Goal: Information Seeking & Learning: Learn about a topic

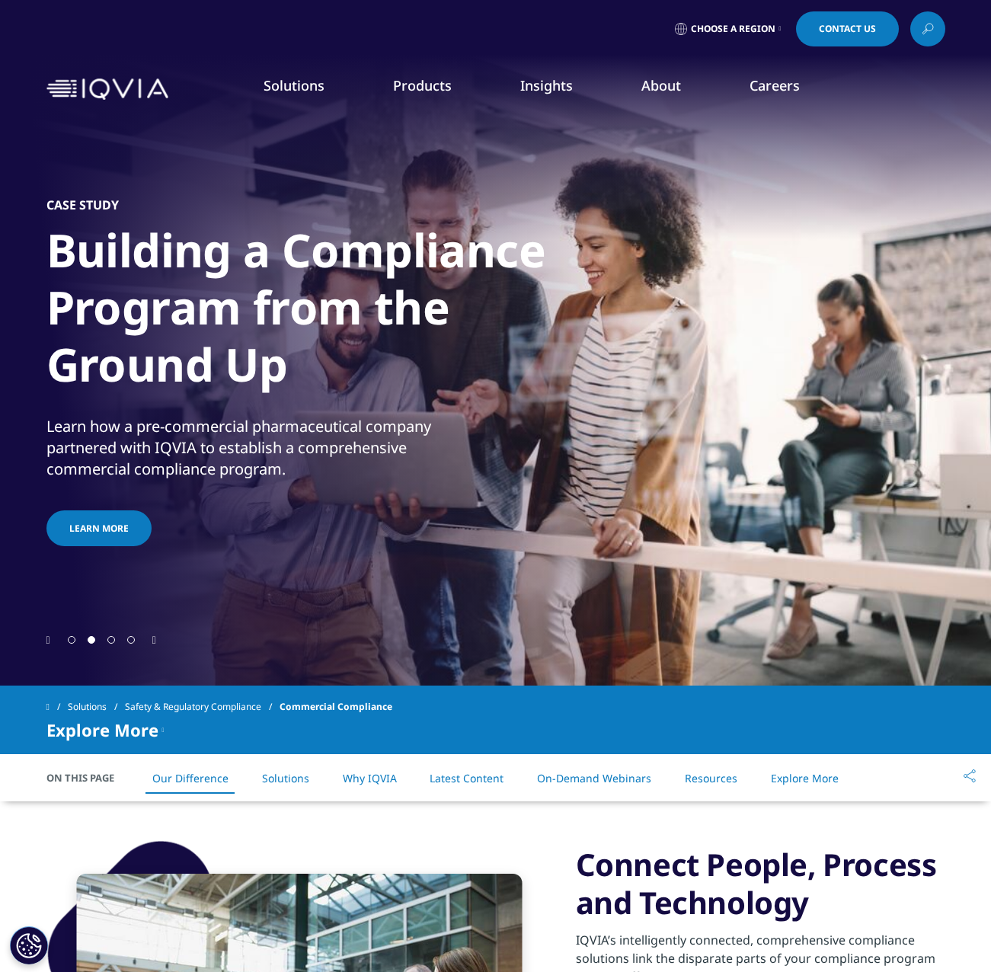
click at [582, 268] on link "Regulatory Compliance" at bounding box center [628, 265] width 227 height 17
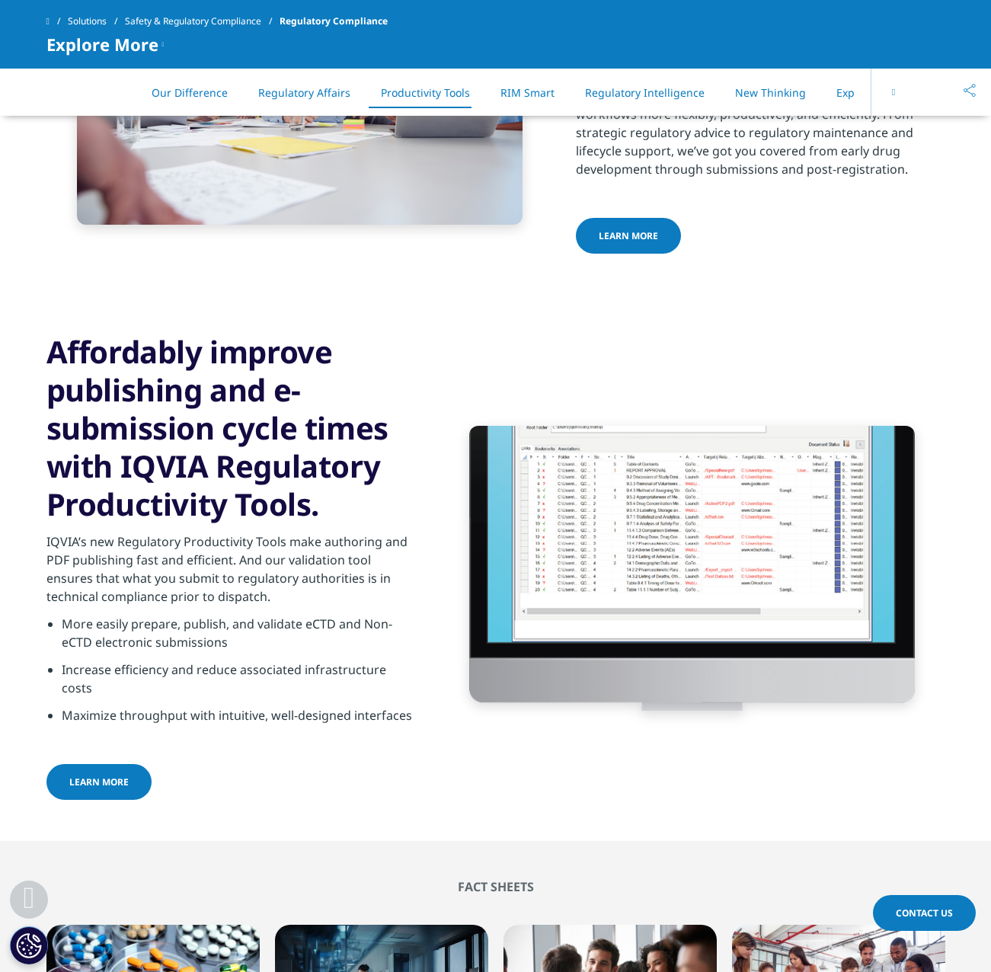
scroll to position [1904, 0]
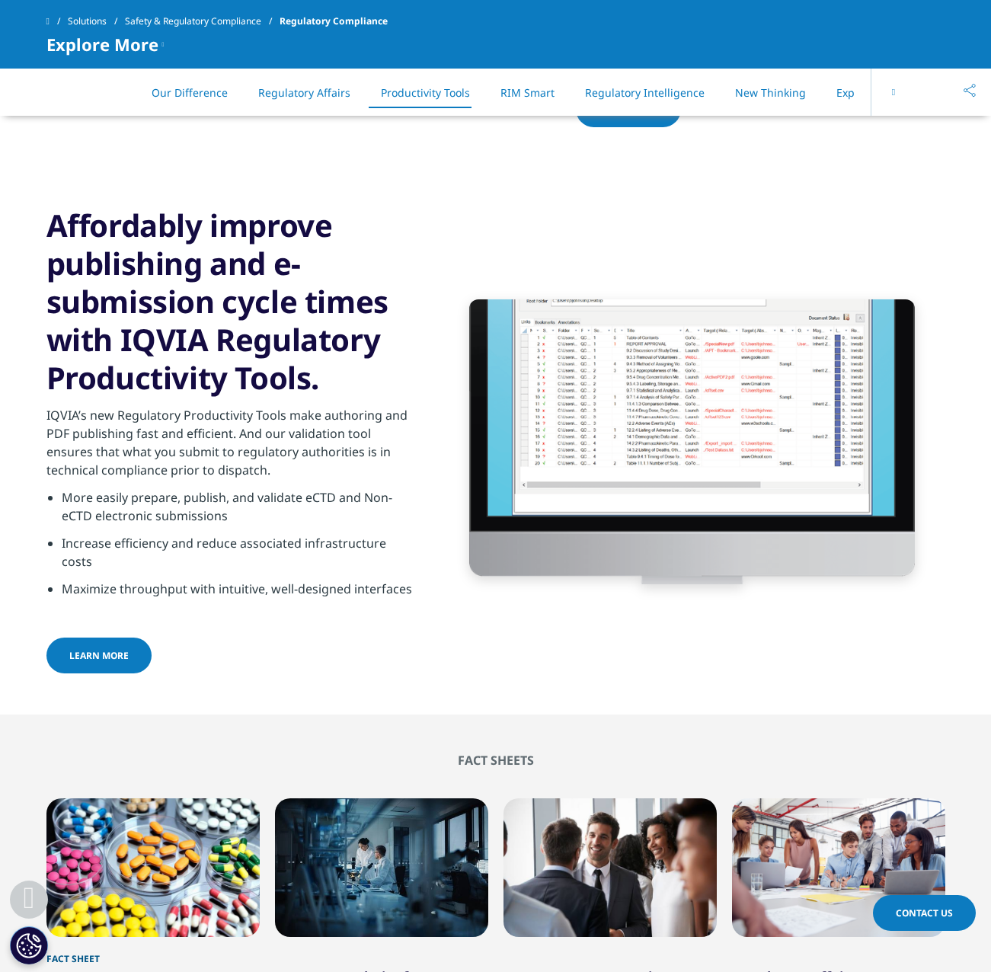
click at [361, 373] on h3 "Affordably improve publishing and e-submission cycle times with IQVIA Regulator…" at bounding box center [230, 301] width 369 height 190
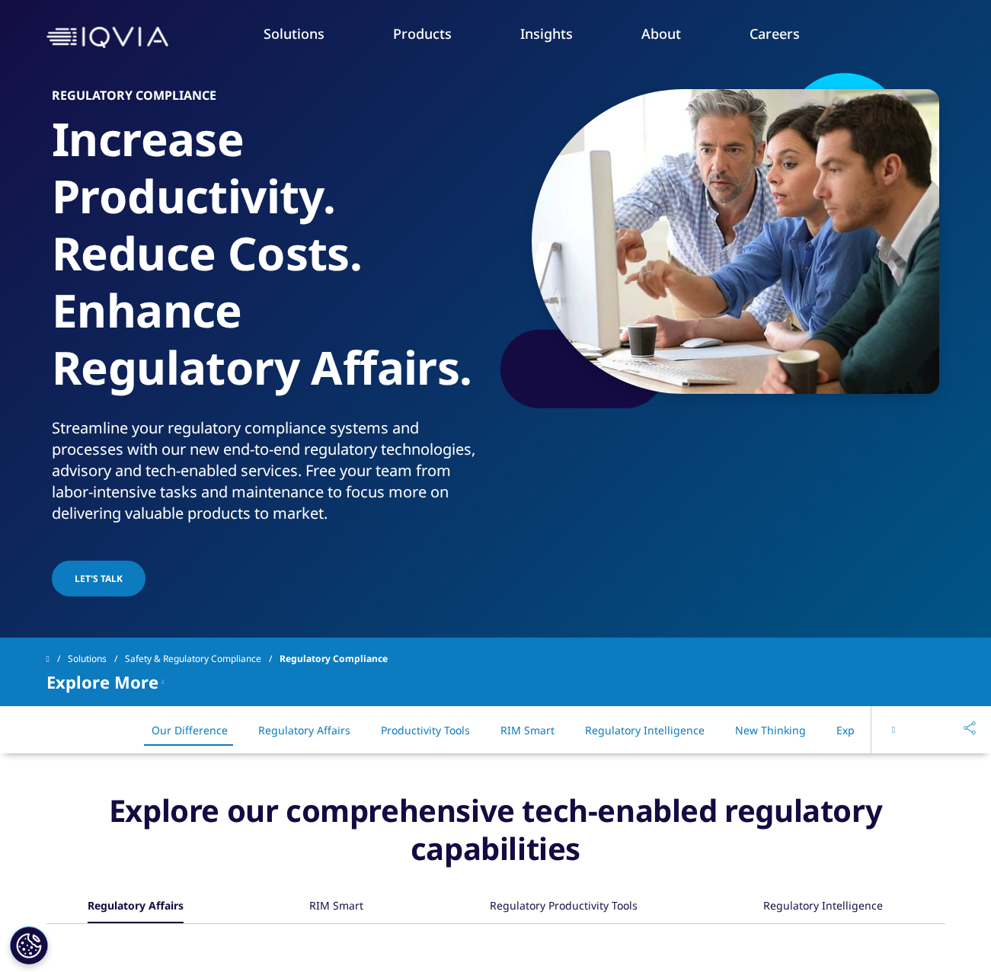
scroll to position [0, 0]
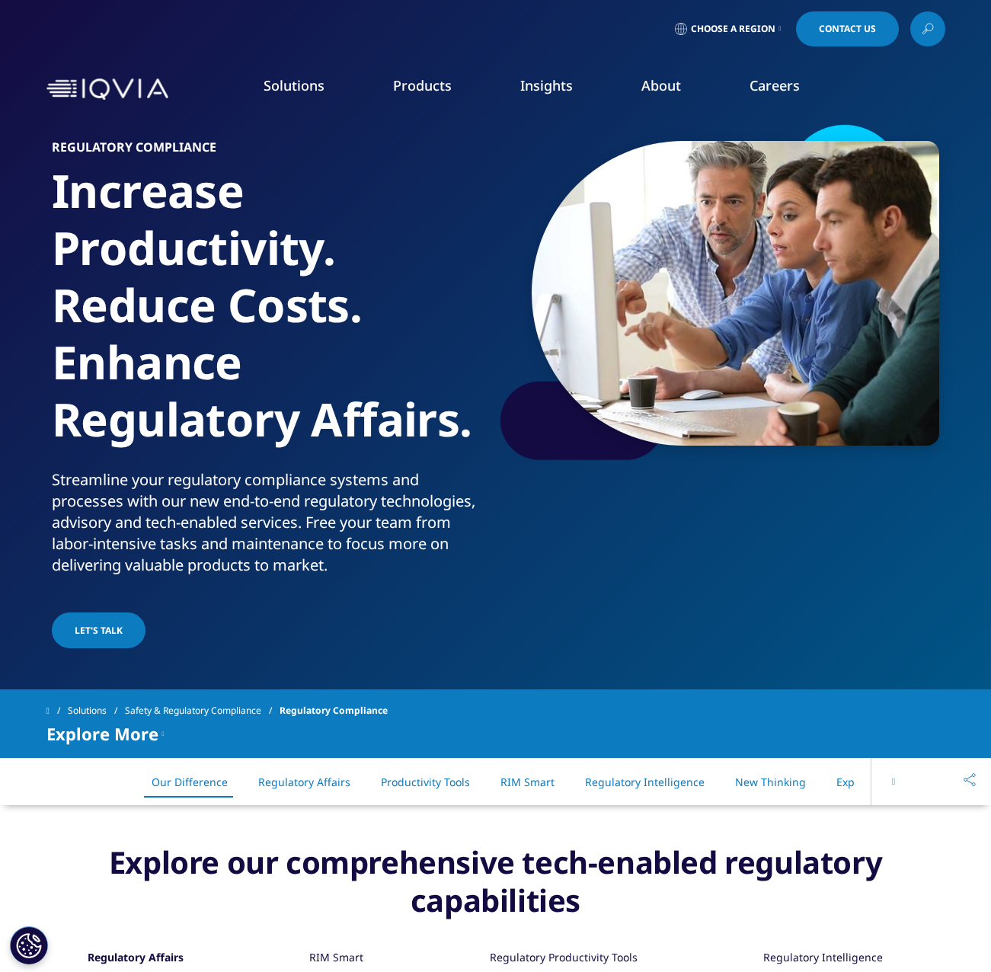
click at [651, 456] on link "COMPLIANCE OVERVIEW" at bounding box center [663, 450] width 204 height 40
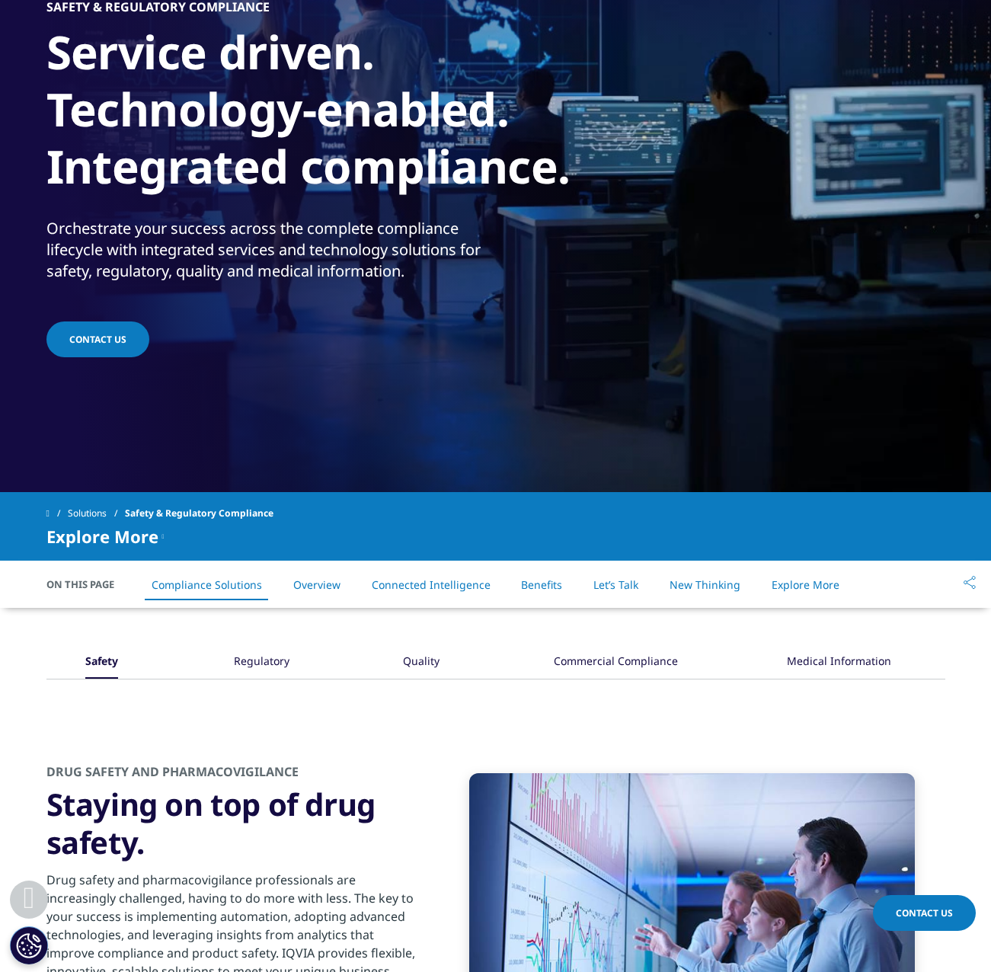
scroll to position [381, 0]
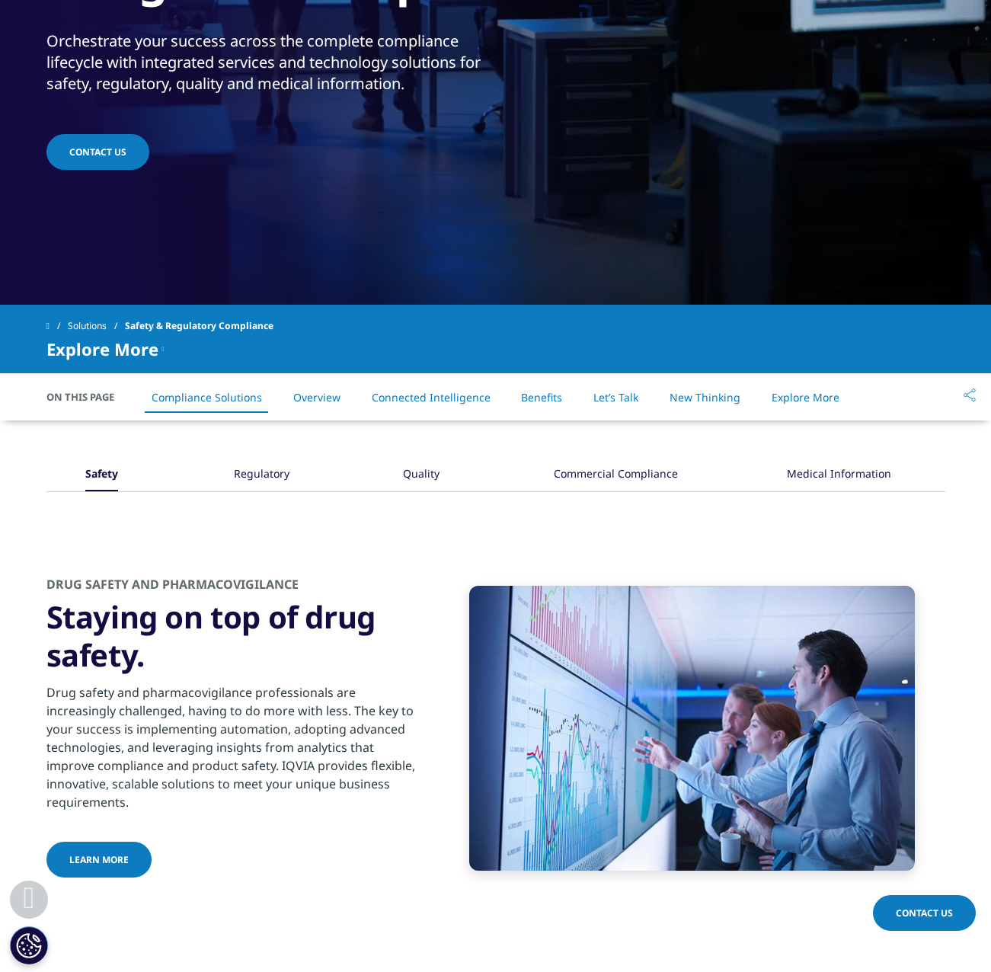
click at [573, 532] on div "DRUG SAFETY AND PHARMACOVIGILANCE Staying on top of drug safety. Drug safety an…" at bounding box center [495, 705] width 899 height 427
click at [632, 480] on div "Commercial Compliance" at bounding box center [616, 475] width 124 height 33
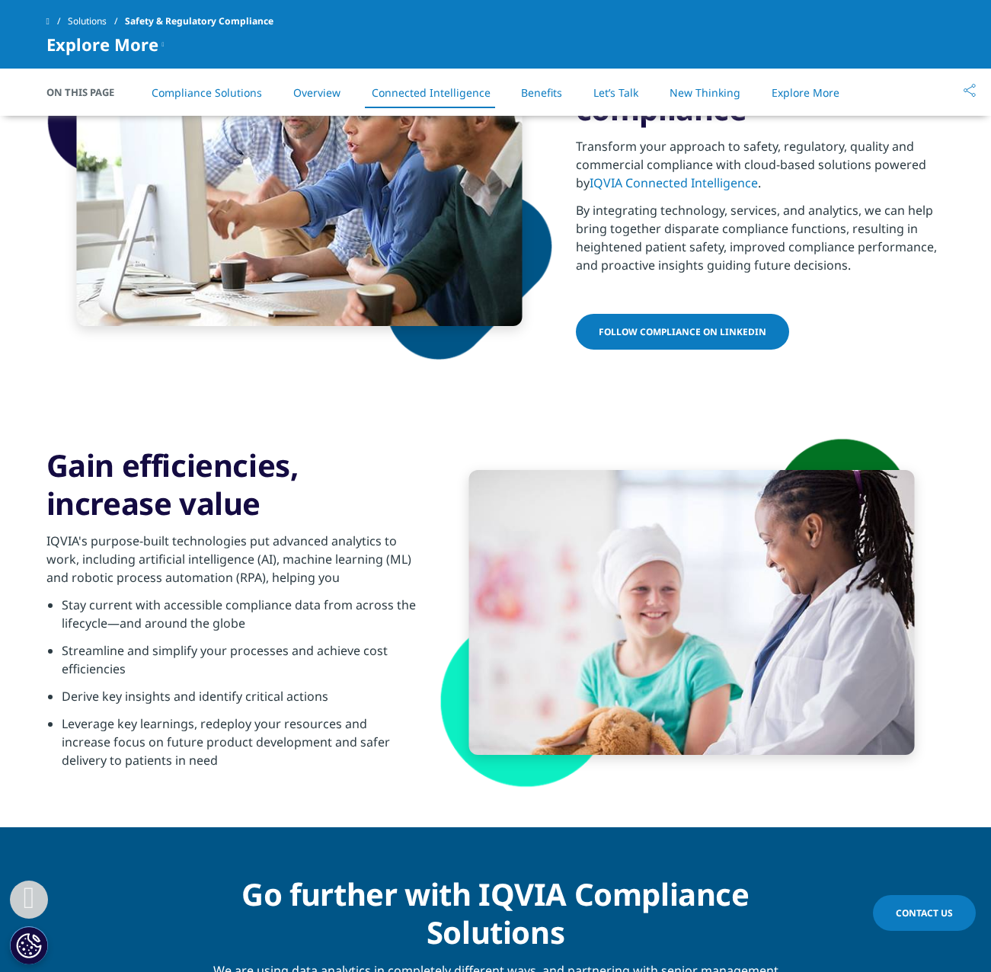
scroll to position [2057, 0]
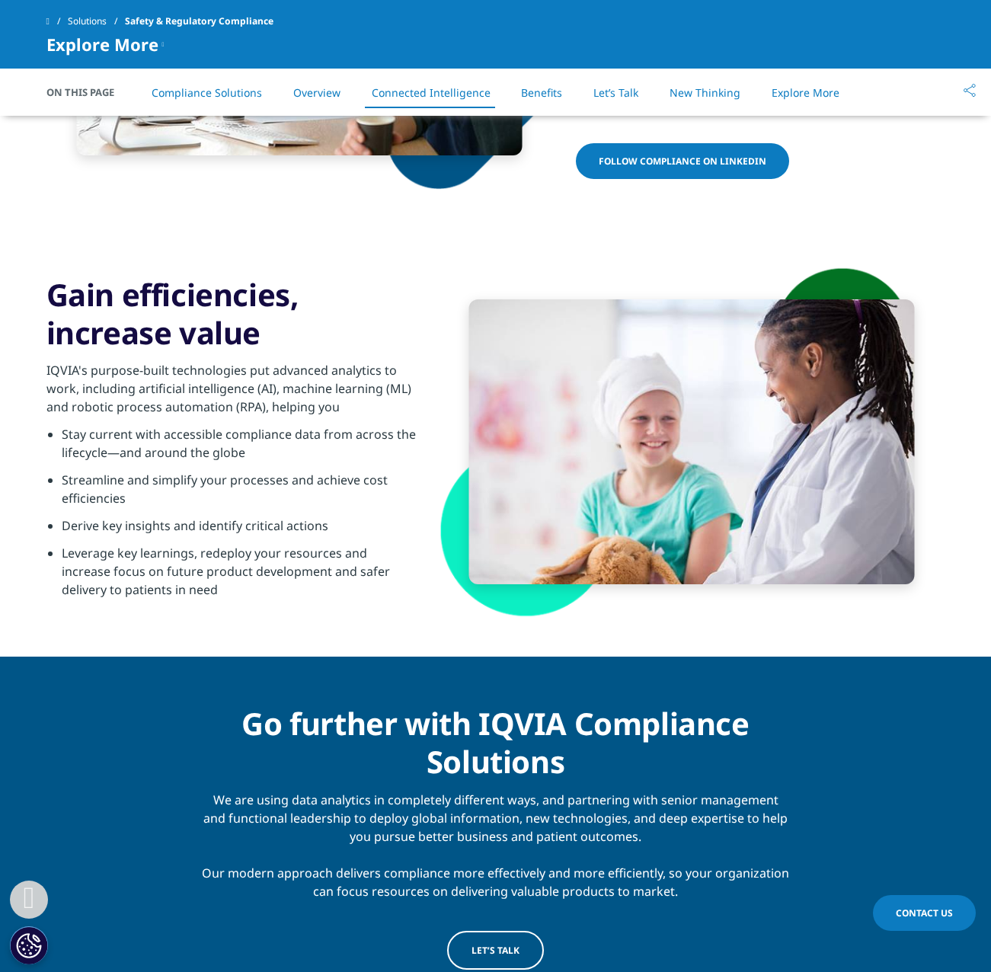
click at [262, 558] on li "Leverage key learnings, redeploy your resources and increase focus on future pr…" at bounding box center [239, 576] width 354 height 64
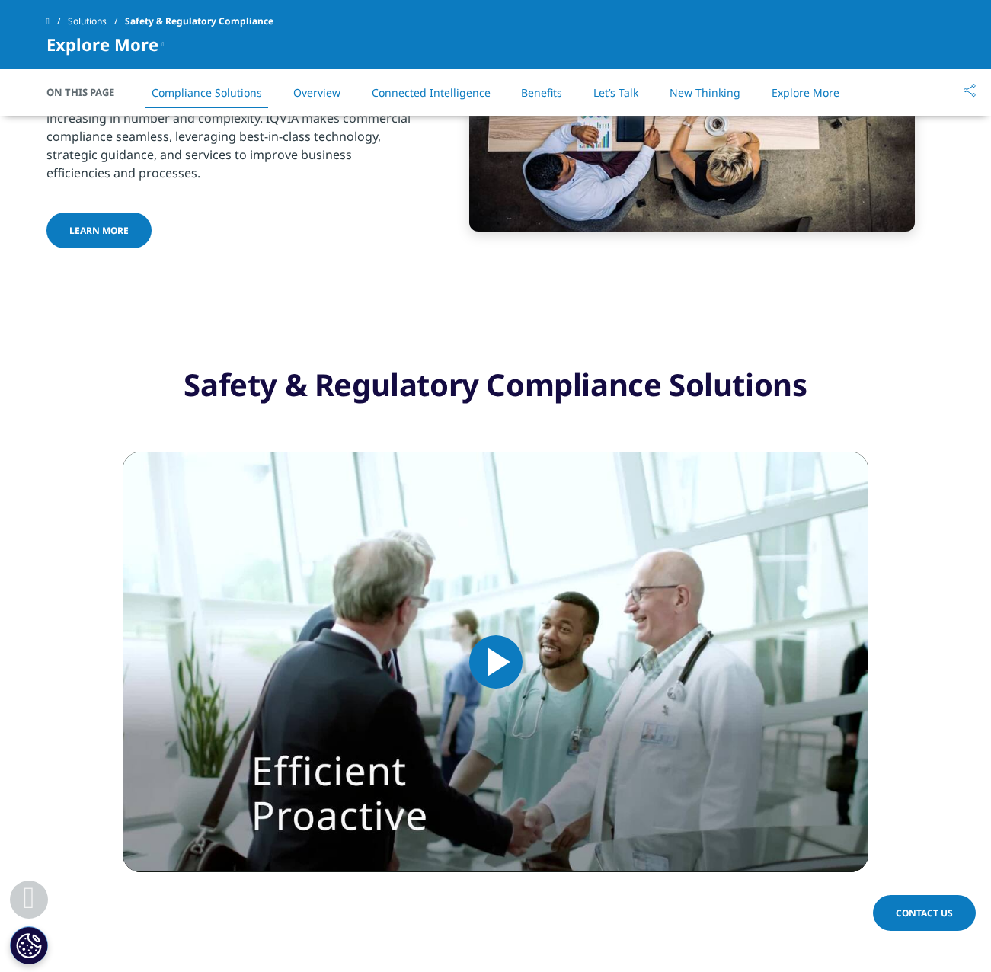
scroll to position [533, 0]
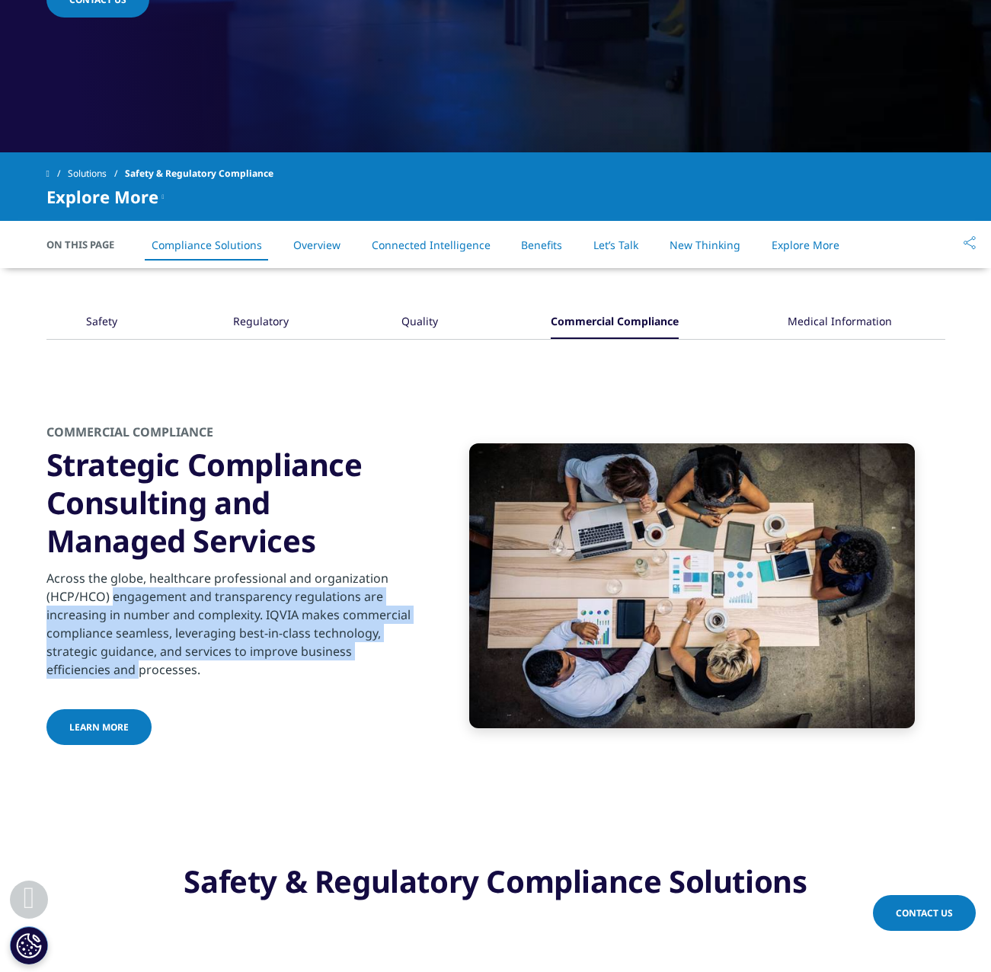
drag, startPoint x: 277, startPoint y: 579, endPoint x: 281, endPoint y: 660, distance: 80.8
click at [281, 660] on div "Across the globe, healthcare professional and organization (HCP/HCO) engagement…" at bounding box center [230, 619] width 369 height 119
drag, startPoint x: 232, startPoint y: 655, endPoint x: 217, endPoint y: 571, distance: 85.0
click at [217, 572] on div "Across the globe, healthcare professional and organization (HCP/HCO) engagement…" at bounding box center [230, 619] width 369 height 119
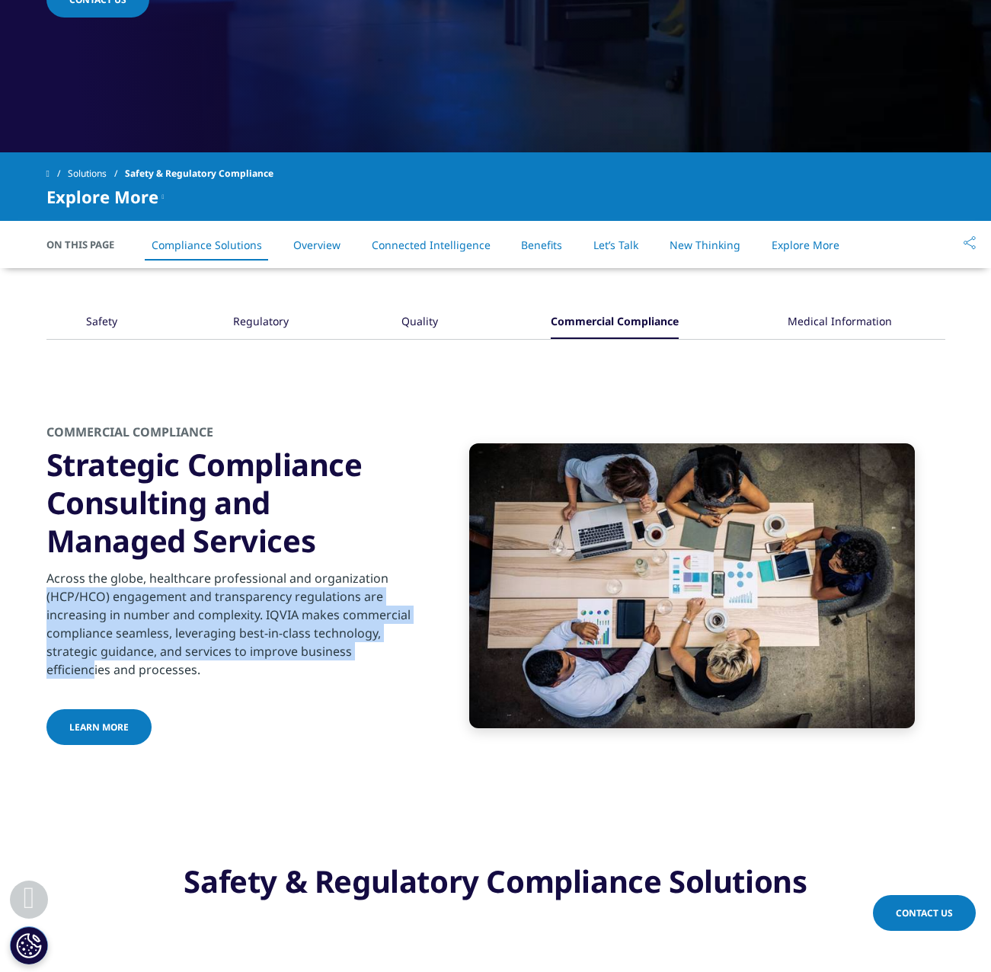
click at [217, 571] on div "Across the globe, healthcare professional and organization (HCP/HCO) engagement…" at bounding box center [230, 619] width 369 height 119
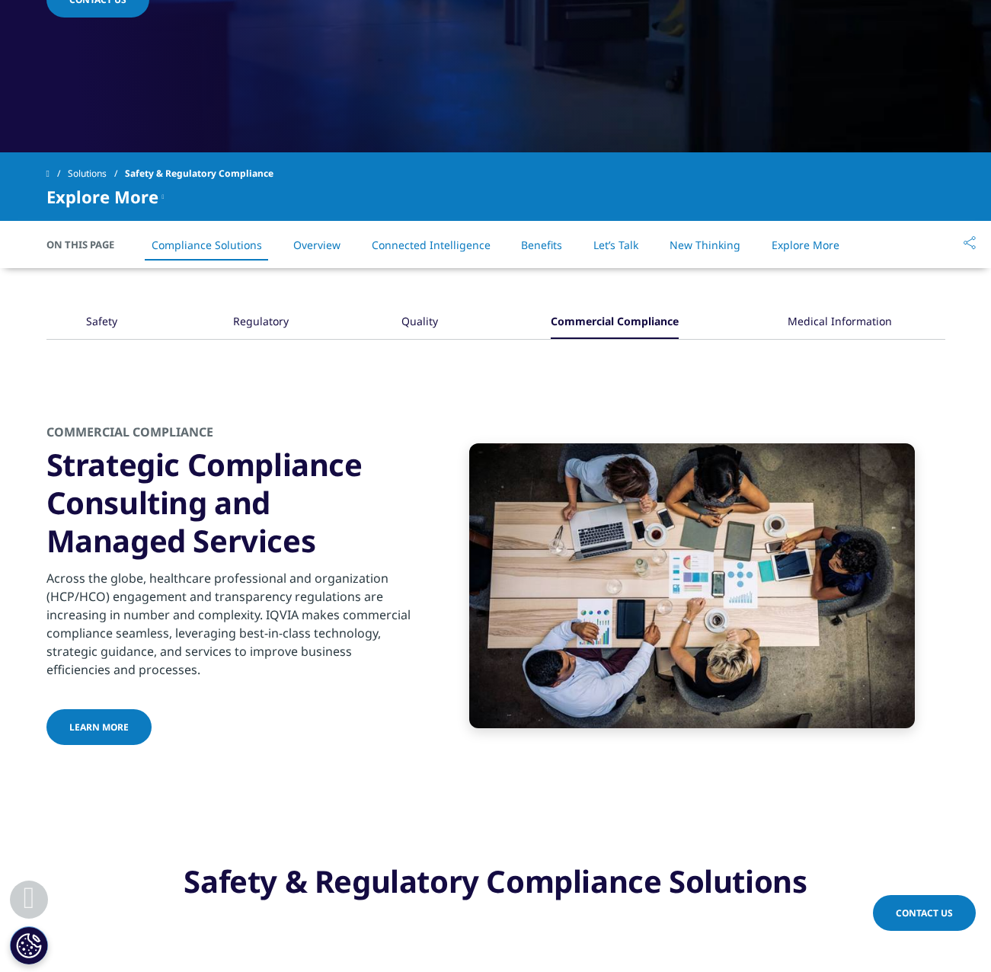
click at [120, 725] on span "Learn more" at bounding box center [98, 727] width 59 height 13
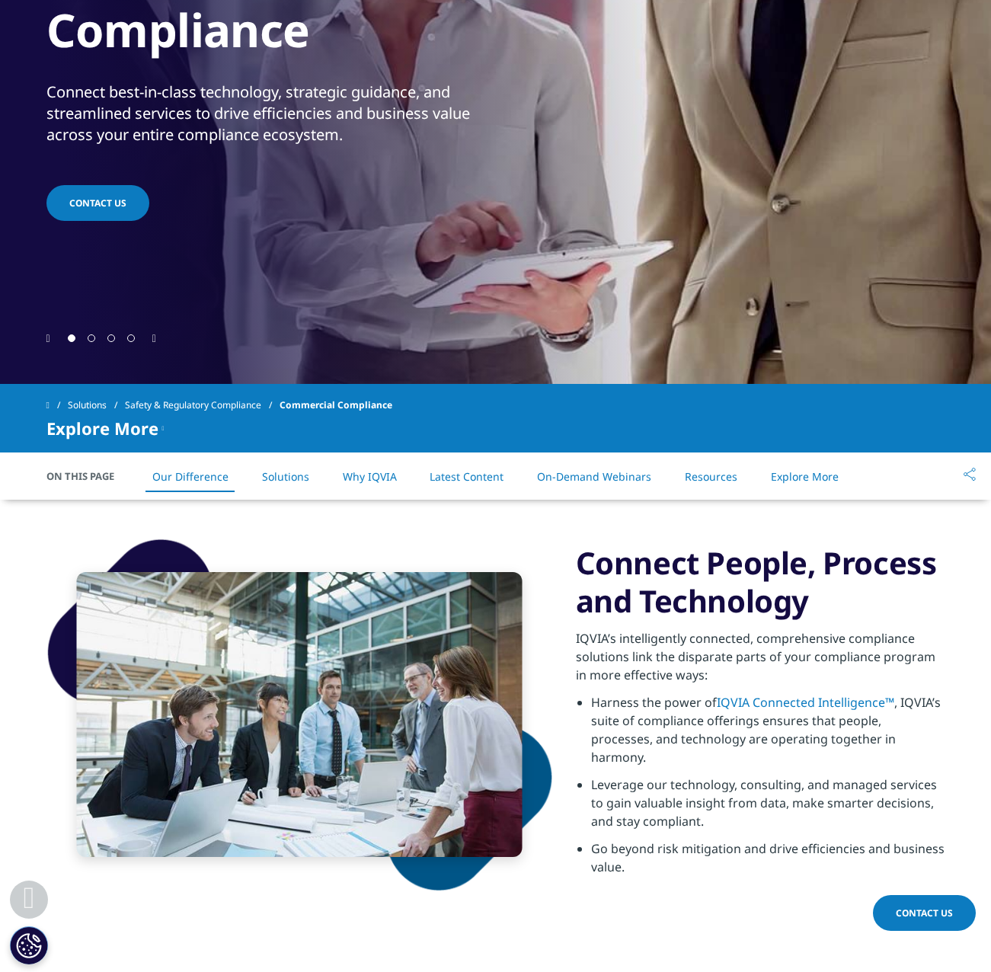
scroll to position [457, 0]
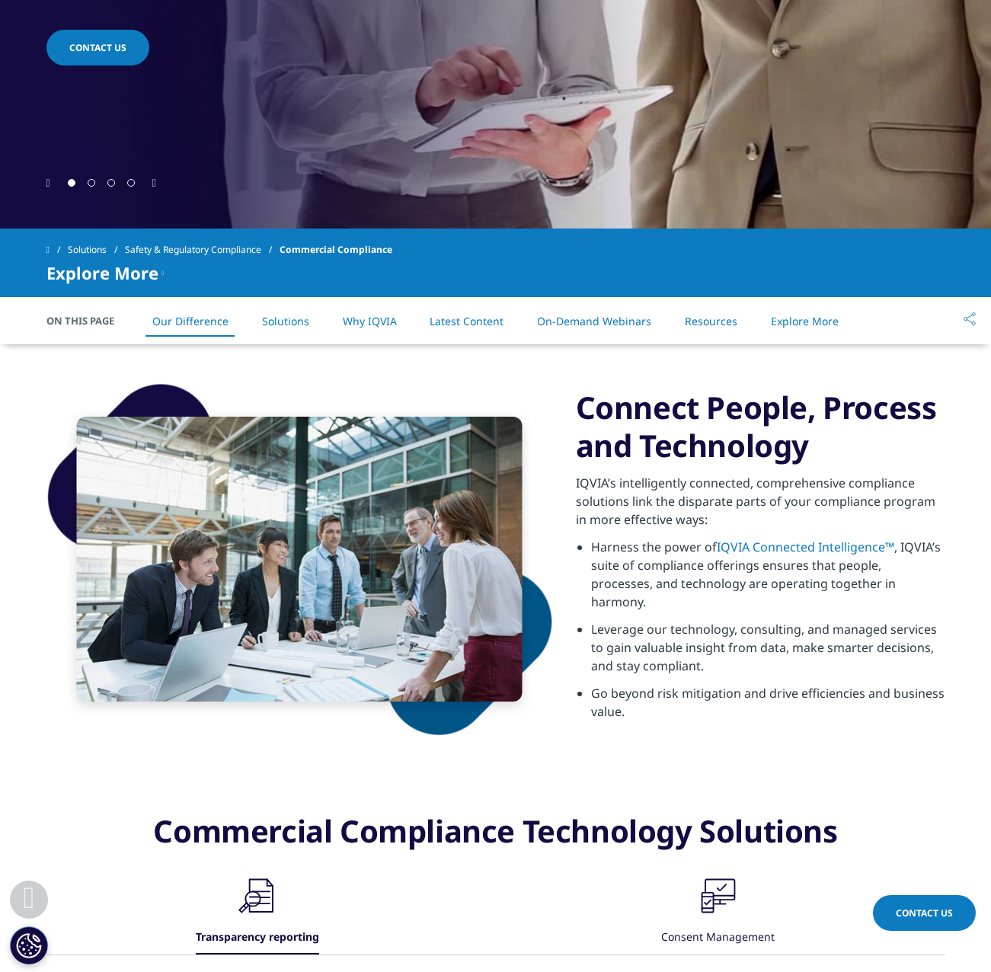
click at [714, 599] on li "Harness the power of IQVIA Connected Intelligence™ , IQVIA’s suite of complianc…" at bounding box center [768, 579] width 354 height 82
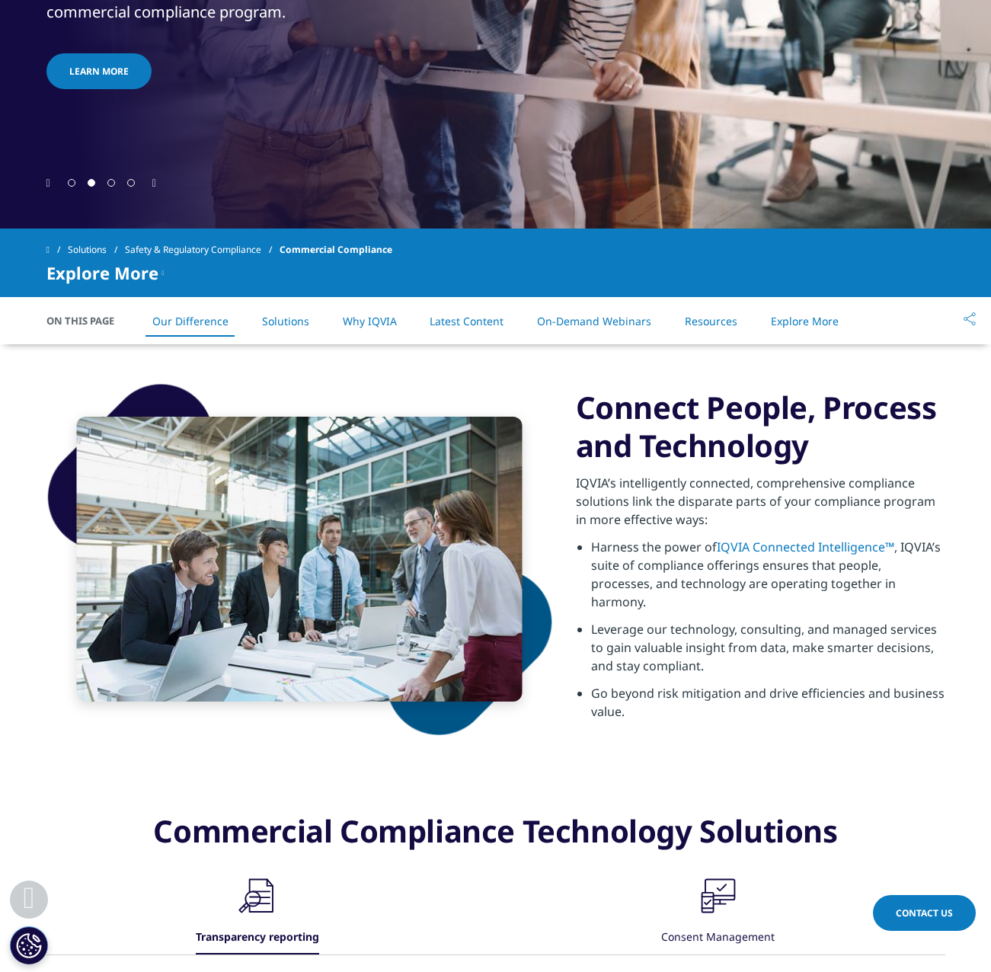
click at [821, 555] on link "IQVIA Connected Intelligence™" at bounding box center [805, 547] width 177 height 17
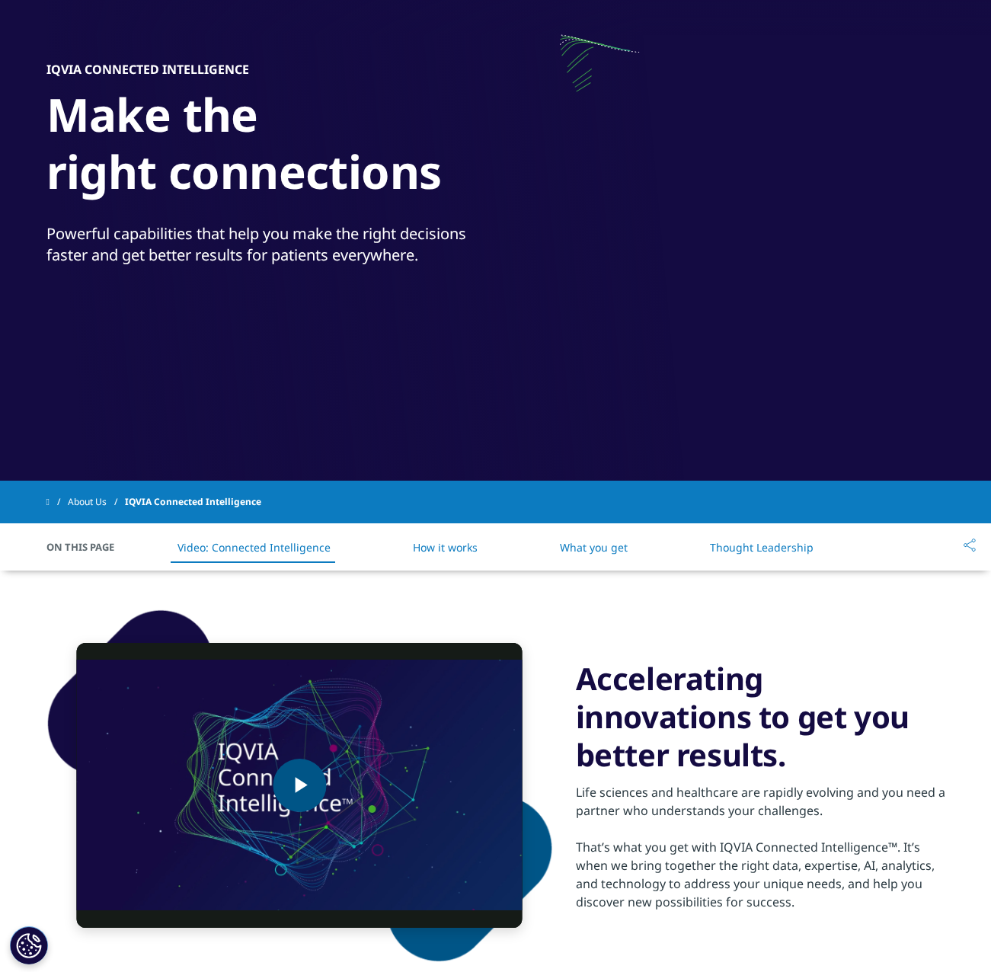
scroll to position [533, 0]
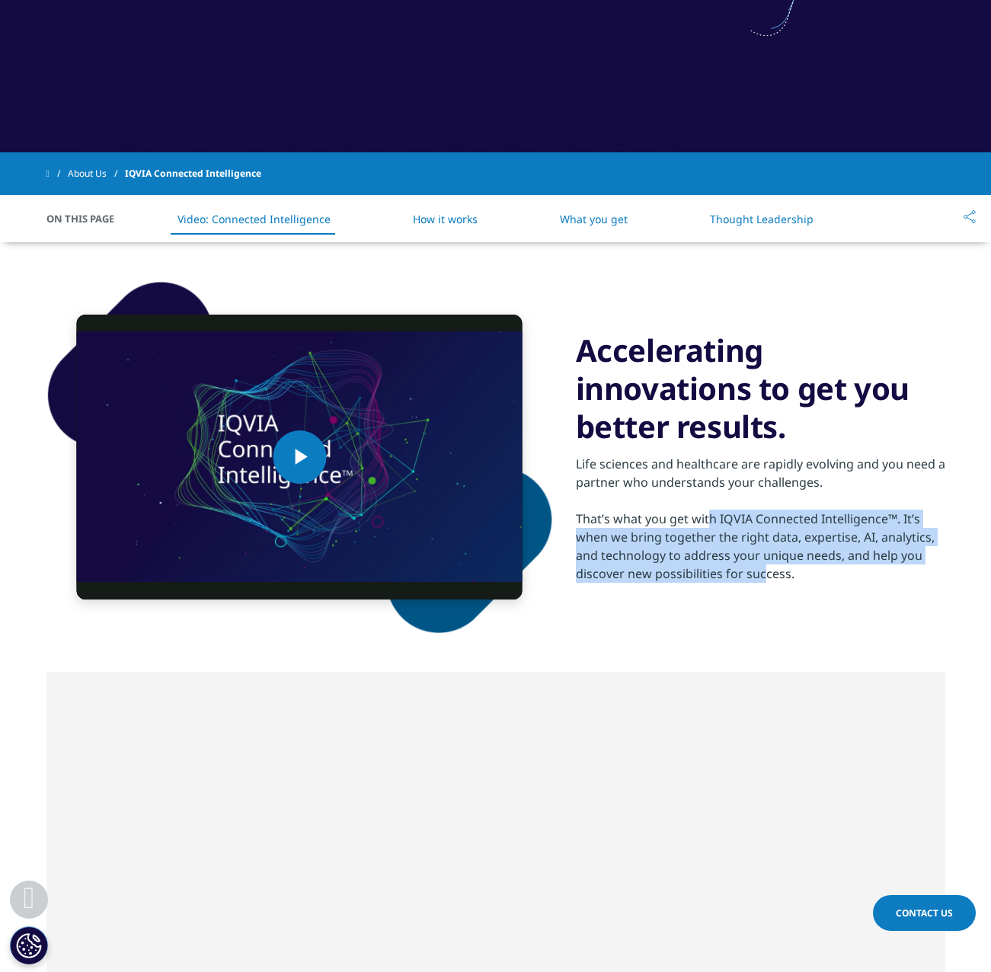
drag, startPoint x: 706, startPoint y: 525, endPoint x: 766, endPoint y: 616, distance: 109.4
click at [766, 616] on div "Video Player is loading. Play Video Play Skip Backward Skip Forward Mute Curren…" at bounding box center [495, 457] width 899 height 430
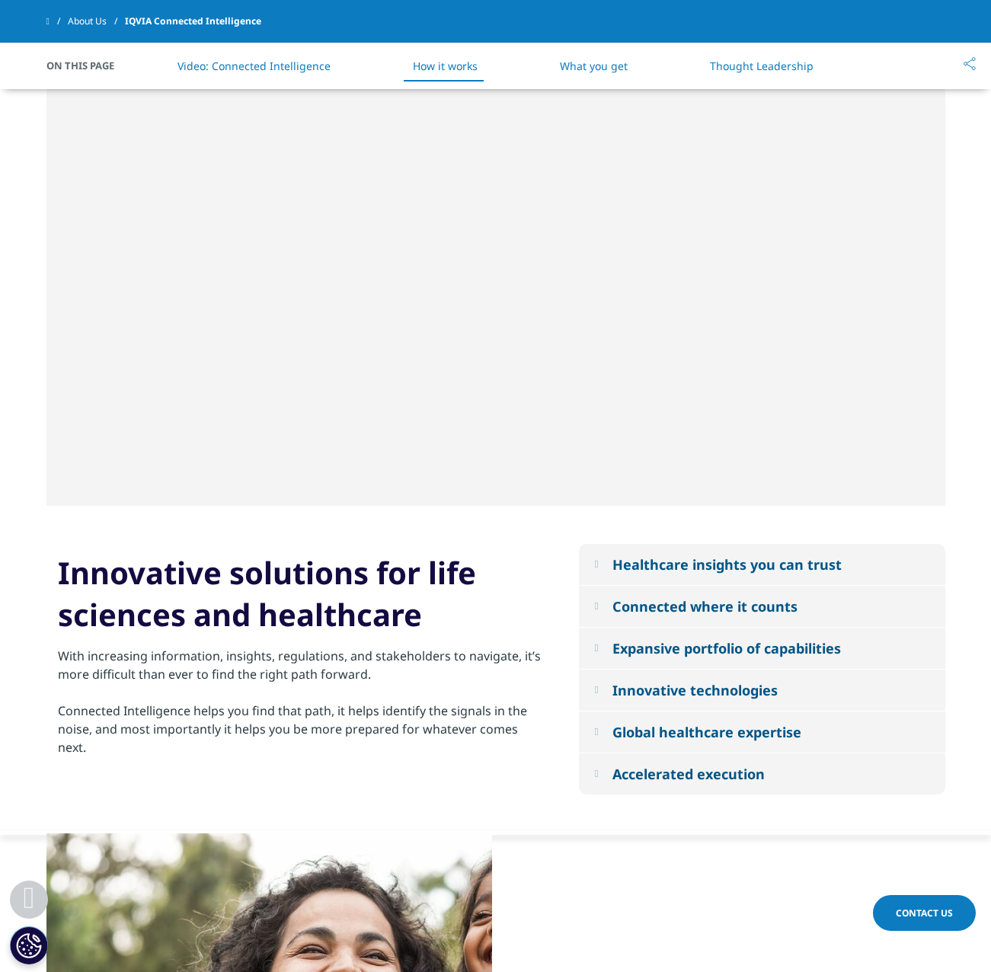
scroll to position [1371, 0]
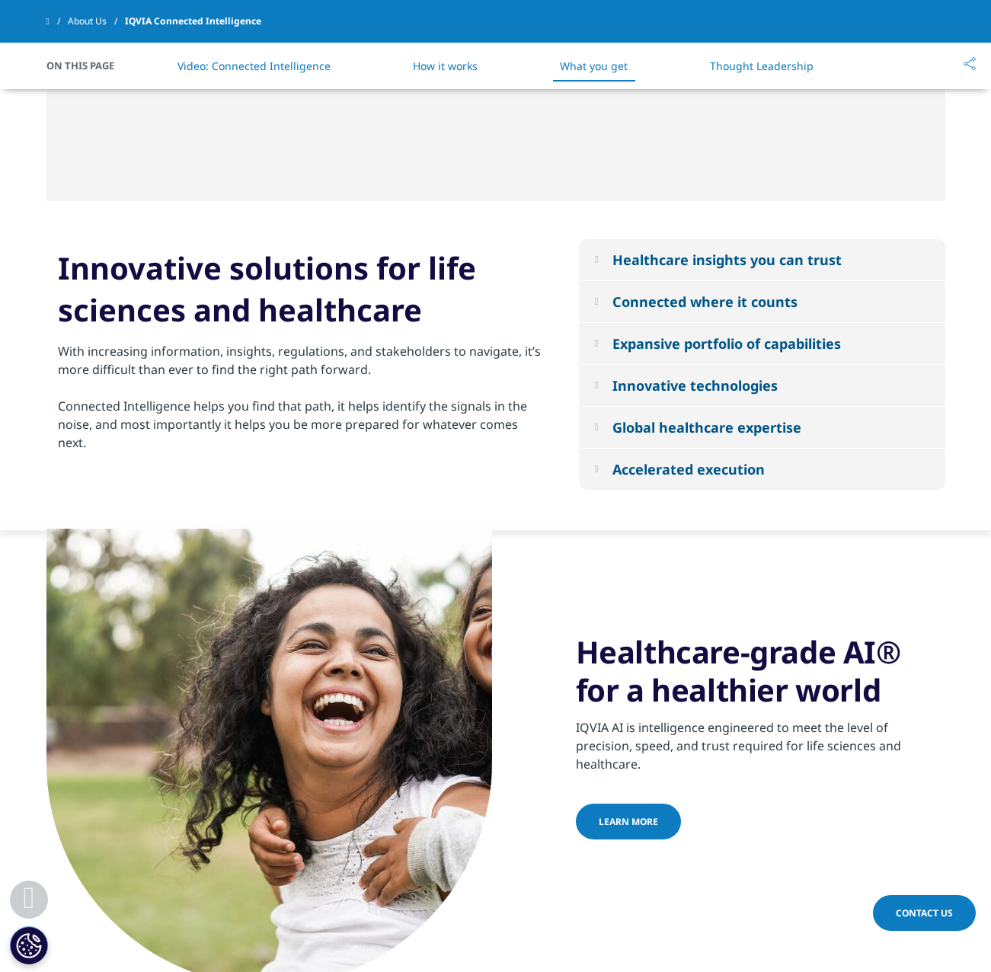
click at [698, 423] on div "Global healthcare expertise" at bounding box center [706, 427] width 189 height 18
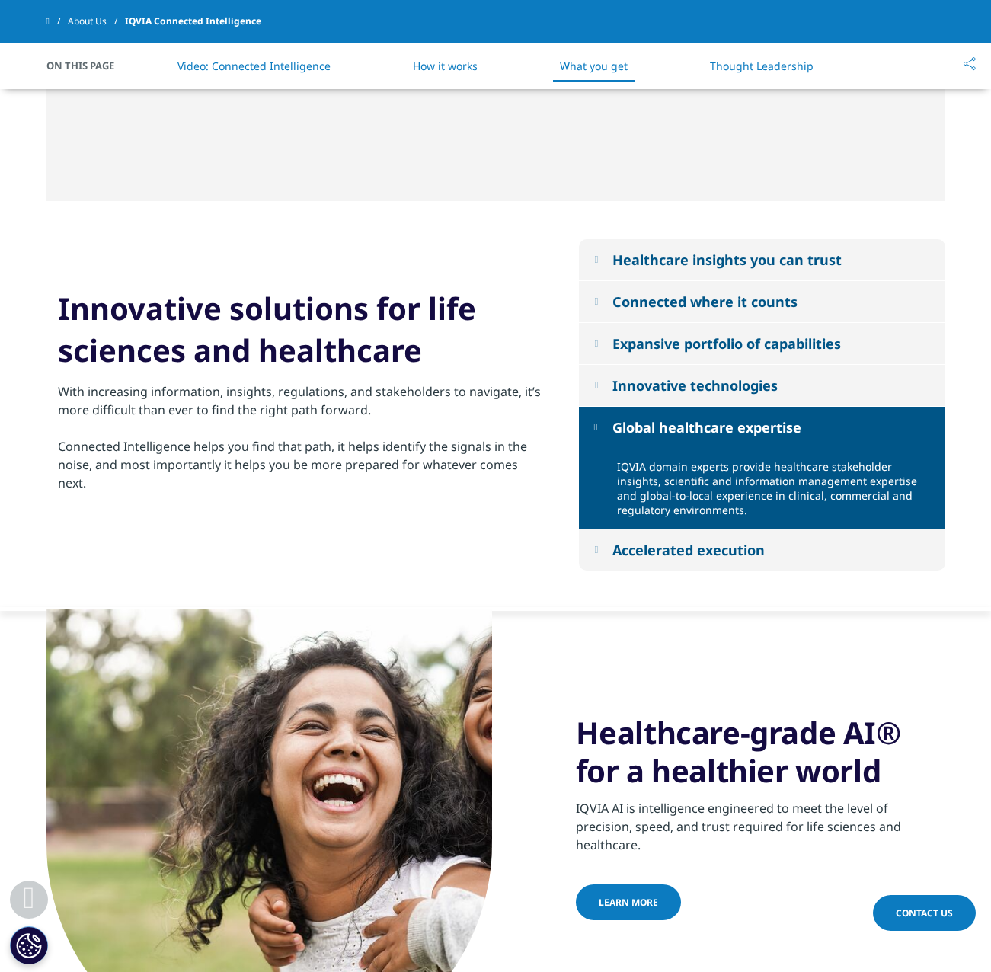
click at [700, 423] on div "Global healthcare expertise" at bounding box center [706, 427] width 189 height 18
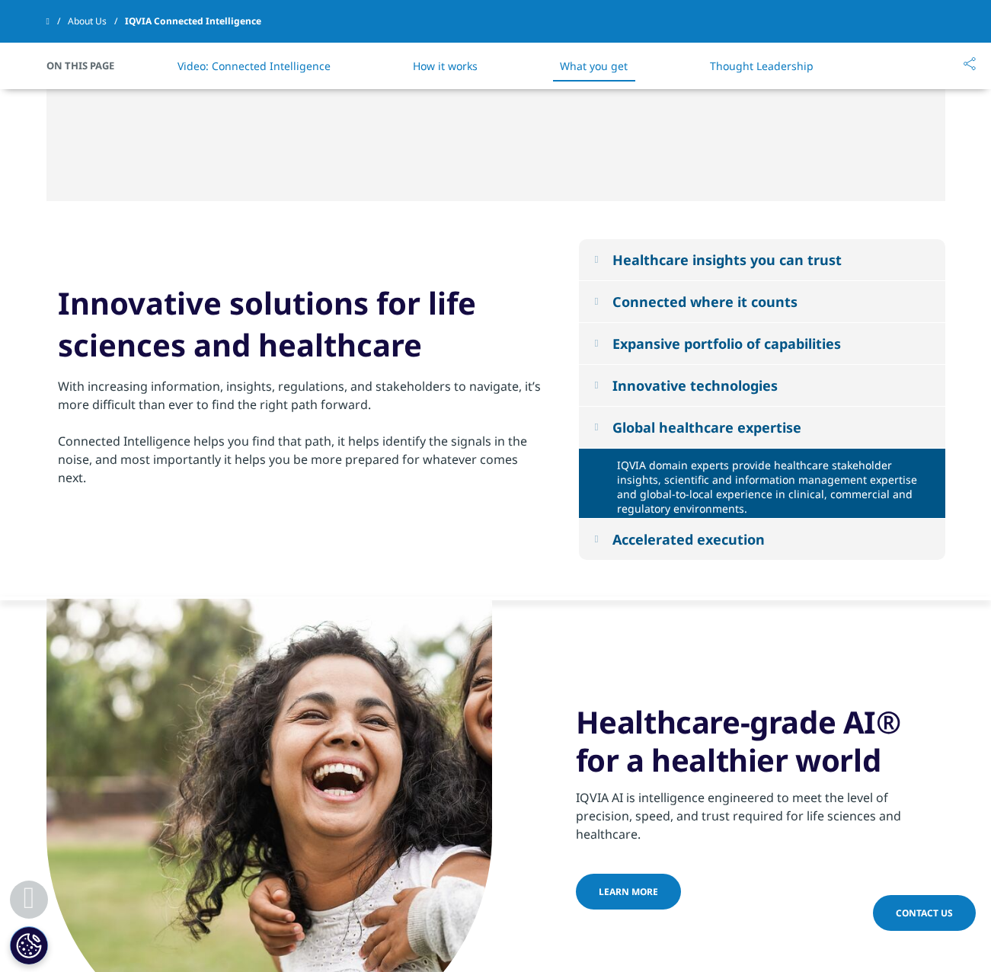
click at [702, 362] on button "Expansive portfolio of capabilities" at bounding box center [762, 343] width 366 height 41
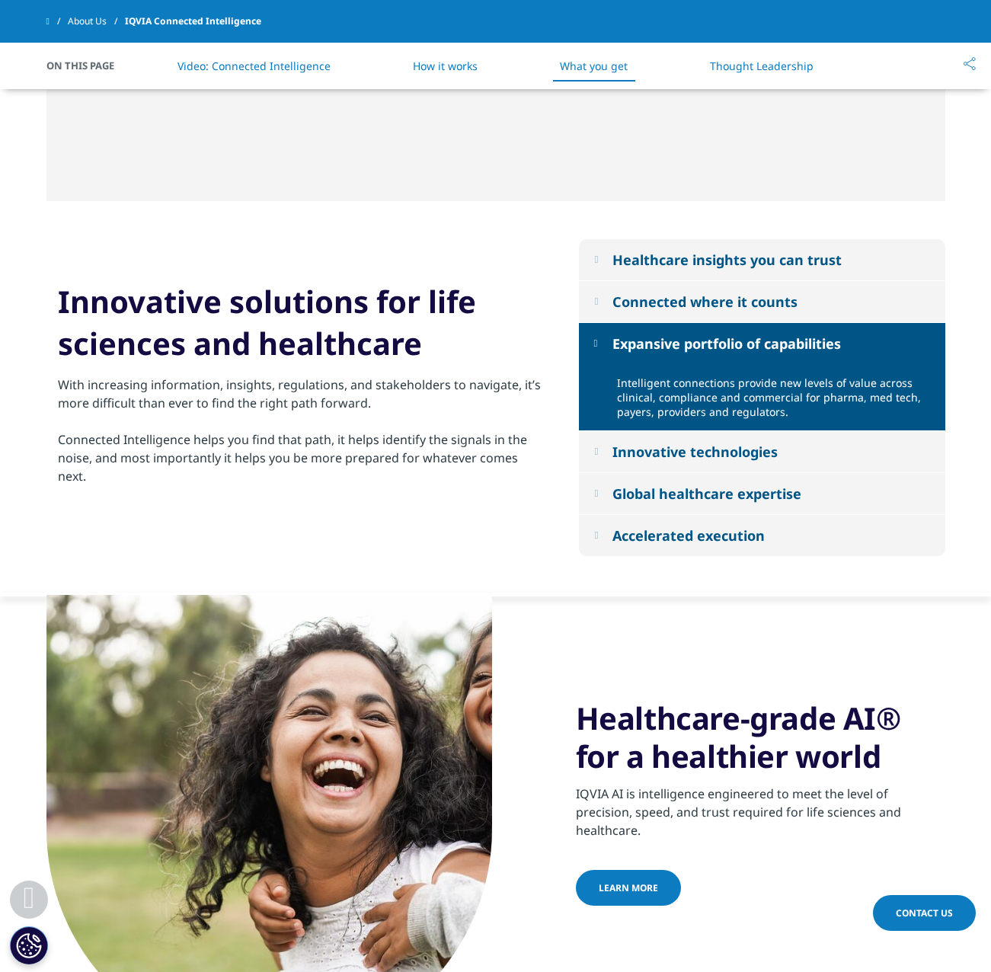
click at [705, 345] on div "Expansive portfolio of capabilities" at bounding box center [726, 343] width 229 height 18
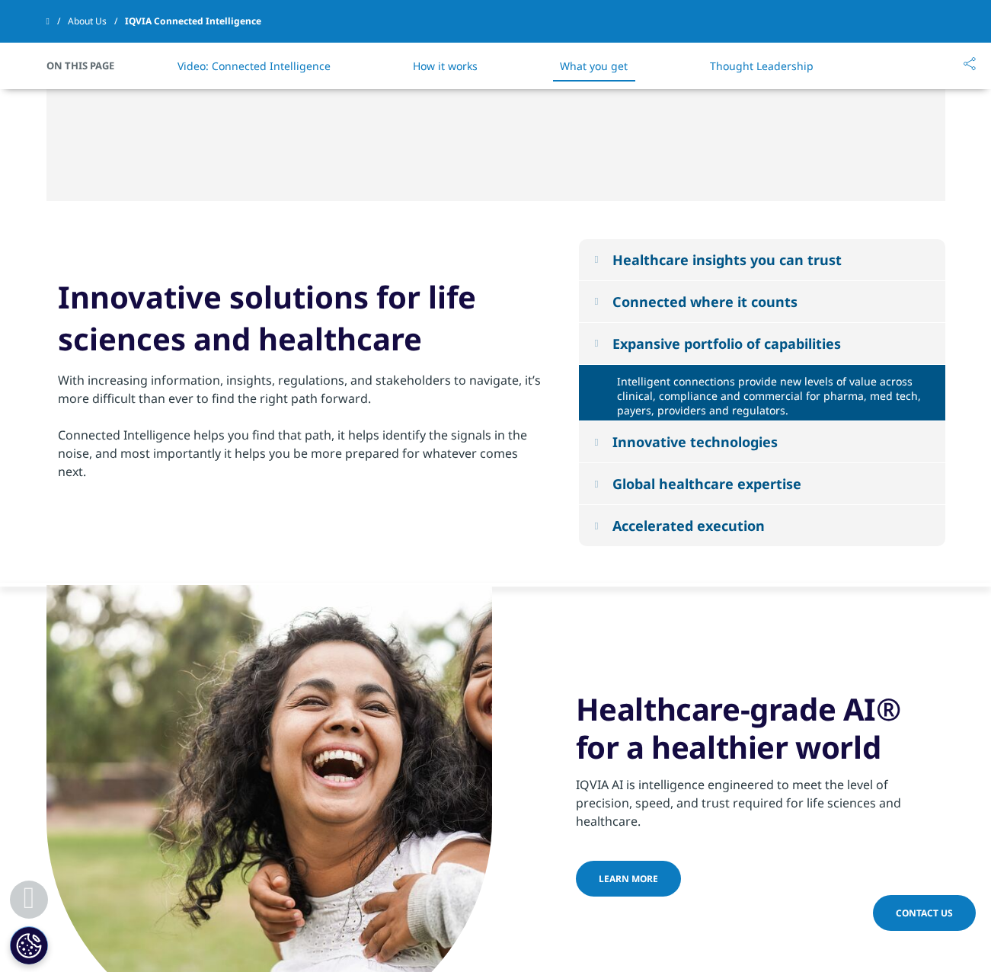
click at [711, 292] on div "Connected where it counts" at bounding box center [704, 301] width 185 height 18
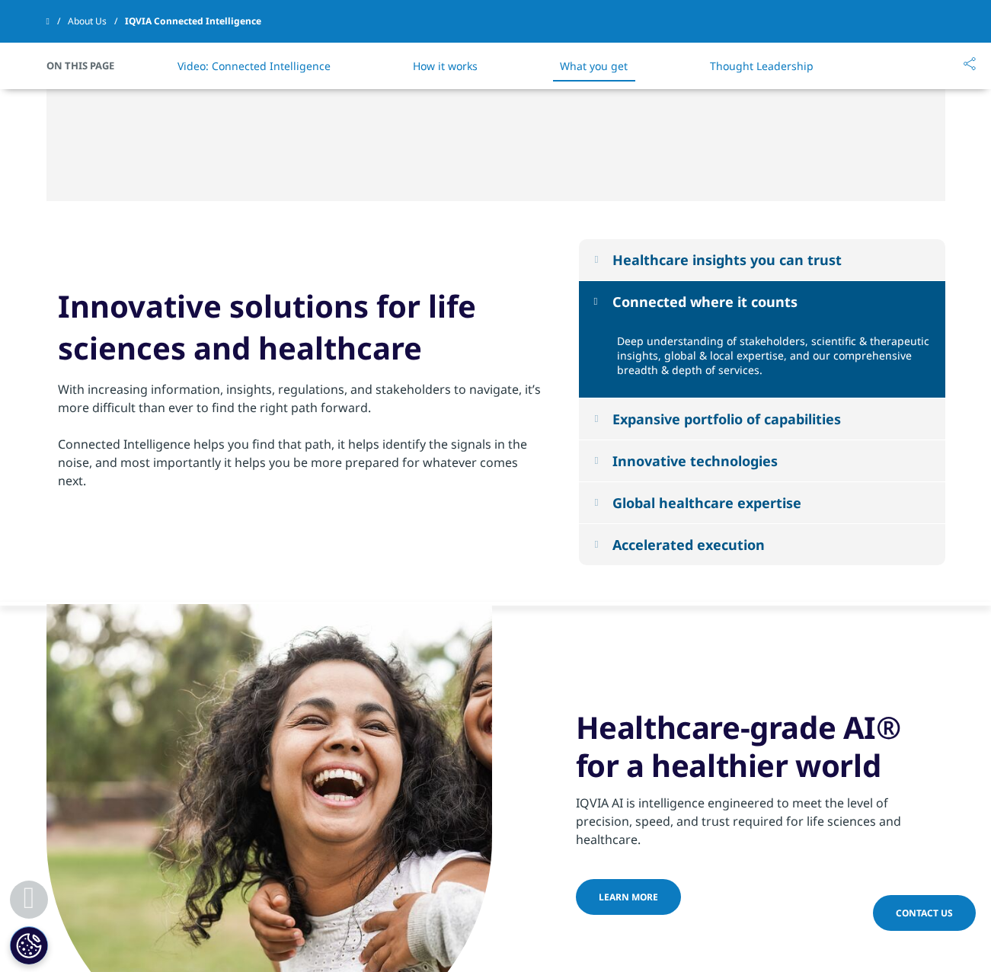
click at [711, 292] on div "Connected where it counts" at bounding box center [704, 301] width 185 height 18
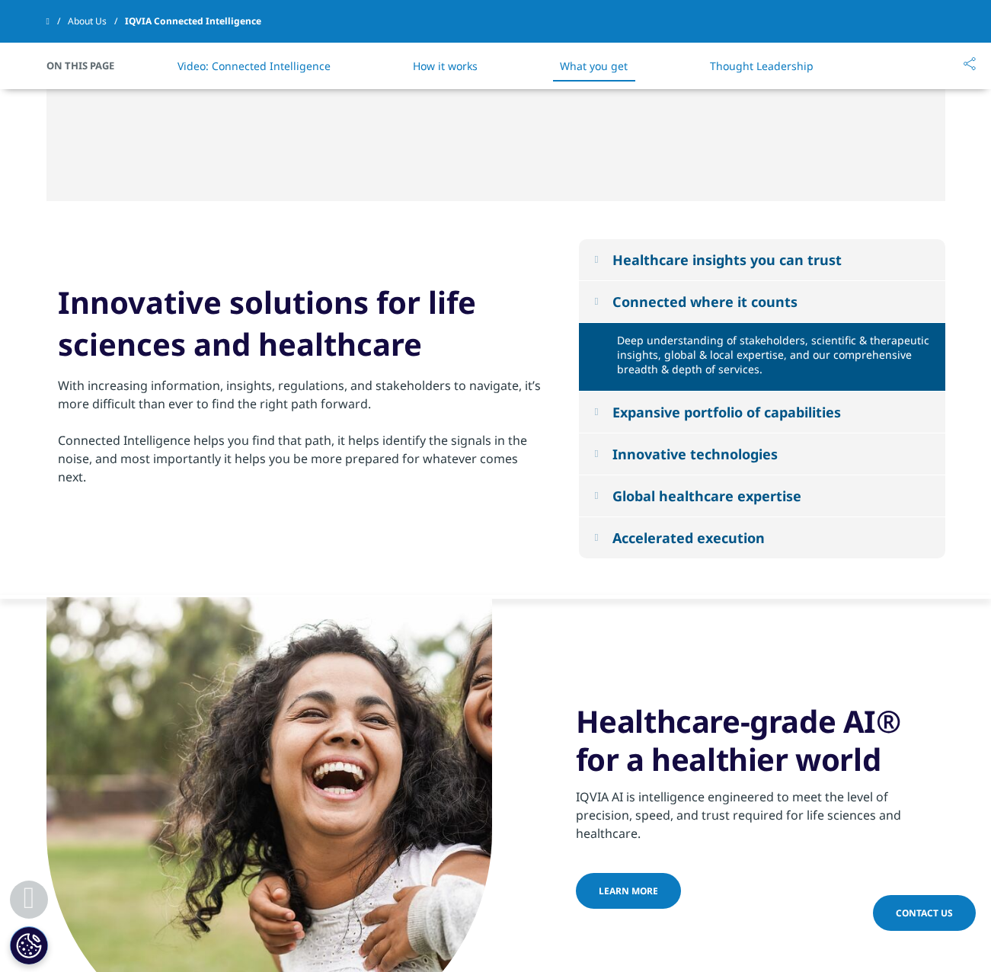
click at [725, 276] on button "Healthcare insights you can trust" at bounding box center [762, 259] width 366 height 41
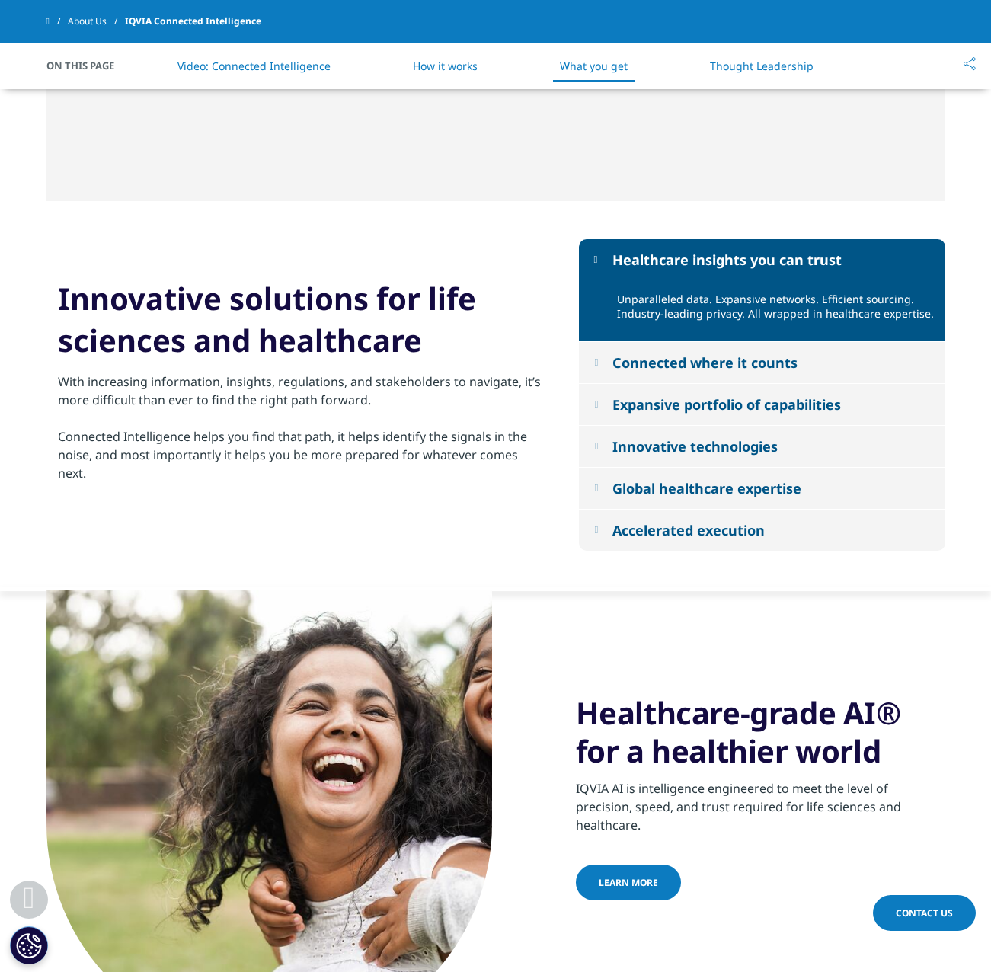
click at [730, 251] on div "Healthcare insights you can trust" at bounding box center [726, 260] width 229 height 18
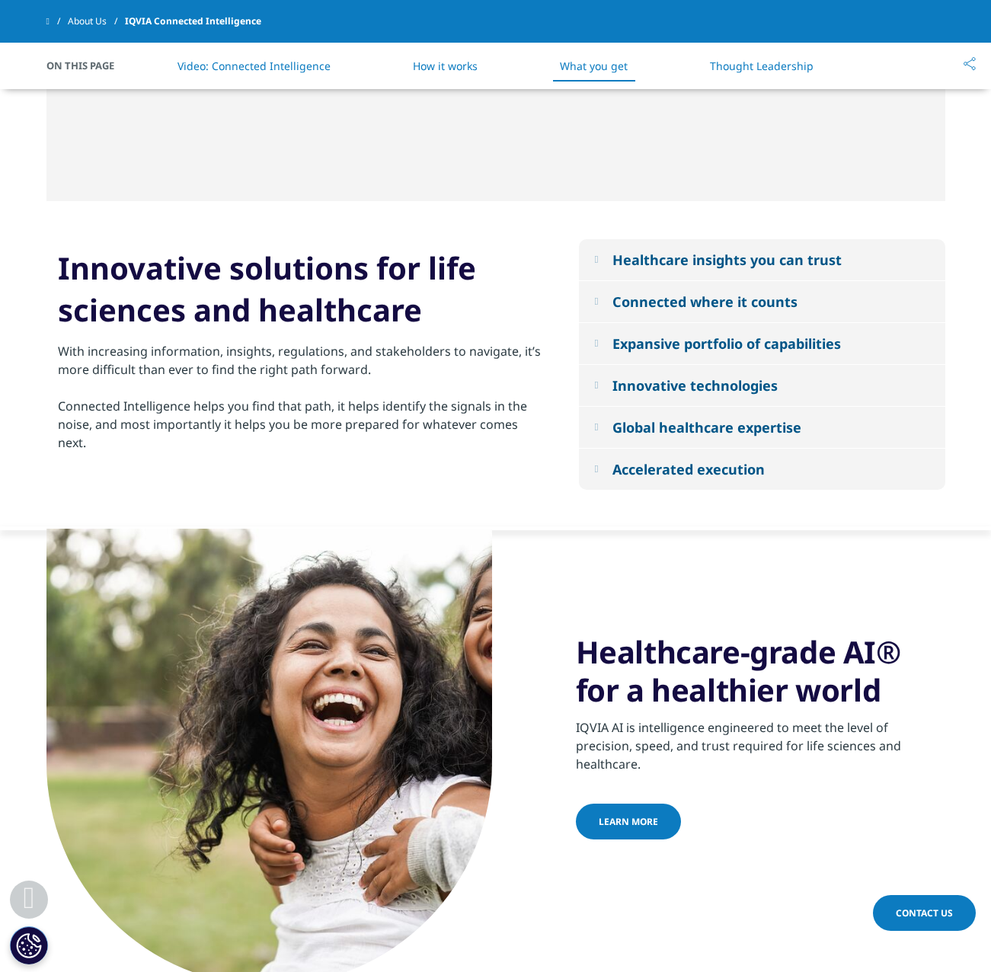
click at [708, 452] on button "Accelerated execution" at bounding box center [762, 469] width 366 height 41
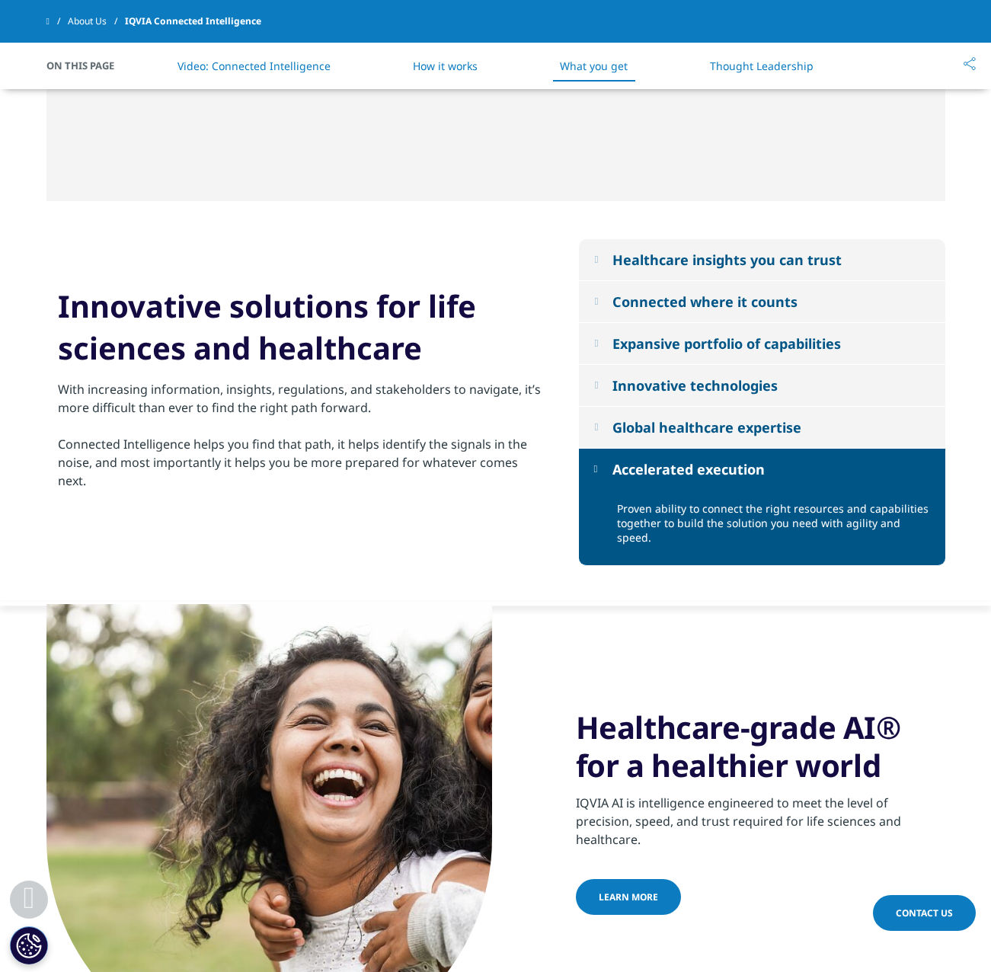
click at [705, 460] on div "Accelerated execution" at bounding box center [688, 469] width 152 height 18
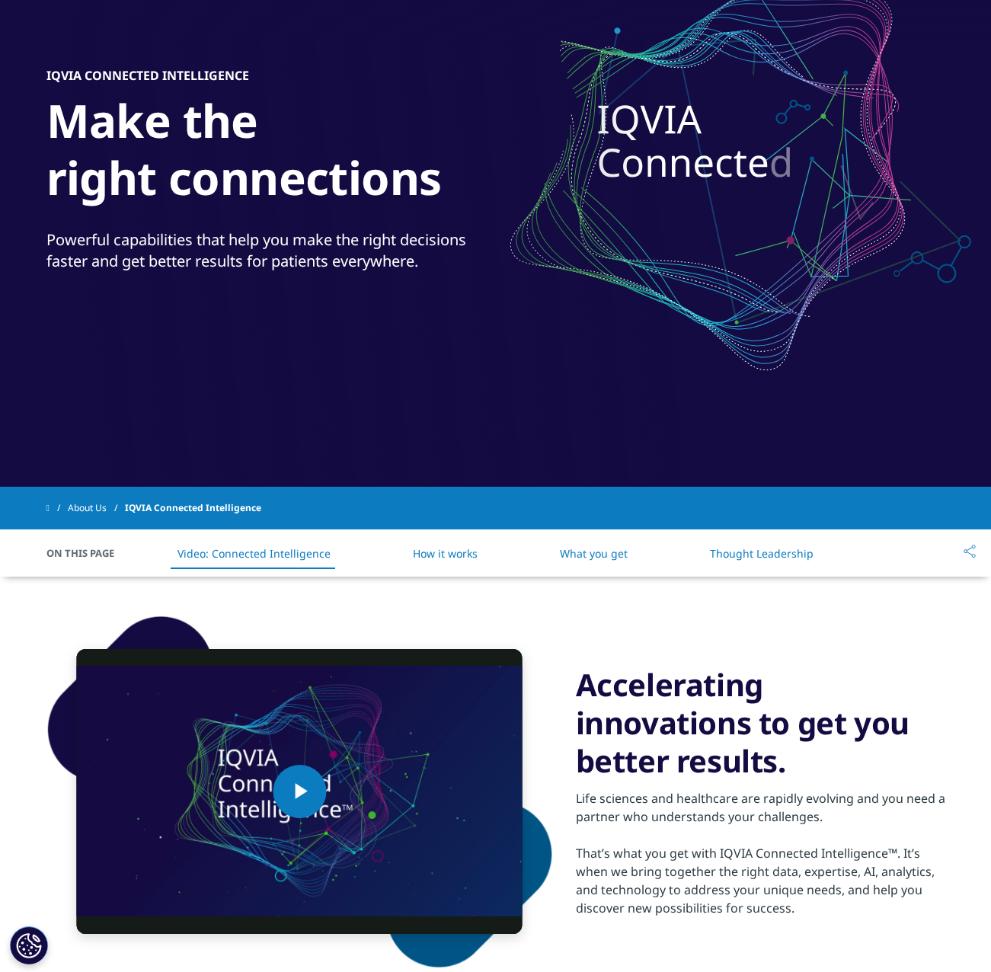
scroll to position [0, 0]
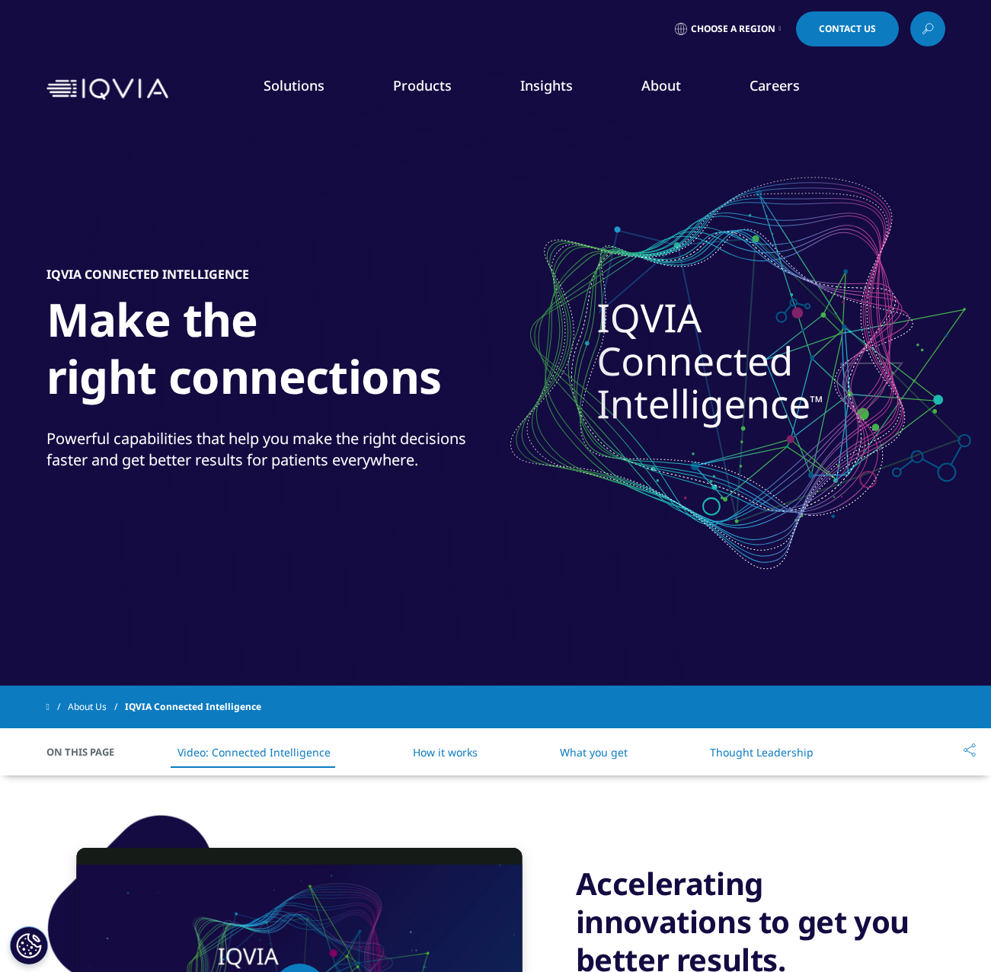
click at [390, 329] on link "Patient Insights for HCP Engagement​" at bounding box center [386, 332] width 227 height 17
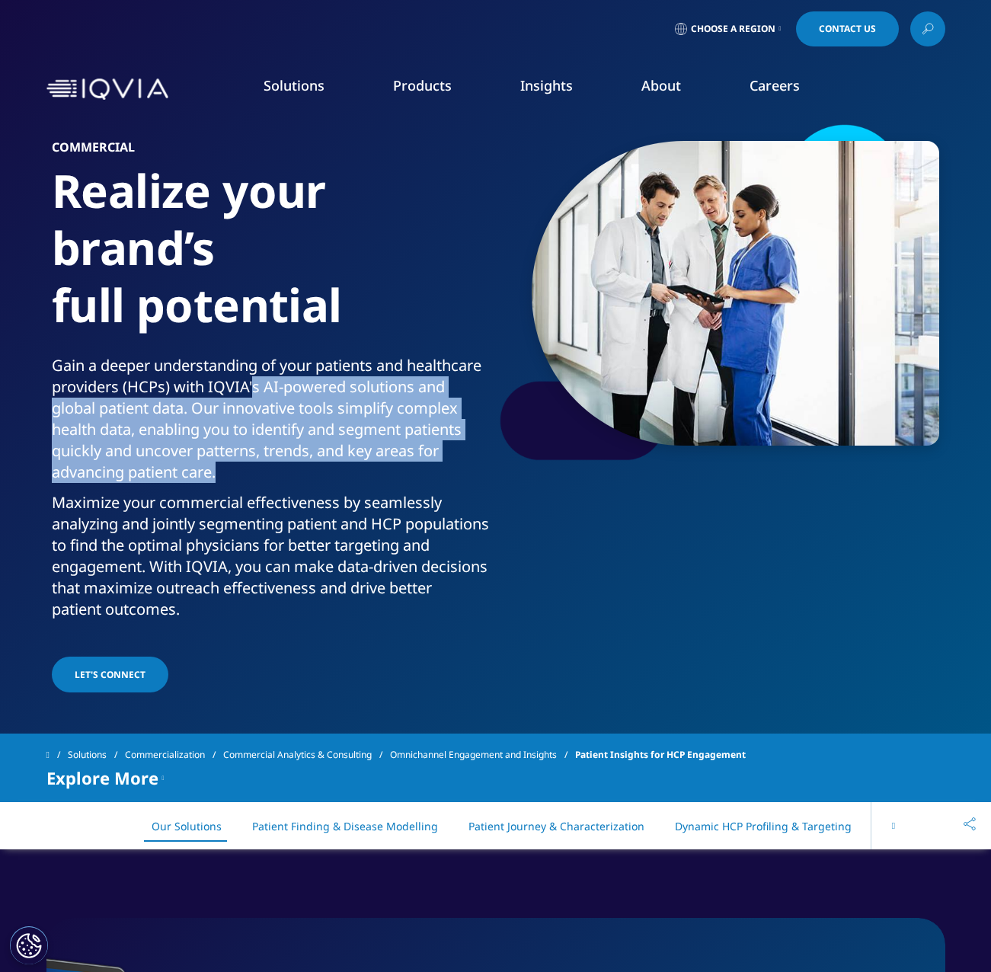
click at [360, 467] on p "Gain a deeper understanding of your patients and healthcare providers (HCPs) wi…" at bounding box center [271, 423] width 438 height 137
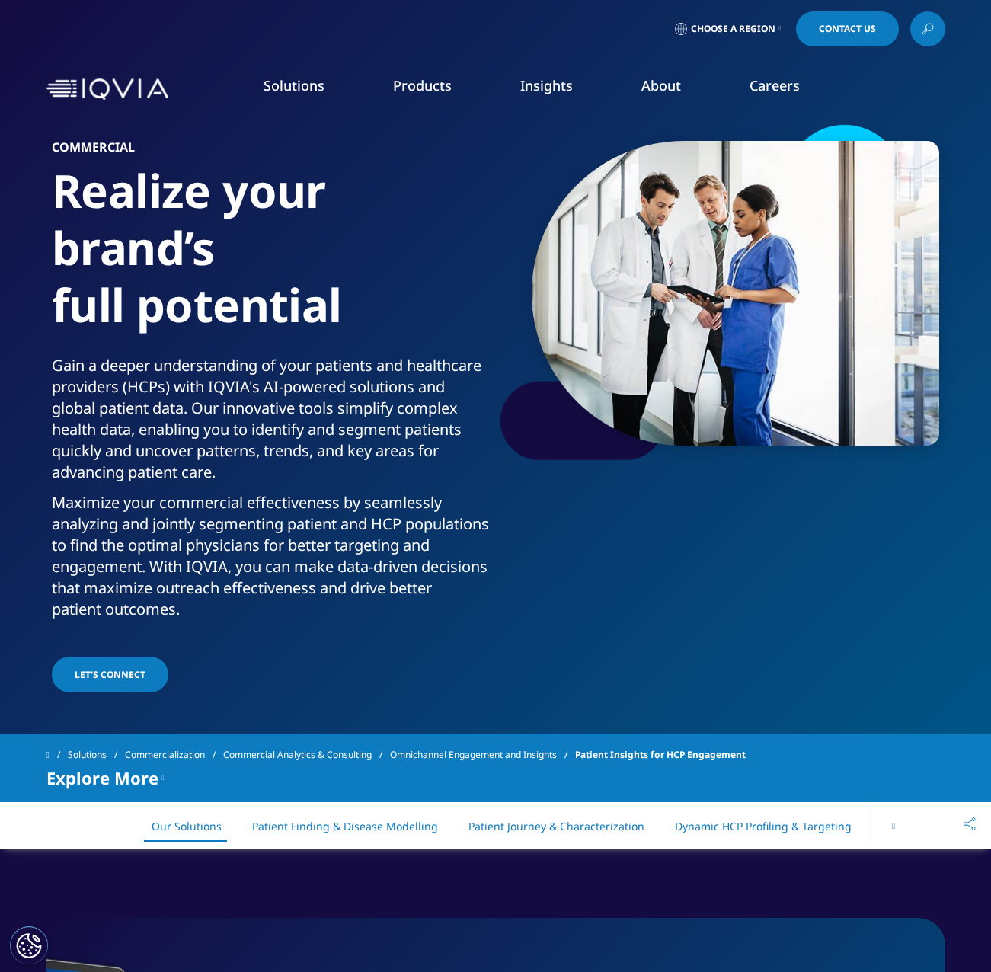
click at [602, 237] on link "Commercial Compliance" at bounding box center [628, 237] width 227 height 17
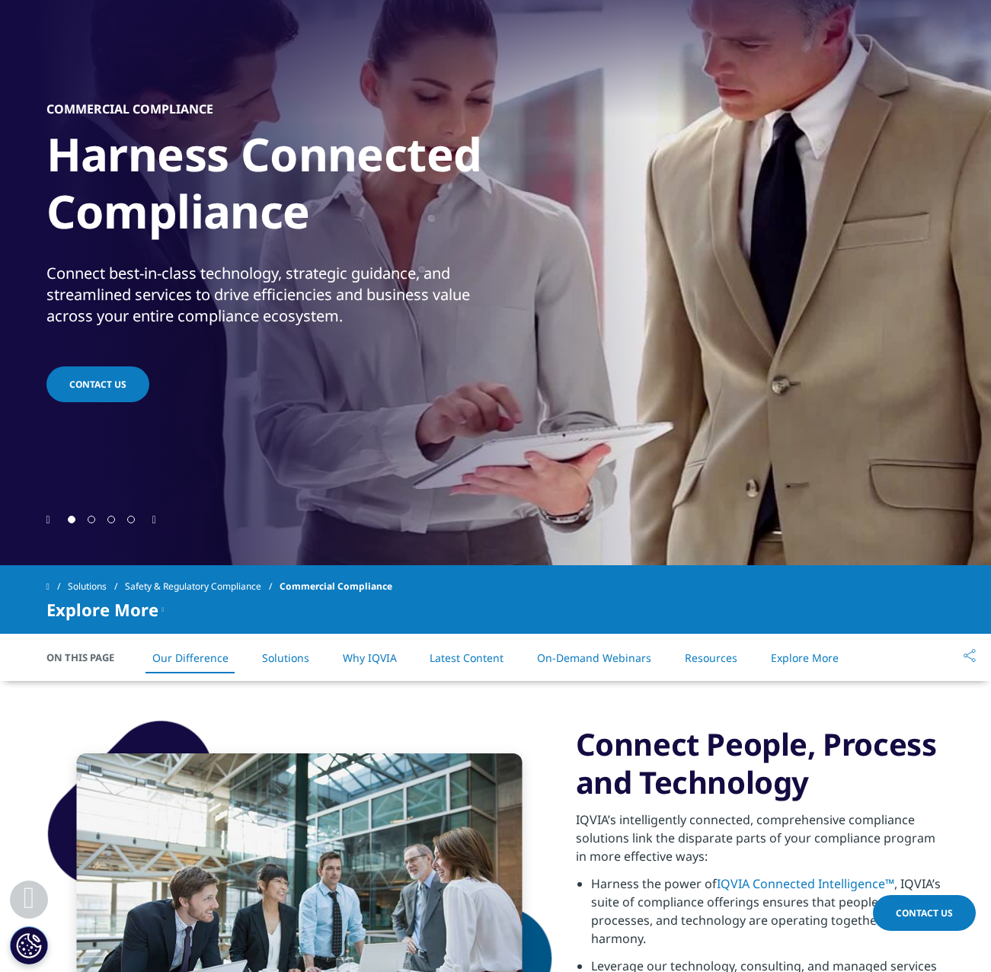
scroll to position [305, 0]
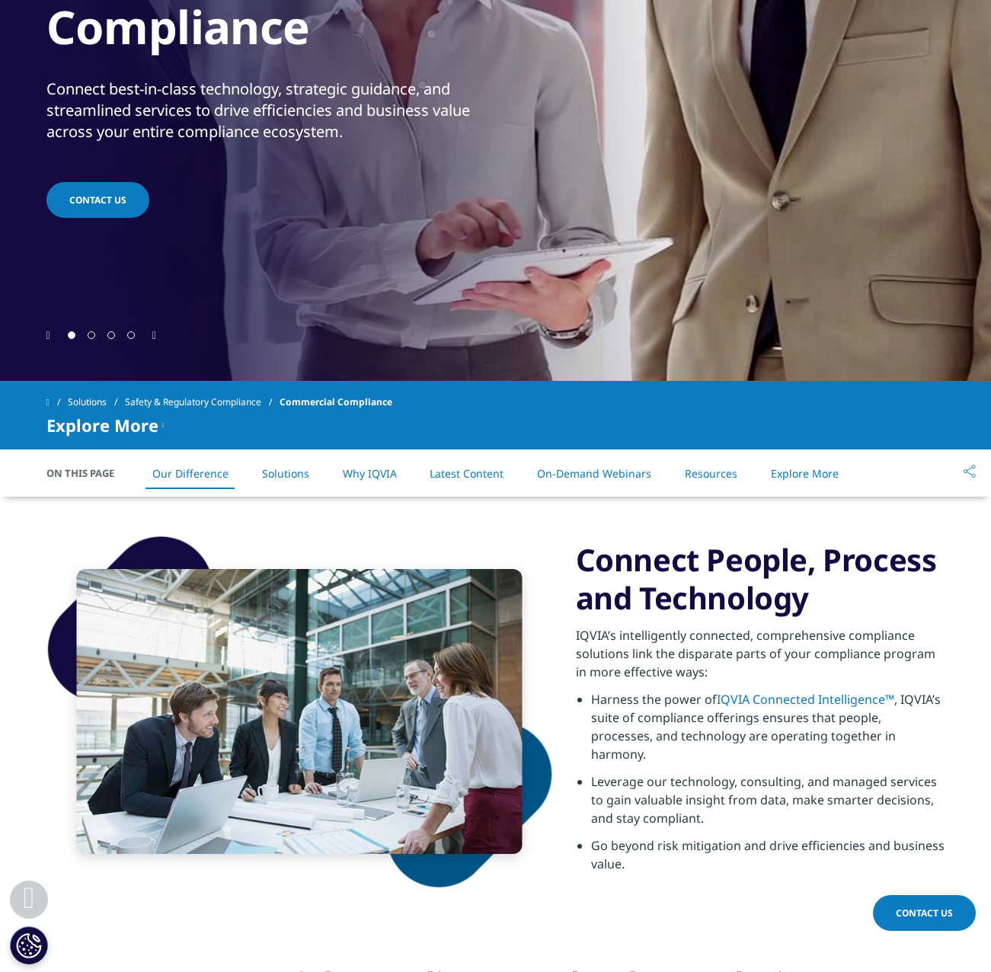
click at [280, 472] on link "Solutions" at bounding box center [285, 473] width 47 height 14
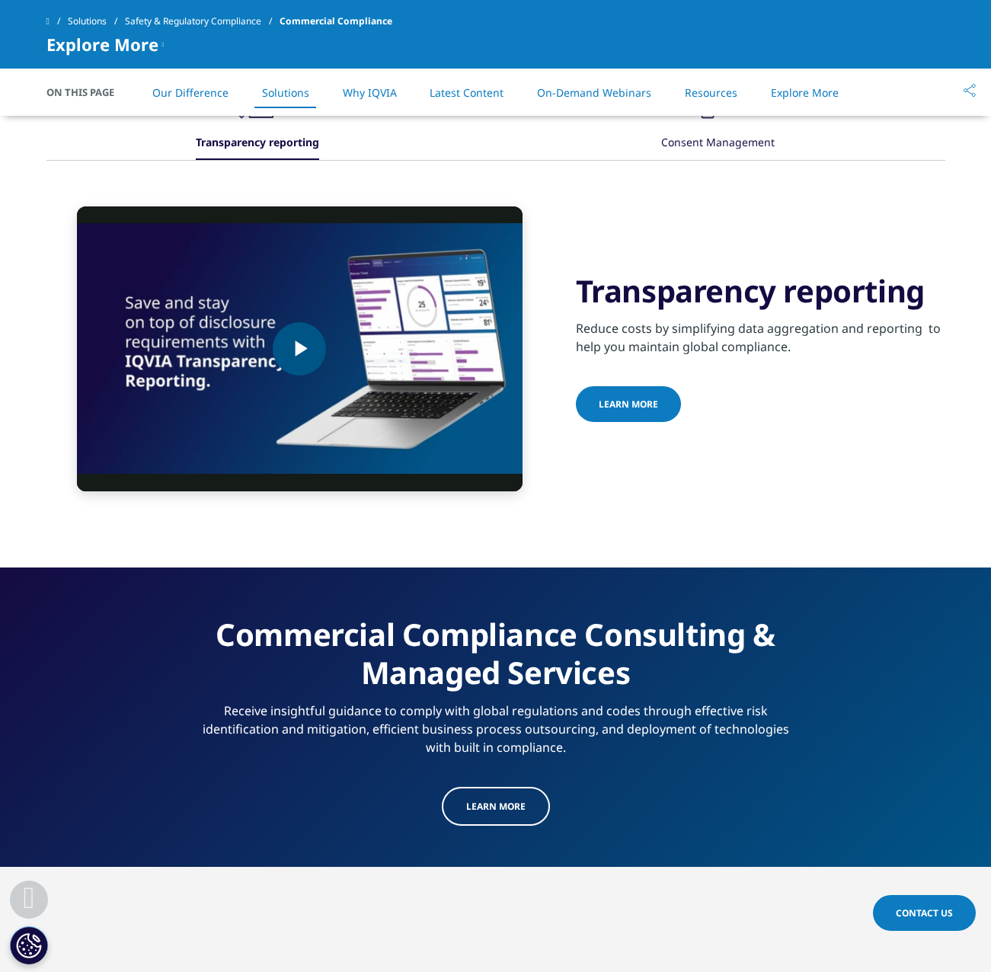
scroll to position [1136, 0]
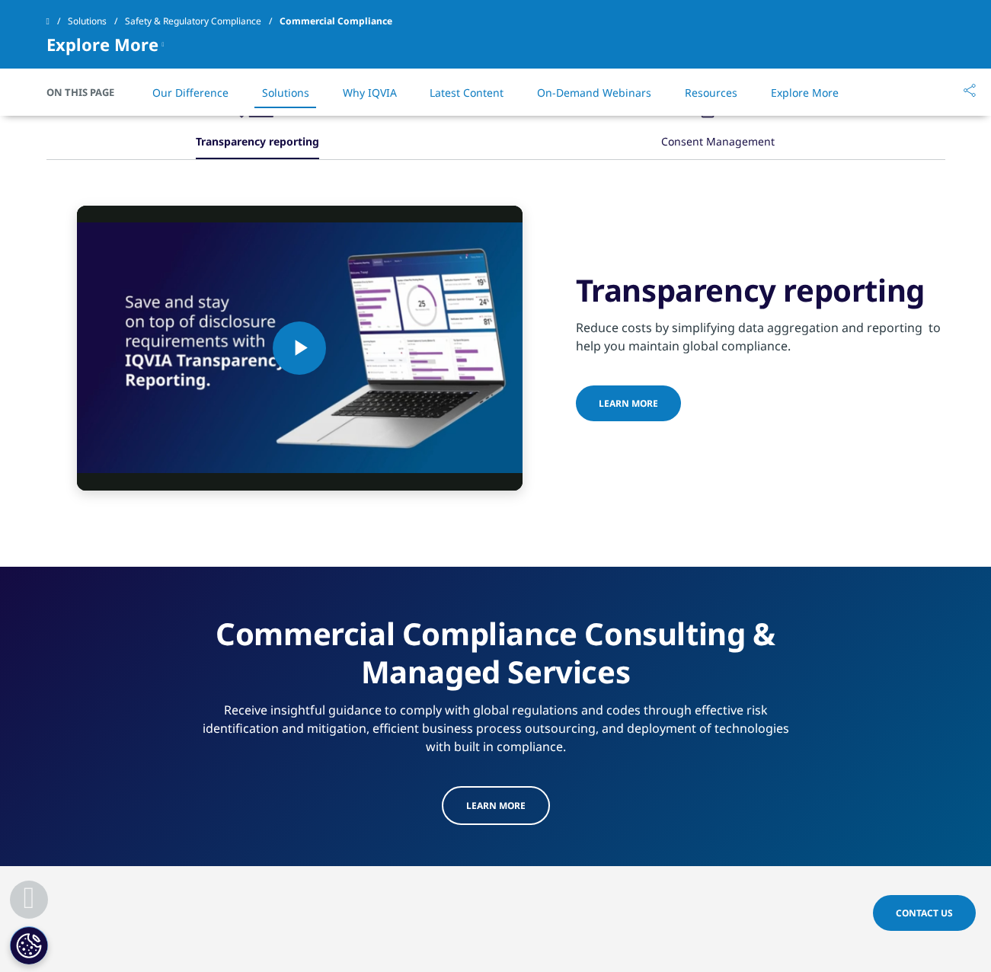
click at [508, 802] on span "Learn more" at bounding box center [495, 805] width 59 height 13
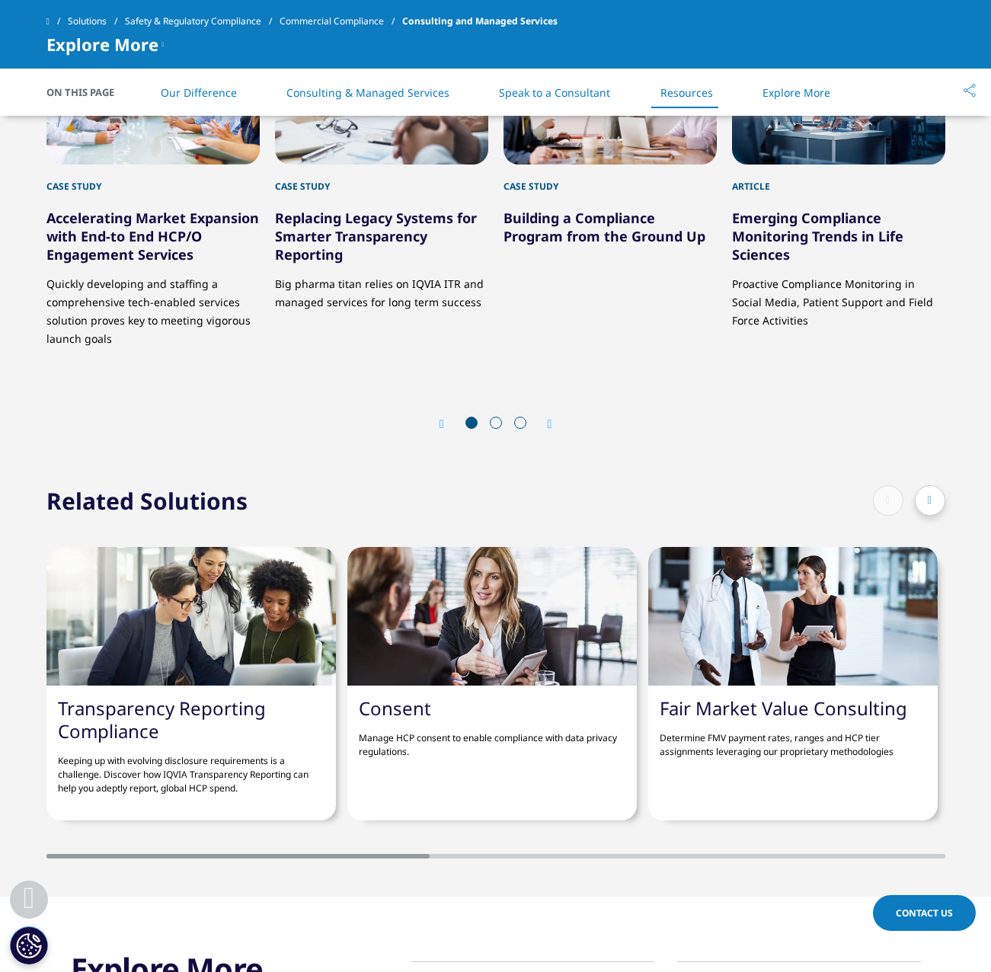
scroll to position [3351, 0]
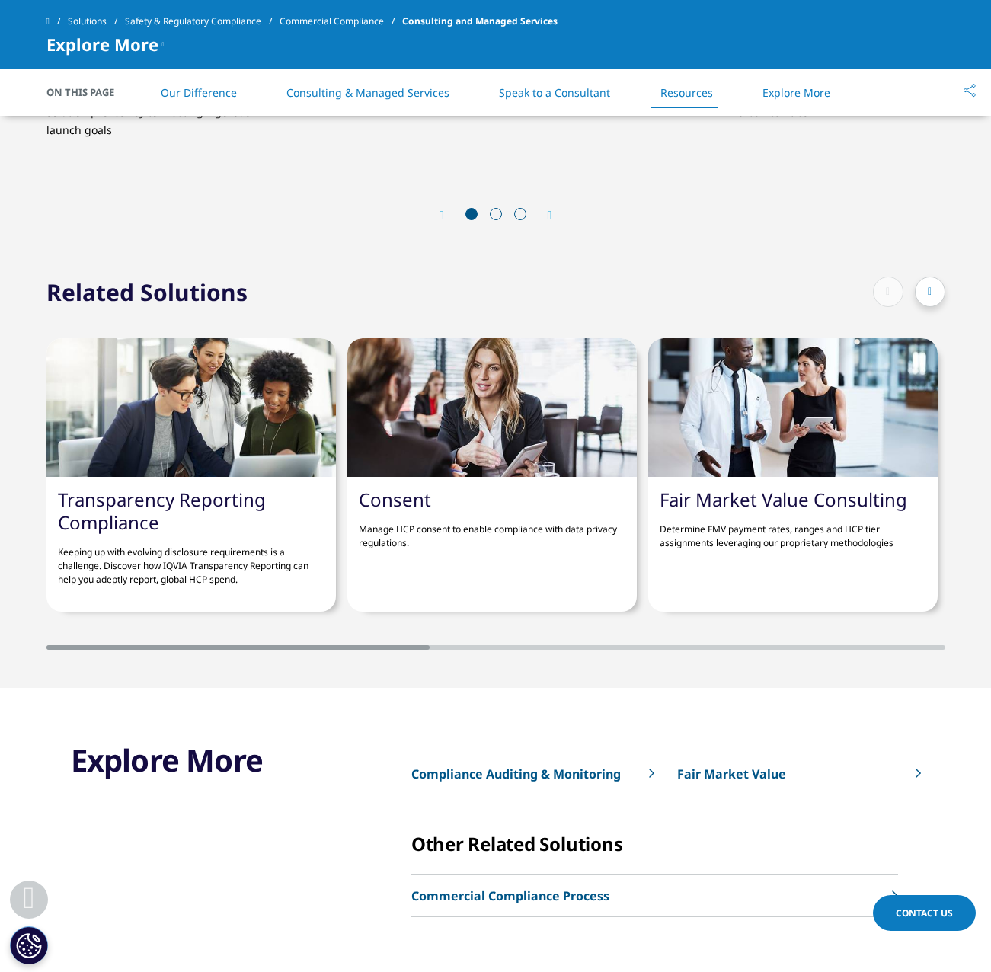
click at [804, 495] on link "Fair Market Value Consulting" at bounding box center [784, 499] width 248 height 25
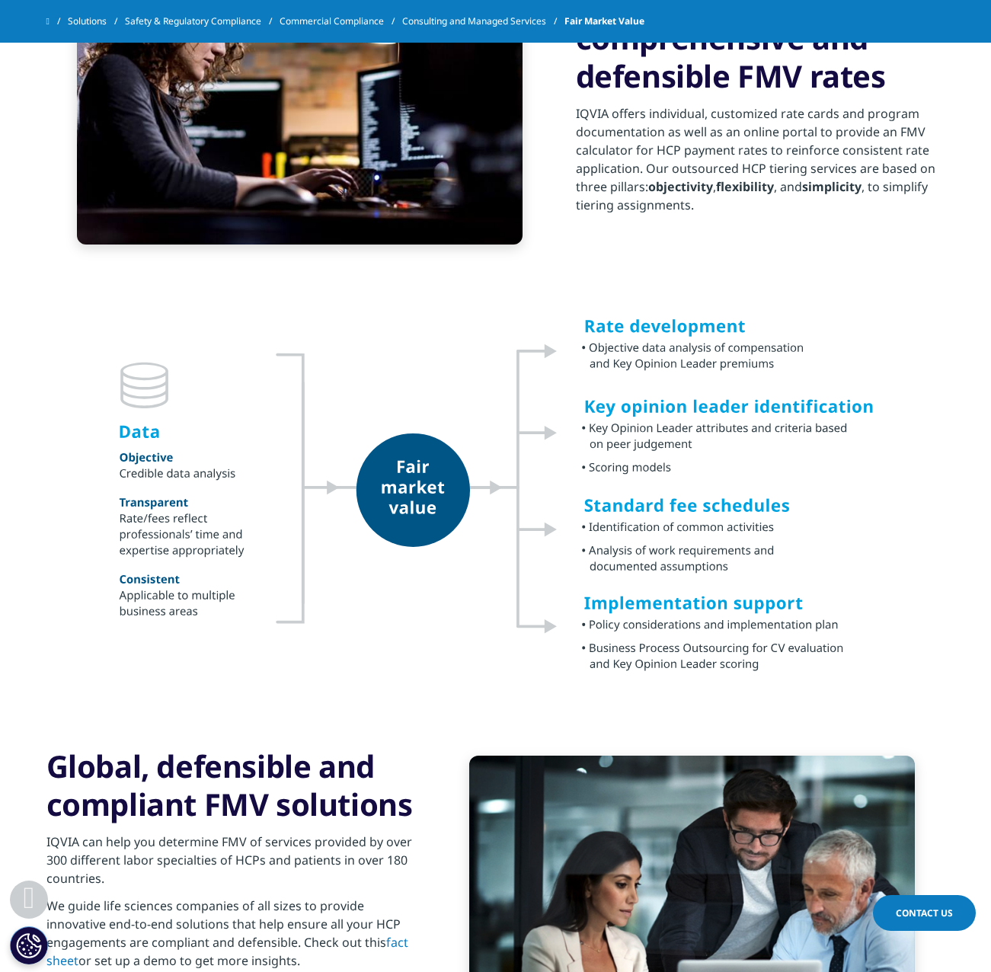
scroll to position [914, 0]
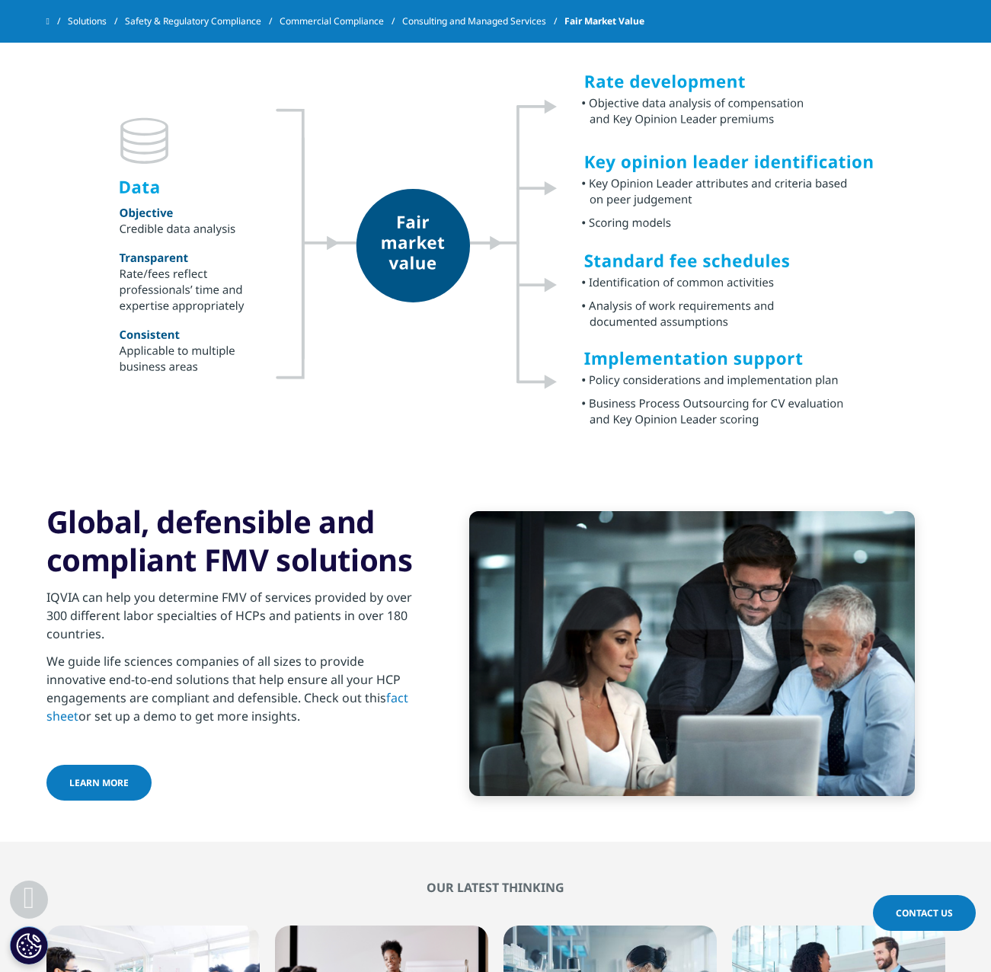
click at [308, 523] on h3 "Global, defensible and compliant FMV solutions" at bounding box center [230, 541] width 369 height 76
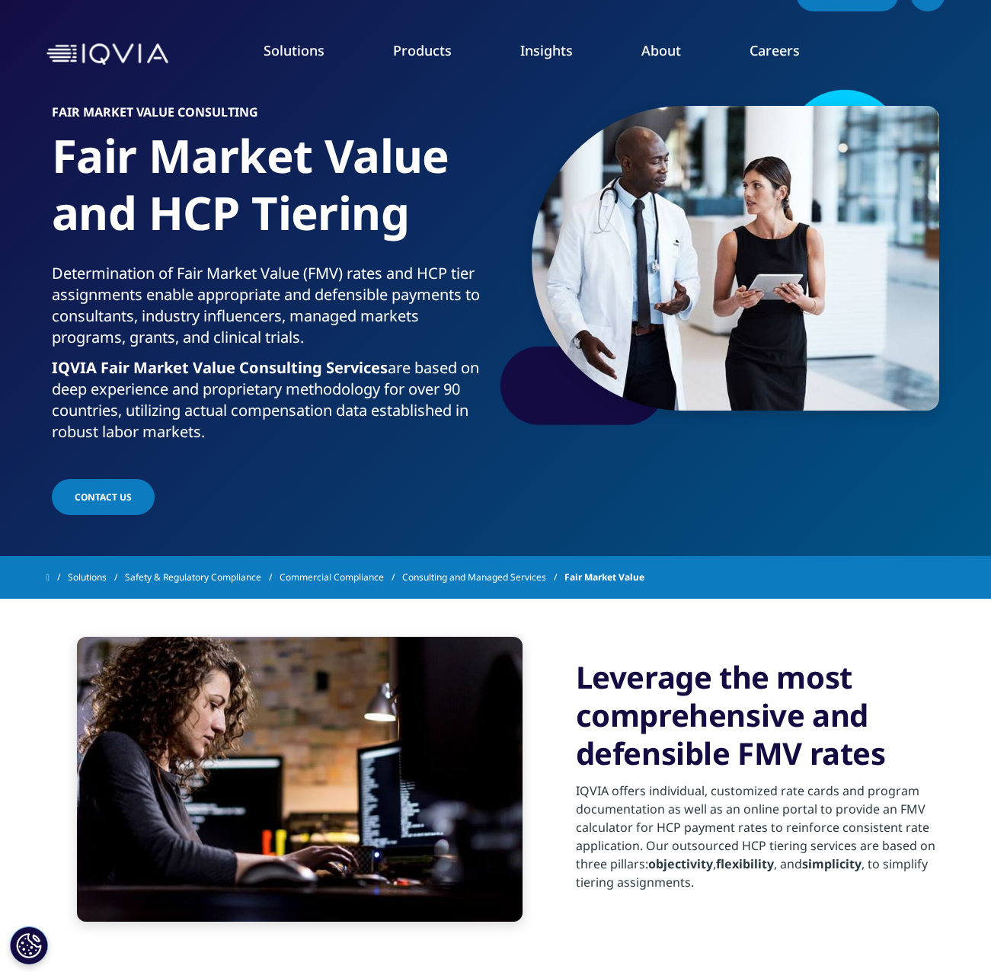
scroll to position [0, 0]
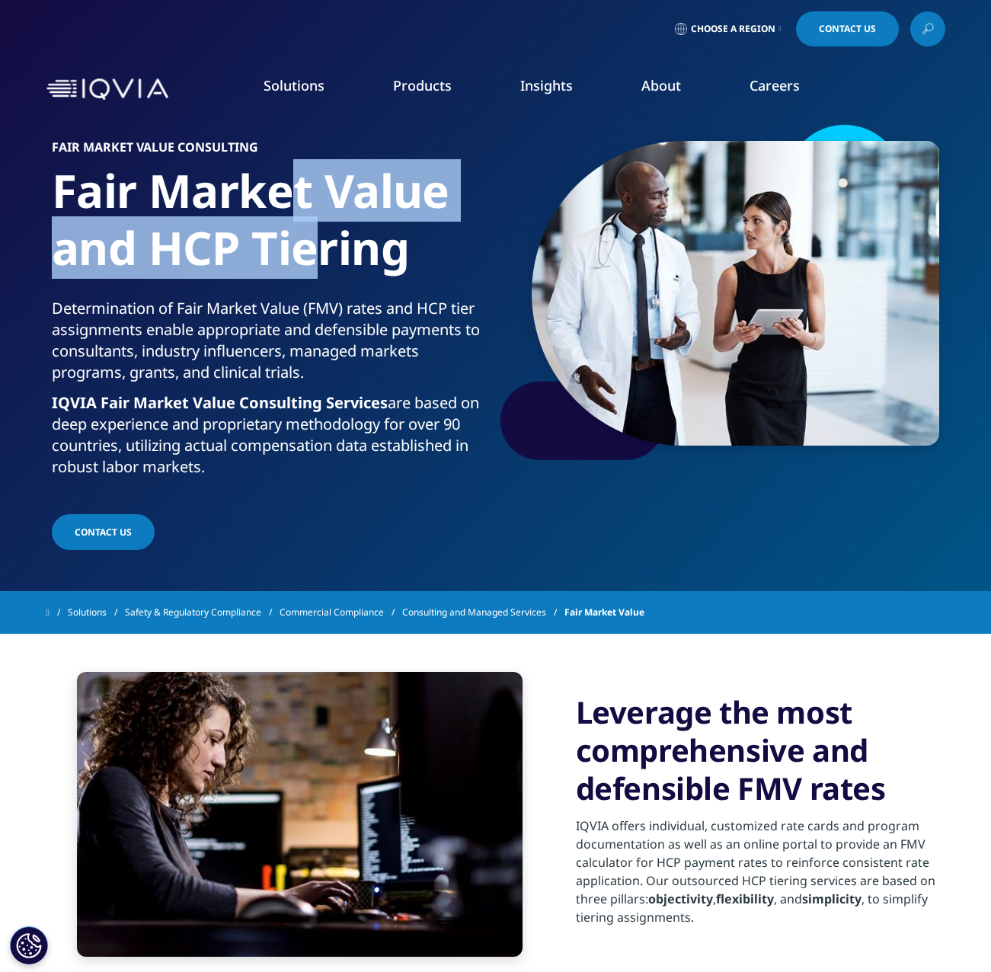
drag, startPoint x: 296, startPoint y: 170, endPoint x: 326, endPoint y: 262, distance: 96.8
click at [326, 262] on h1 "Fair Market Value and HCP Tiering" at bounding box center [271, 230] width 438 height 136
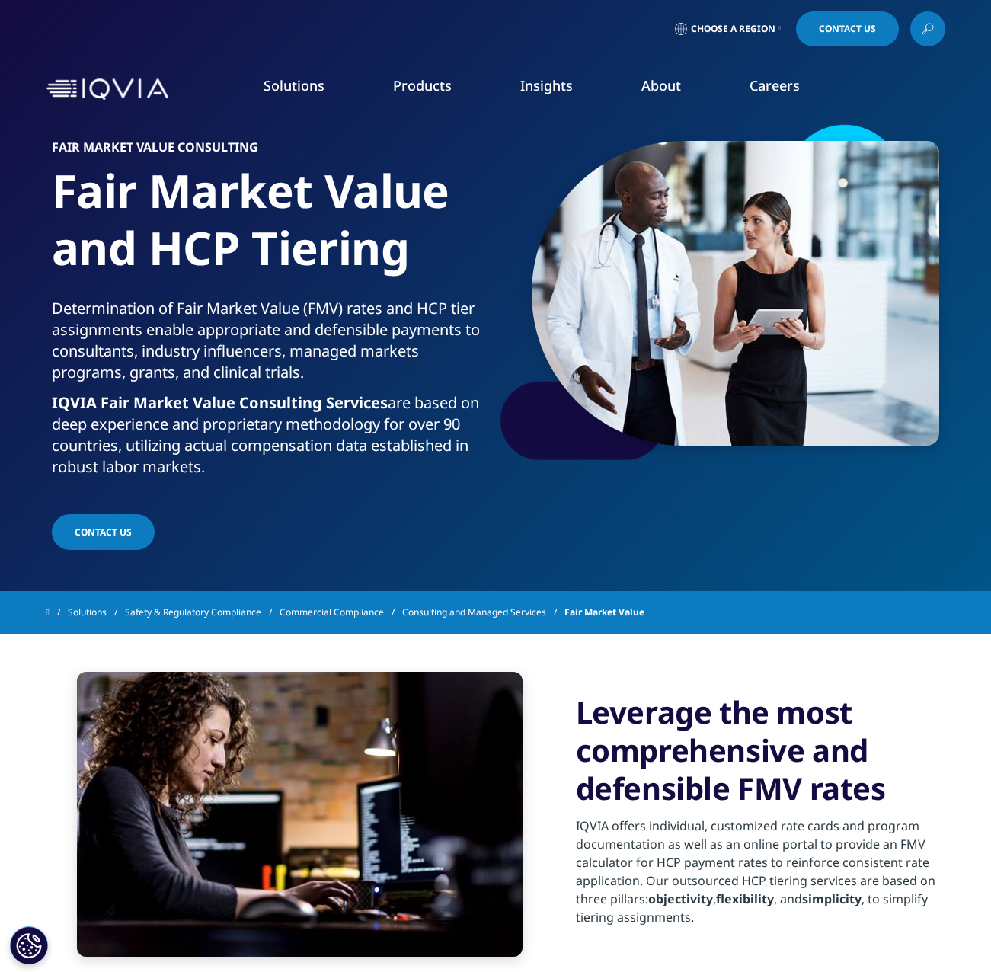
click at [327, 263] on h1 "Fair Market Value and HCP Tiering" at bounding box center [271, 230] width 438 height 136
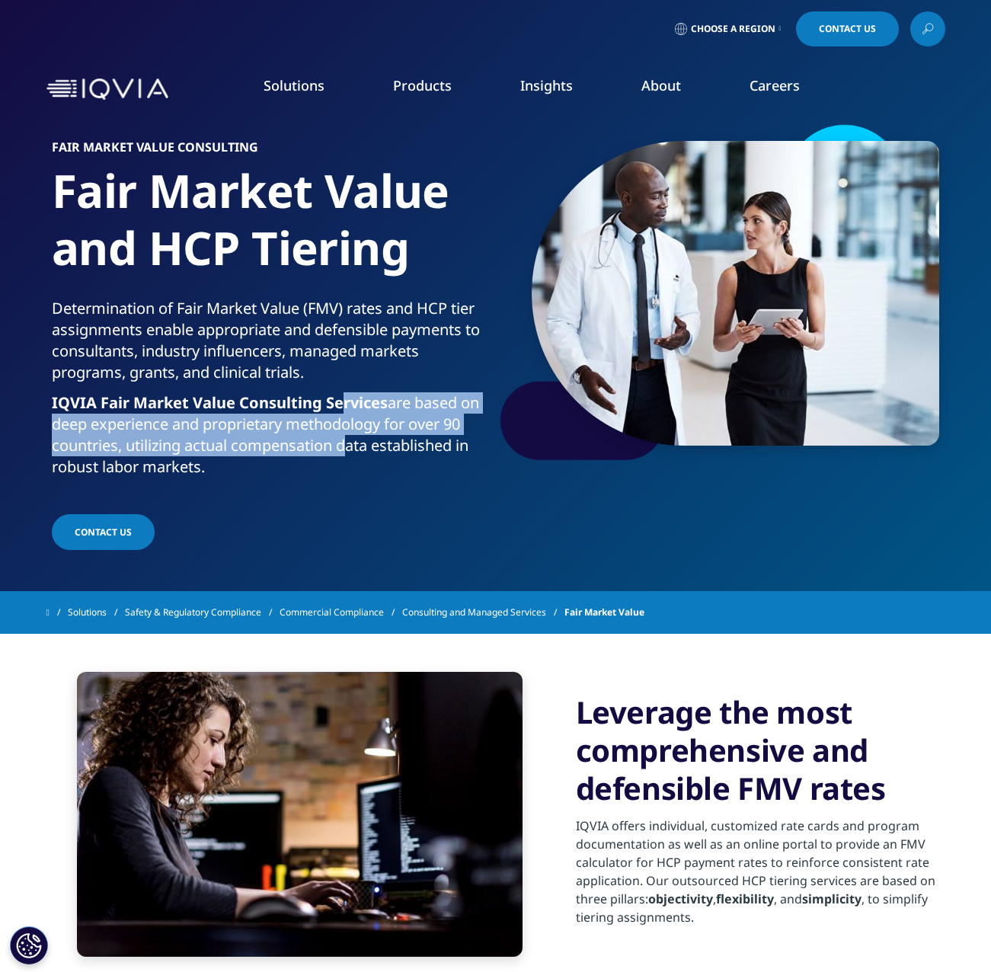
drag, startPoint x: 347, startPoint y: 433, endPoint x: 352, endPoint y: 462, distance: 29.3
click at [352, 462] on p "IQVIA Fair Market Value Consulting Services are based on deep experience and pr…" at bounding box center [271, 439] width 438 height 94
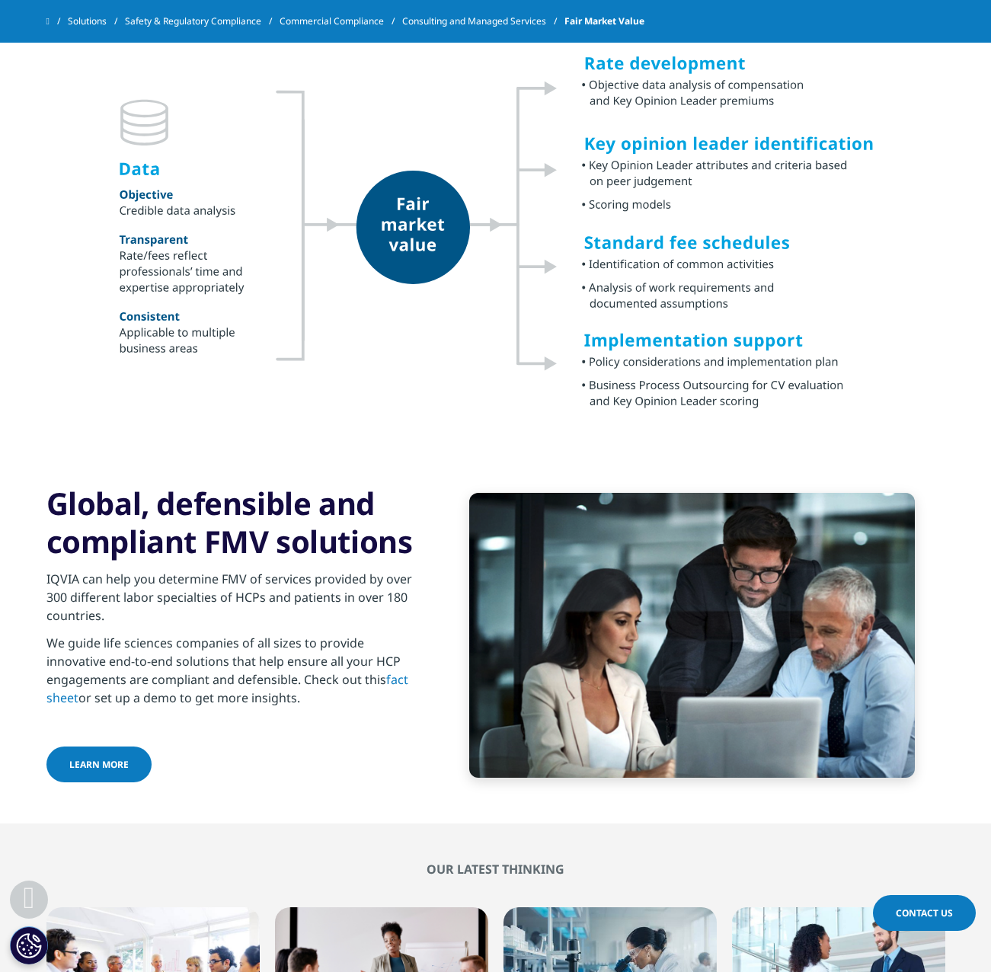
scroll to position [1143, 0]
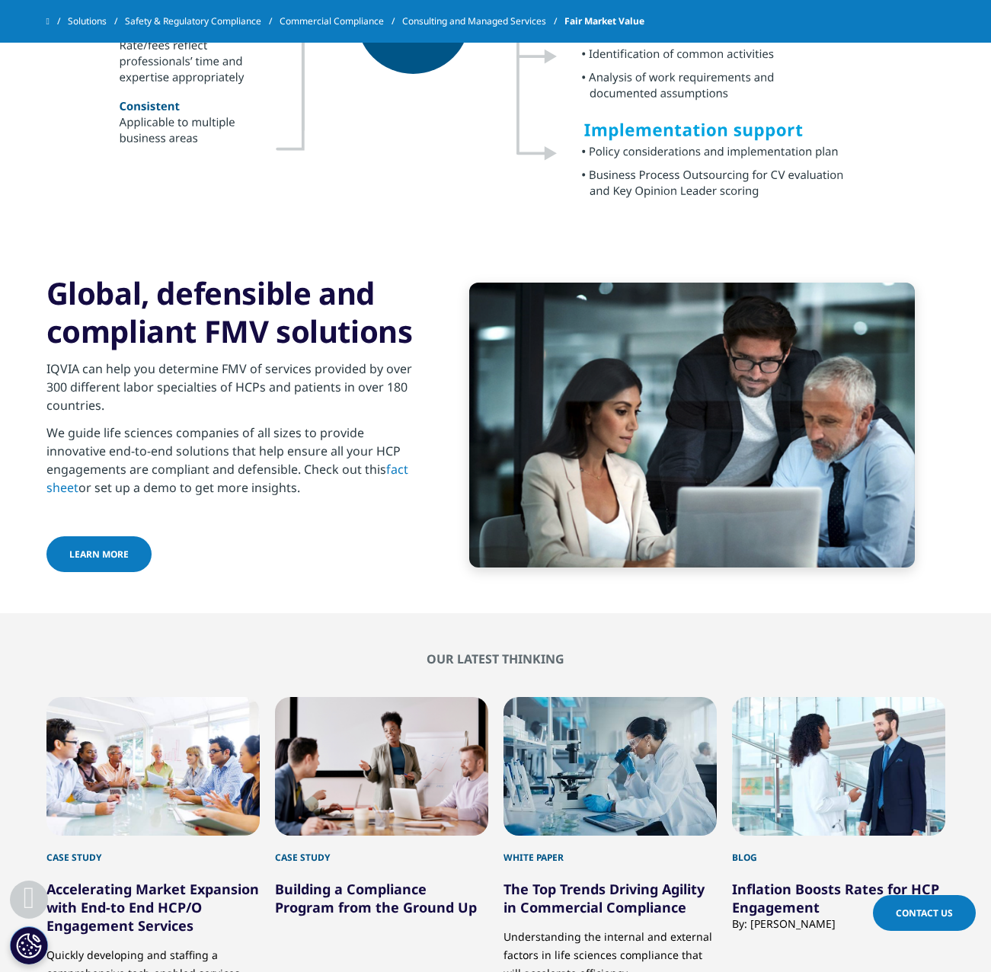
click at [64, 489] on link "fact sheet" at bounding box center [227, 478] width 362 height 35
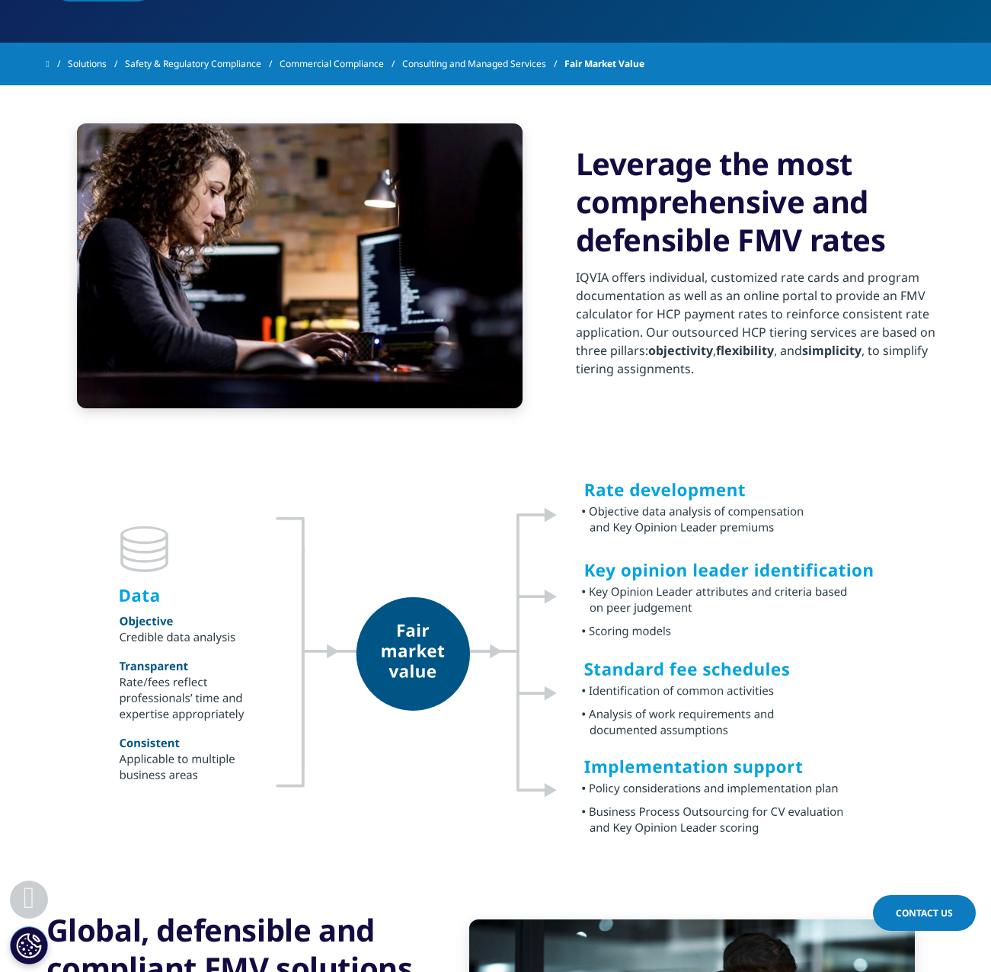
scroll to position [305, 0]
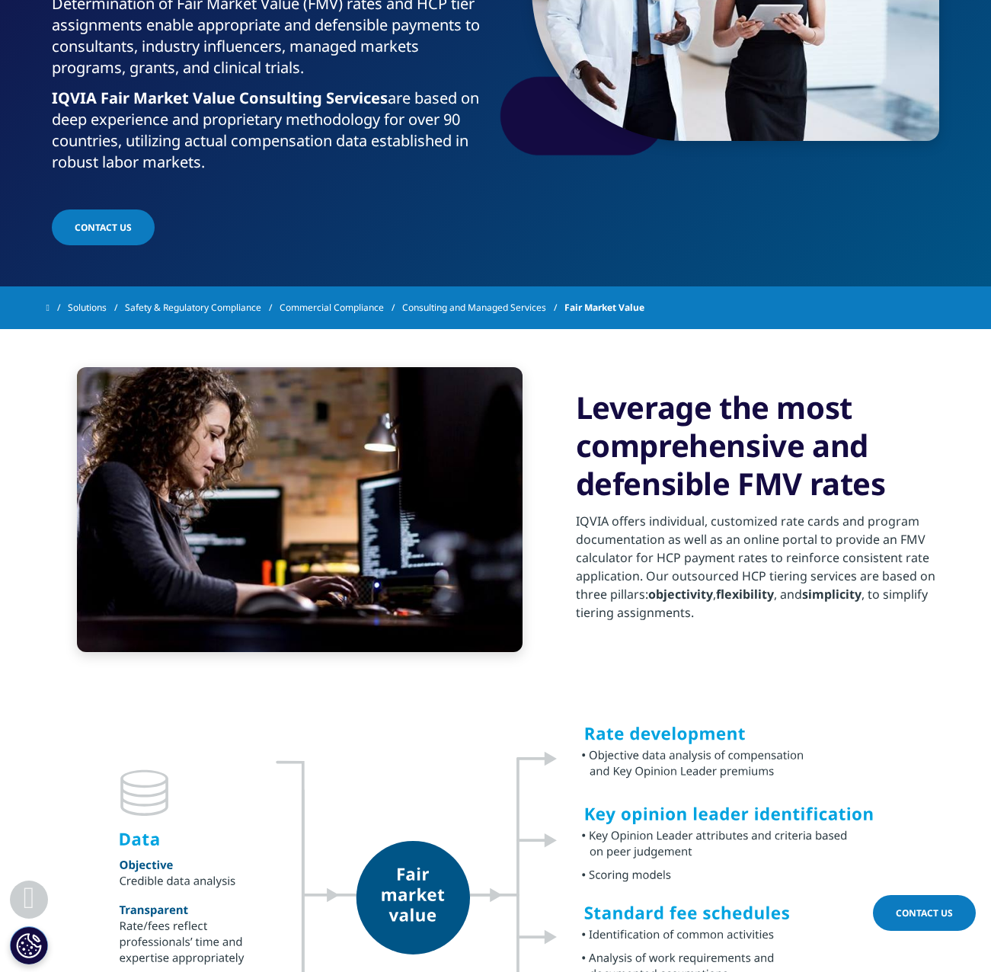
click at [865, 548] on p "IQVIA offers individual, customized rate cards and program documentation as wel…" at bounding box center [760, 571] width 369 height 119
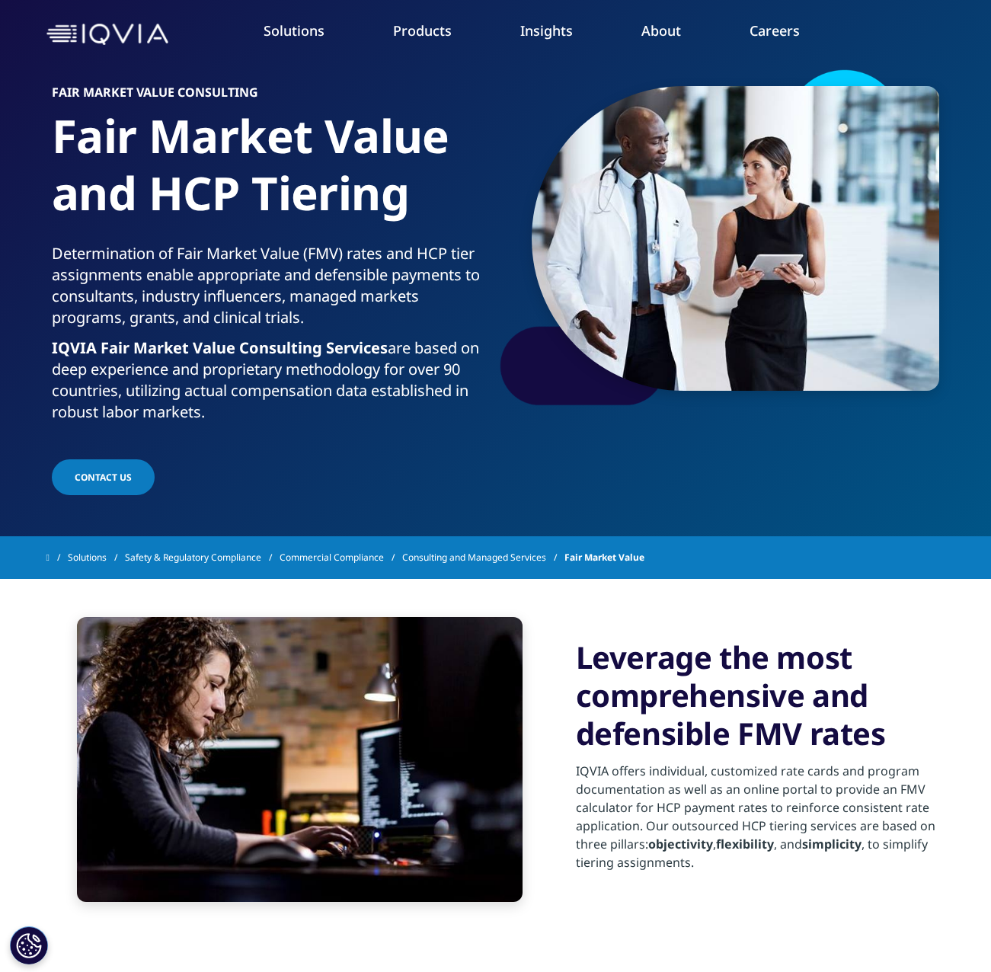
scroll to position [0, 0]
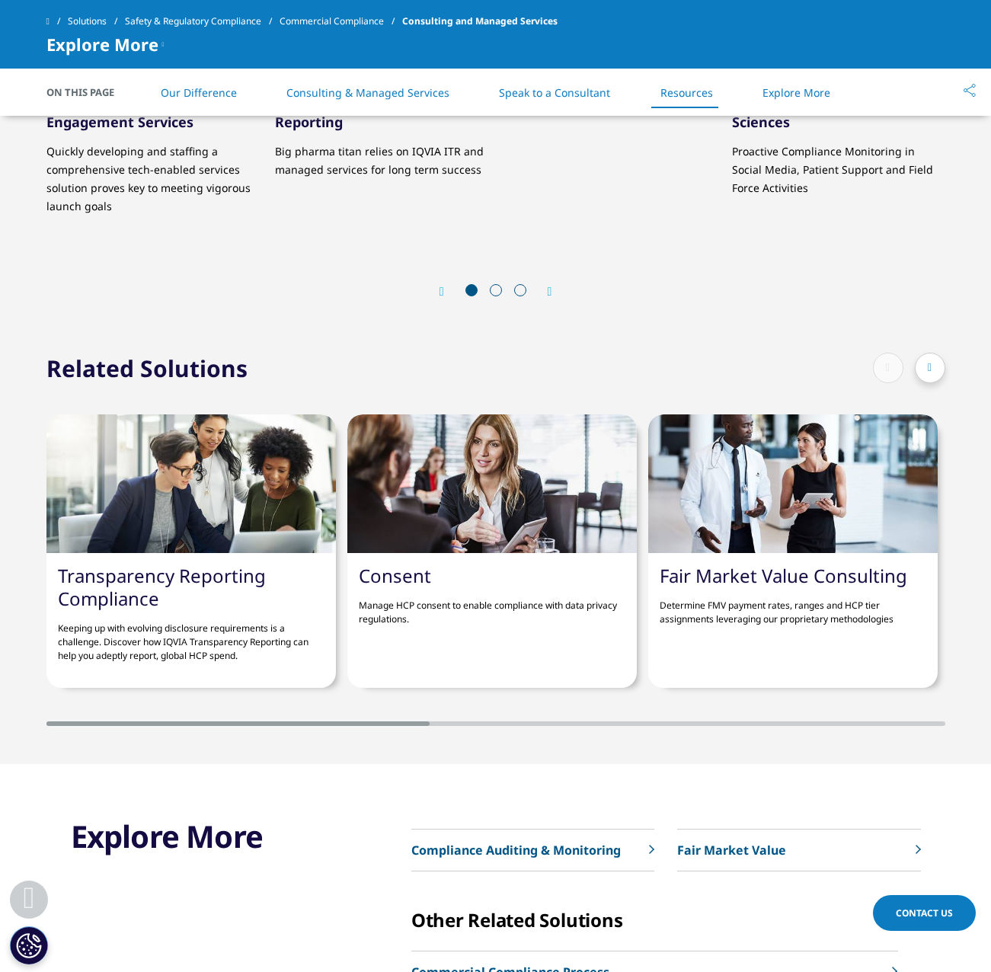
scroll to position [3351, 0]
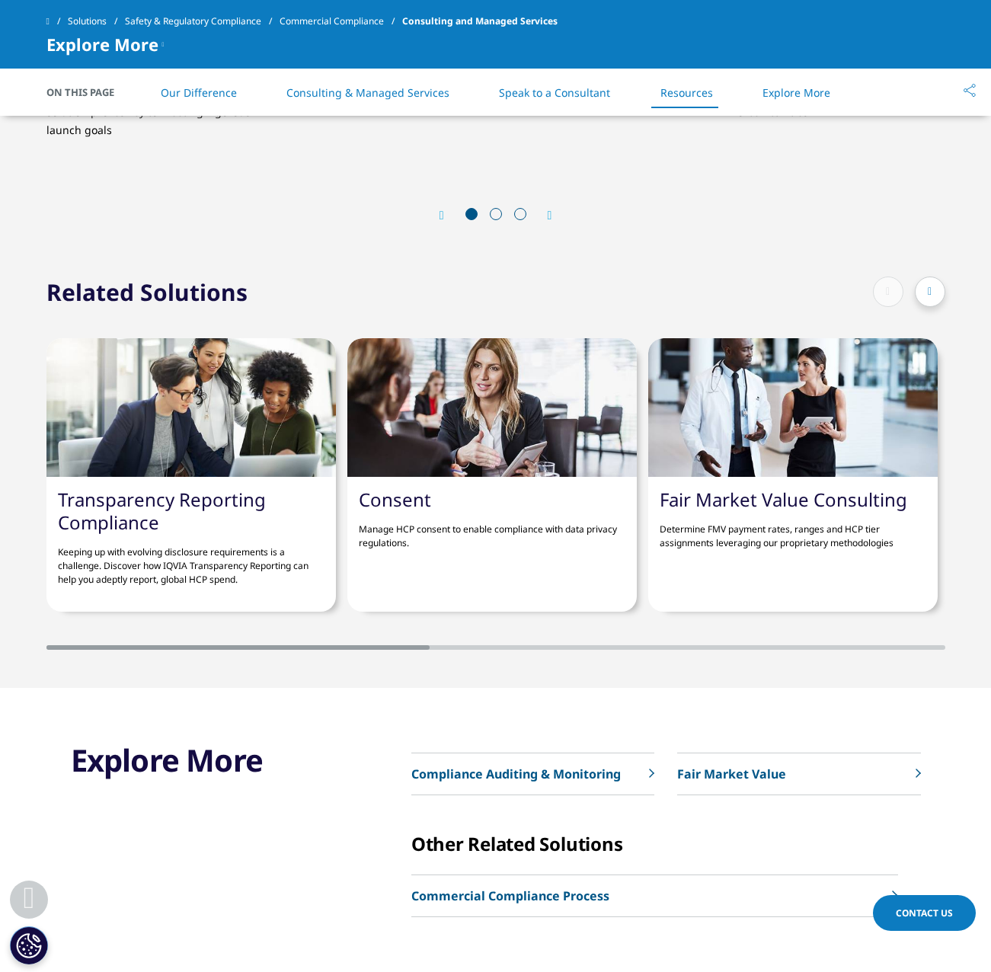
click at [212, 575] on p "Keeping up with evolving disclosure requirements is a challenge. Discover how I…" at bounding box center [191, 560] width 267 height 53
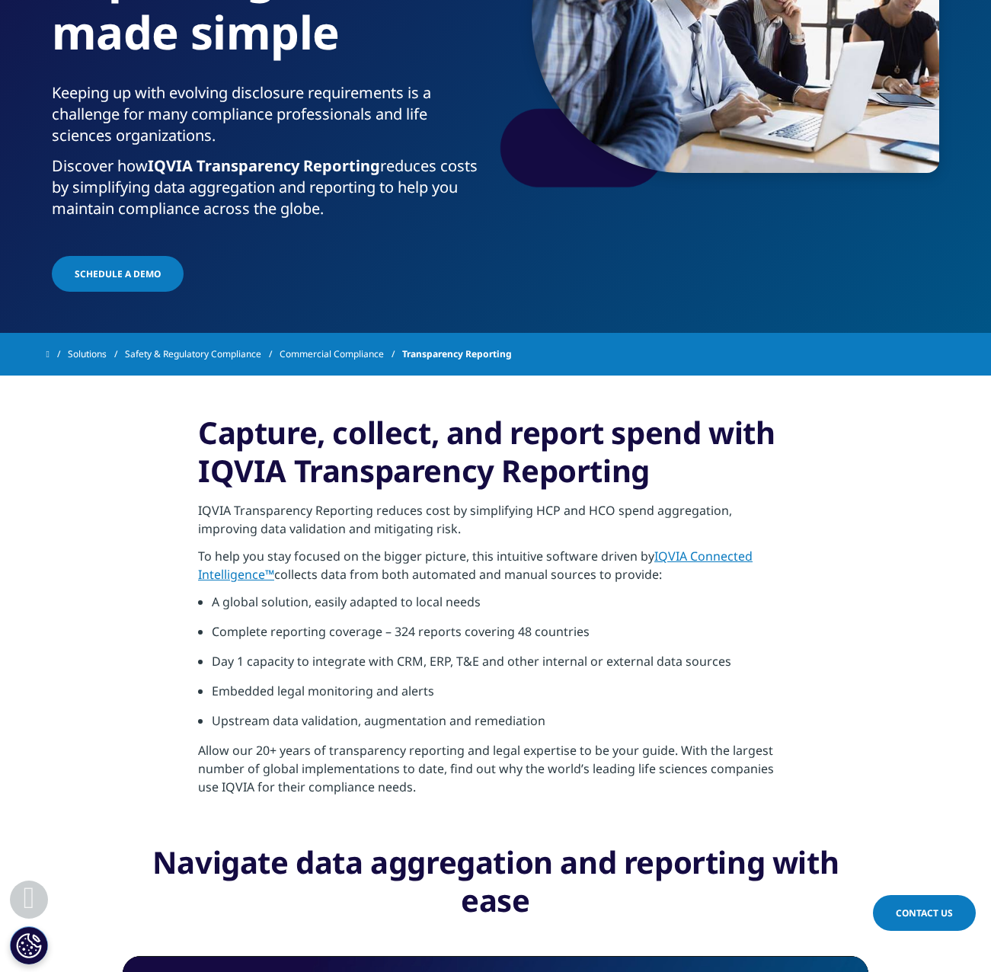
scroll to position [457, 0]
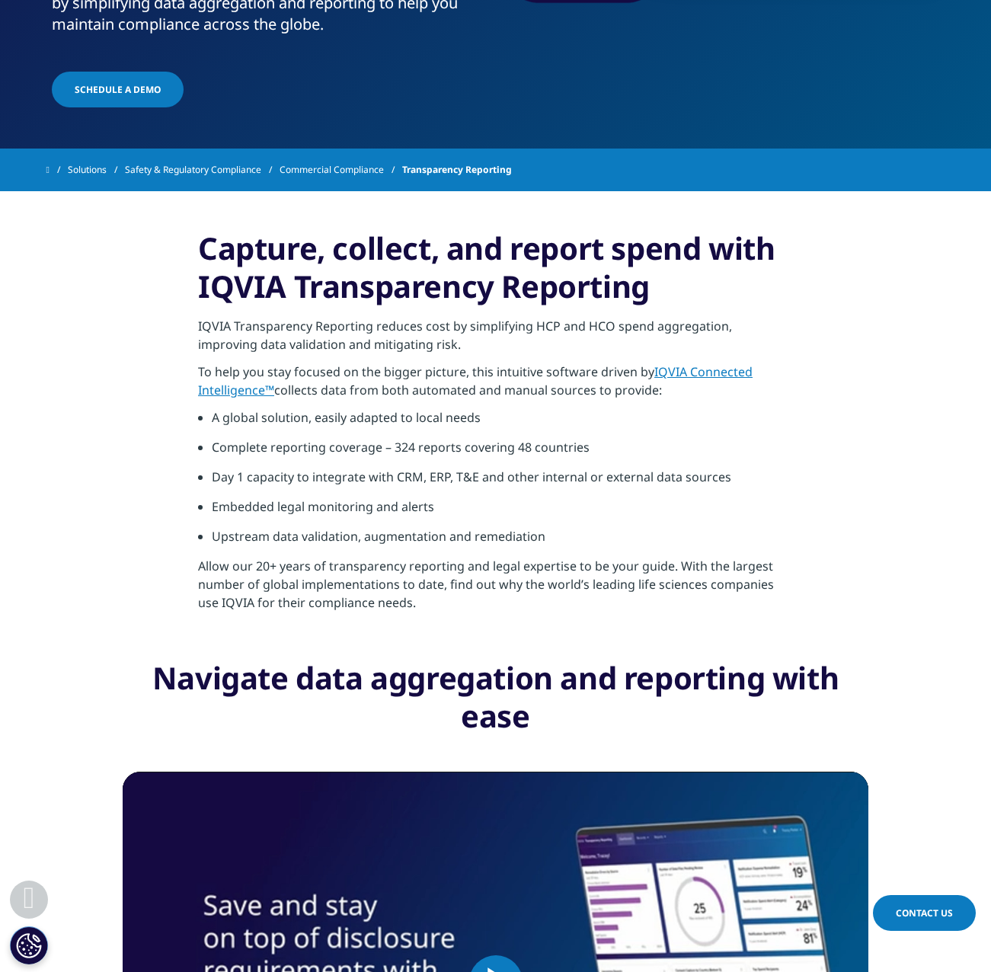
click at [340, 484] on li "Day 1 capacity to integrate with CRM, ERP, T&E and other internal or external d…" at bounding box center [502, 483] width 581 height 30
drag, startPoint x: 326, startPoint y: 516, endPoint x: 365, endPoint y: 517, distance: 38.9
click at [364, 518] on li "Embedded legal monitoring and alerts" at bounding box center [502, 512] width 581 height 30
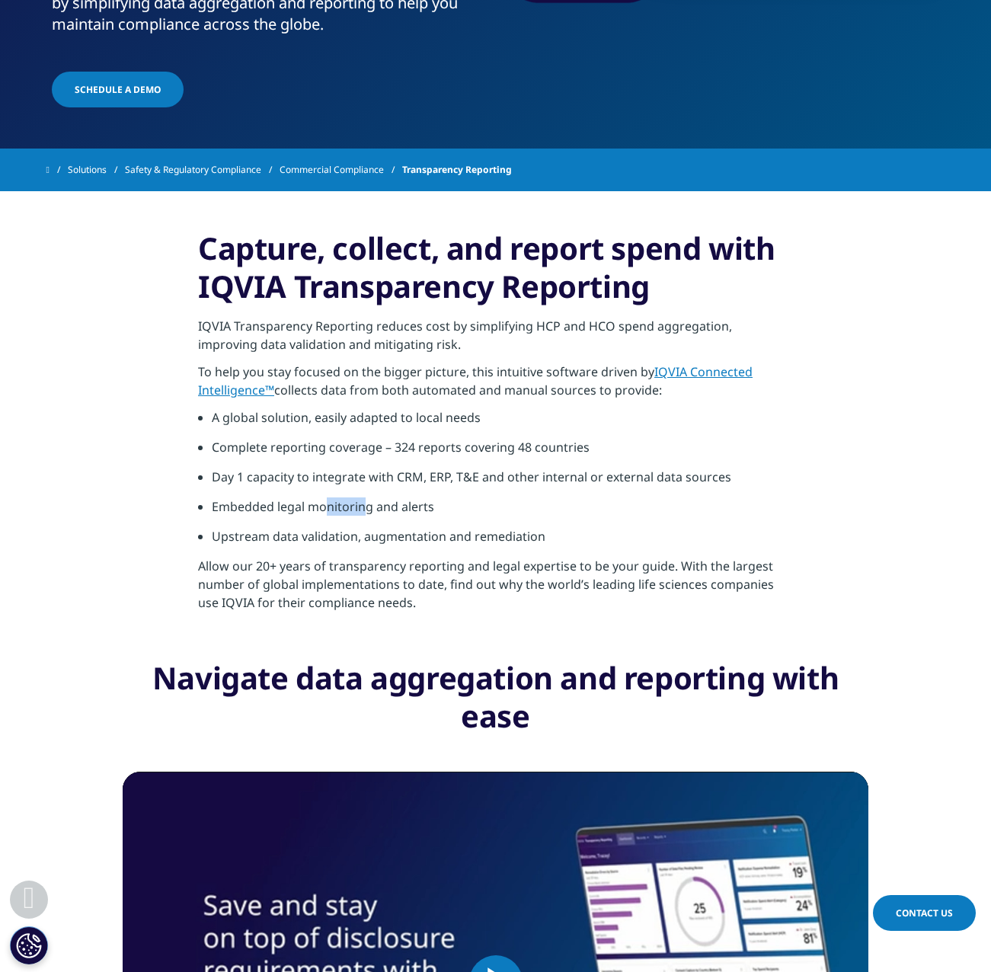
click at [365, 517] on li "Embedded legal monitoring and alerts" at bounding box center [502, 512] width 581 height 30
click at [315, 513] on li "Embedded legal monitoring and alerts" at bounding box center [502, 512] width 581 height 30
drag, startPoint x: 315, startPoint y: 513, endPoint x: 274, endPoint y: 510, distance: 40.4
click at [274, 510] on li "Embedded legal monitoring and alerts" at bounding box center [502, 512] width 581 height 30
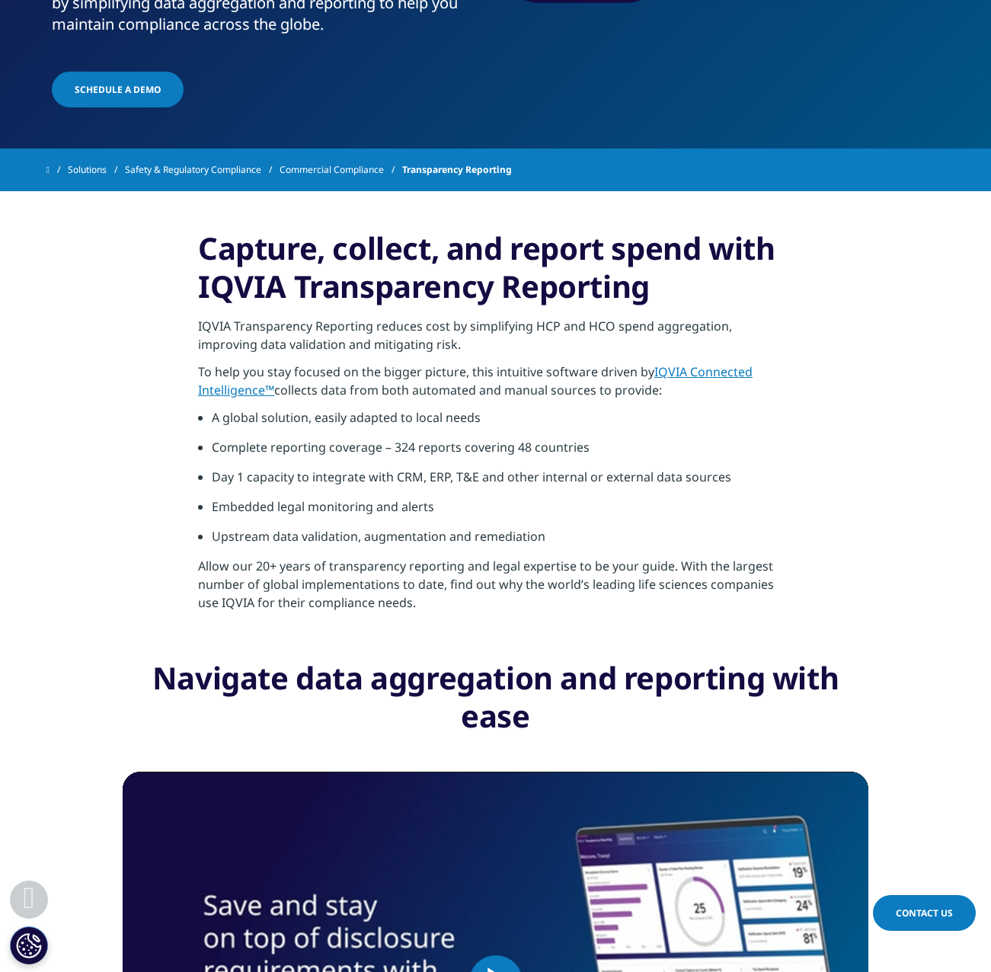
drag, startPoint x: 282, startPoint y: 536, endPoint x: 322, endPoint y: 545, distance: 41.4
click at [290, 539] on li "Upstream data validation, augmentation and remediation" at bounding box center [502, 542] width 581 height 30
drag, startPoint x: 322, startPoint y: 545, endPoint x: 343, endPoint y: 546, distance: 20.6
click at [343, 546] on li "Upstream data validation, augmentation and remediation" at bounding box center [502, 542] width 581 height 30
click at [344, 545] on li "Upstream data validation, augmentation and remediation" at bounding box center [502, 542] width 581 height 30
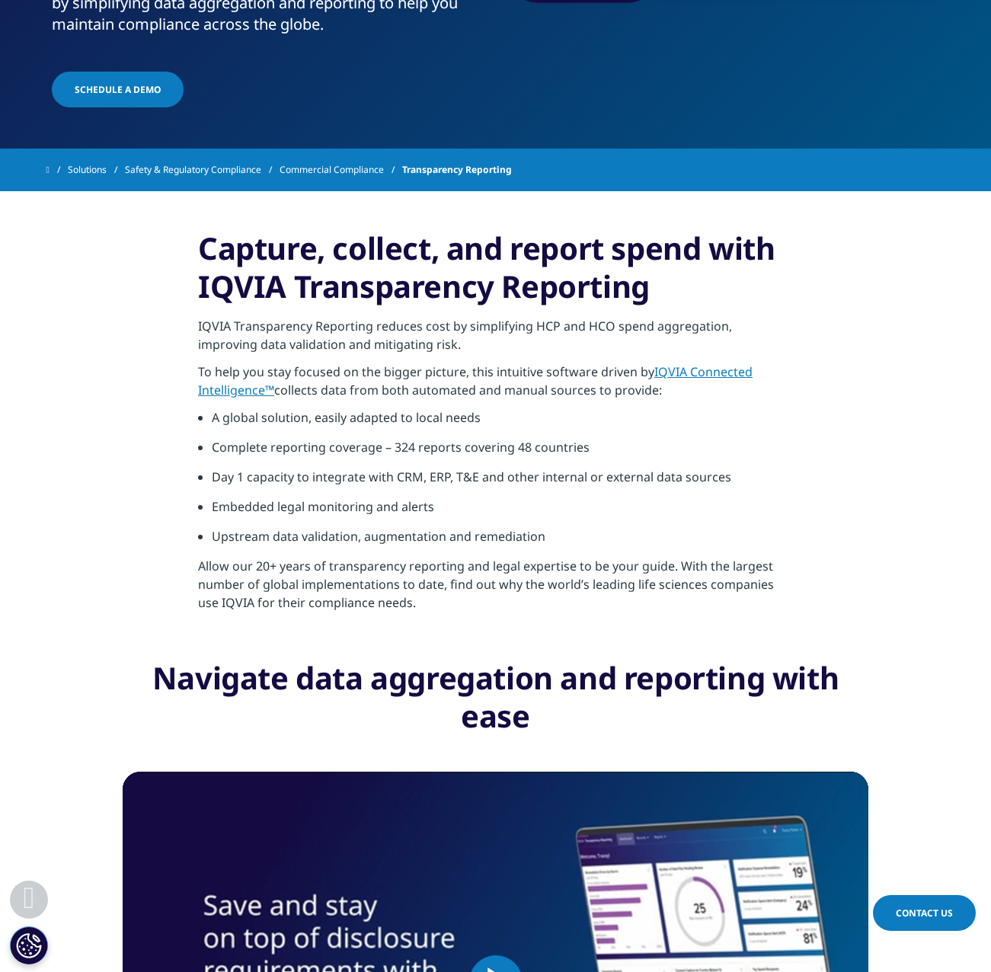
click at [279, 567] on p "Allow our 20+ years of transparency reporting and legal expertise to be your gu…" at bounding box center [495, 589] width 595 height 64
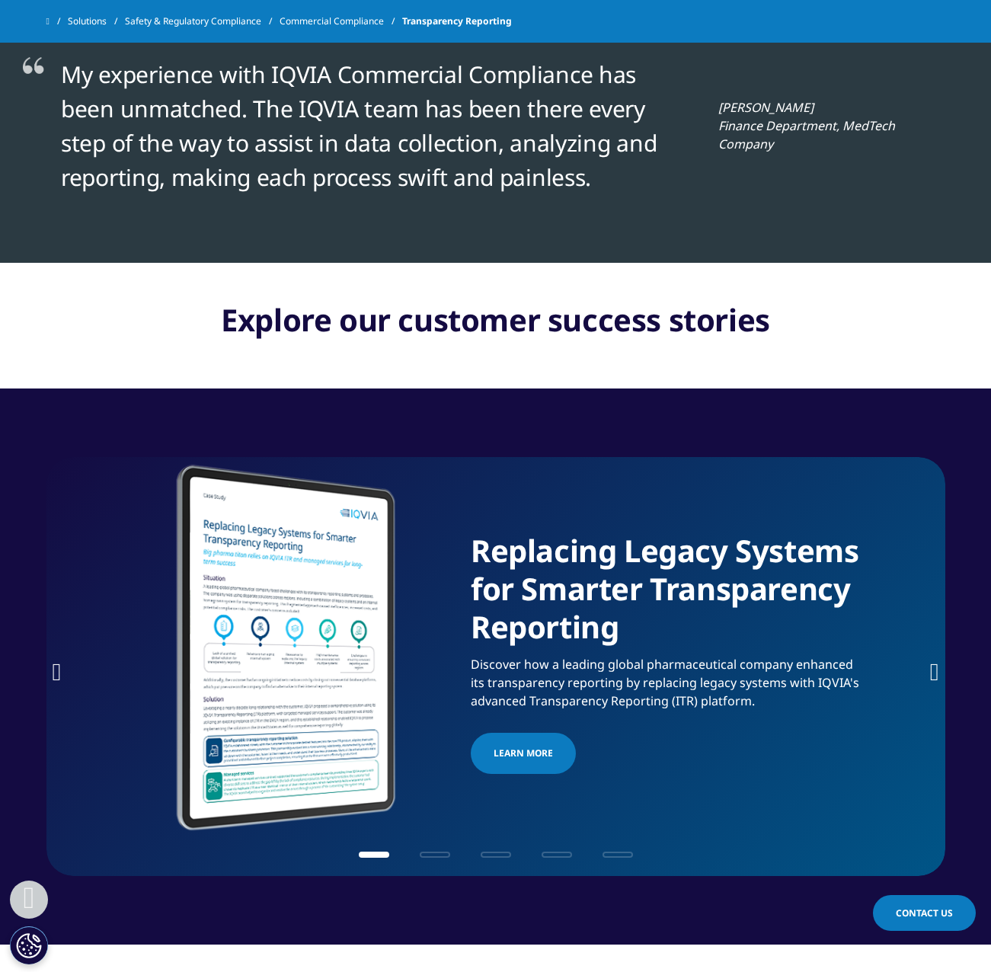
scroll to position [3123, 0]
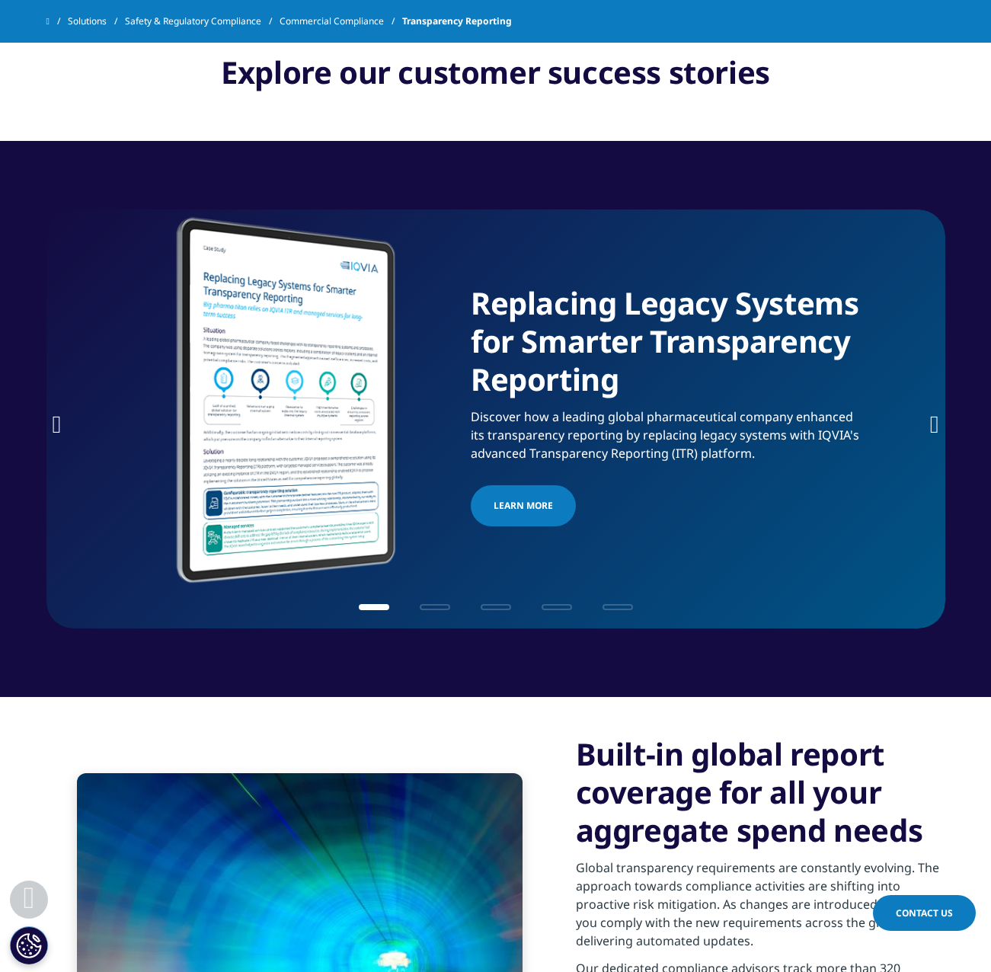
click at [681, 384] on h1 "Replacing Legacy Systems for Smarter Transparency Reporting" at bounding box center [667, 345] width 392 height 123
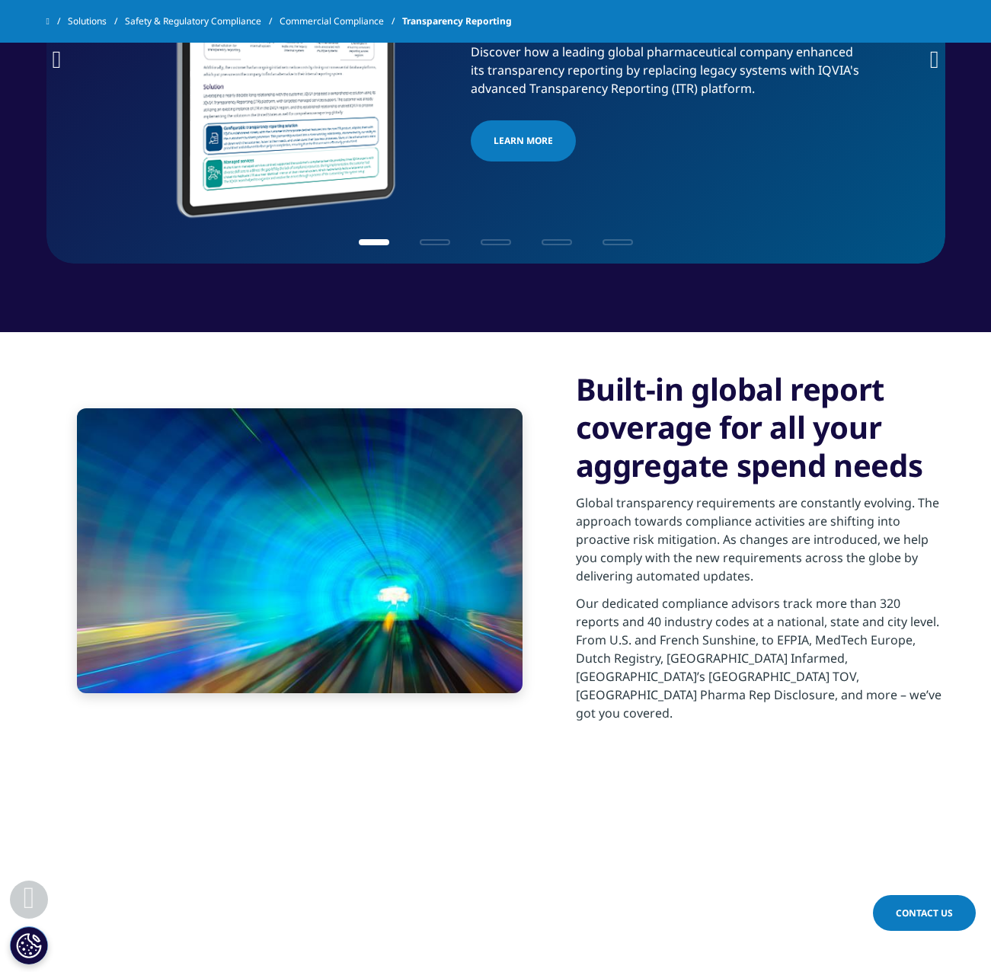
scroll to position [3656, 0]
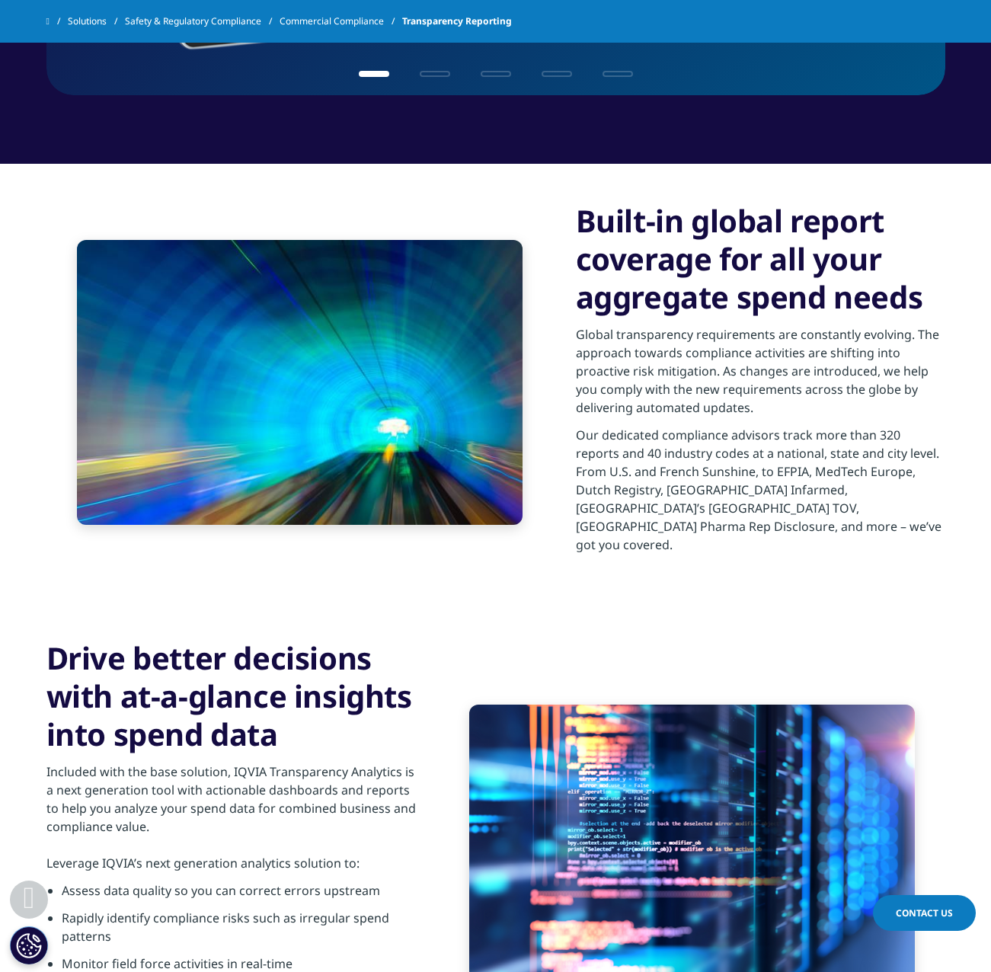
click at [748, 299] on h3 "Built-in global report coverage for all your aggregate spend needs" at bounding box center [760, 259] width 369 height 114
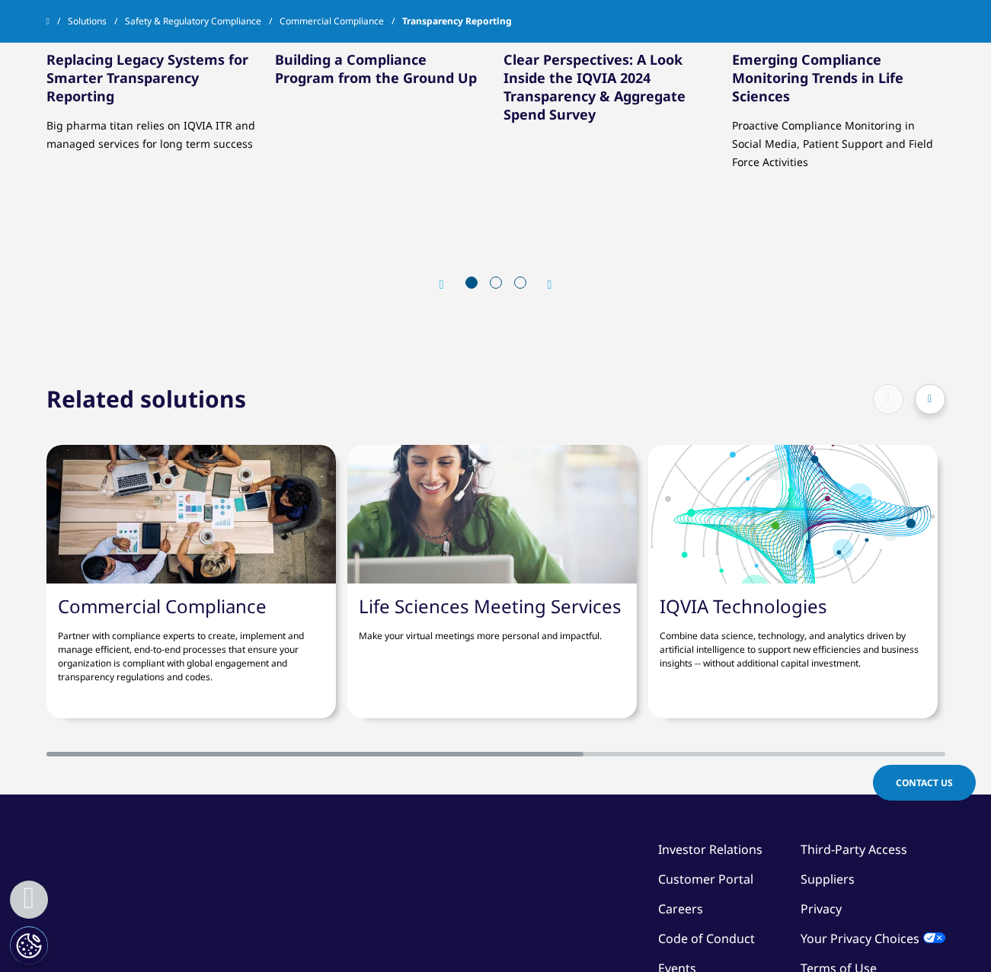
scroll to position [5236, 0]
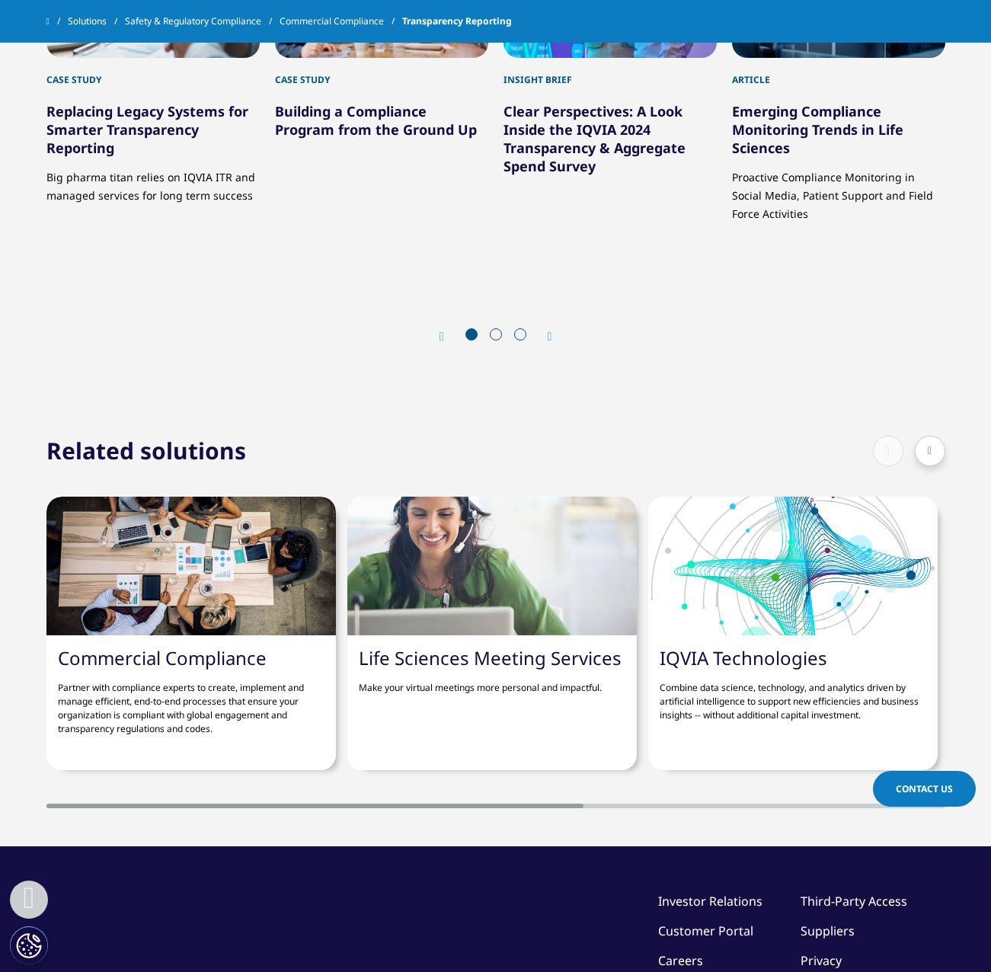
click at [191, 645] on link "Commercial Compliance" at bounding box center [162, 657] width 209 height 25
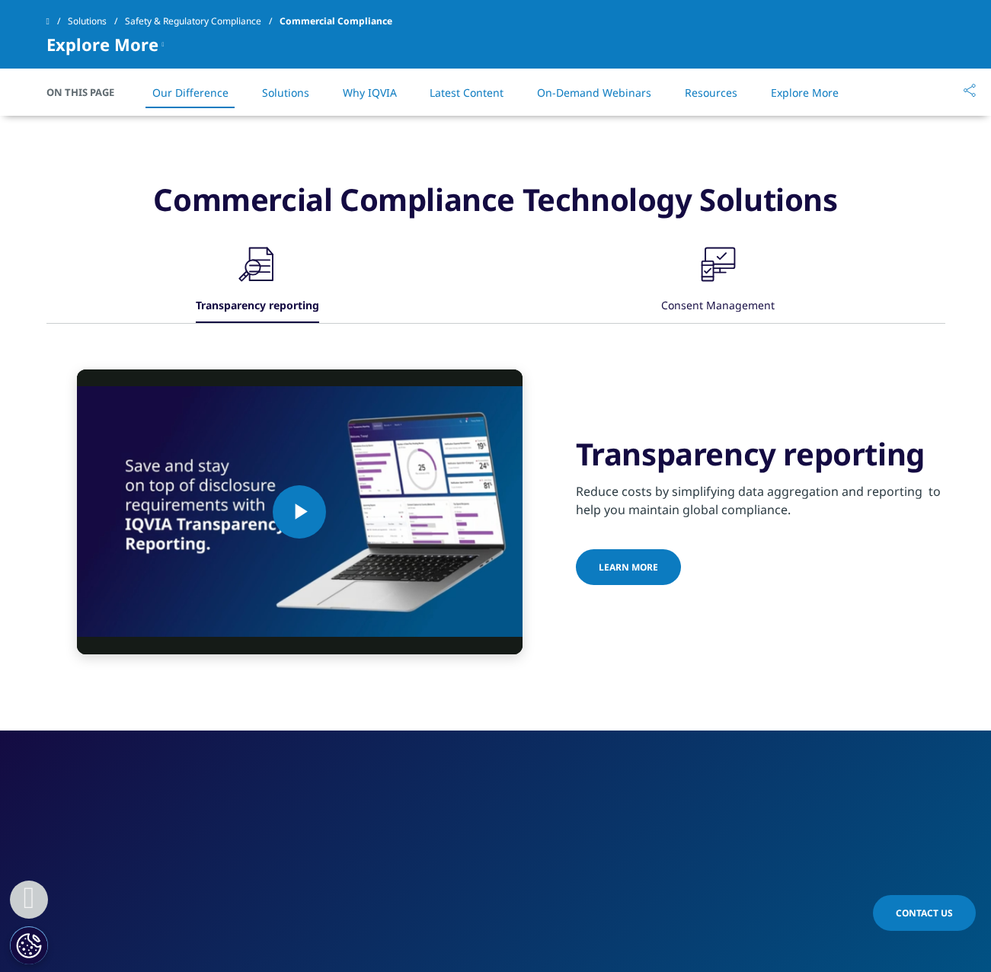
scroll to position [1066, 0]
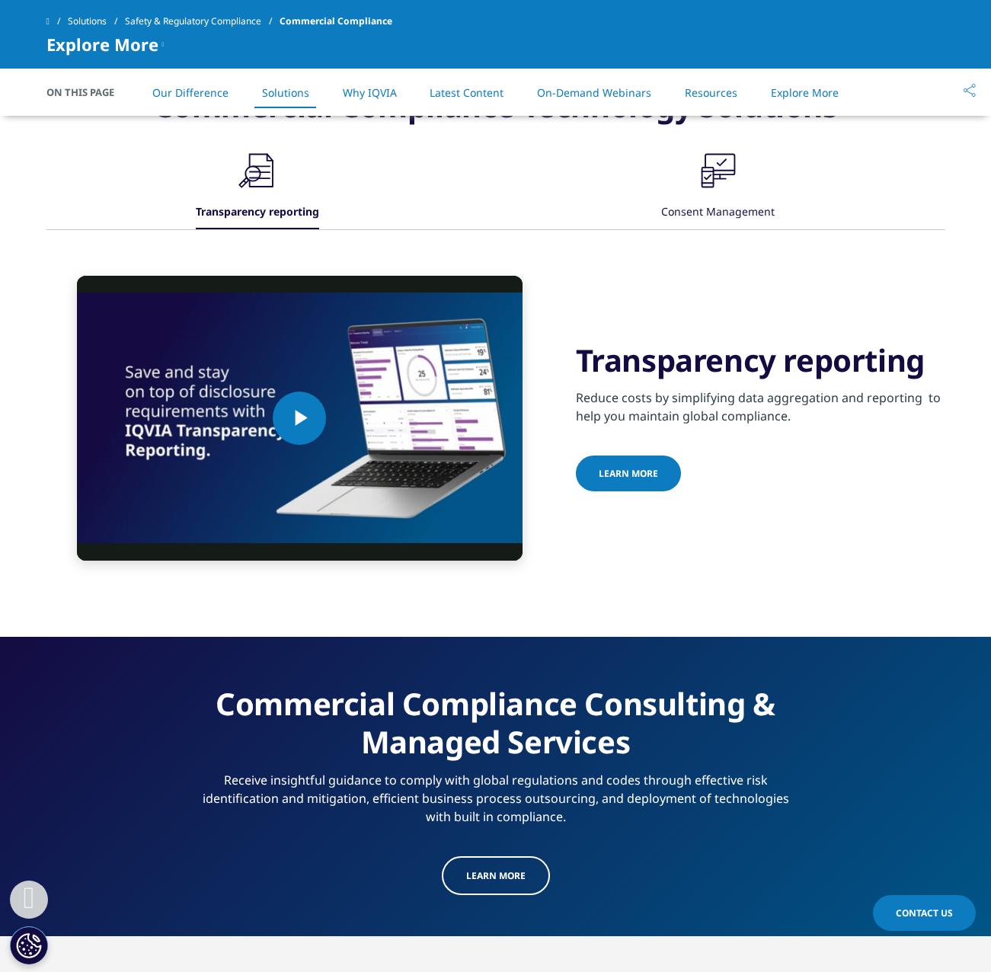
click at [750, 216] on div "Consent Management" at bounding box center [717, 213] width 113 height 33
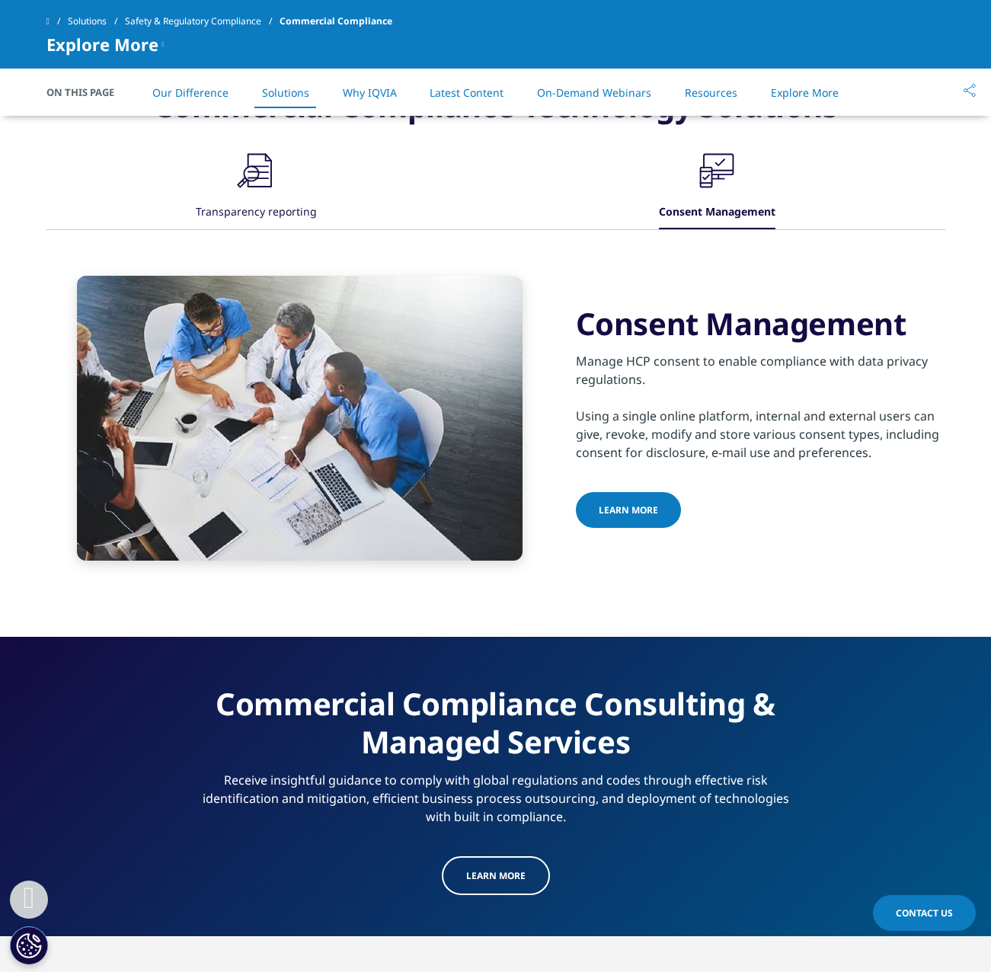
click at [229, 184] on div ".cls-1{fill:#231f20;} Transparency reporting" at bounding box center [256, 189] width 121 height 82
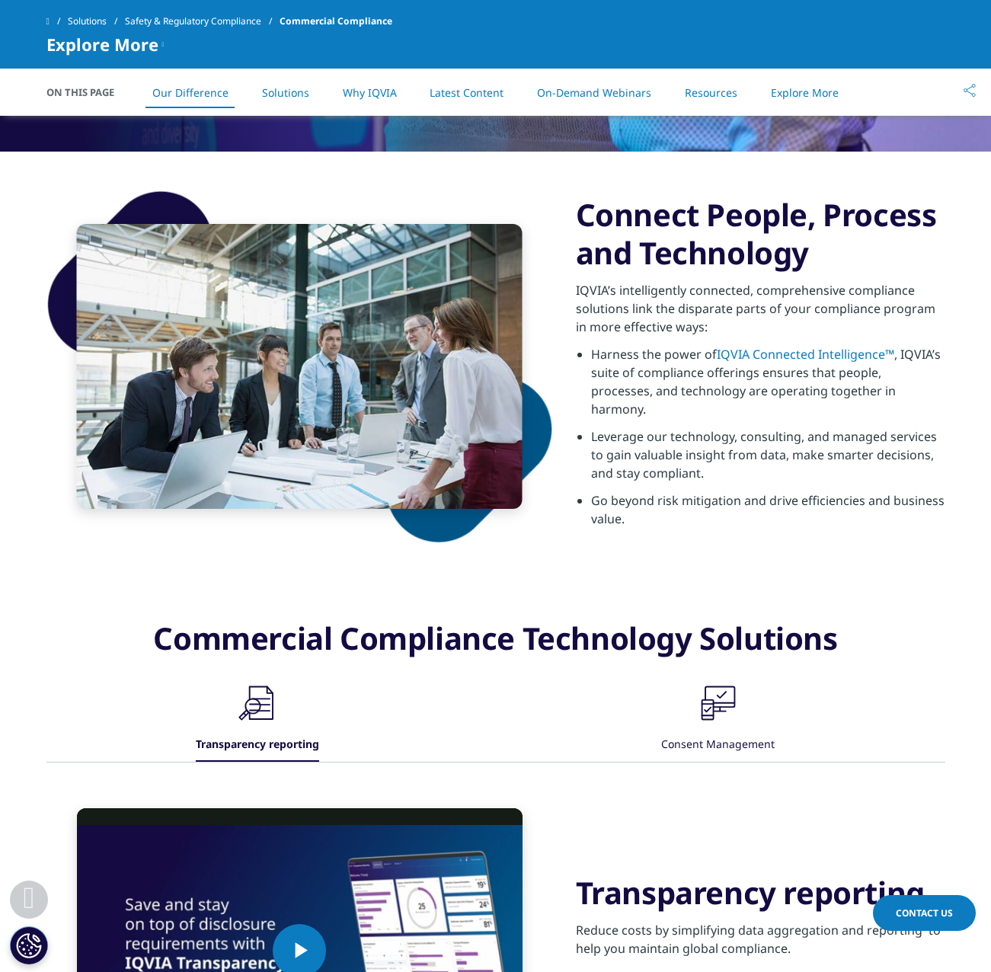
scroll to position [457, 0]
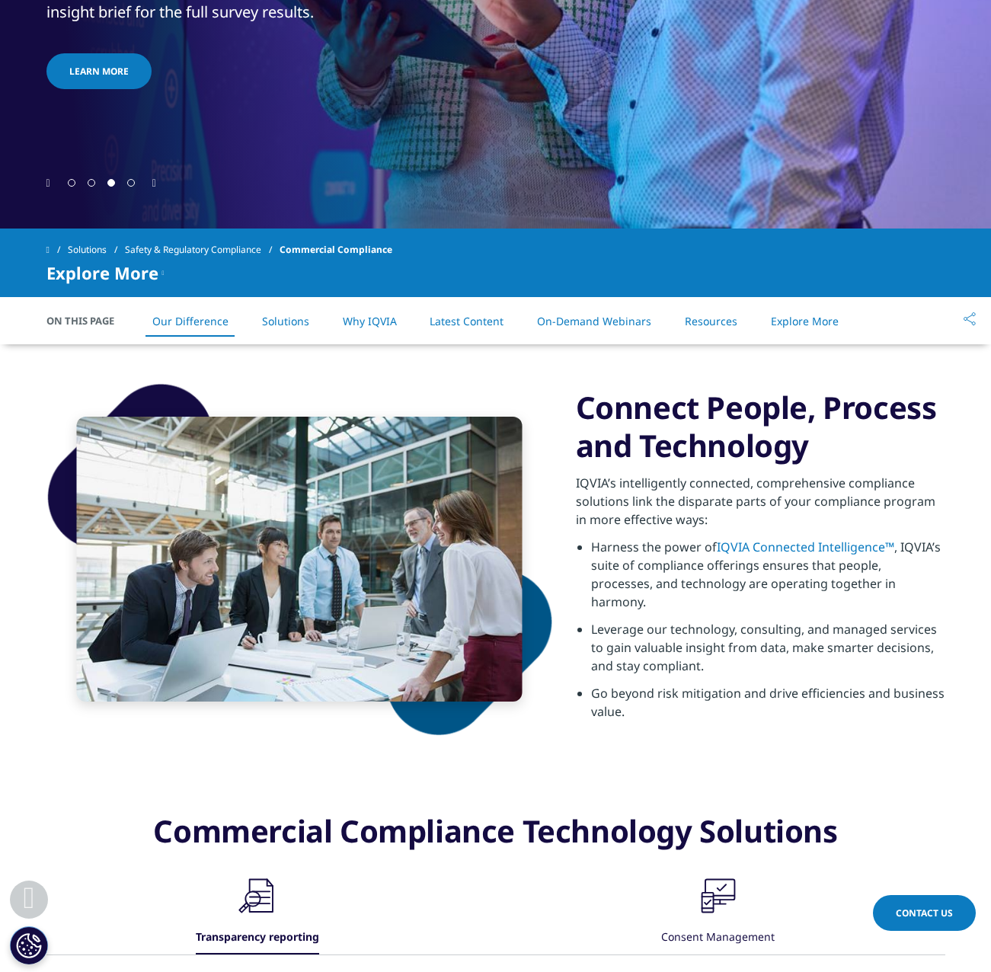
click at [576, 326] on link "On-Demand Webinars" at bounding box center [594, 321] width 114 height 14
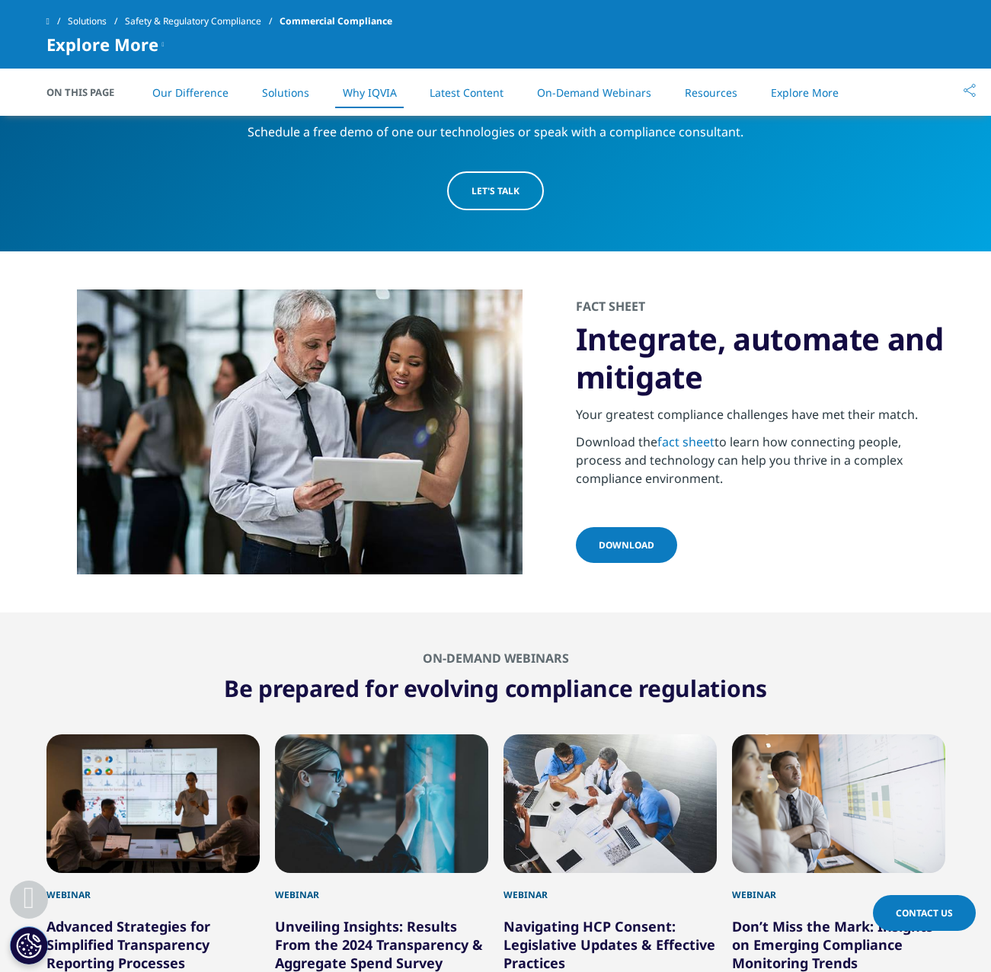
scroll to position [2421, 0]
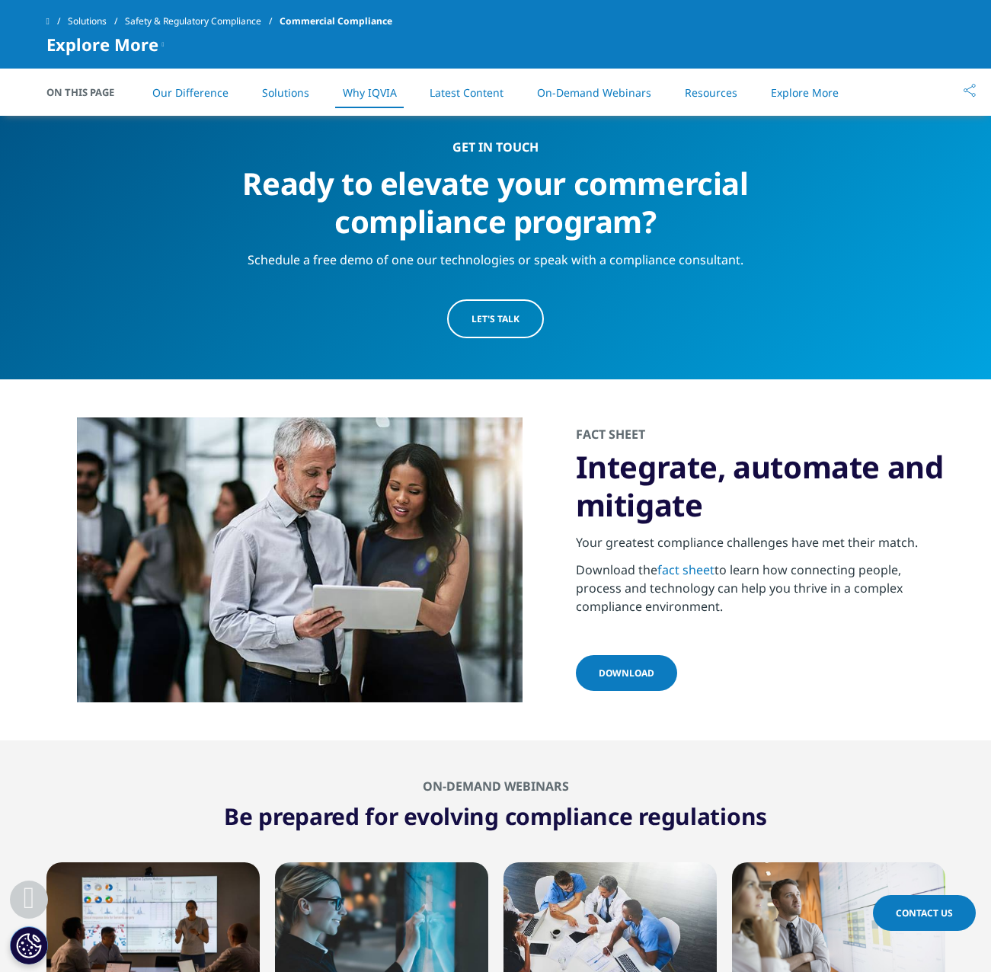
click at [727, 512] on h3 "Integrate, automate and mitigate" at bounding box center [760, 486] width 369 height 76
drag, startPoint x: 727, startPoint y: 512, endPoint x: 786, endPoint y: 565, distance: 79.3
click at [765, 564] on p "Download the fact sheet to learn how connecting people, process and technology …" at bounding box center [760, 593] width 369 height 64
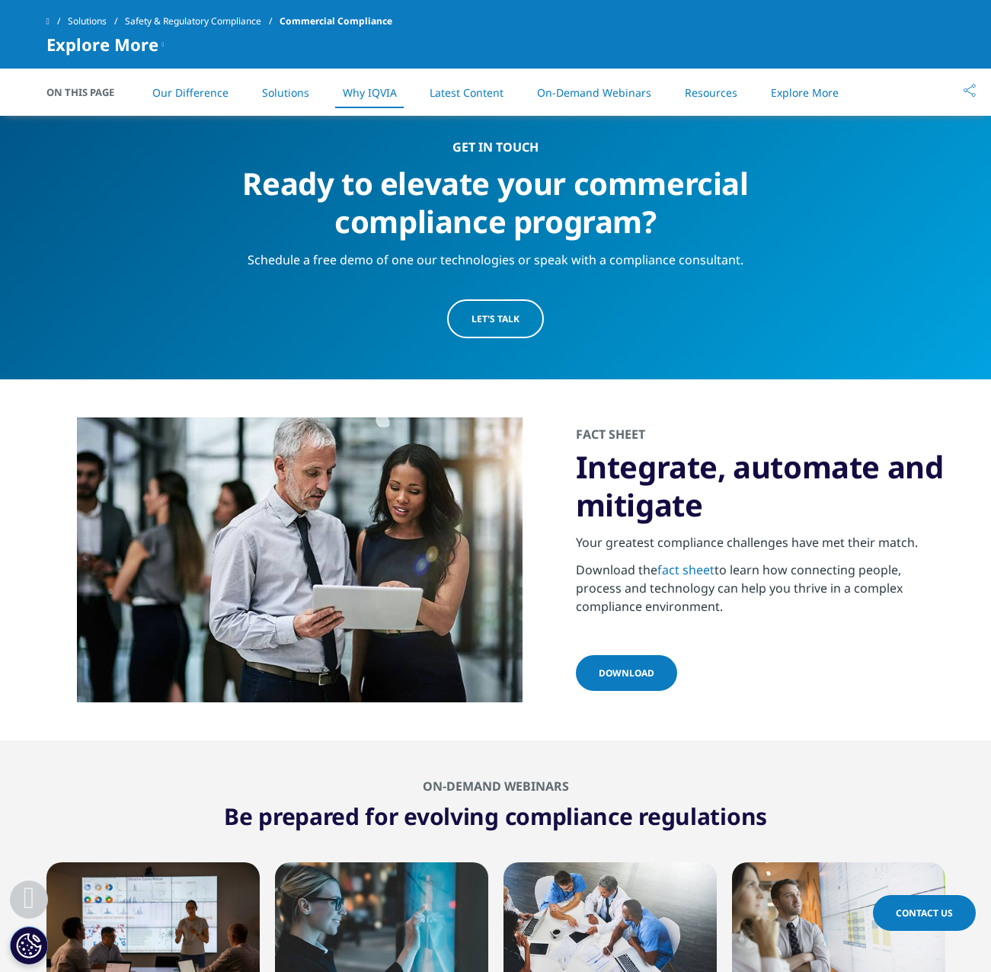
click at [789, 565] on p "Download the fact sheet to learn how connecting people, process and technology …" at bounding box center [760, 593] width 369 height 64
click at [794, 566] on p "Download the fact sheet to learn how connecting people, process and technology …" at bounding box center [760, 593] width 369 height 64
click at [799, 594] on p "Download the fact sheet to learn how connecting people, process and technology …" at bounding box center [760, 593] width 369 height 64
click at [799, 595] on p "Download the fact sheet to learn how connecting people, process and technology …" at bounding box center [760, 593] width 369 height 64
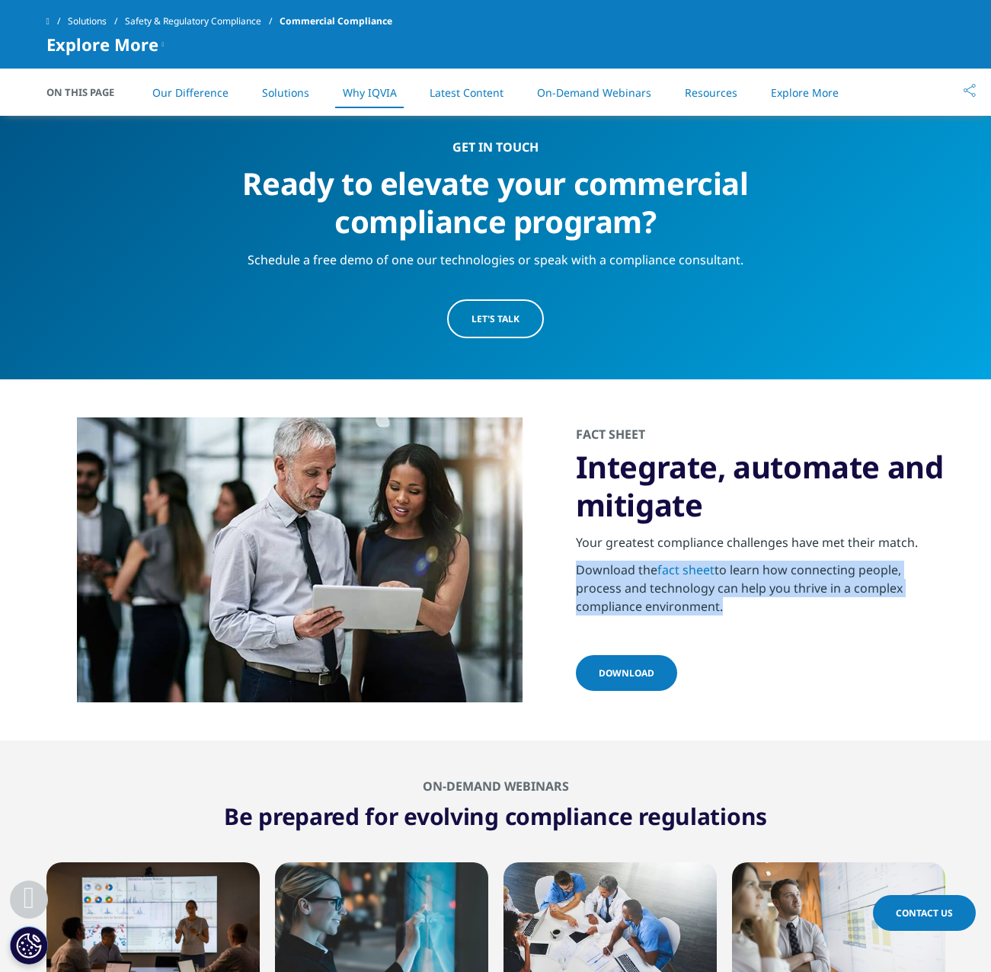
click at [799, 595] on p "Download the fact sheet to learn how connecting people, process and technology …" at bounding box center [760, 593] width 369 height 64
click at [791, 618] on p "Download the fact sheet to learn how connecting people, process and technology …" at bounding box center [760, 593] width 369 height 64
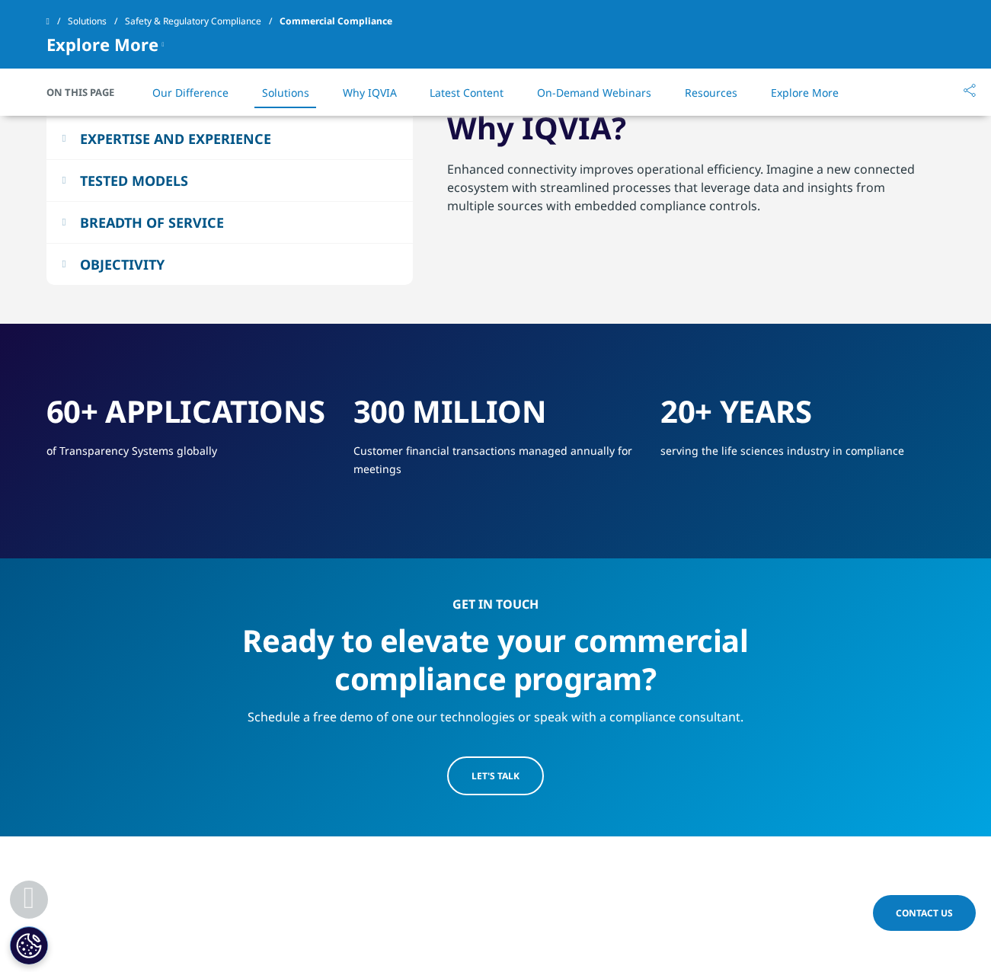
scroll to position [1507, 0]
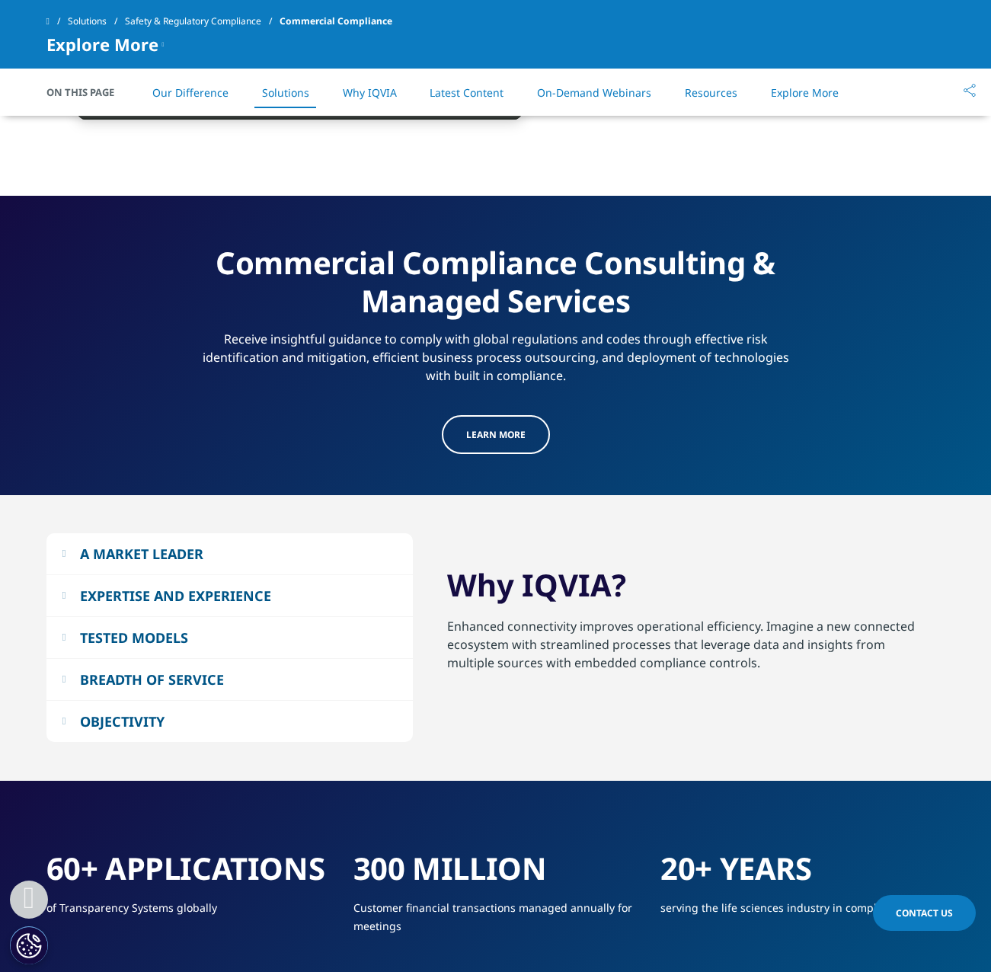
click at [202, 599] on div "EXPERTISE AND EXPERIENCE" at bounding box center [175, 596] width 191 height 18
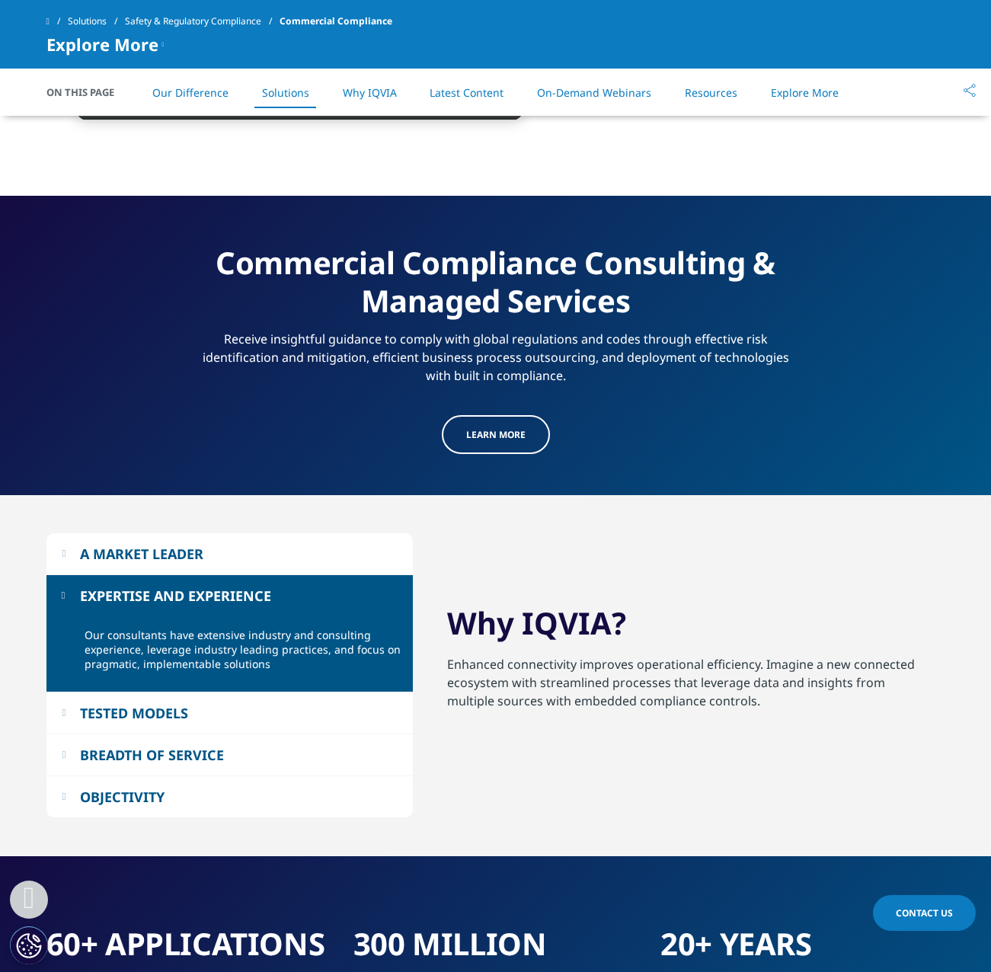
click at [199, 596] on div "EXPERTISE AND EXPERIENCE" at bounding box center [175, 596] width 191 height 18
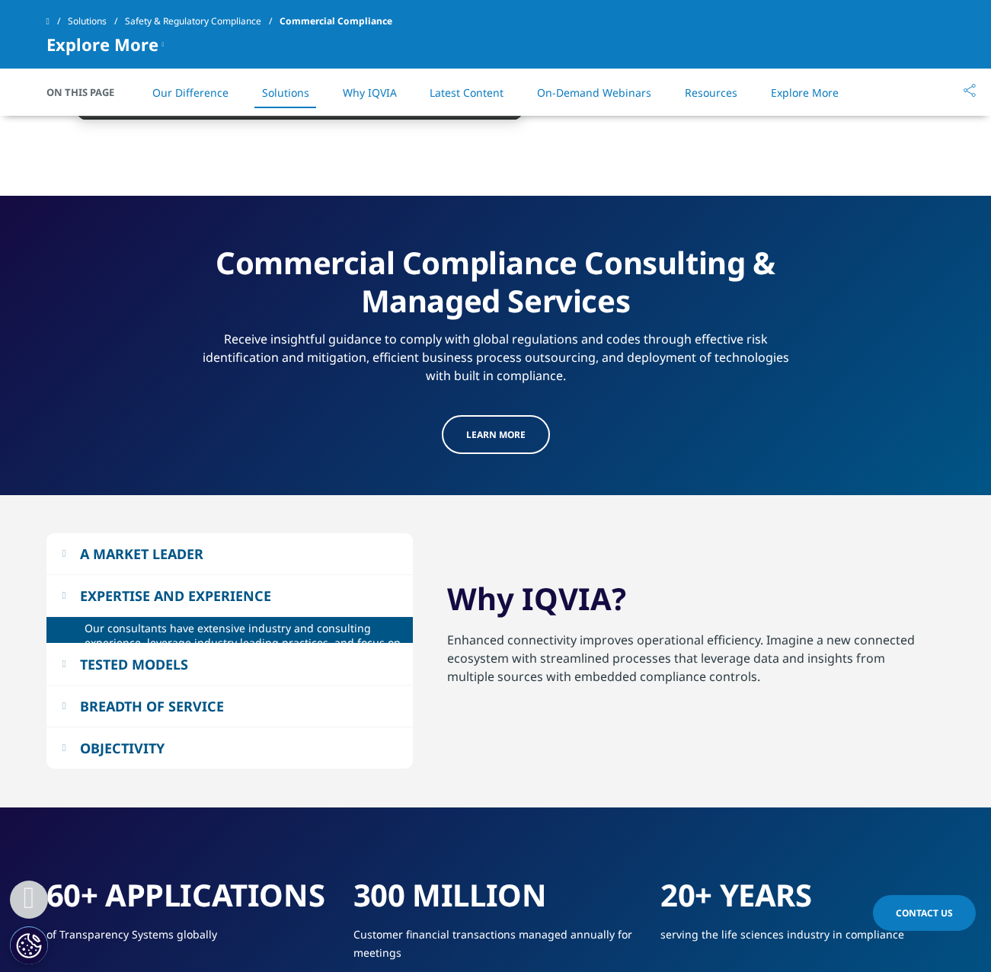
click at [190, 566] on button "A MARKET LEADER" at bounding box center [229, 553] width 366 height 41
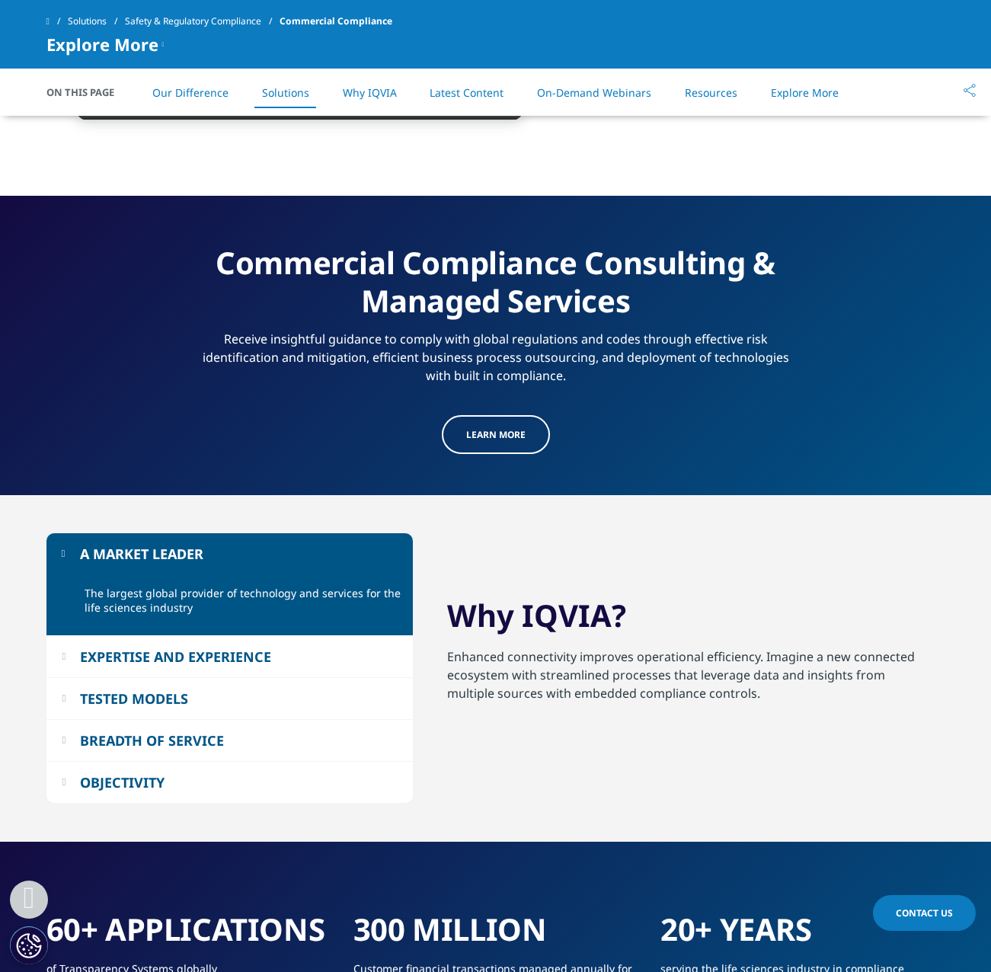
click at [182, 554] on div "A MARKET LEADER" at bounding box center [141, 554] width 123 height 18
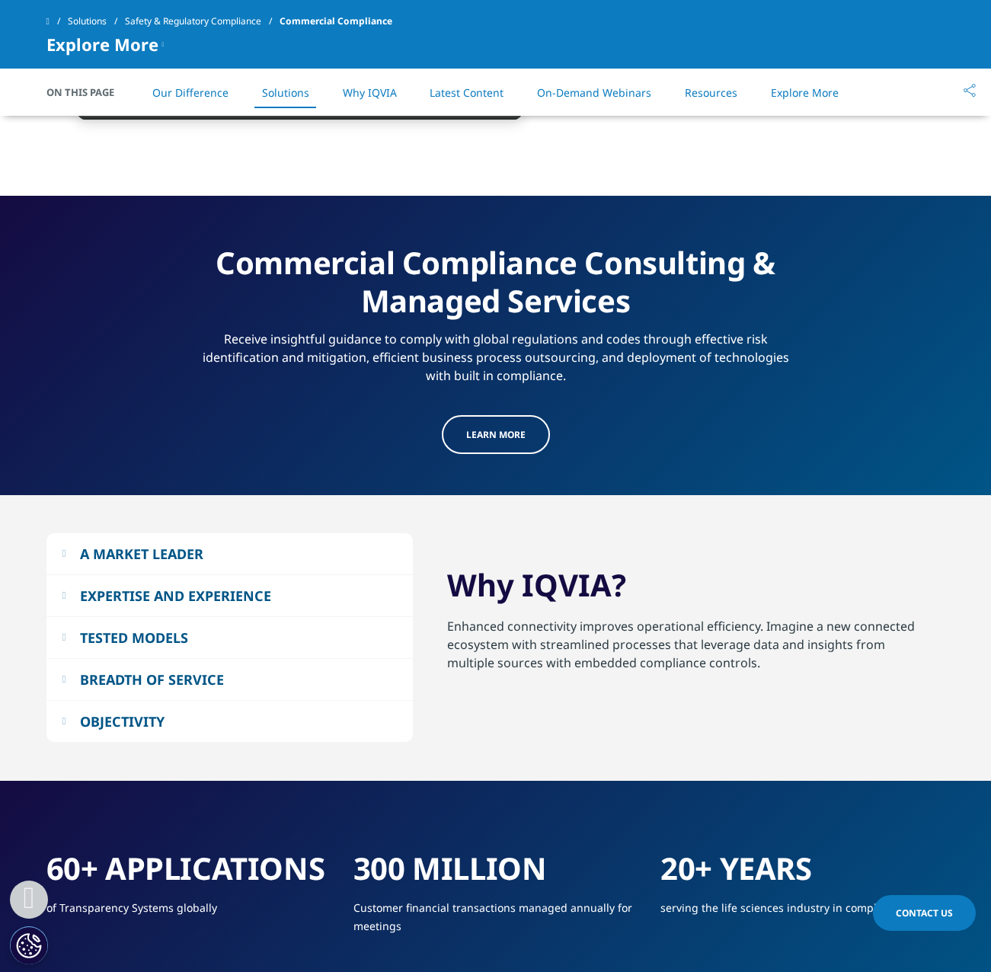
click at [171, 647] on button "TESTED MODELS" at bounding box center [229, 637] width 366 height 41
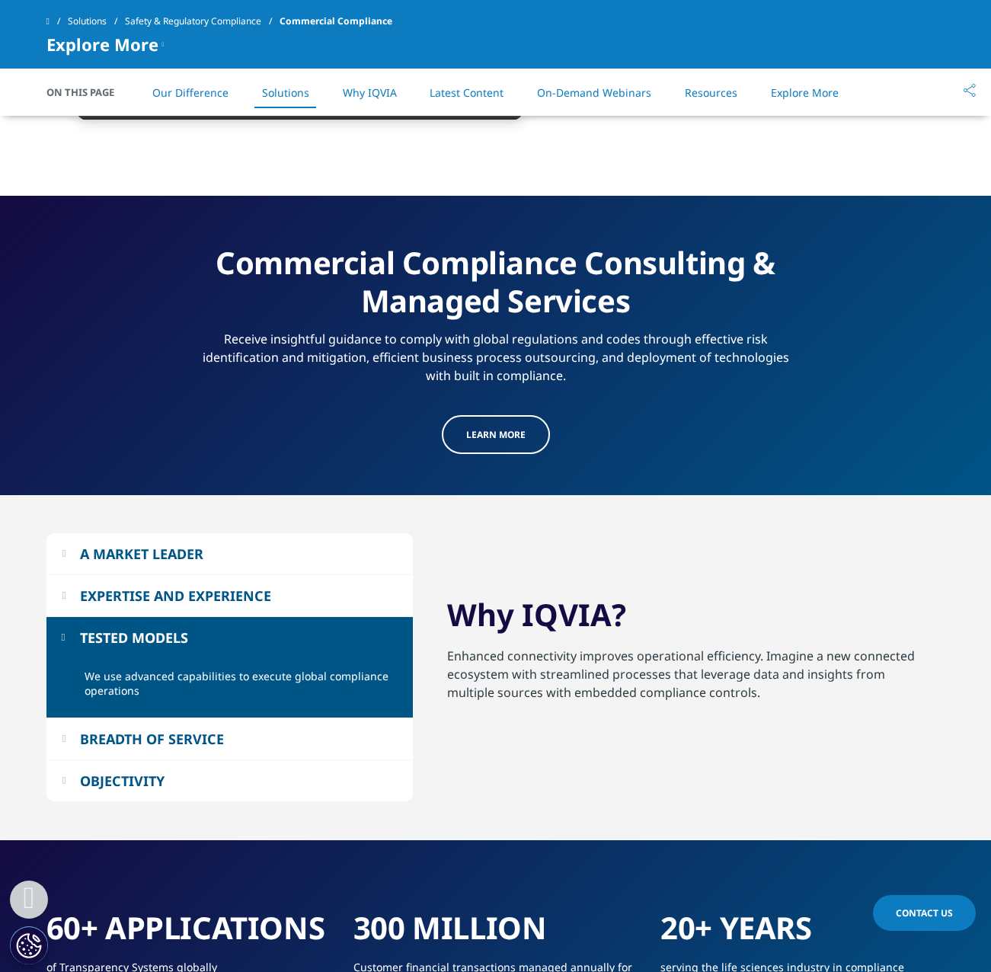
click at [171, 641] on div "TESTED MODELS" at bounding box center [134, 637] width 108 height 18
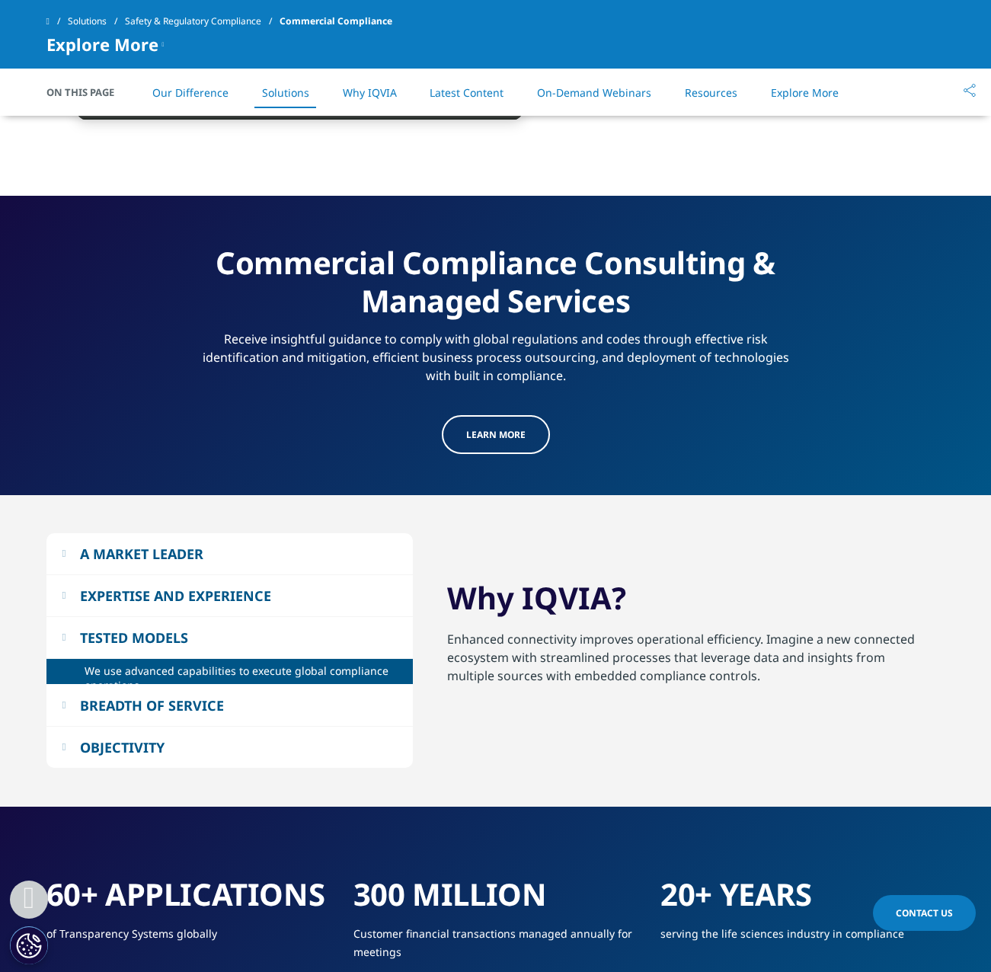
click at [152, 738] on div "OBJECTIVITY" at bounding box center [122, 747] width 85 height 18
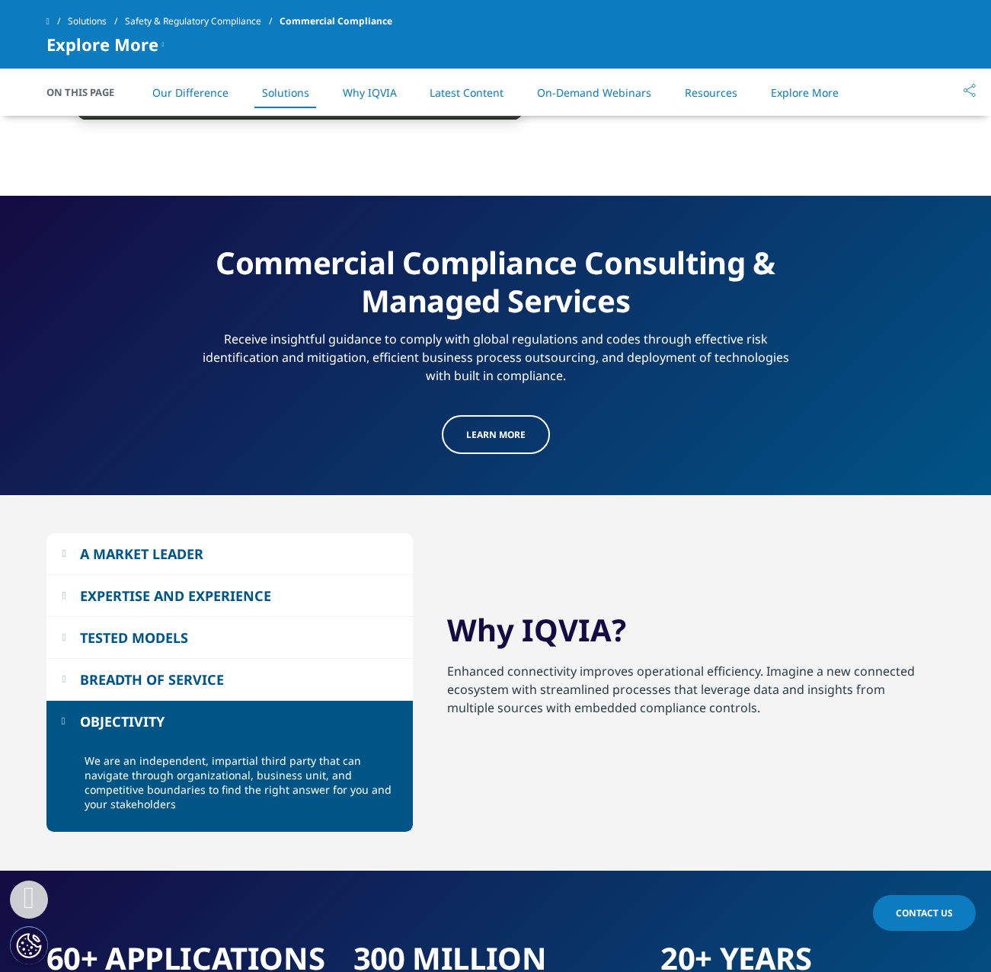
click at [152, 722] on div "OBJECTIVITY" at bounding box center [122, 721] width 85 height 18
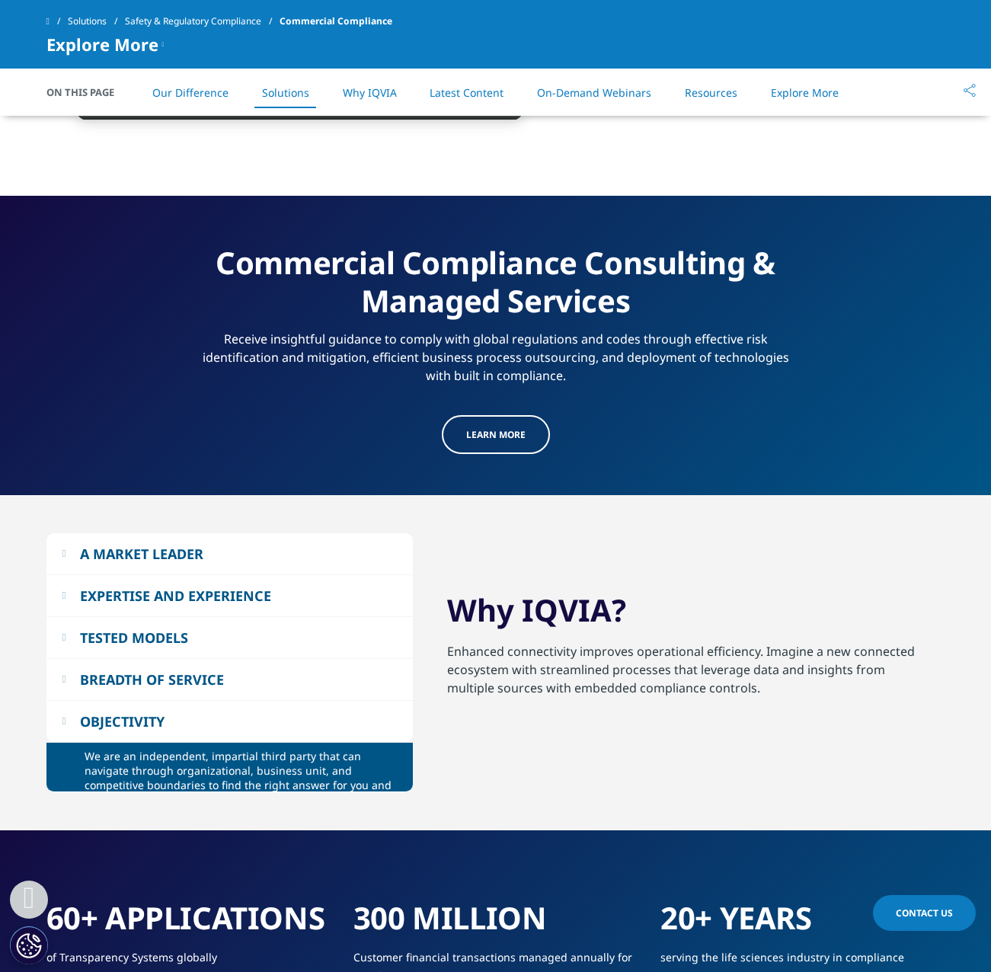
click at [171, 677] on div "BREADTH OF SERVICE" at bounding box center [152, 679] width 144 height 18
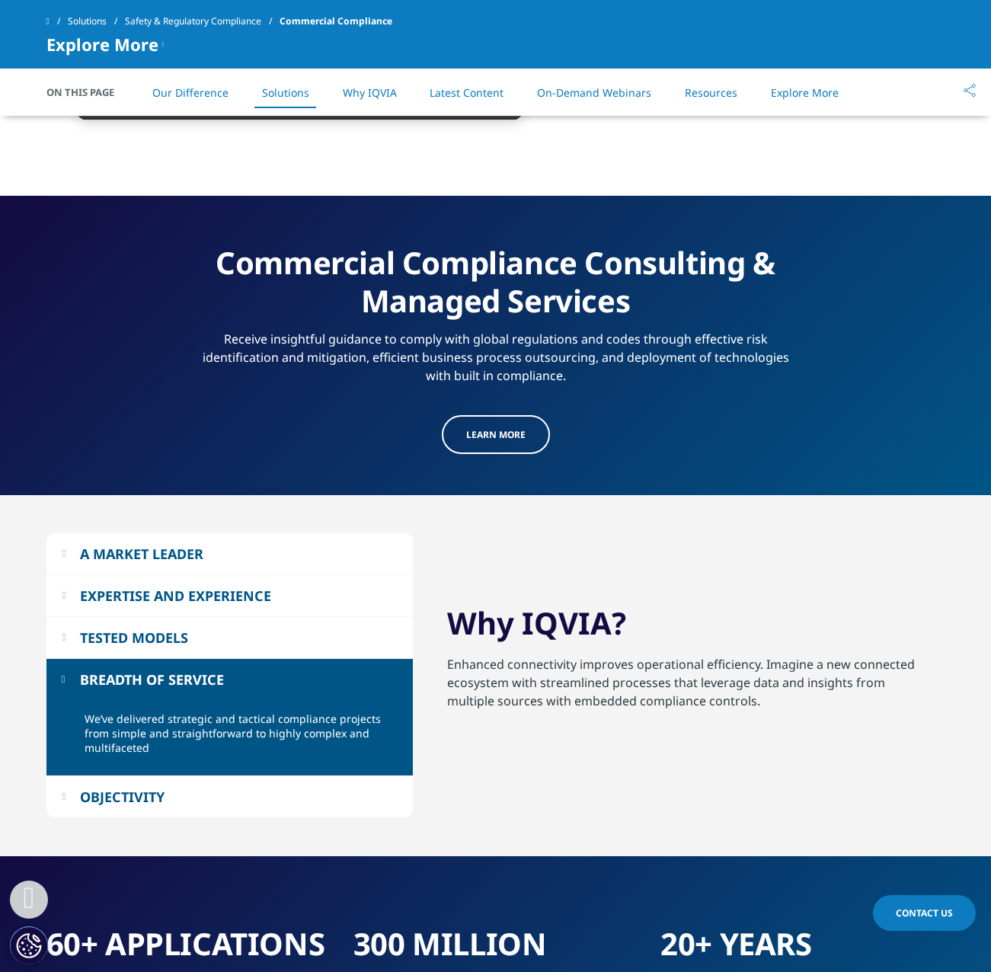
click at [171, 675] on div "BREADTH OF SERVICE" at bounding box center [152, 679] width 144 height 18
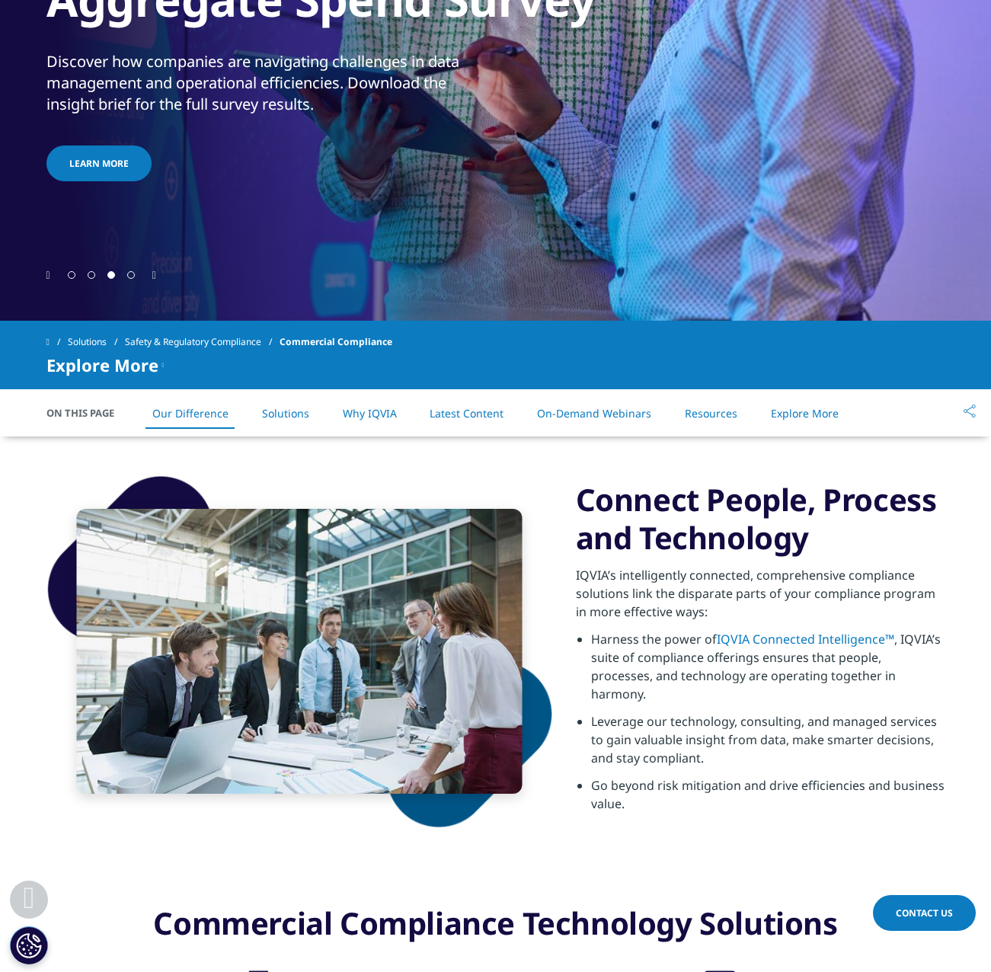
click at [292, 411] on link "Solutions" at bounding box center [285, 413] width 47 height 14
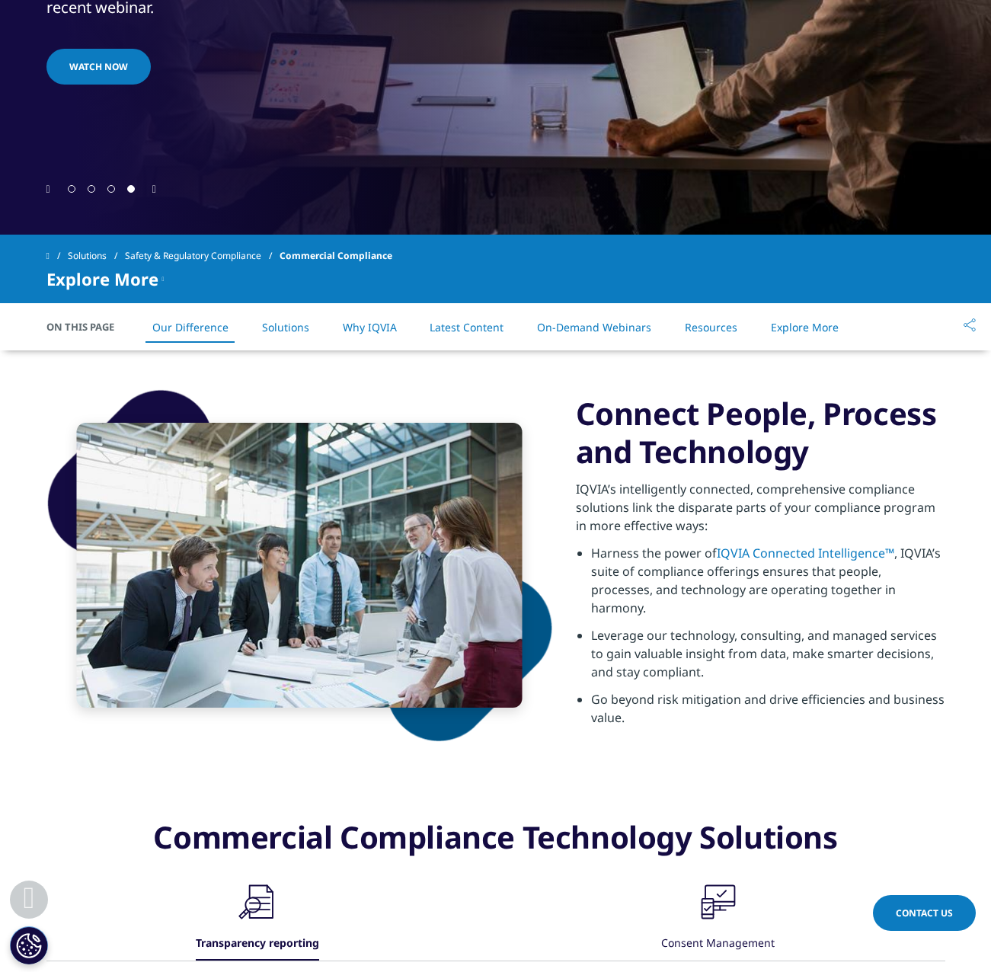
click at [281, 327] on link "Solutions" at bounding box center [285, 327] width 47 height 14
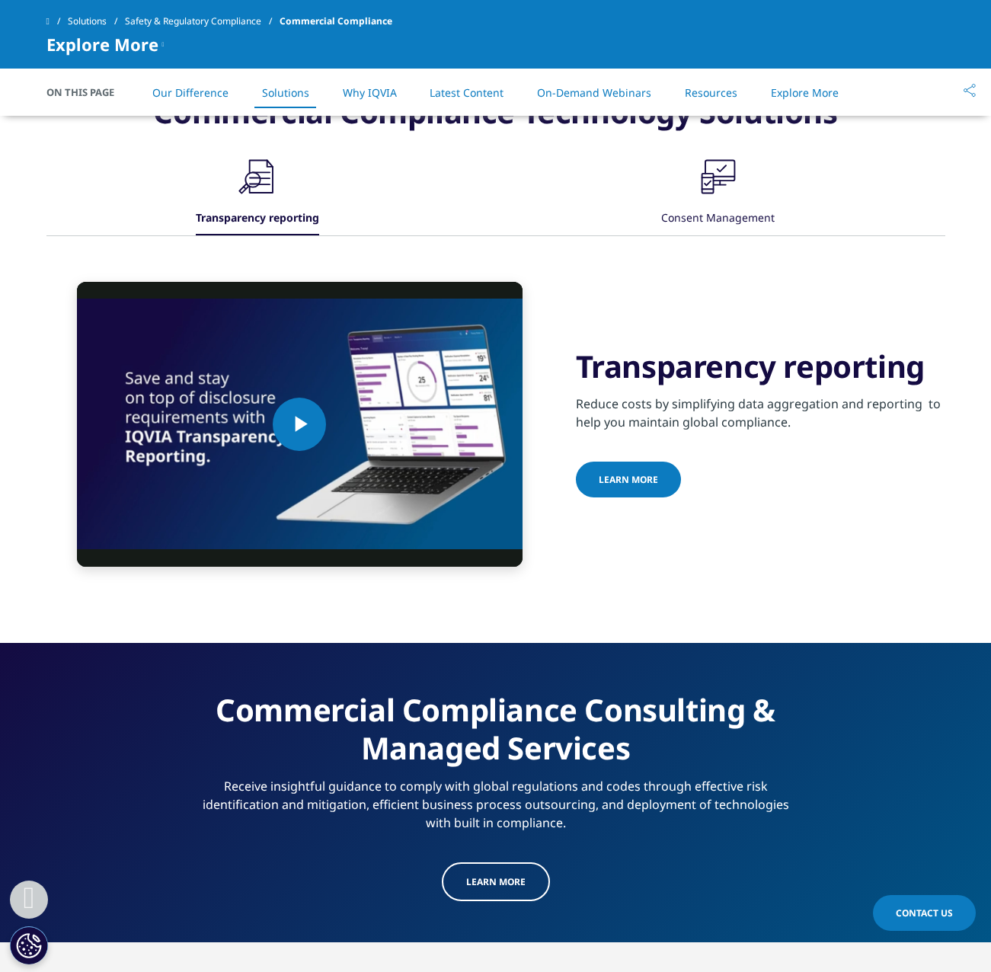
click at [375, 85] on link "Why IQVIA" at bounding box center [370, 92] width 54 height 14
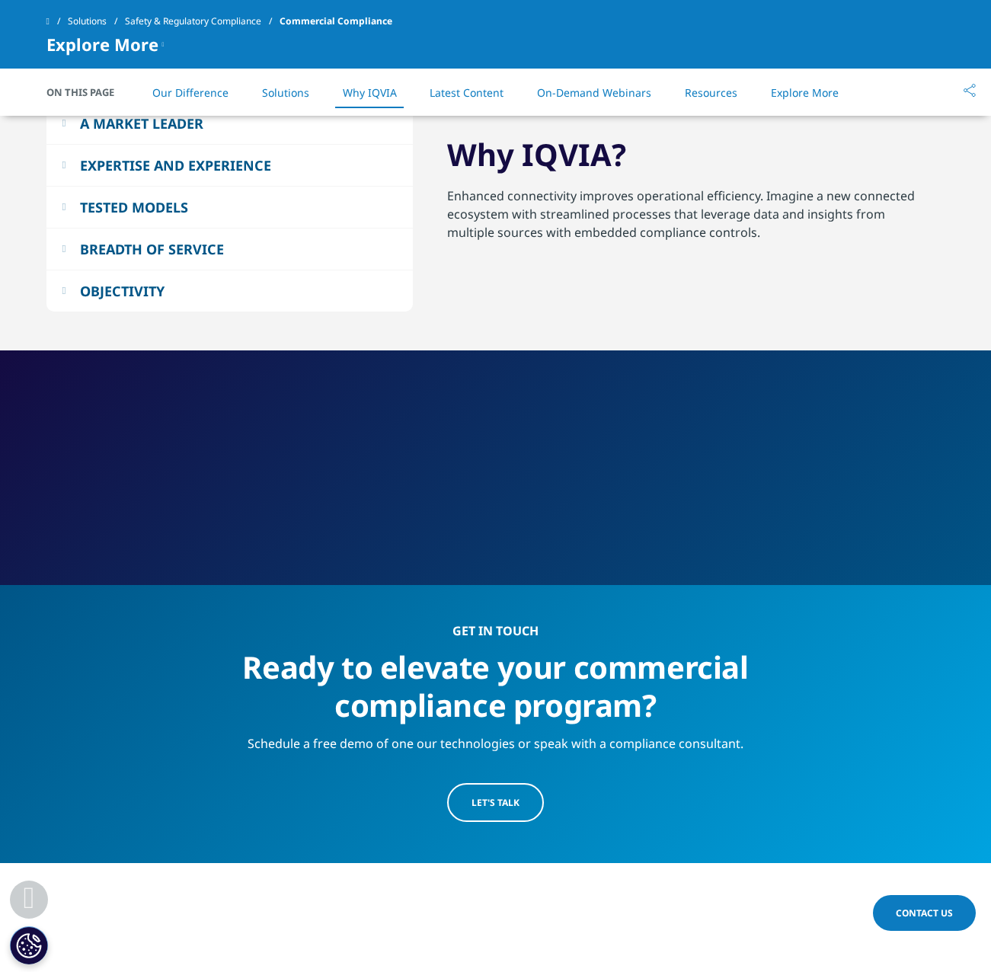
scroll to position [1955, 0]
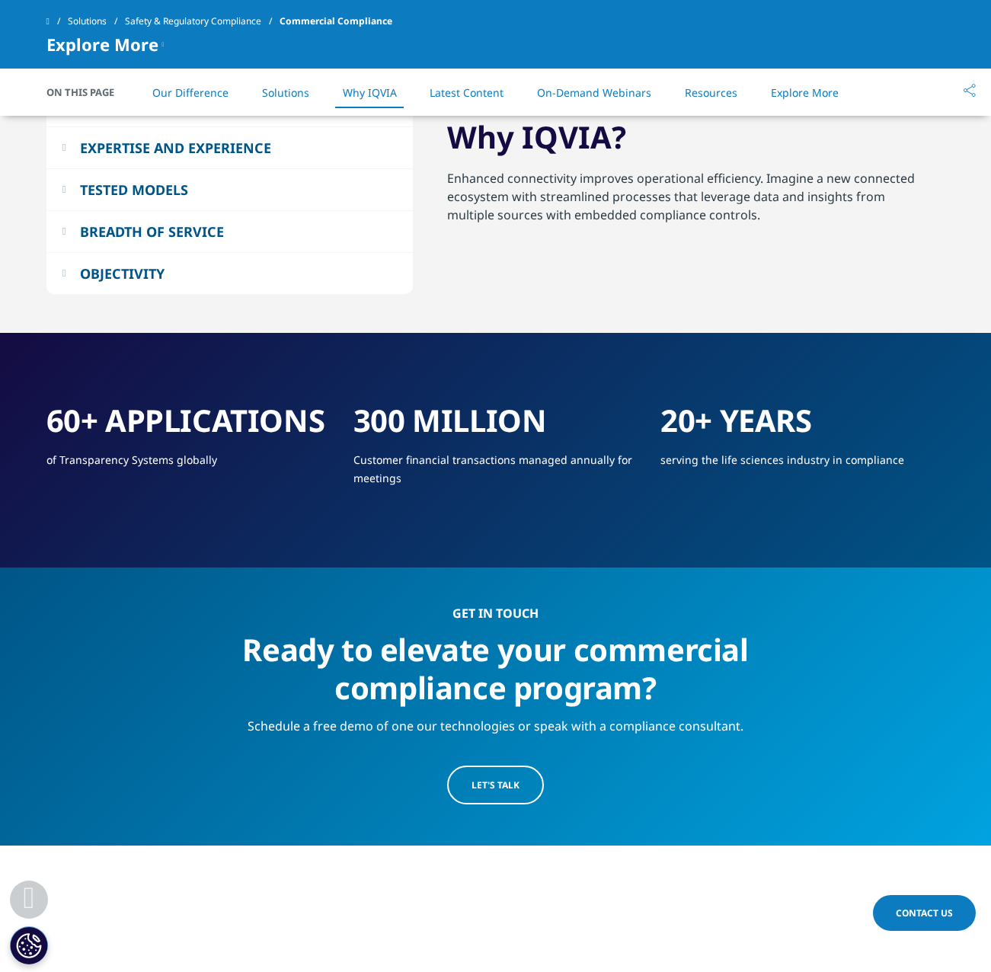
click at [473, 89] on link "Latest Content" at bounding box center [467, 92] width 74 height 14
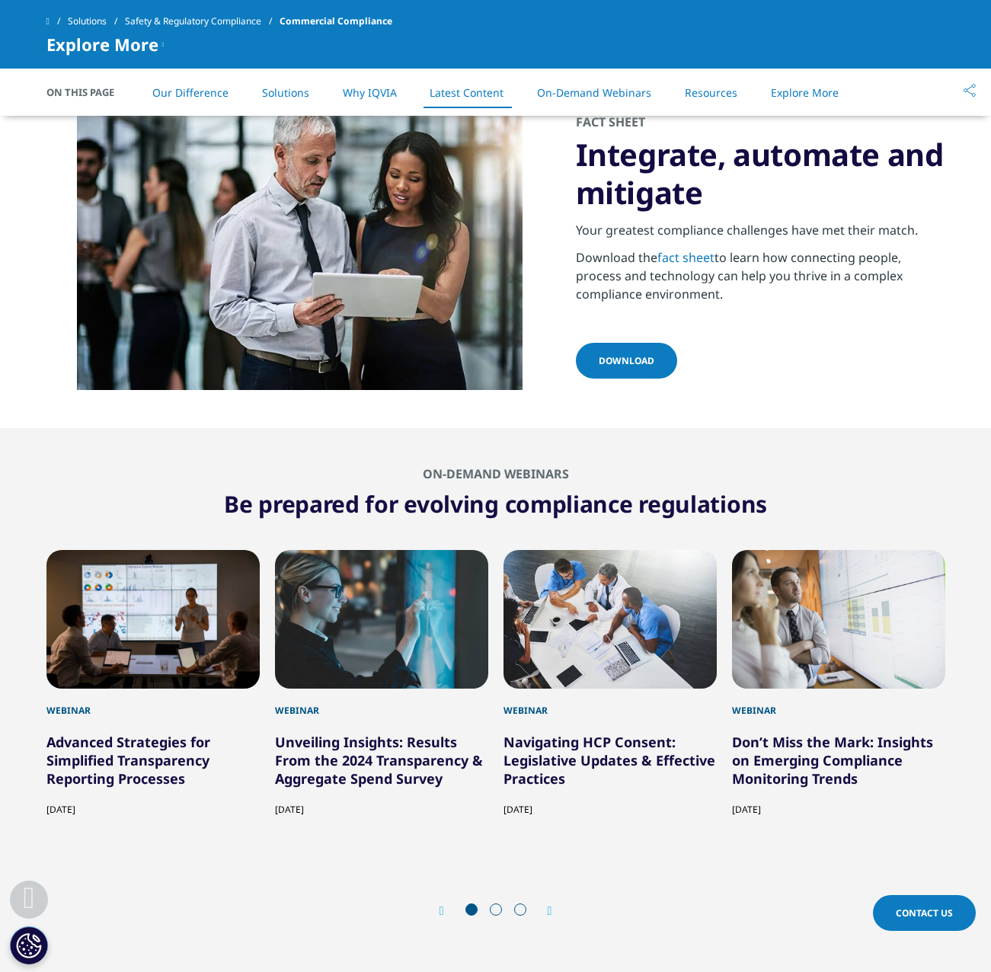
scroll to position [2754, 0]
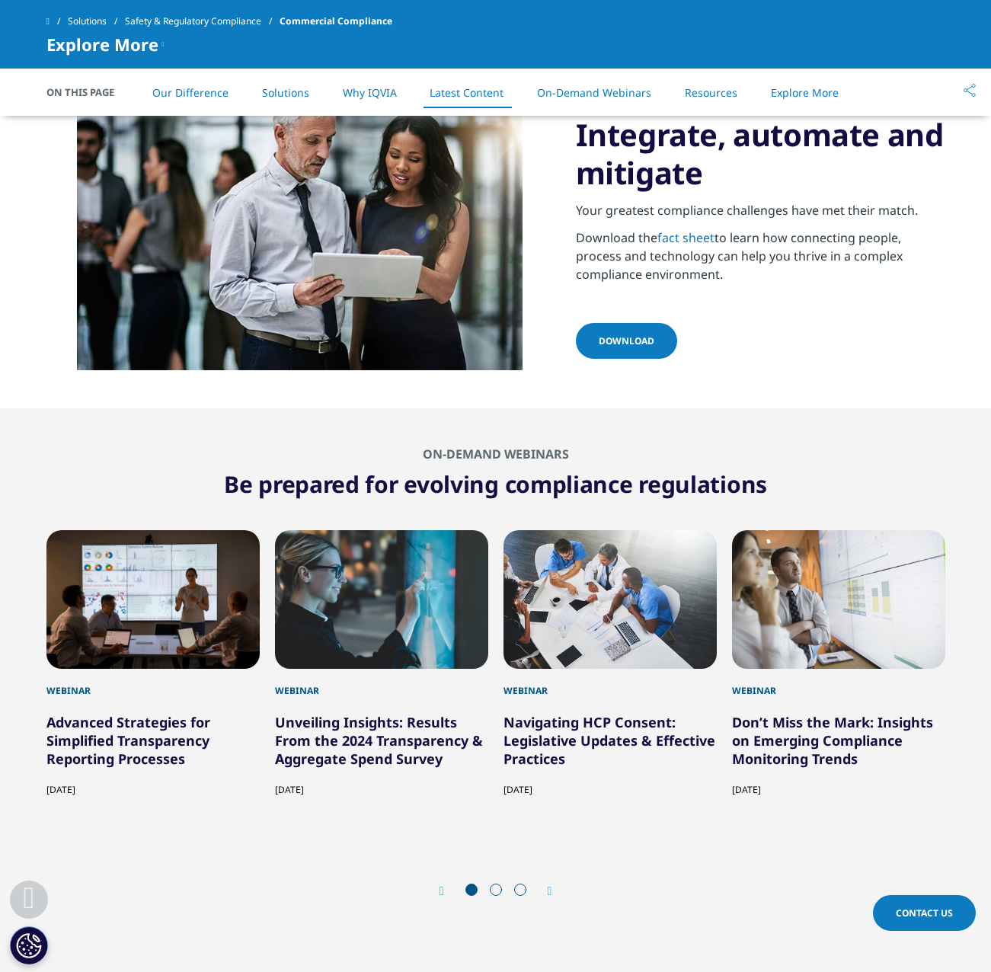
click at [584, 90] on link "On-Demand Webinars" at bounding box center [594, 92] width 114 height 14
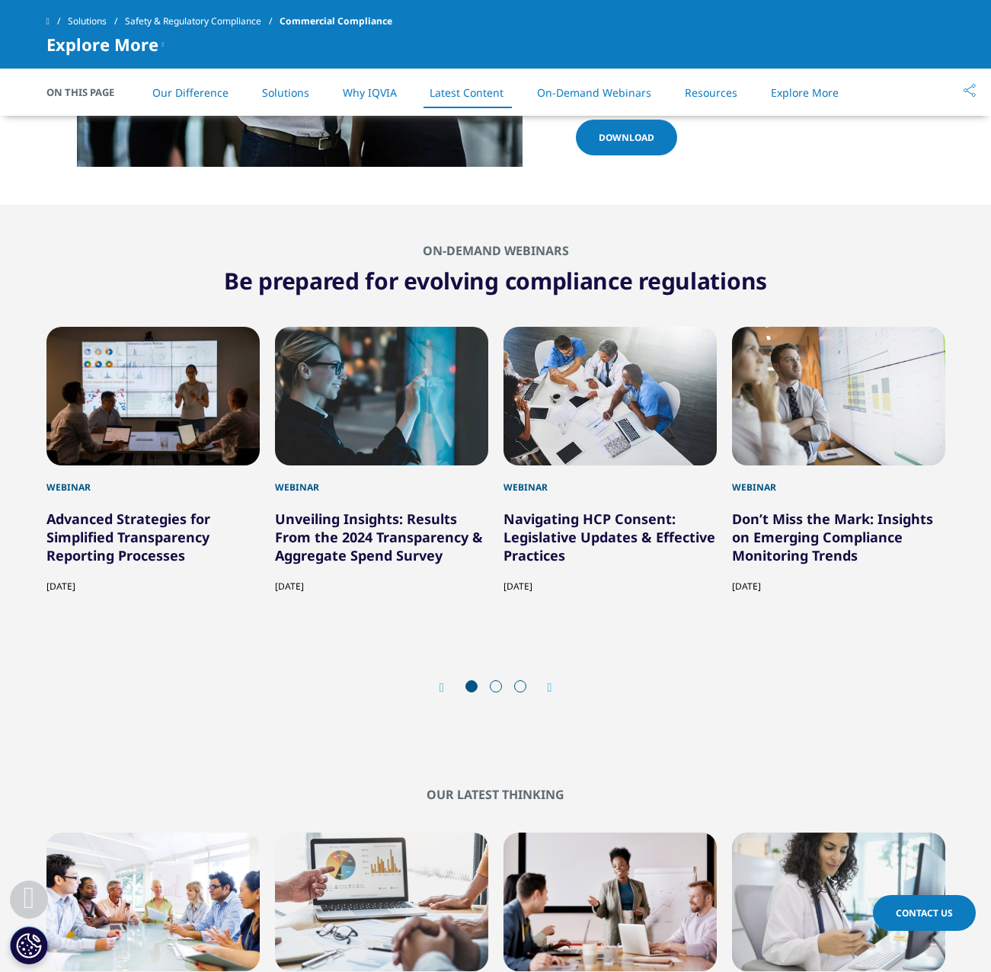
click at [714, 92] on link "Resources" at bounding box center [711, 92] width 53 height 14
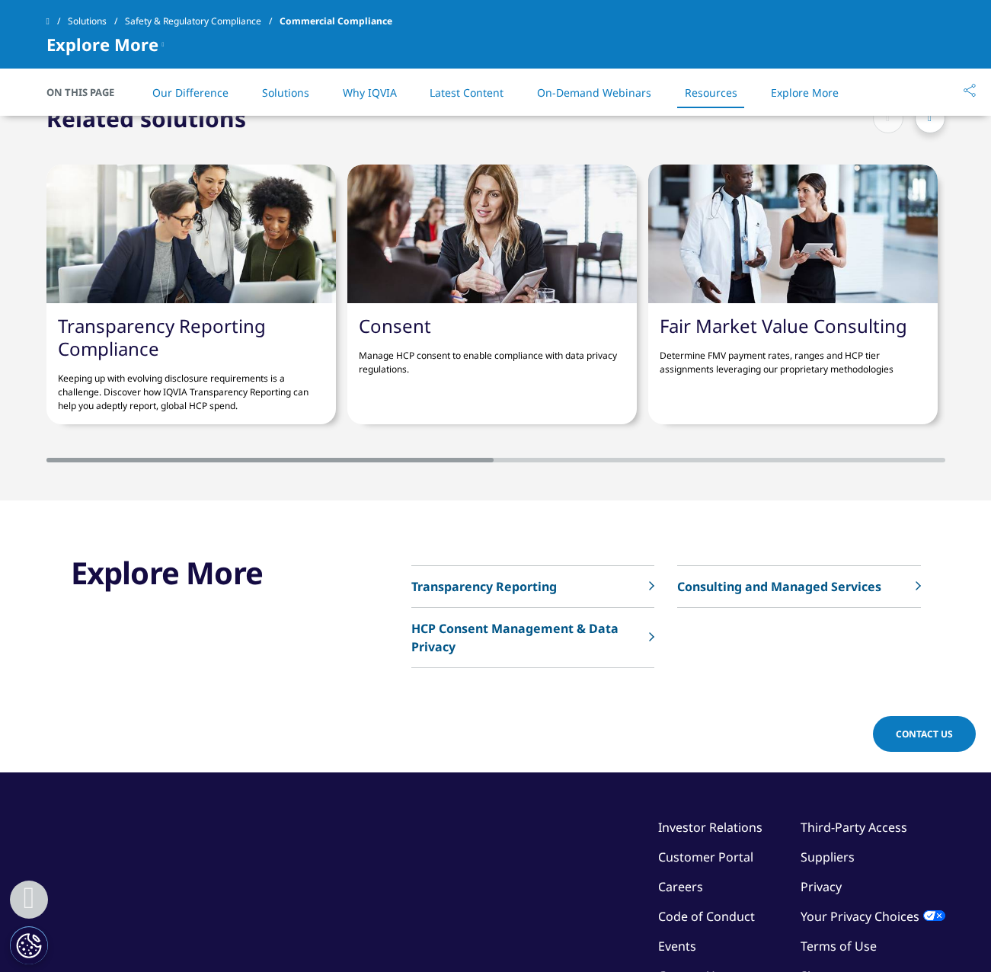
scroll to position [4163, 0]
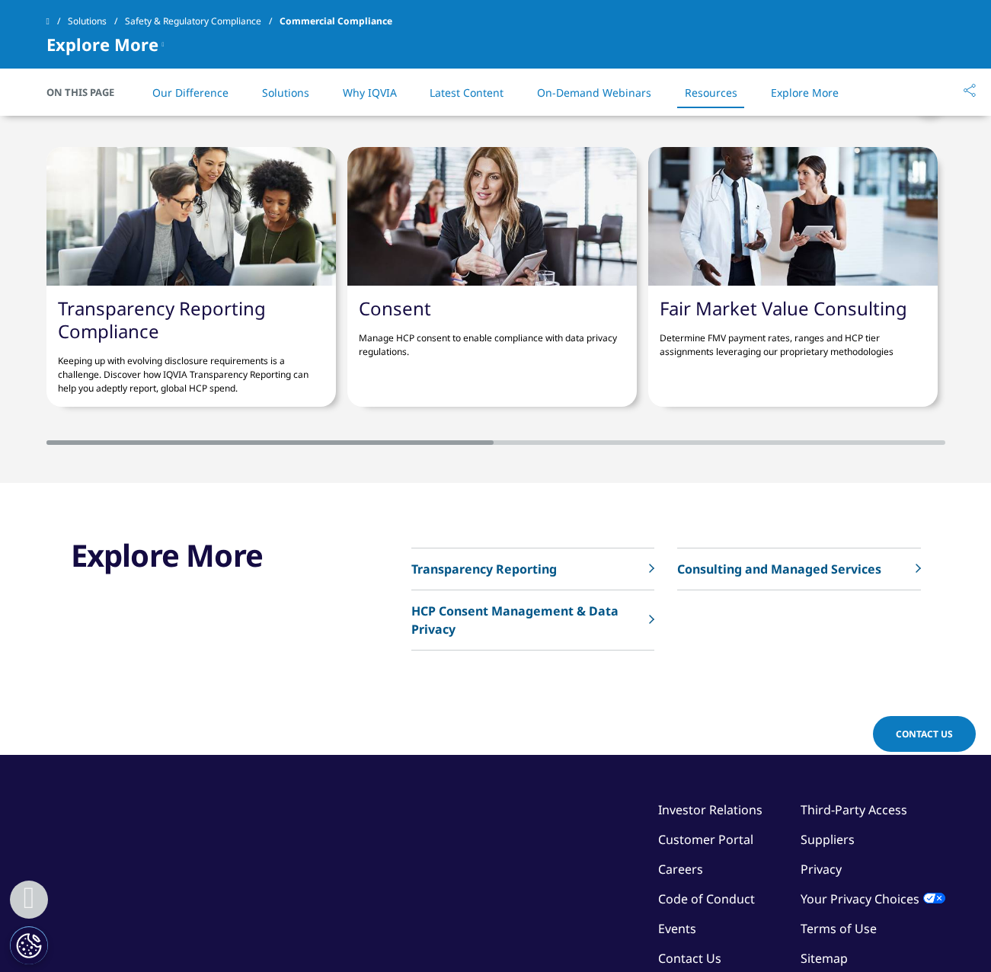
click at [630, 561] on link "Transparency Reporting" at bounding box center [532, 569] width 243 height 42
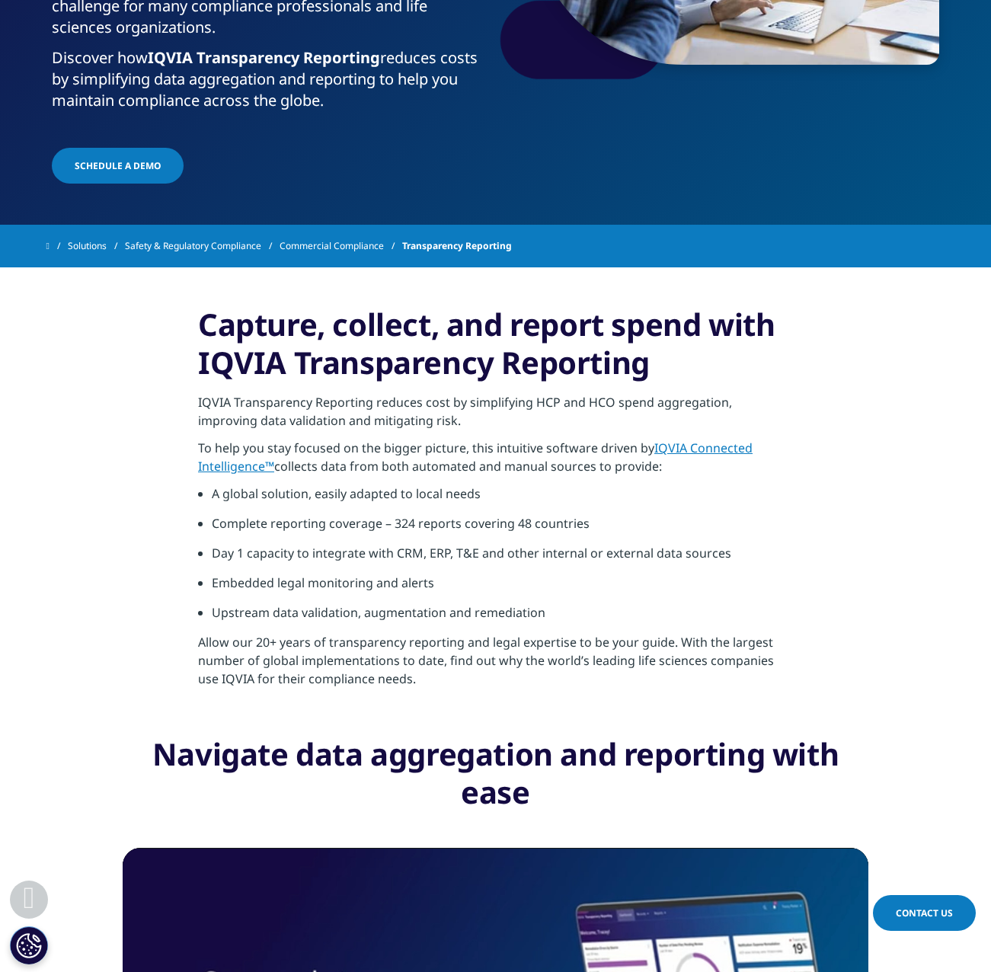
click at [542, 657] on p "Allow our 20+ years of transparency reporting and legal expertise to be your gu…" at bounding box center [495, 665] width 595 height 64
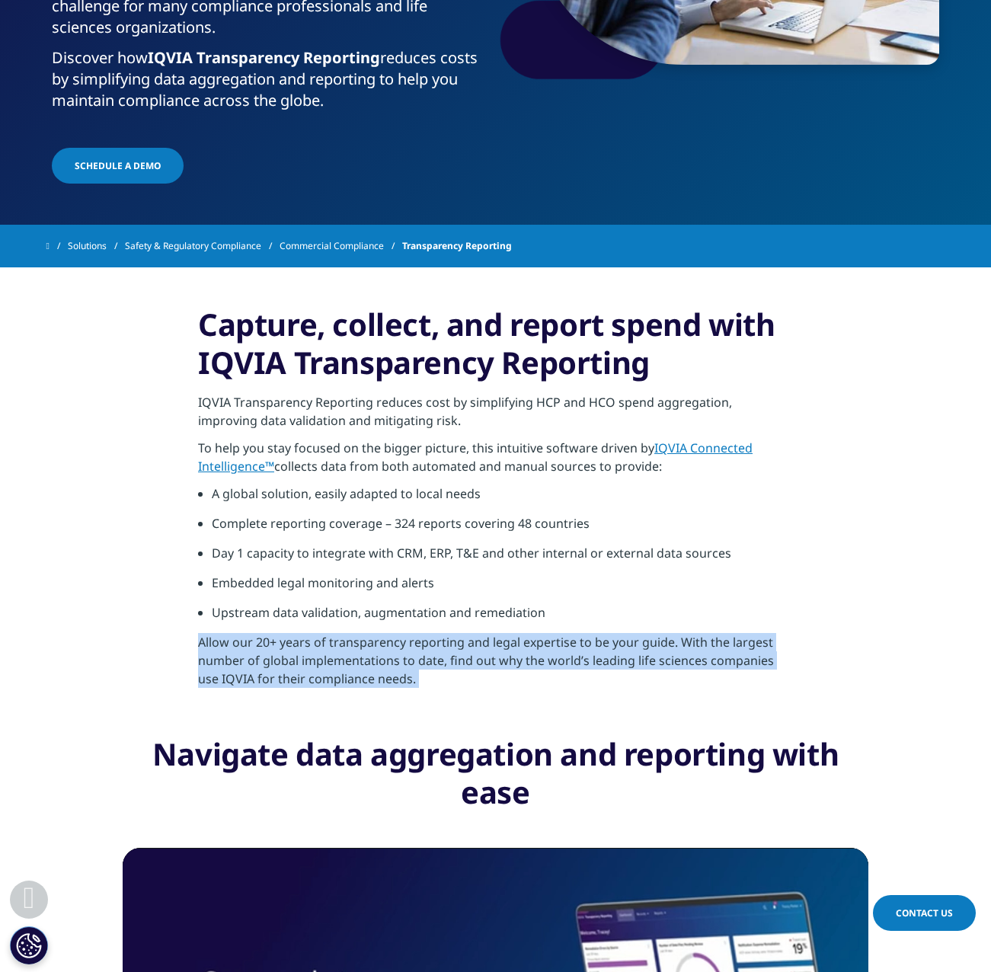
click at [542, 657] on p "Allow our 20+ years of transparency reporting and legal expertise to be your gu…" at bounding box center [495, 665] width 595 height 64
drag, startPoint x: 542, startPoint y: 657, endPoint x: 468, endPoint y: 652, distance: 73.3
click at [465, 652] on p "Allow our 20+ years of transparency reporting and legal expertise to be your gu…" at bounding box center [495, 665] width 595 height 64
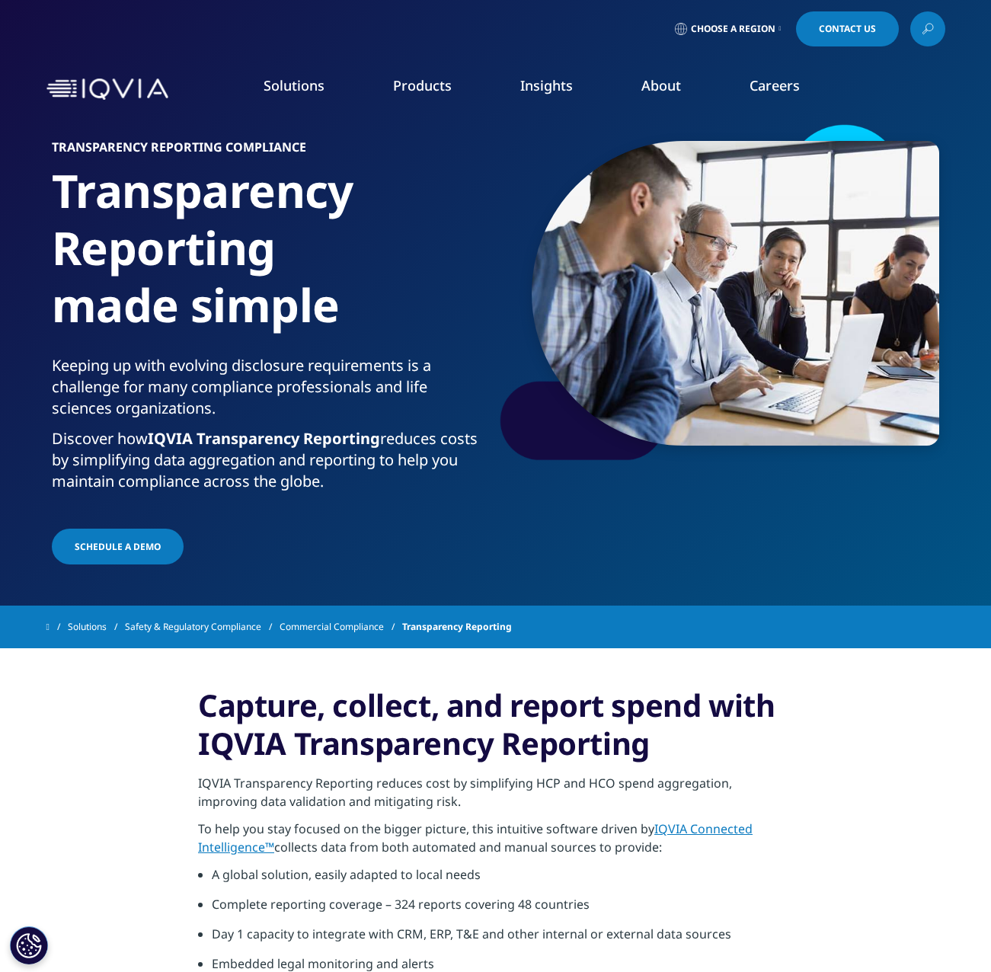
click at [491, 826] on p "To help you stay focused on the bigger picture, this intuitive software driven …" at bounding box center [495, 843] width 595 height 46
click at [278, 496] on p "Discover how IQVIA Transparency Reporting reduces costs by simplifying data agg…" at bounding box center [271, 464] width 438 height 73
click at [285, 450] on p "Discover how IQVIA Transparency Reporting reduces costs by simplifying data agg…" at bounding box center [271, 464] width 438 height 73
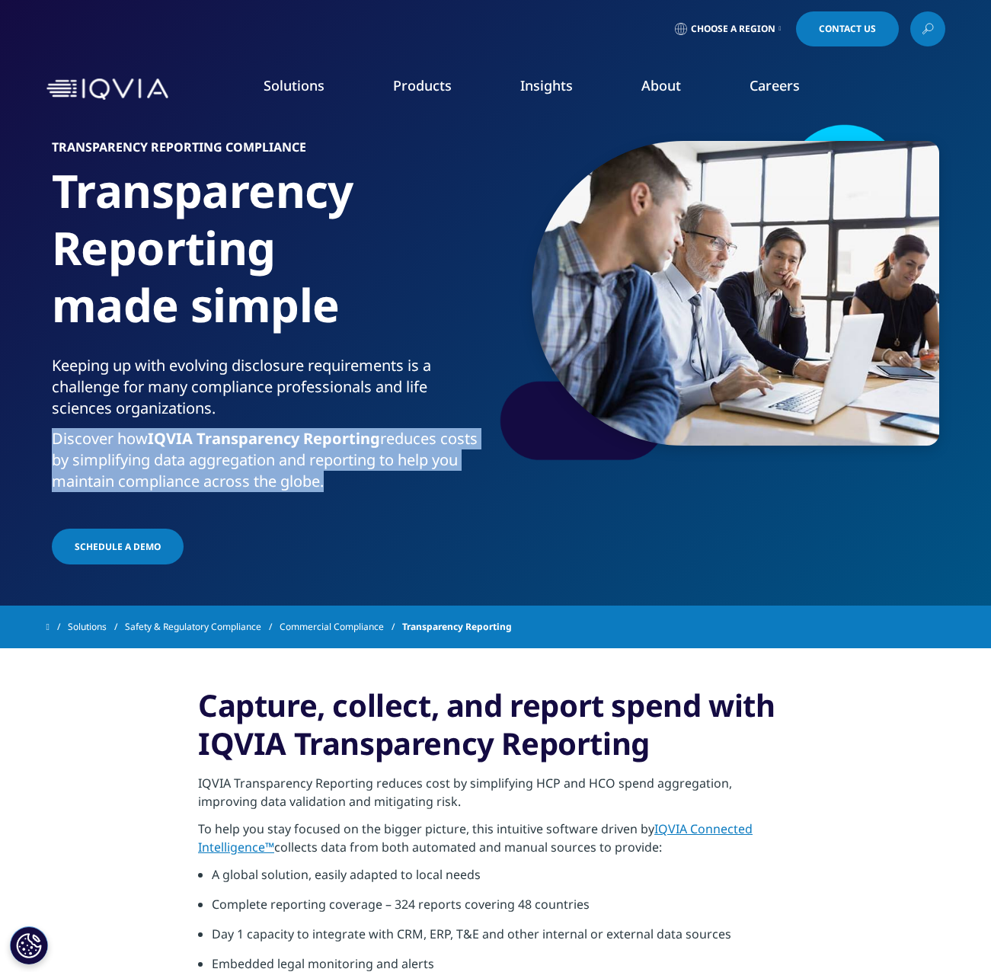
click at [285, 450] on p "Discover how IQVIA Transparency Reporting reduces costs by simplifying data agg…" at bounding box center [271, 464] width 438 height 73
drag, startPoint x: 285, startPoint y: 450, endPoint x: 209, endPoint y: 447, distance: 75.5
click at [209, 447] on strong "IQVIA Transparency Reporting" at bounding box center [264, 438] width 232 height 21
click at [353, 481] on p "Discover how IQVIA Transparency Reporting reduces costs by simplifying data agg…" at bounding box center [271, 464] width 438 height 73
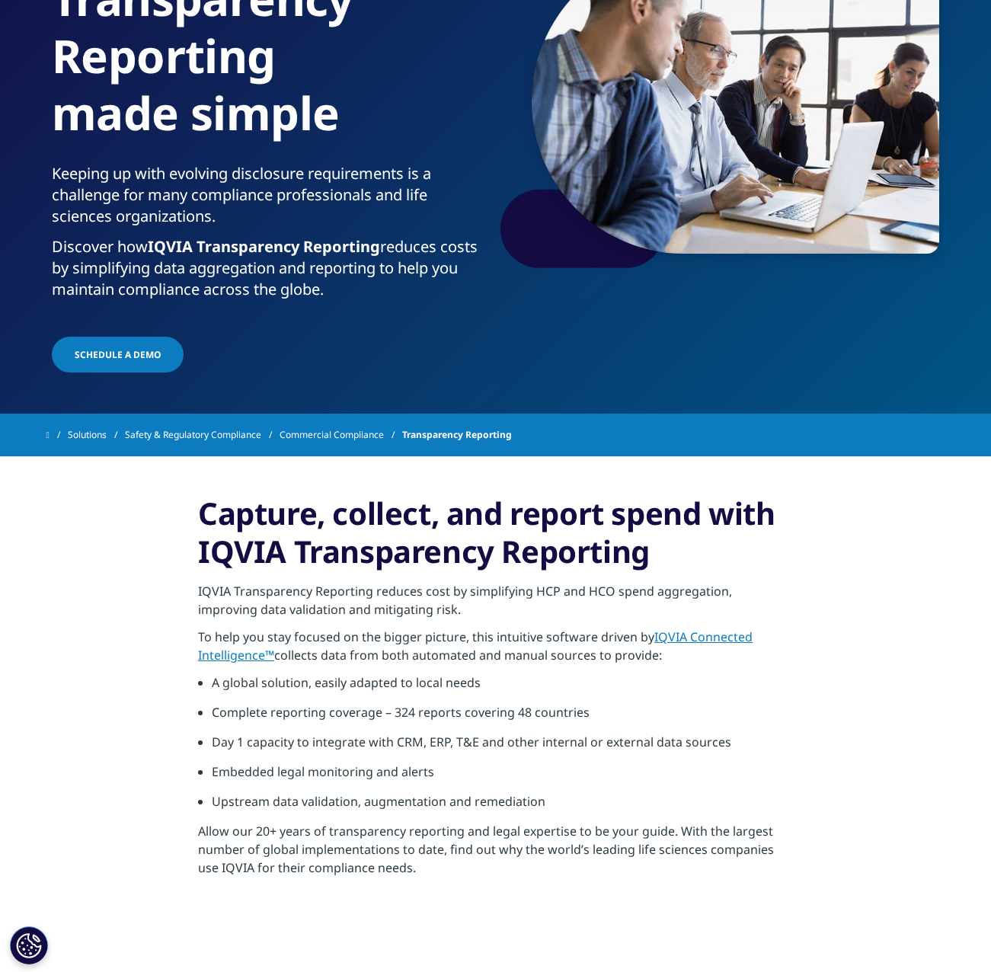
scroll to position [381, 0]
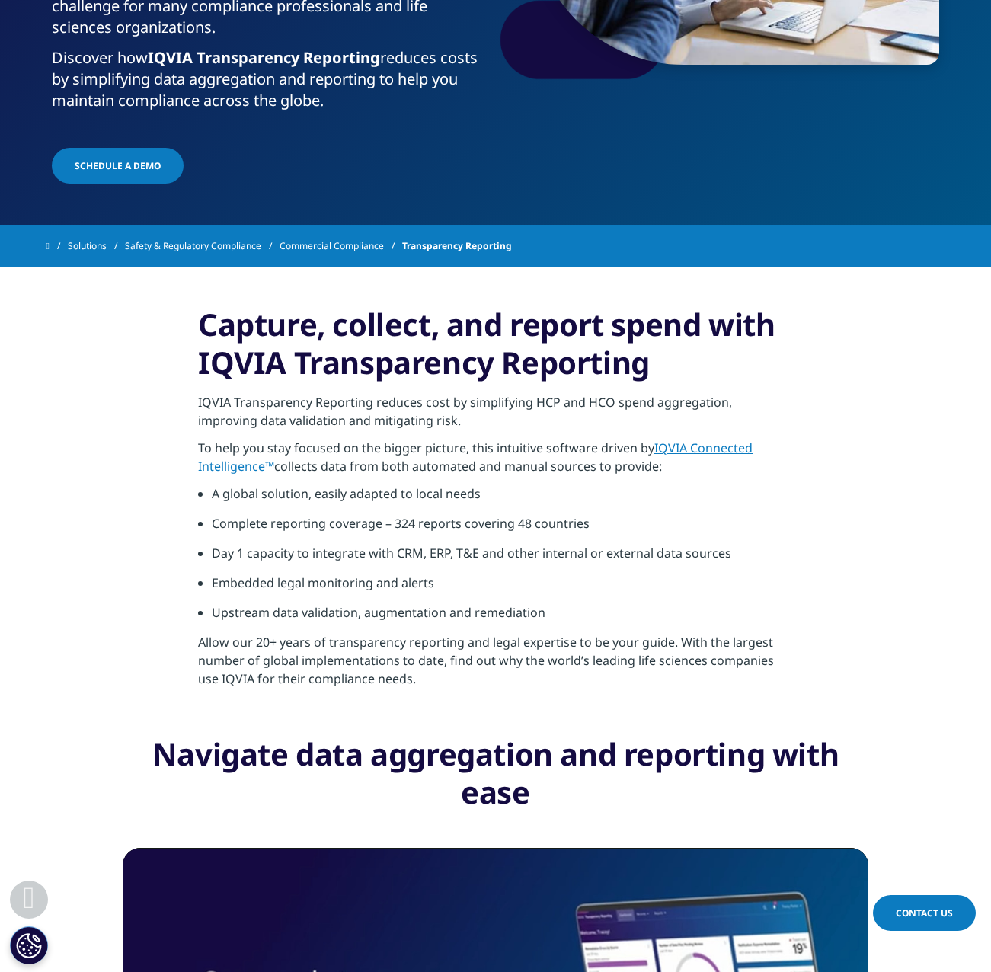
click at [497, 433] on p "IQVIA Transparency Reporting reduces cost by simplifying HCP and HCO spend aggr…" at bounding box center [495, 416] width 595 height 46
click at [483, 521] on li "Complete reporting coverage – 324 reports covering 48 countries" at bounding box center [502, 529] width 581 height 30
click at [485, 550] on li "Day 1 capacity to integrate with CRM, ERP, T&E and other internal or external d…" at bounding box center [502, 559] width 581 height 30
click at [485, 547] on li "Day 1 capacity to integrate with CRM, ERP, T&E and other internal or external d…" at bounding box center [502, 559] width 581 height 30
click at [475, 530] on li "Complete reporting coverage – 324 reports covering 48 countries" at bounding box center [502, 529] width 581 height 30
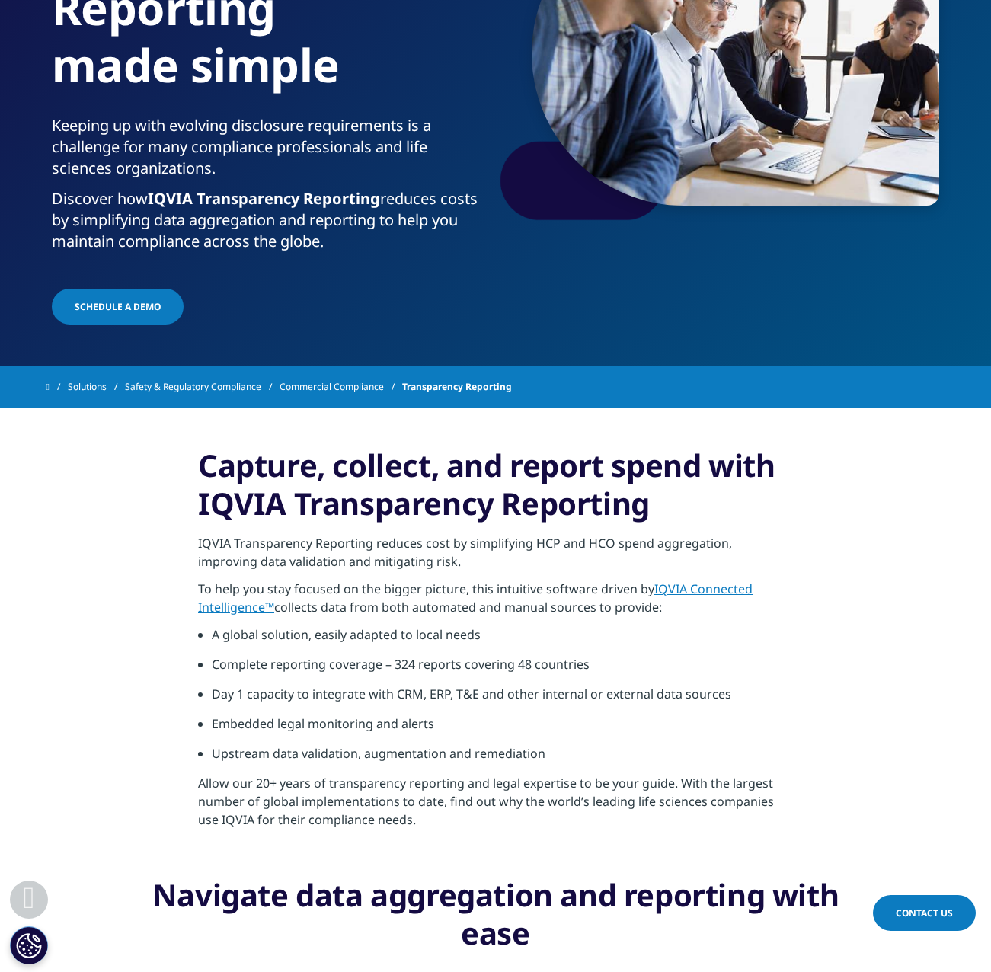
scroll to position [0, 0]
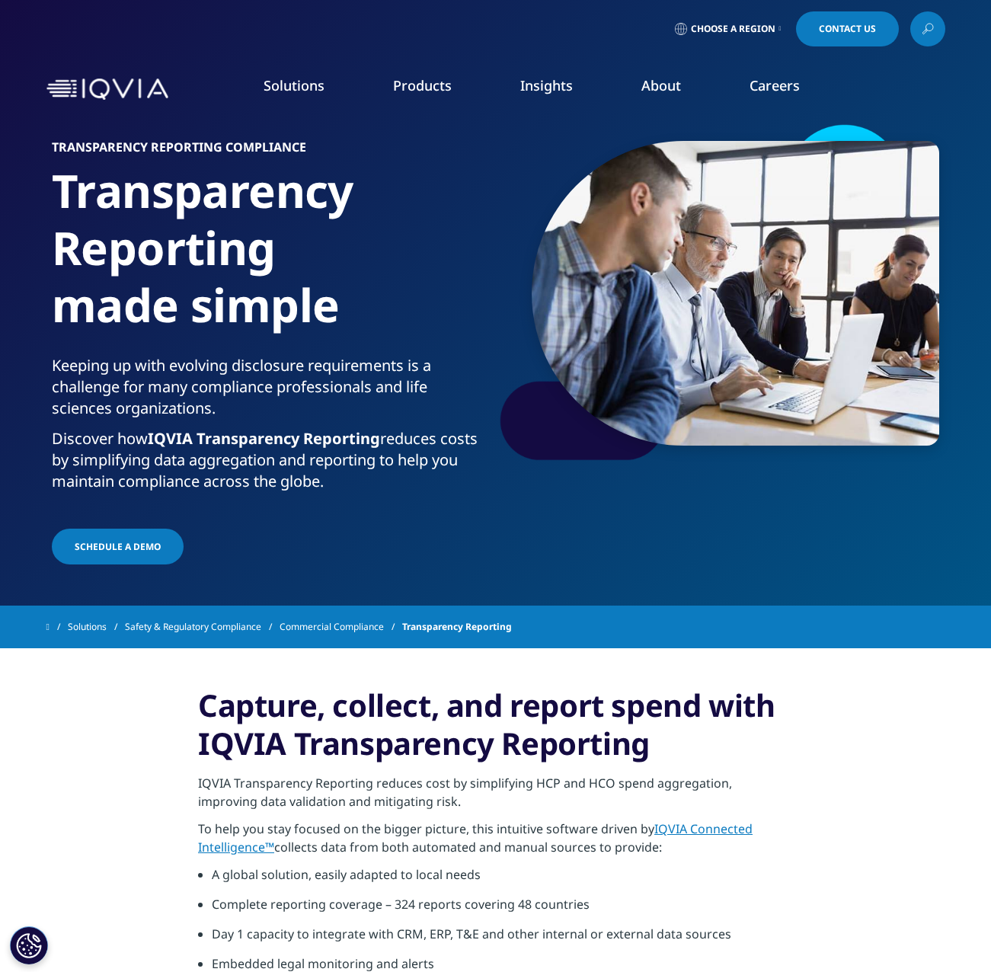
click at [292, 401] on p "Keeping up with evolving disclosure requirements is a challenge for many compli…" at bounding box center [271, 391] width 438 height 73
click at [328, 628] on link "Commercial Compliance" at bounding box center [341, 626] width 123 height 27
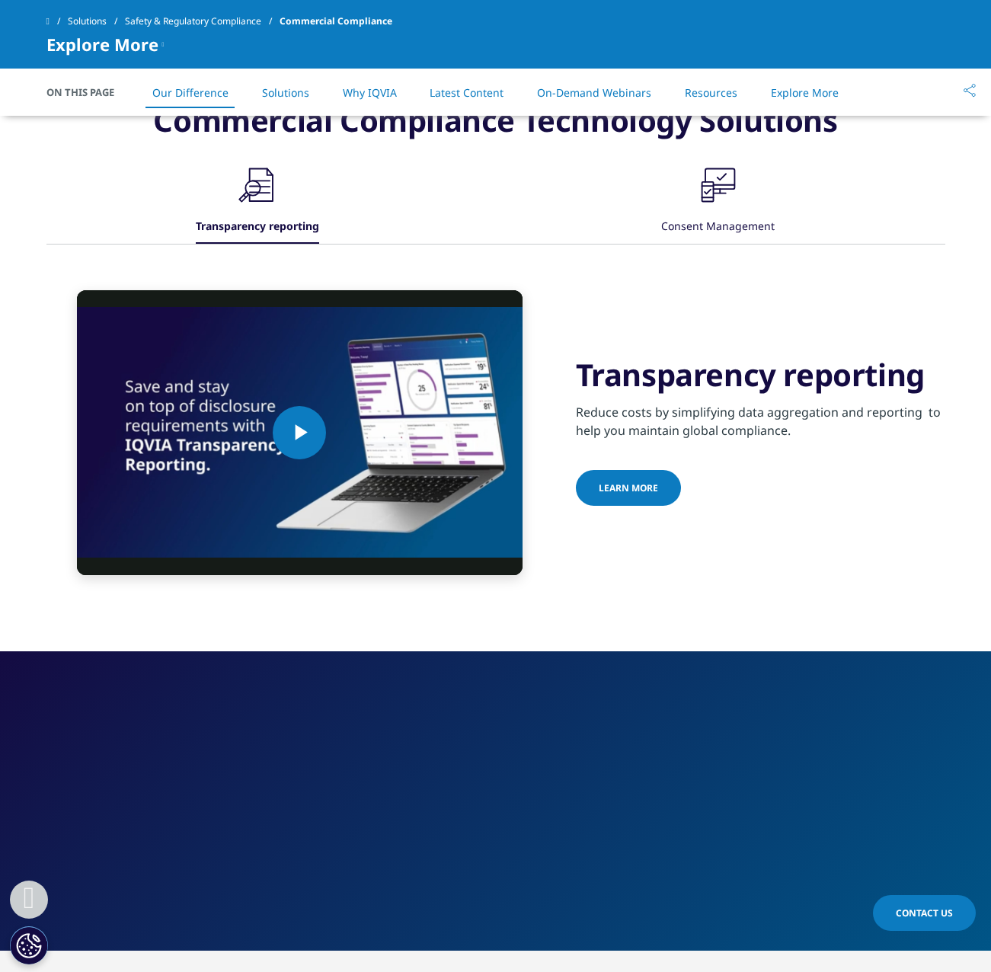
scroll to position [1371, 0]
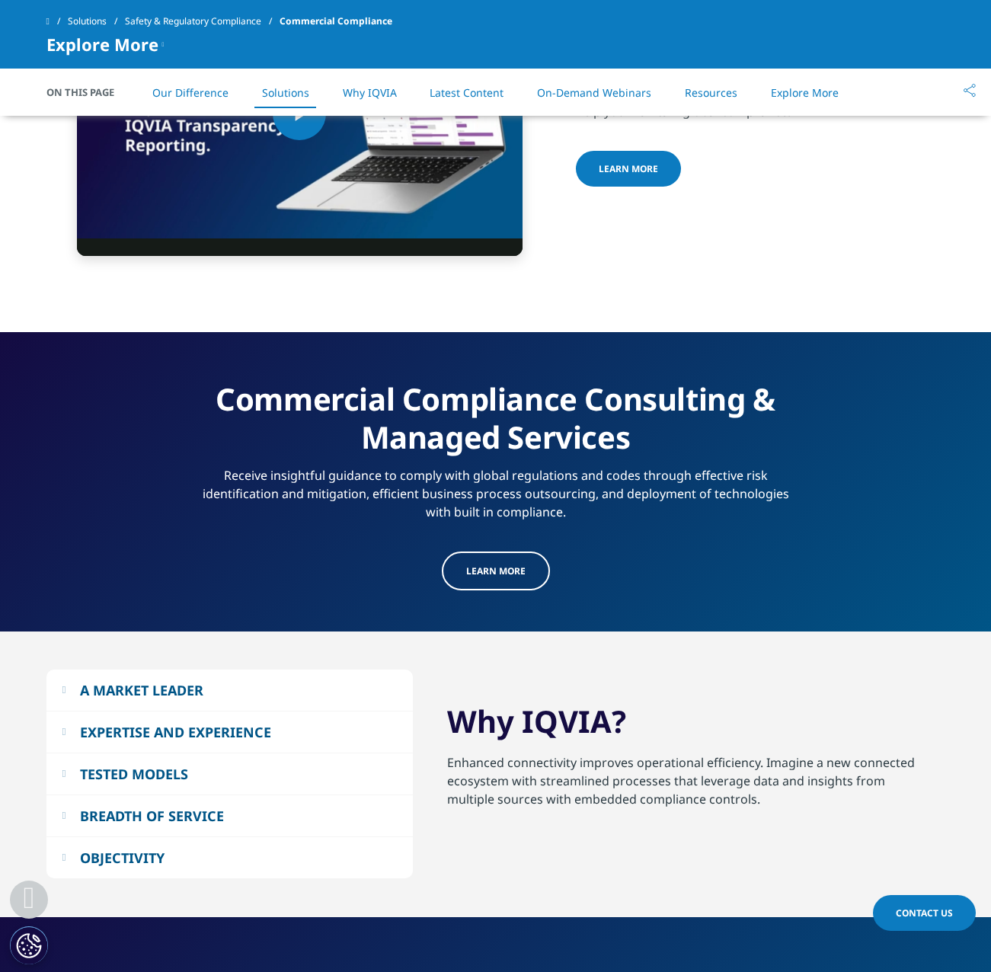
click at [520, 574] on link "Learn more" at bounding box center [496, 570] width 108 height 39
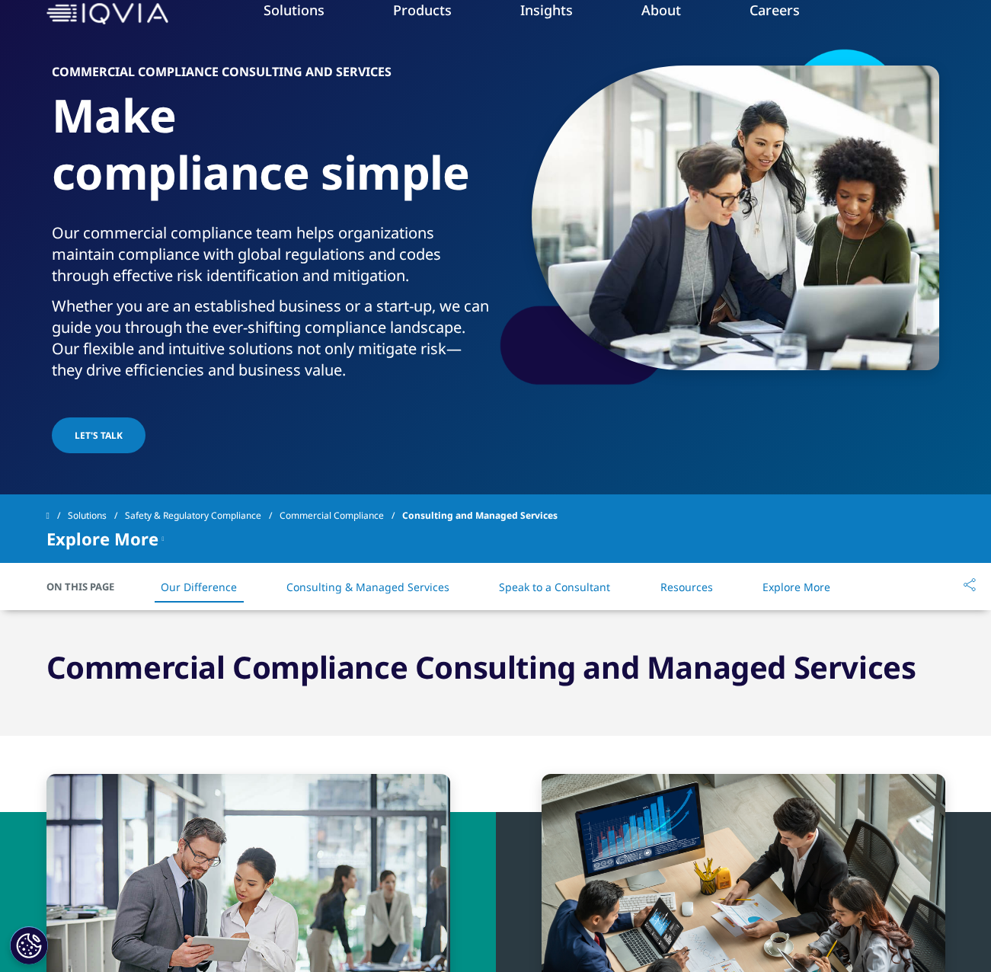
scroll to position [76, 0]
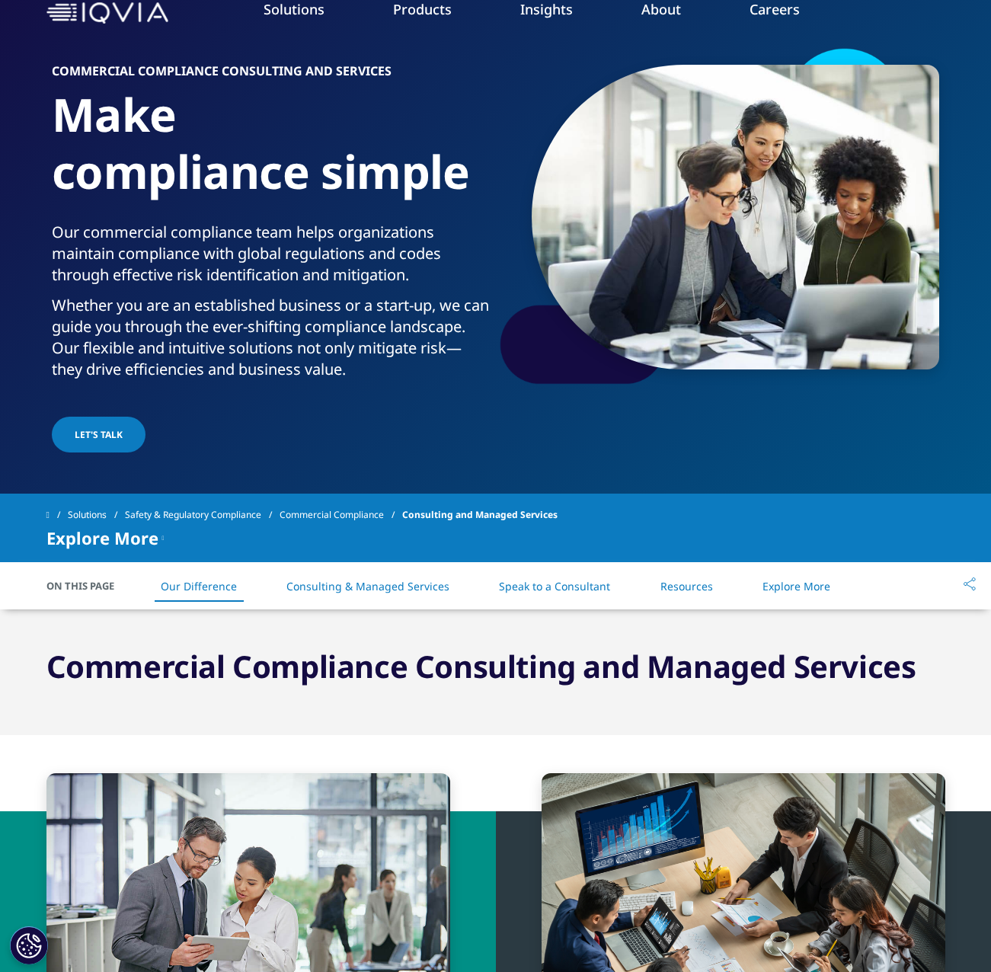
click at [676, 580] on link "Resources" at bounding box center [686, 586] width 53 height 14
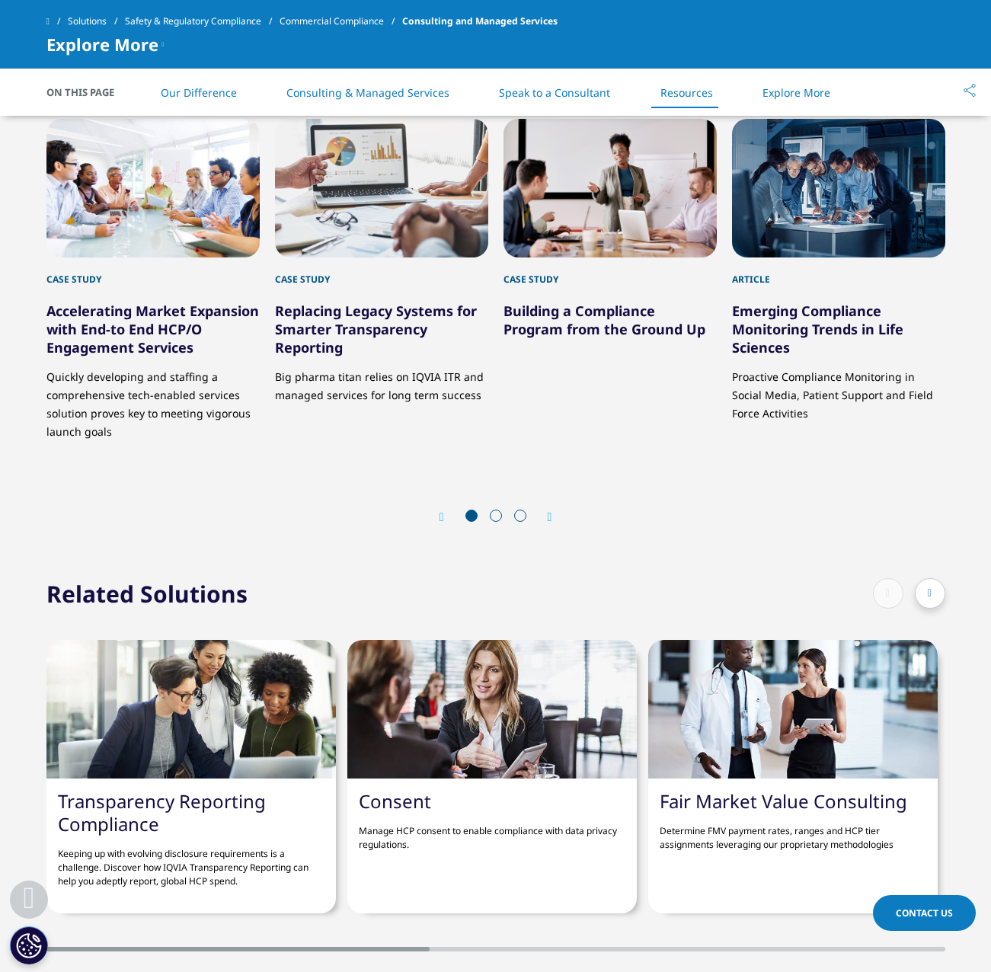
scroll to position [3106, 0]
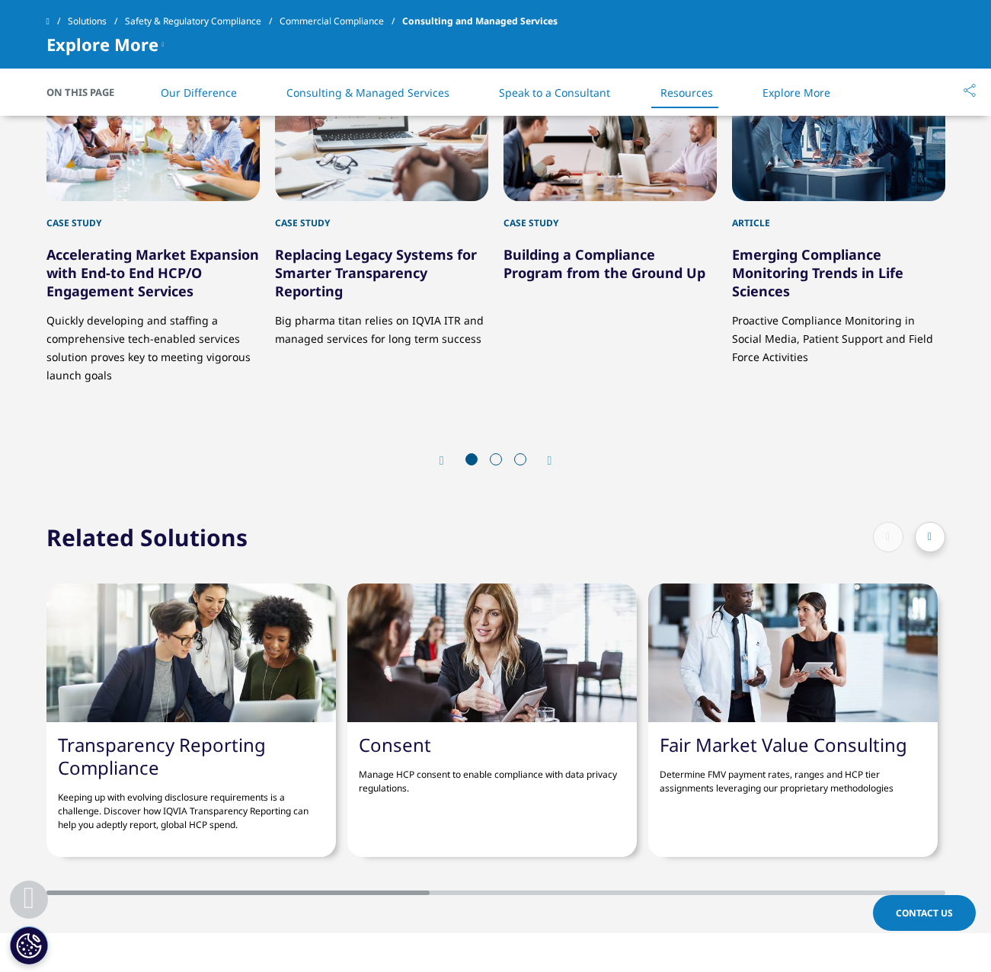
click at [880, 274] on link "Emerging Compliance Monitoring Trends in Life Sciences" at bounding box center [817, 272] width 171 height 55
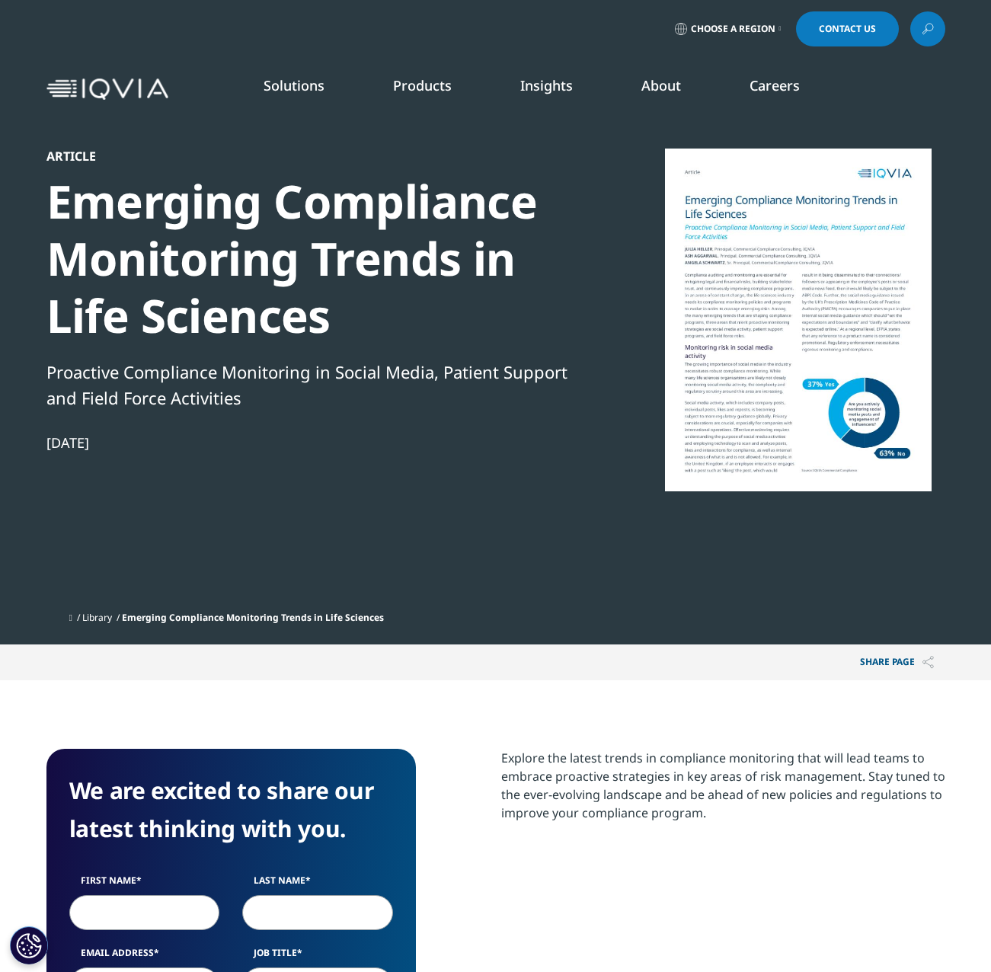
click at [788, 318] on div at bounding box center [798, 320] width 294 height 343
click at [826, 255] on div at bounding box center [798, 320] width 294 height 343
click at [743, 386] on div at bounding box center [798, 320] width 294 height 343
click at [870, 280] on link "AI Patient & HCP Profiling- Commercial" at bounding box center [869, 275] width 227 height 17
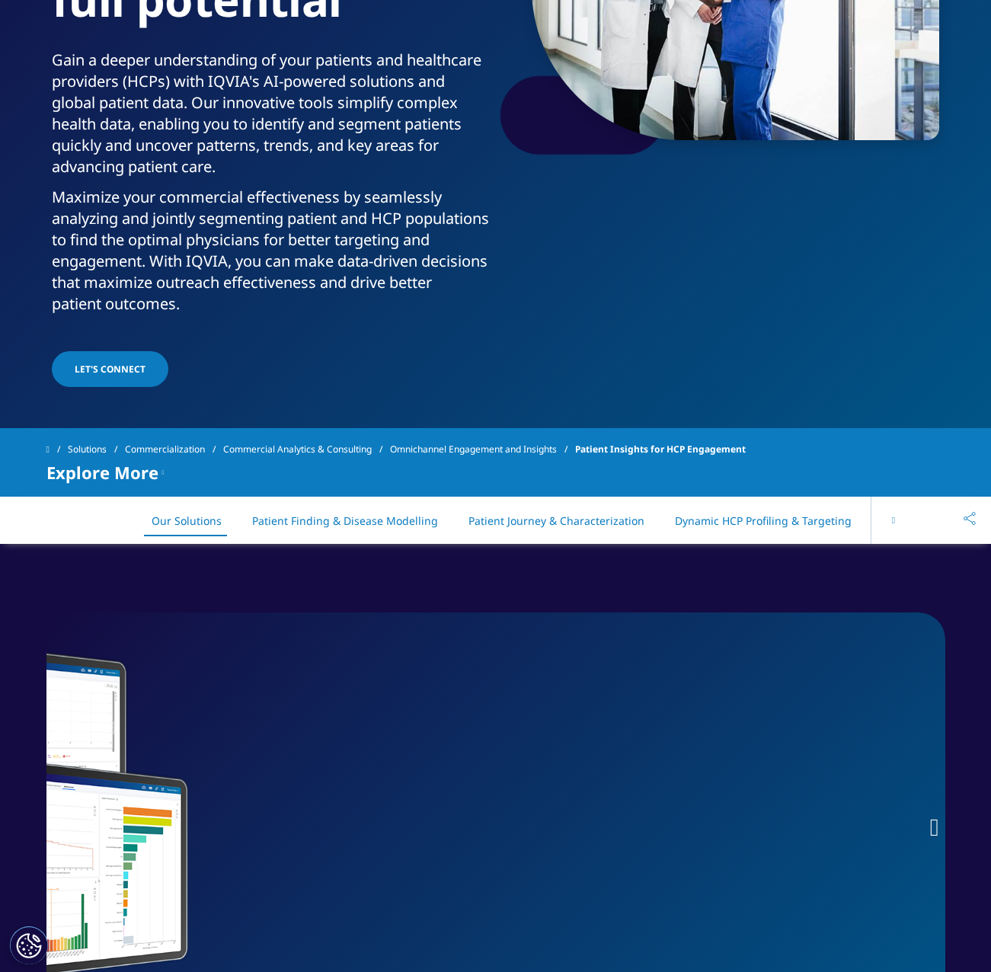
scroll to position [457, 0]
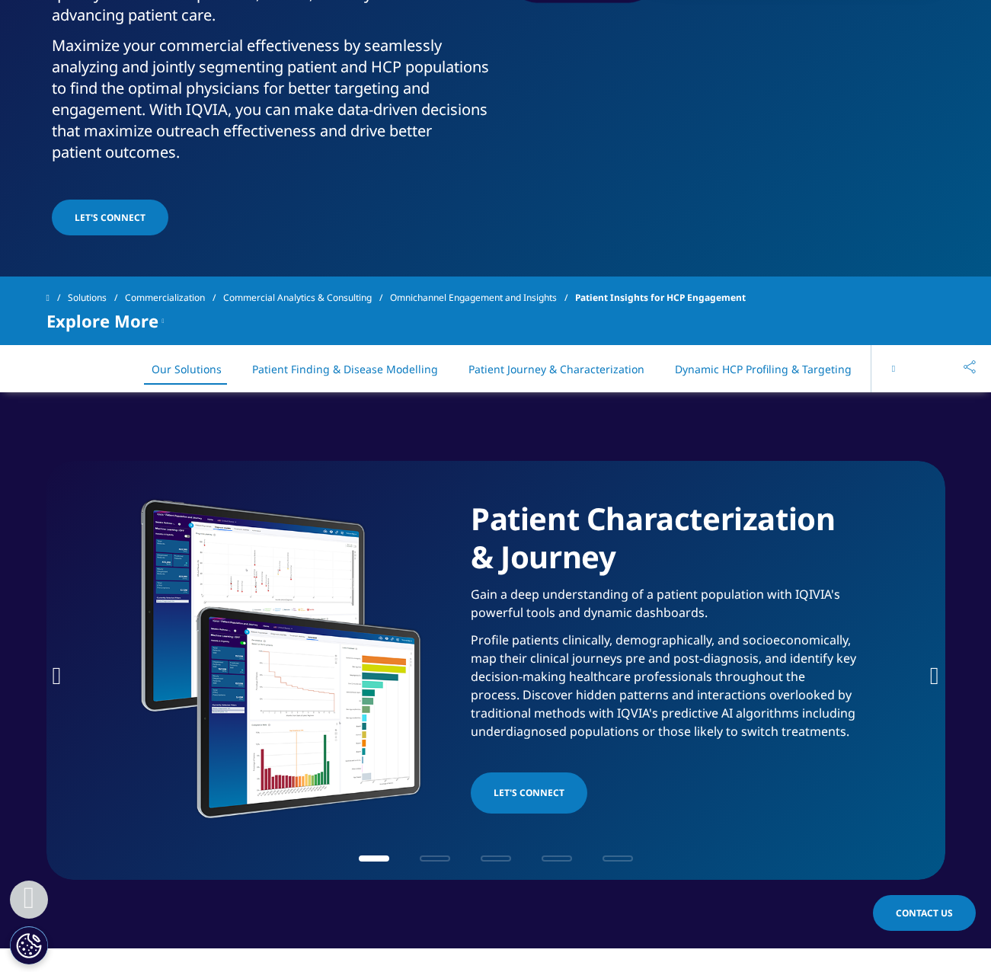
click at [791, 381] on li "Dynamic HCP Profiling & Targeting" at bounding box center [763, 369] width 207 height 45
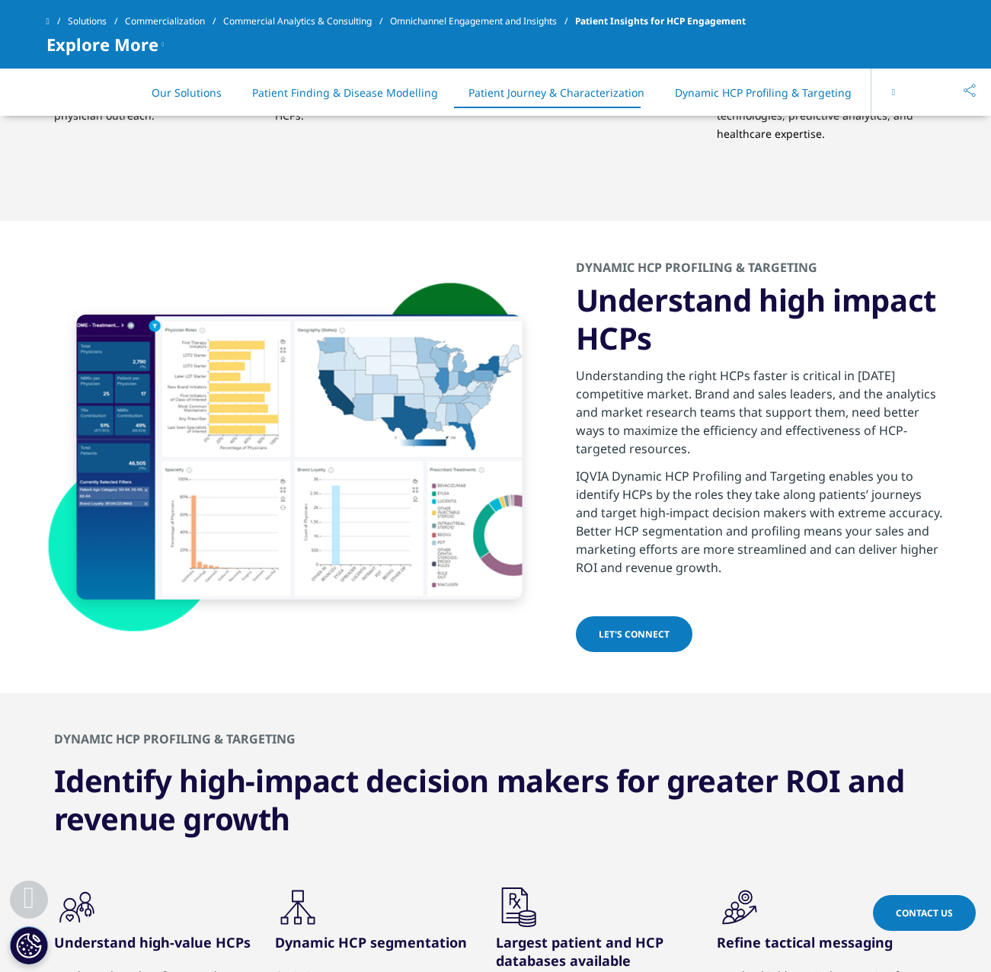
scroll to position [3204, 0]
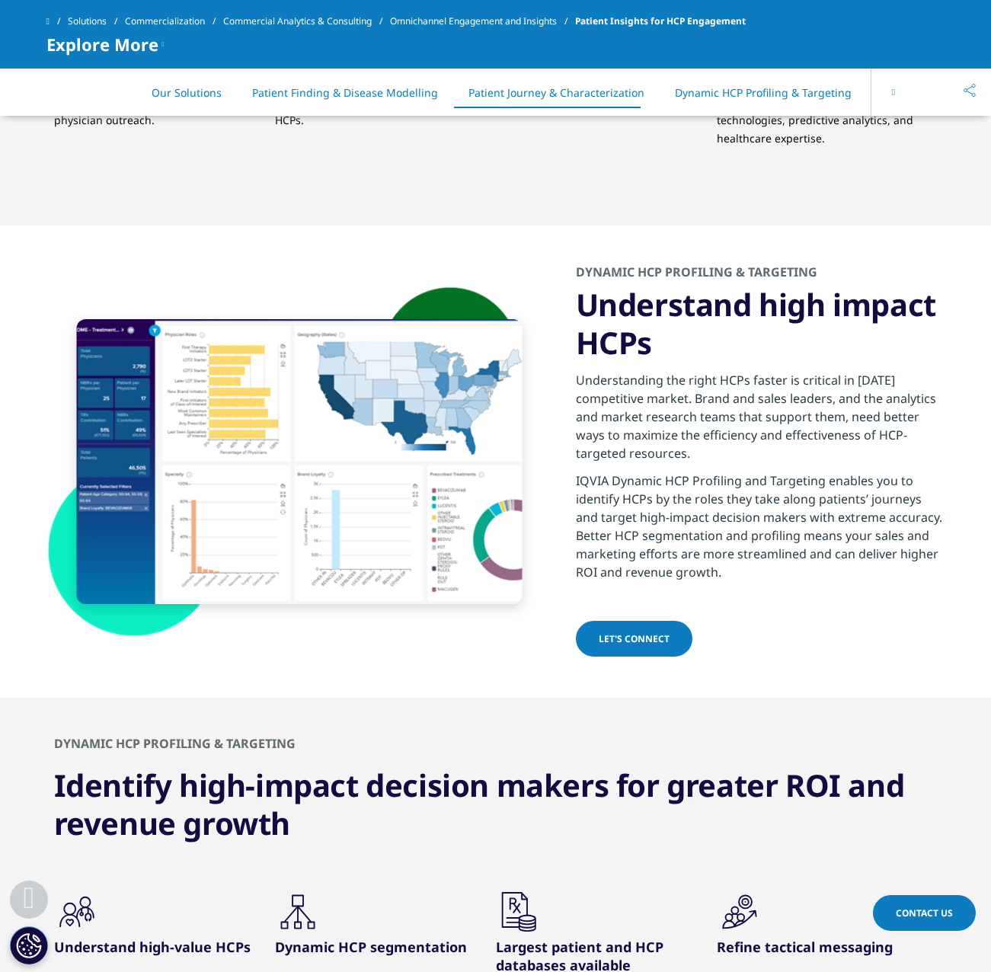
click at [730, 471] on p "IQVIA Dynamic HCP Profiling and Targeting enables you to identify HCPs by the r…" at bounding box center [760, 530] width 369 height 119
click at [728, 432] on p "Understanding the right HCPs faster is critical in [DATE] competitive market. B…" at bounding box center [760, 421] width 369 height 101
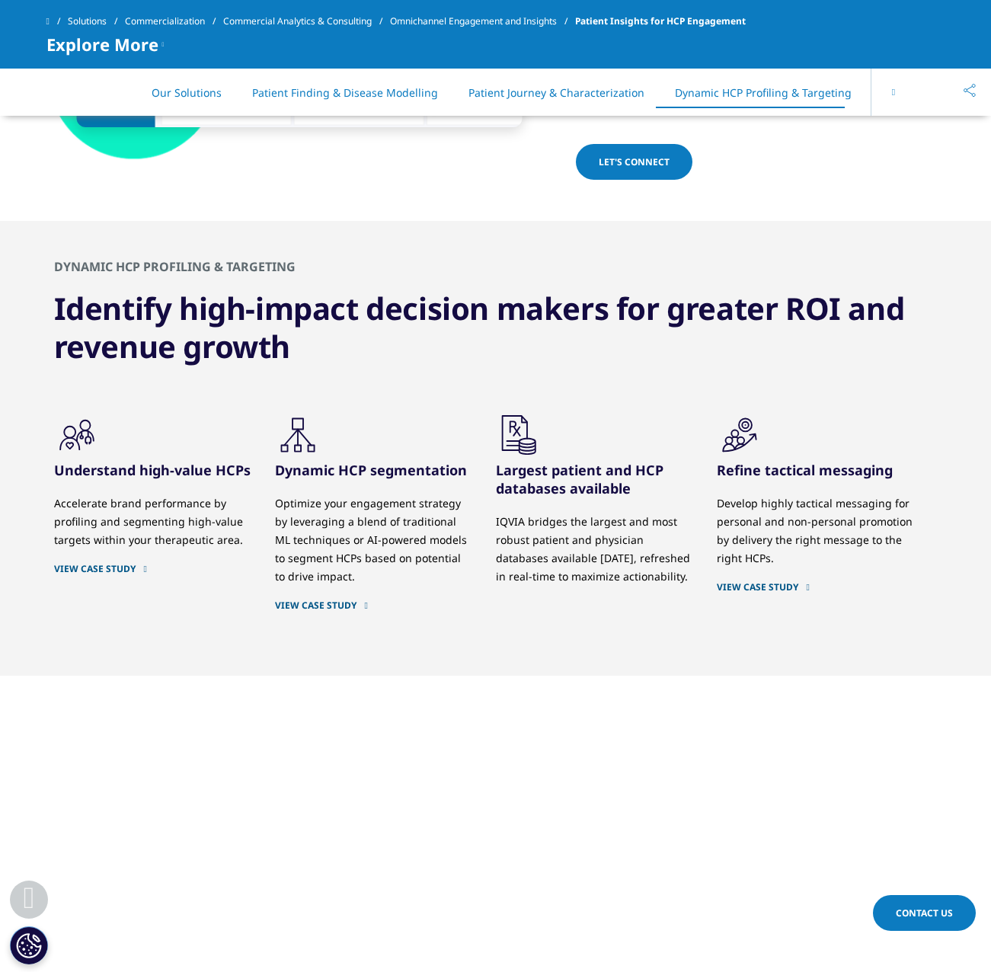
scroll to position [3889, 0]
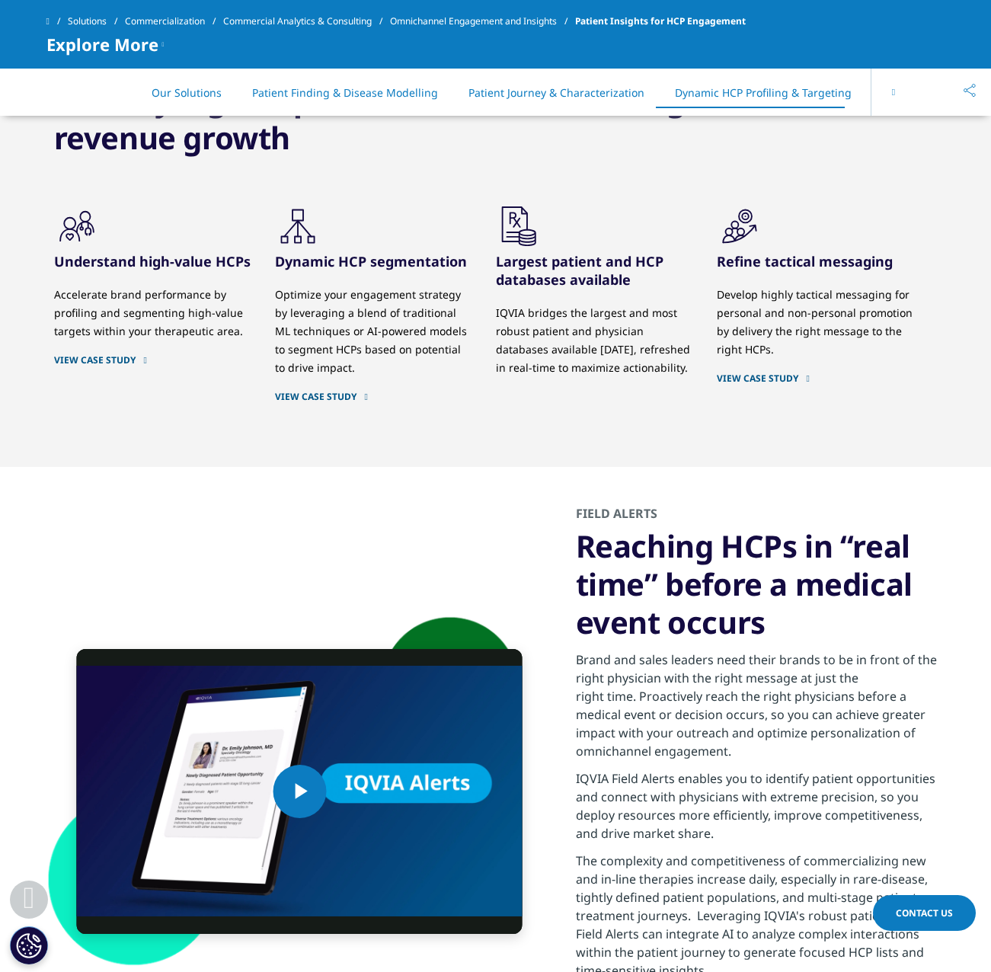
drag, startPoint x: 705, startPoint y: 575, endPoint x: 711, endPoint y: 590, distance: 16.0
click at [711, 590] on h3 "Reaching HCPs in “real time” before a medical event occurs" at bounding box center [760, 584] width 369 height 114
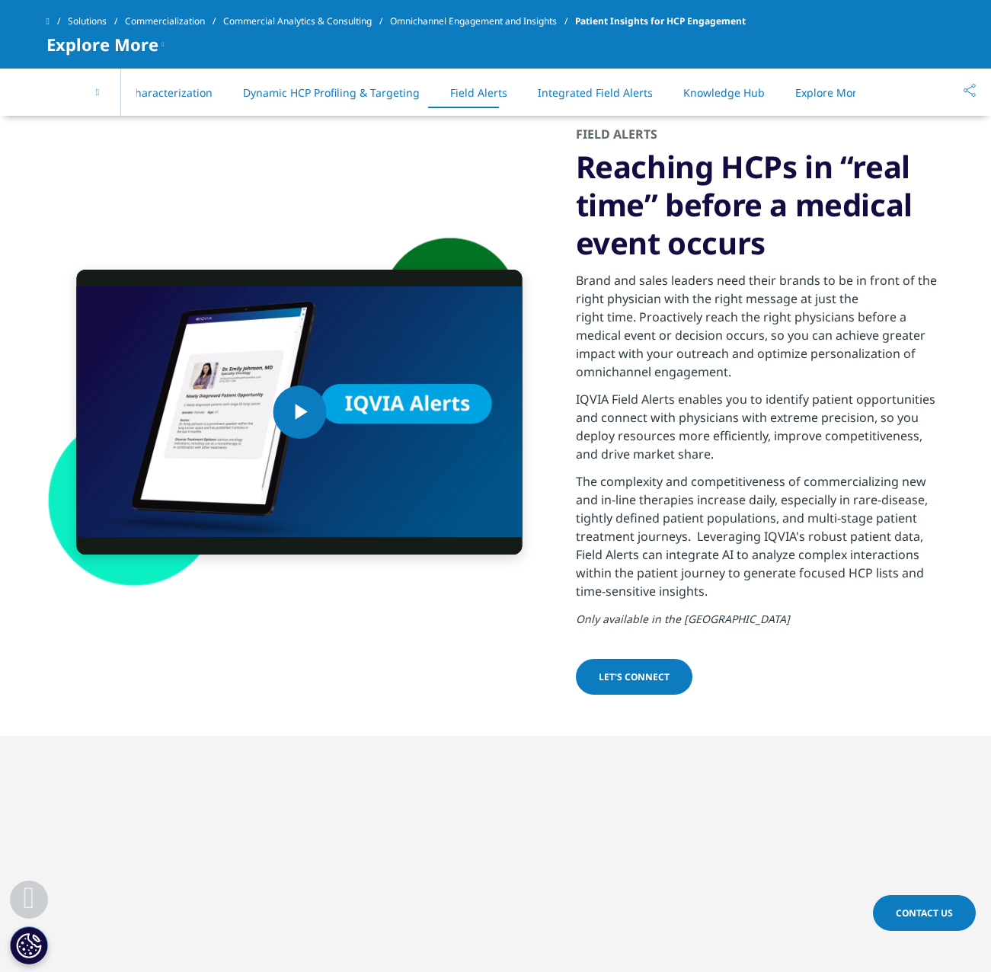
scroll to position [4270, 0]
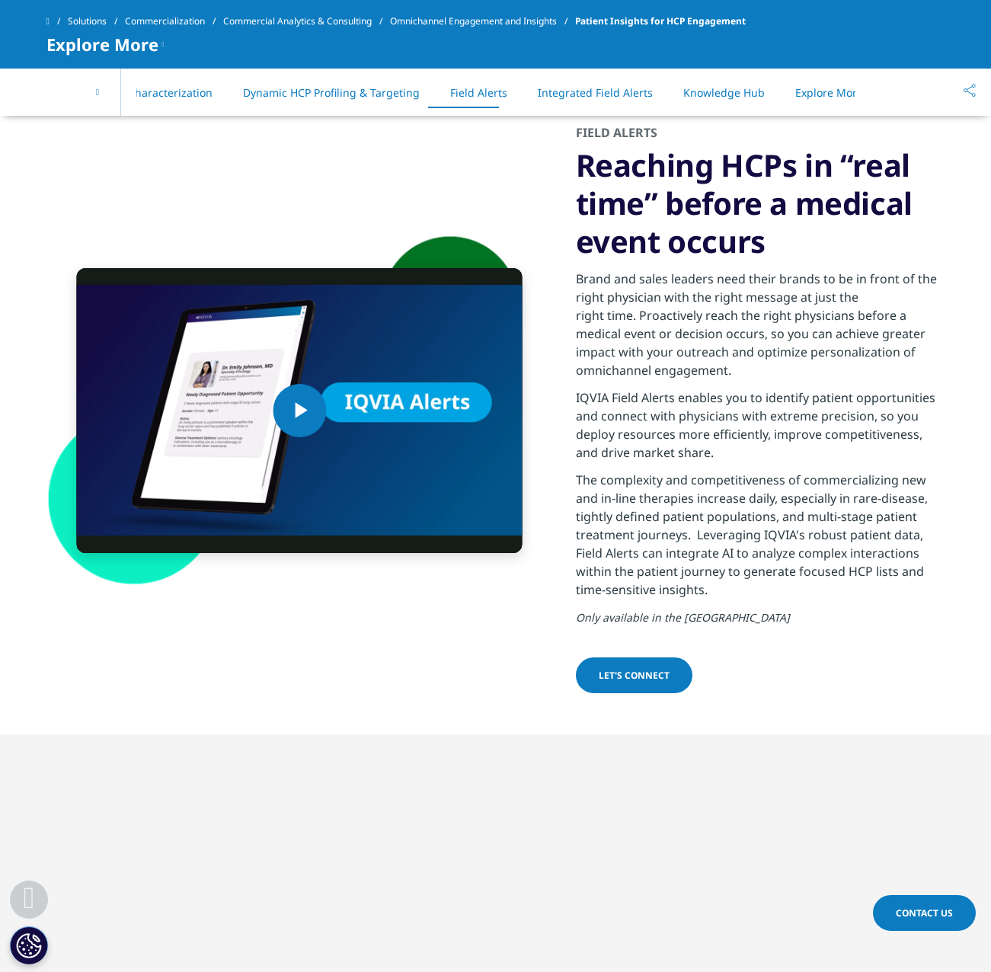
click at [706, 546] on p "The complexity and competitiveness of commercializing new and in-line therapies…" at bounding box center [760, 539] width 369 height 137
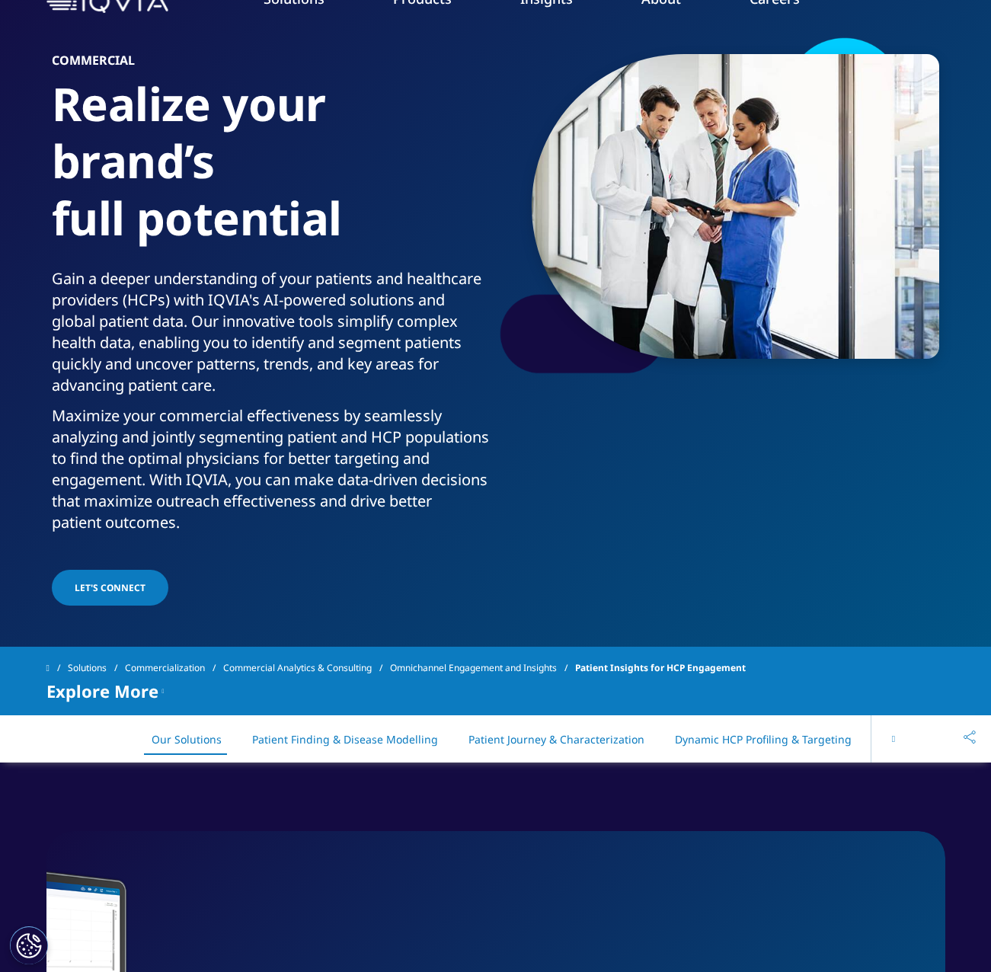
scroll to position [0, 0]
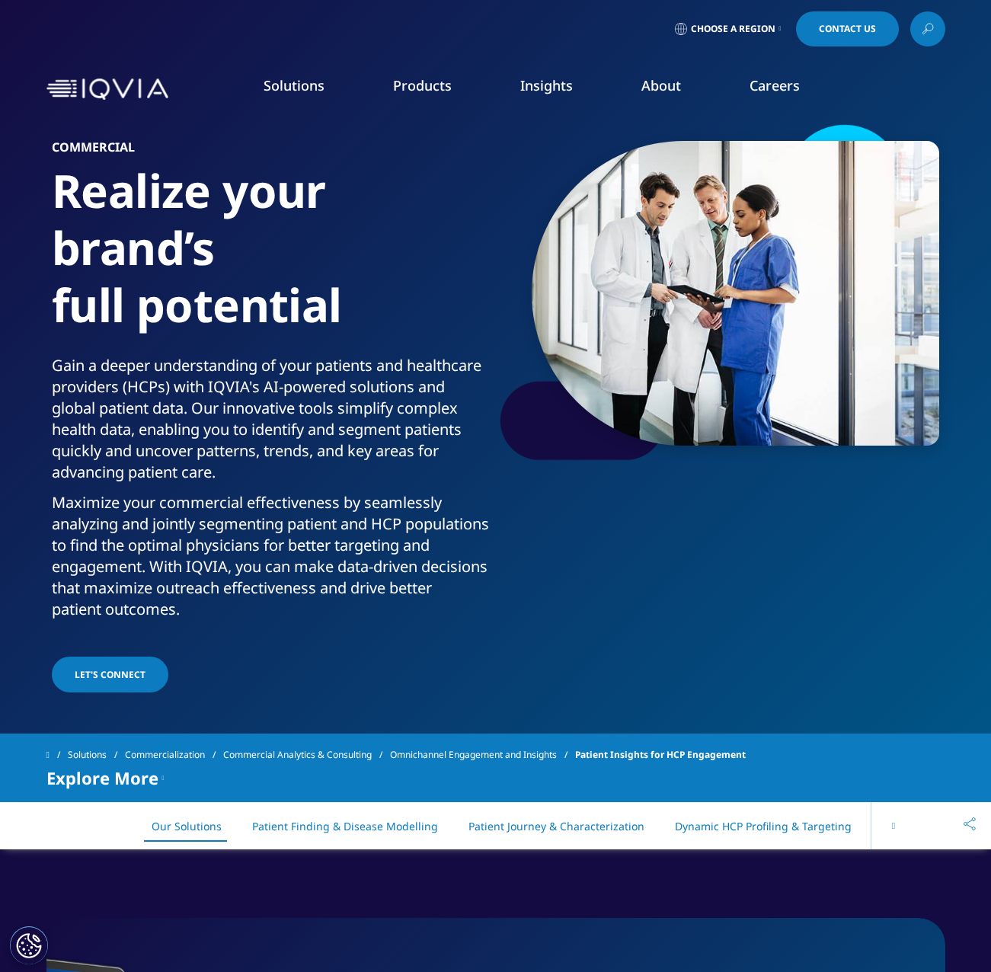
click at [587, 241] on link "Commercial Compliance" at bounding box center [628, 237] width 227 height 17
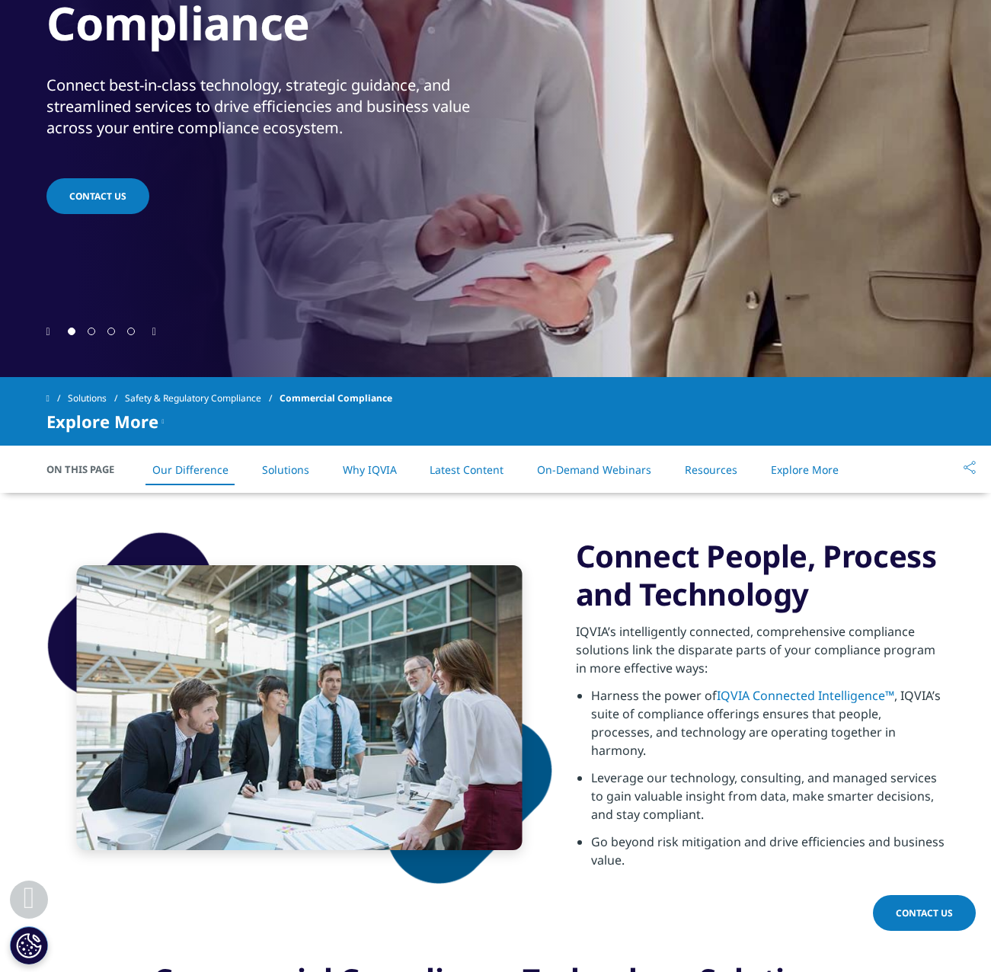
scroll to position [457, 0]
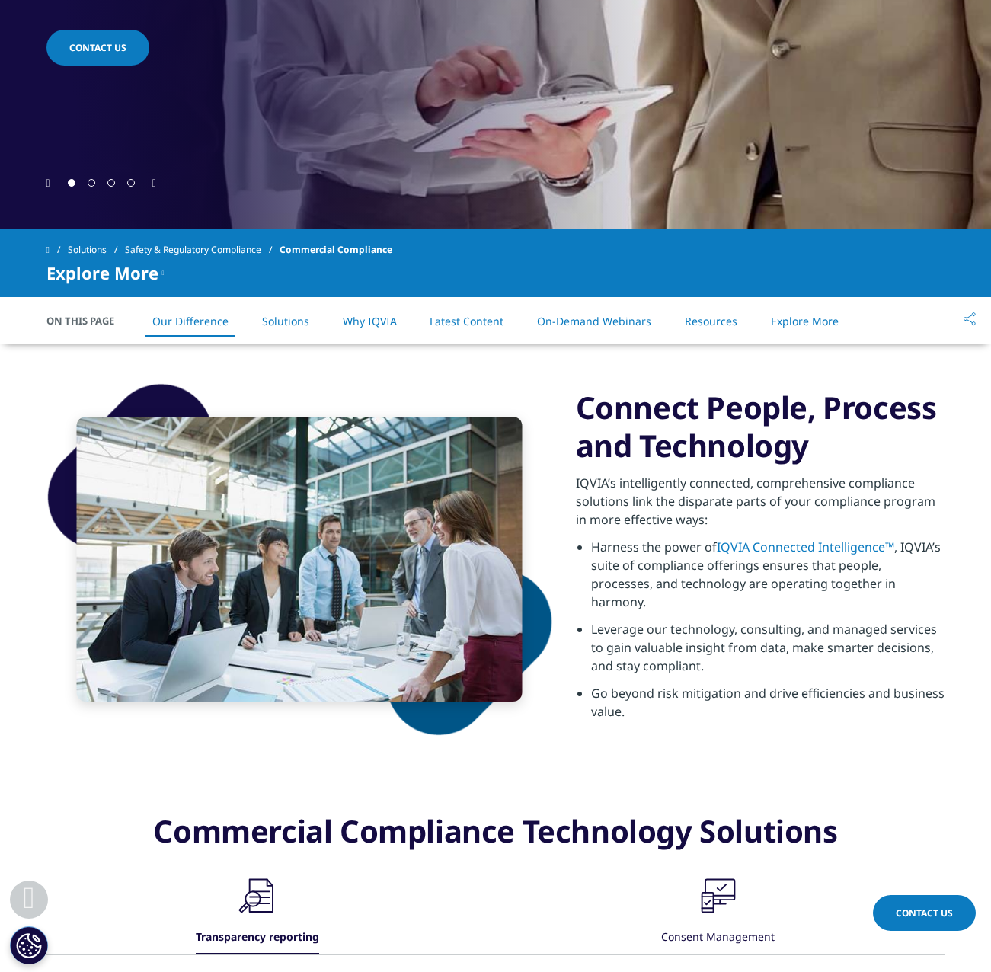
click at [278, 328] on link "Solutions" at bounding box center [285, 321] width 47 height 14
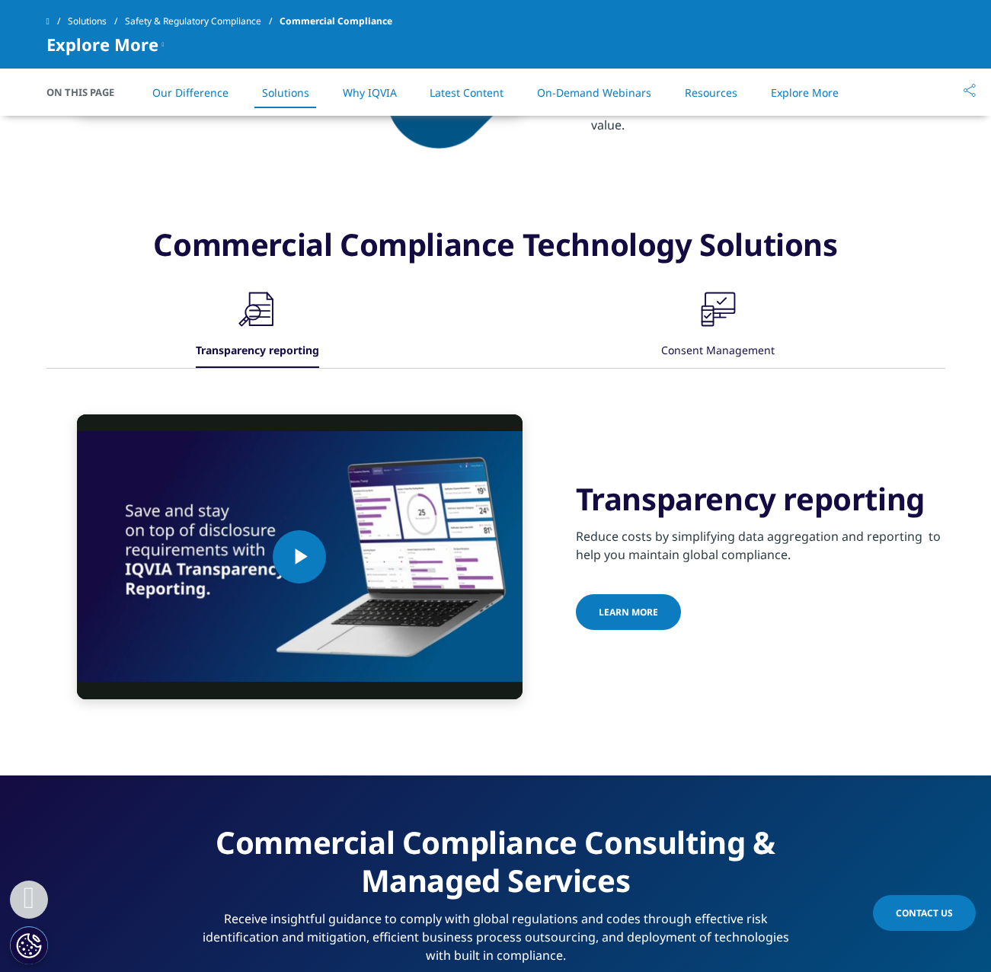
scroll to position [679, 0]
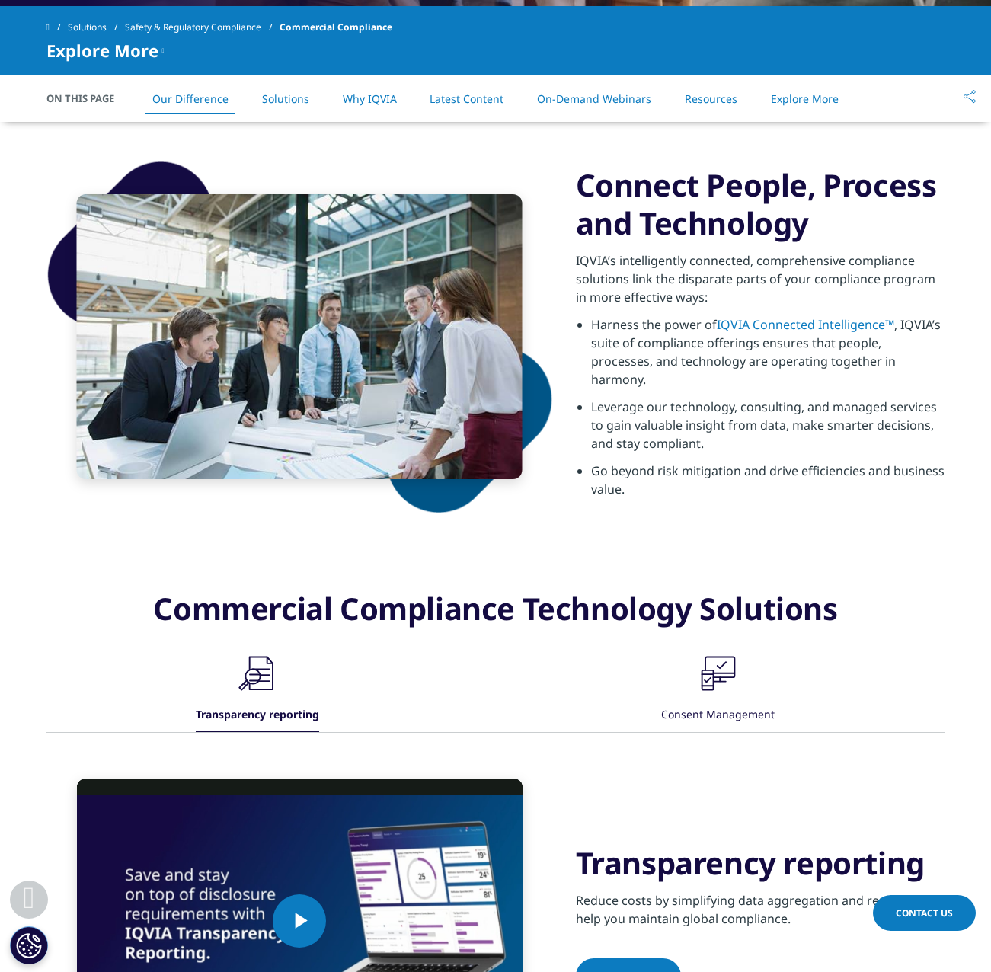
click at [727, 417] on li "Leverage our technology, consulting, and managed services to gain valuable insi…" at bounding box center [768, 430] width 354 height 64
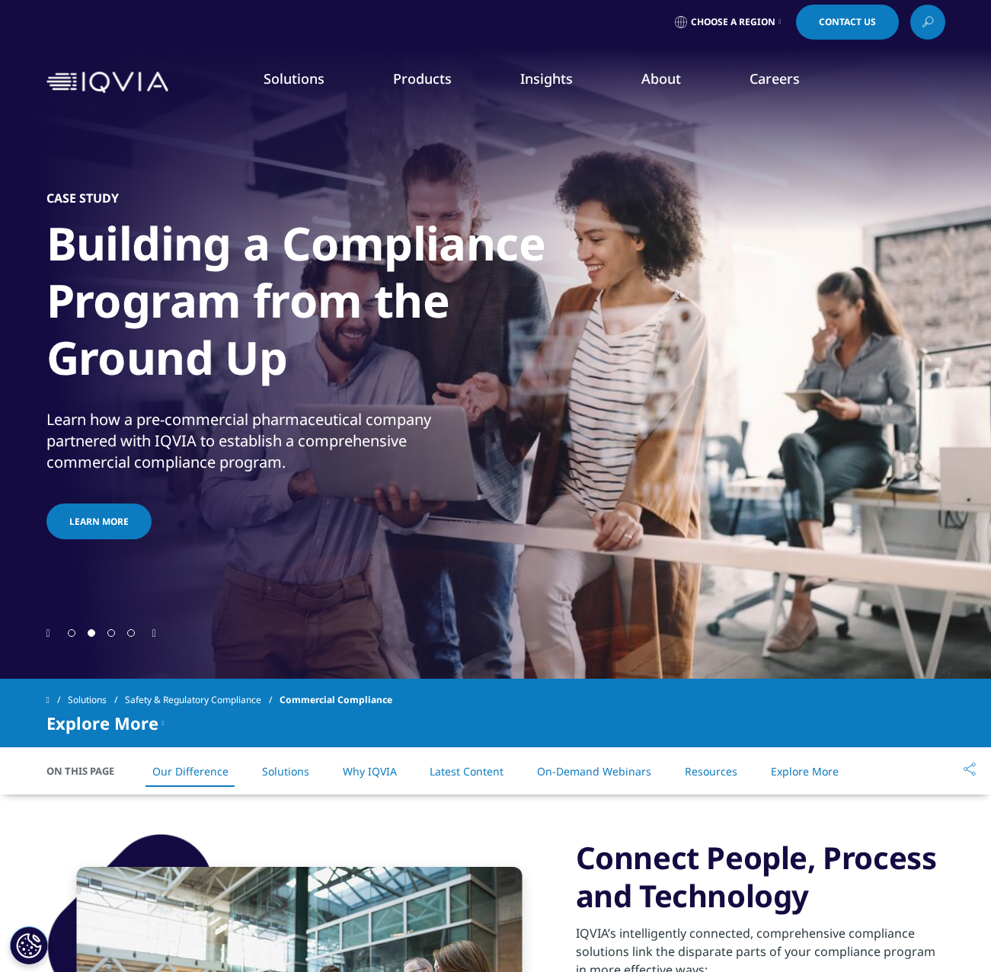
scroll to position [0, 0]
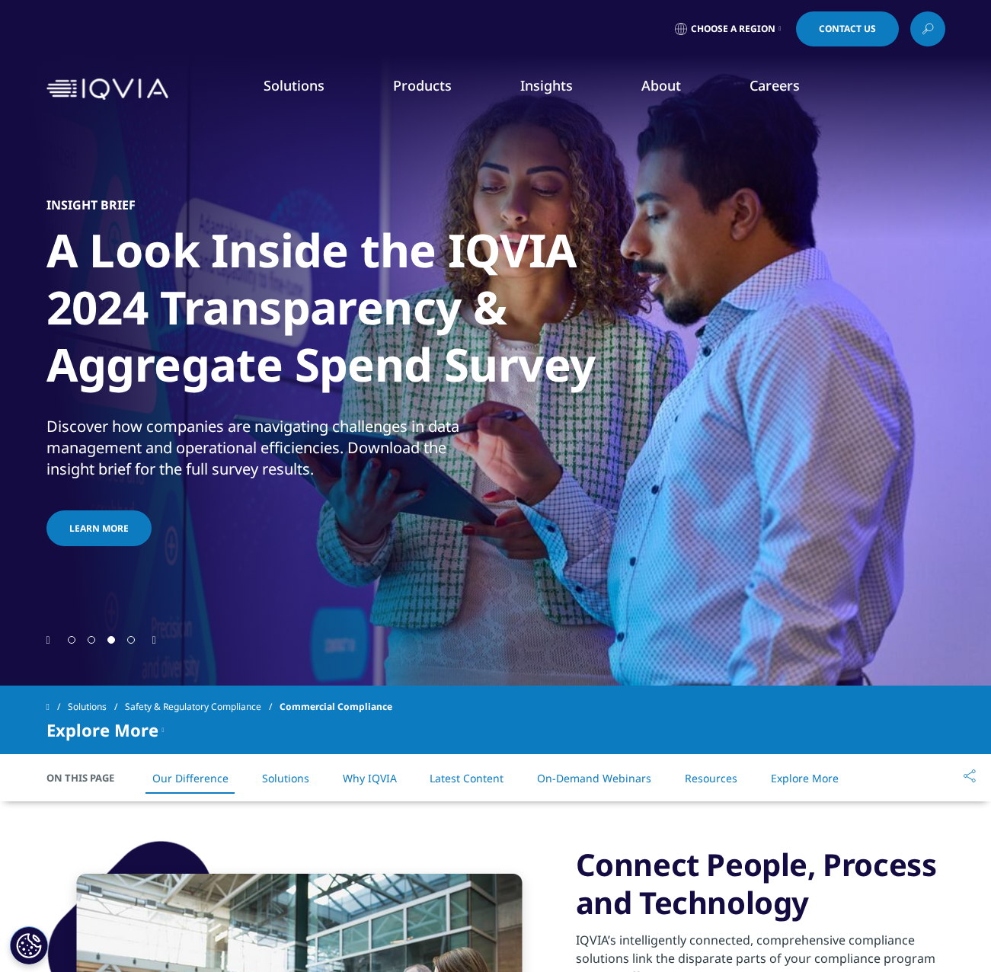
click at [569, 240] on link "Commercial Compliance" at bounding box center [628, 237] width 227 height 17
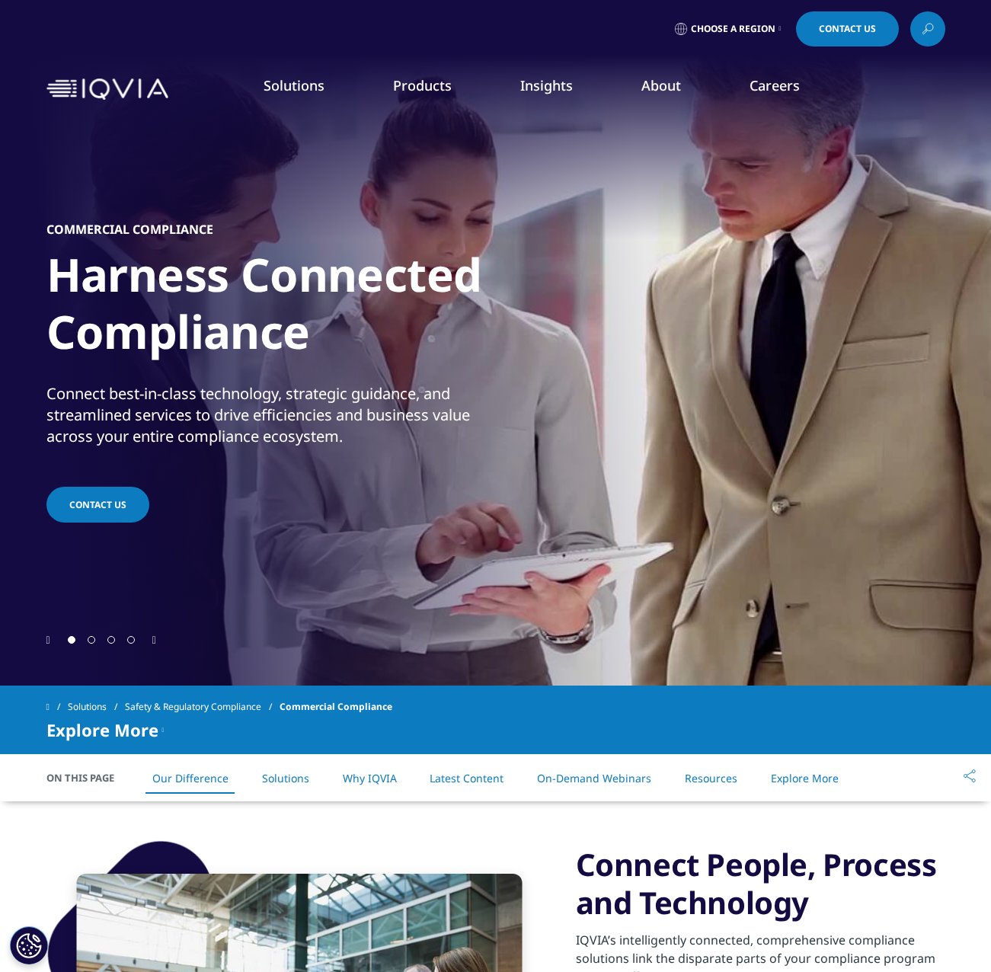
click at [568, 214] on link "IQVIA Vigilance Platform" at bounding box center [628, 209] width 227 height 17
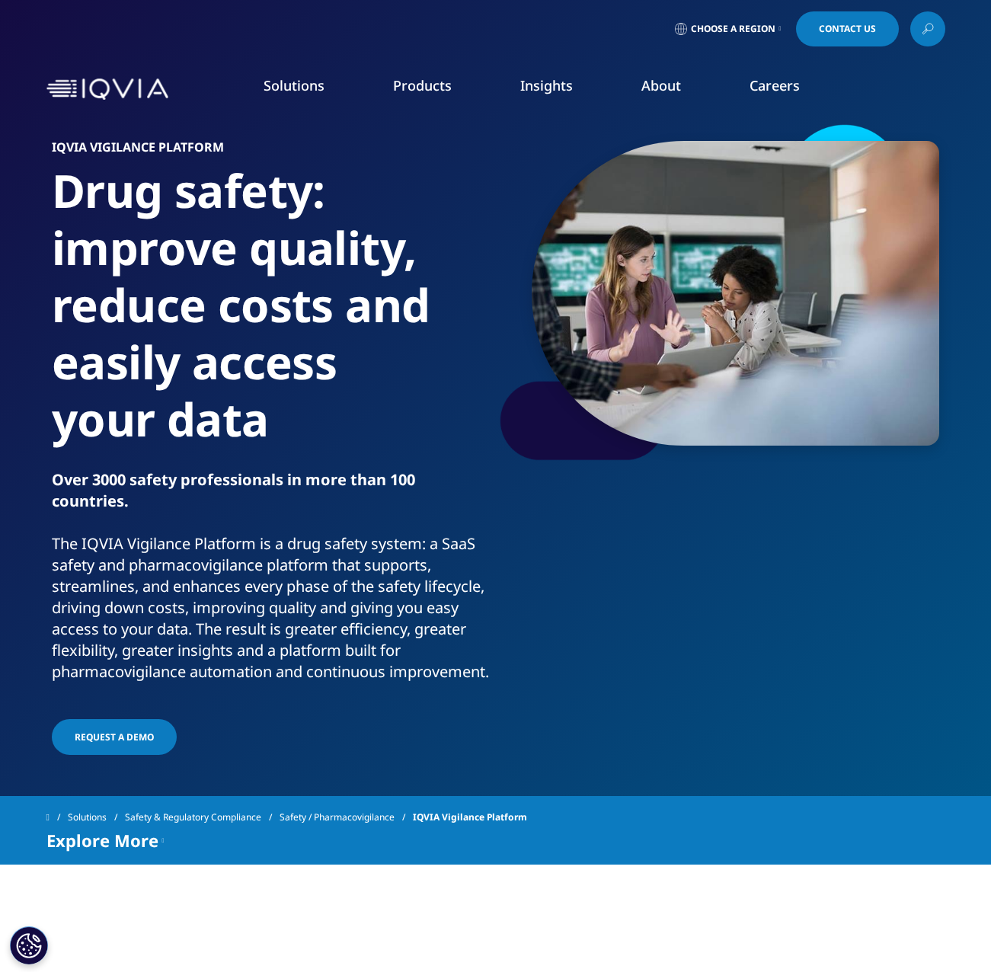
click at [587, 237] on link "Commercial Compliance" at bounding box center [628, 237] width 227 height 17
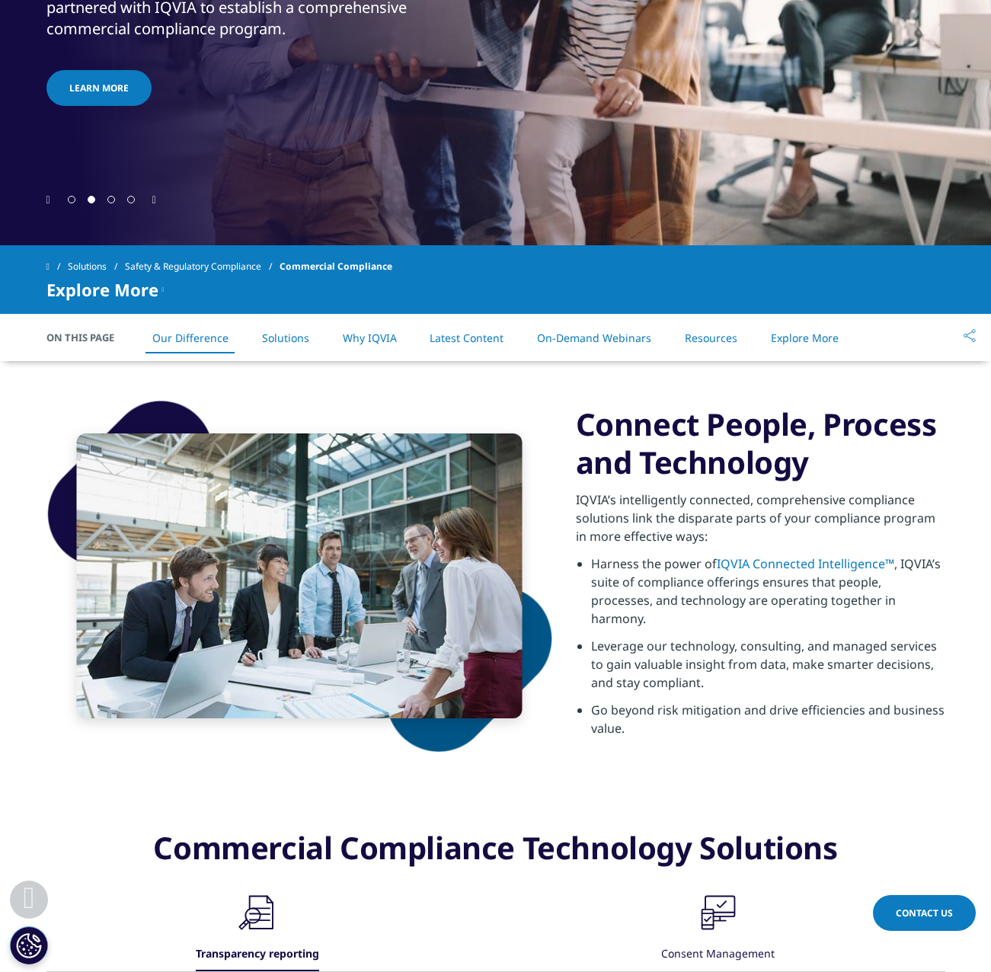
scroll to position [609, 0]
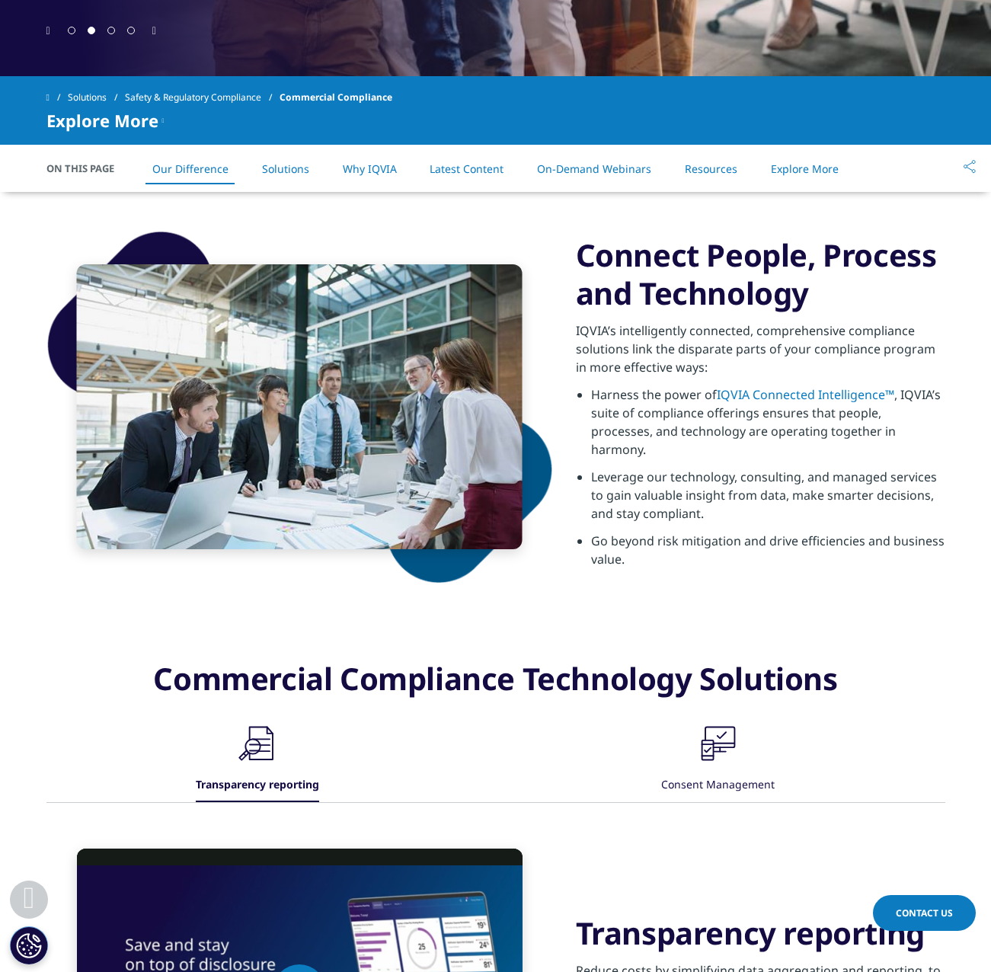
click at [734, 491] on li "Leverage our technology, consulting, and managed services to gain valuable insi…" at bounding box center [768, 500] width 354 height 64
click at [771, 510] on li "Leverage our technology, consulting, and managed services to gain valuable insi…" at bounding box center [768, 500] width 354 height 64
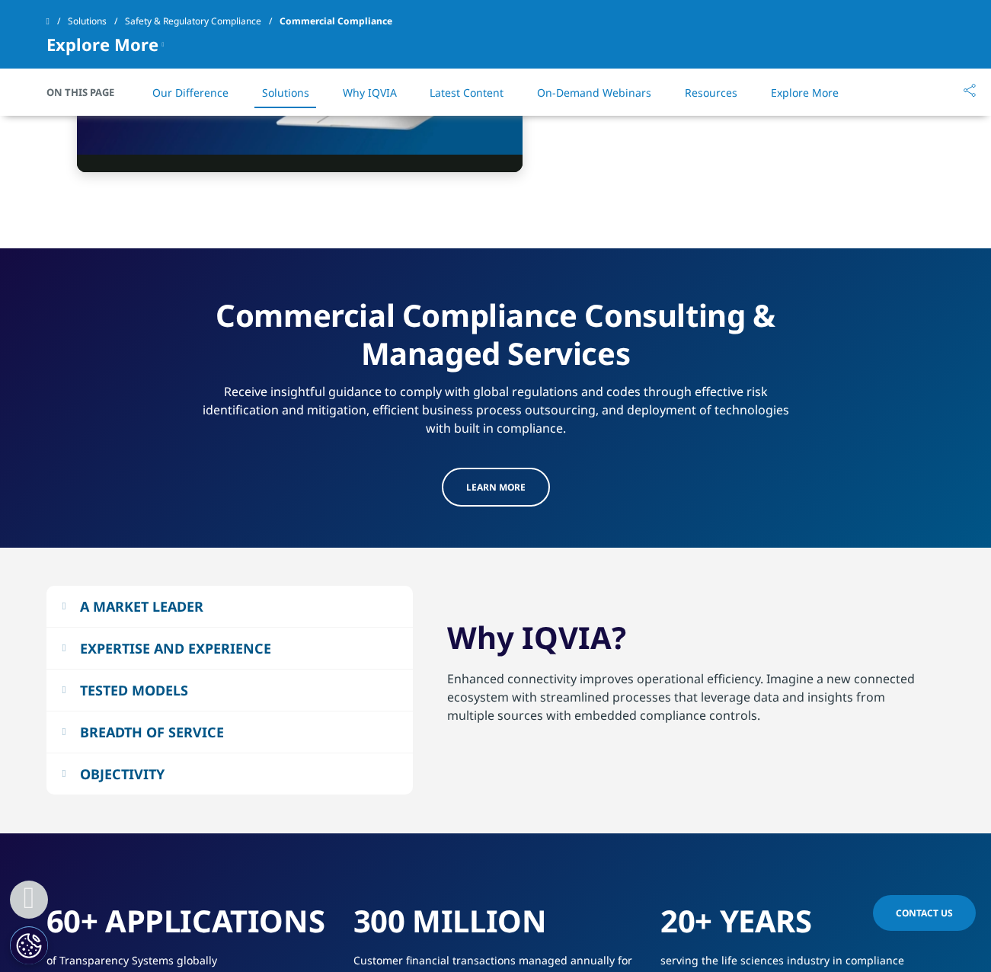
scroll to position [1676, 0]
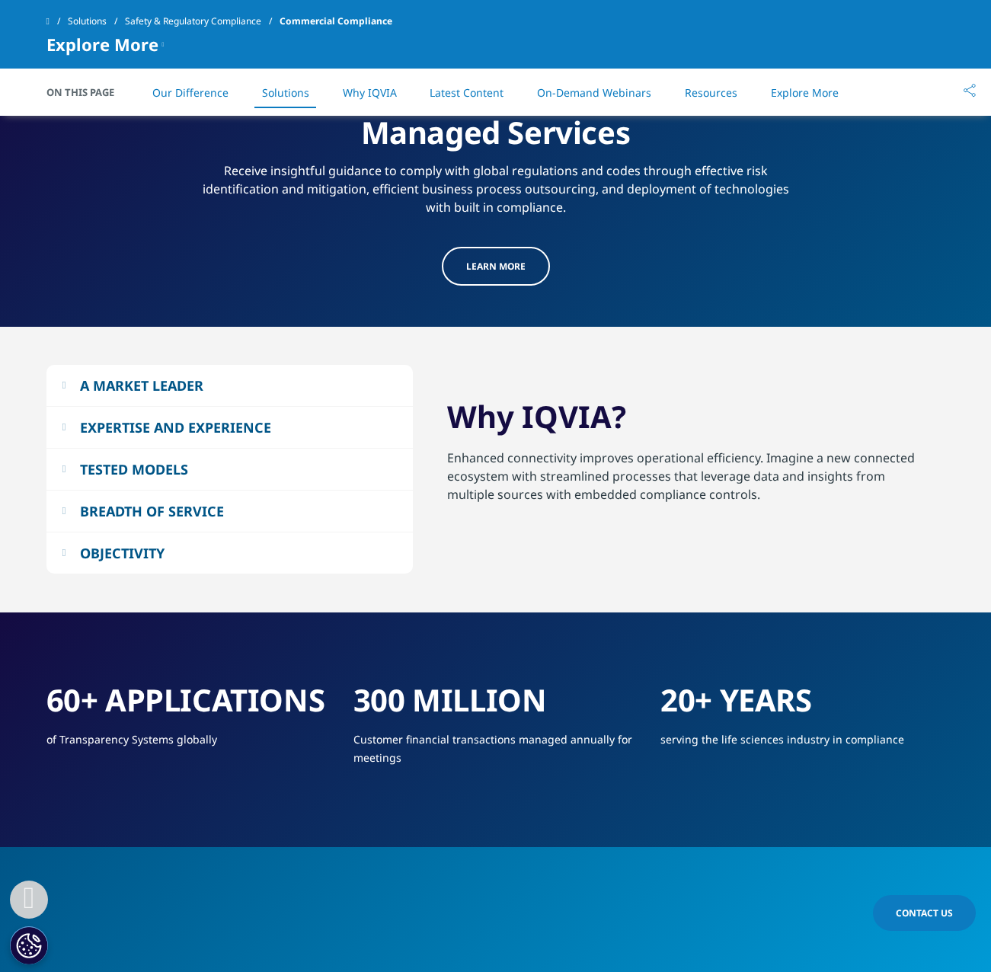
click at [72, 389] on button "A MARKET LEADER" at bounding box center [229, 385] width 366 height 41
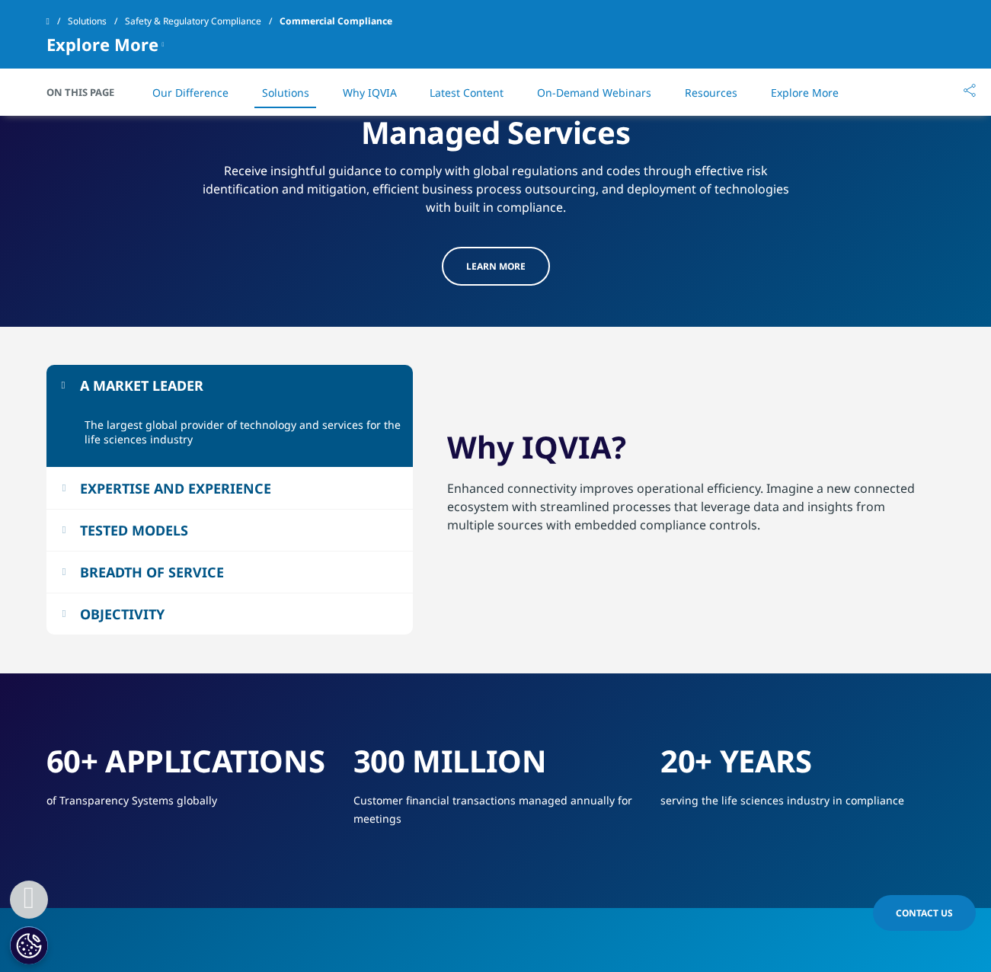
click at [60, 481] on button "EXPERTISE AND EXPERIENCE" at bounding box center [229, 488] width 366 height 41
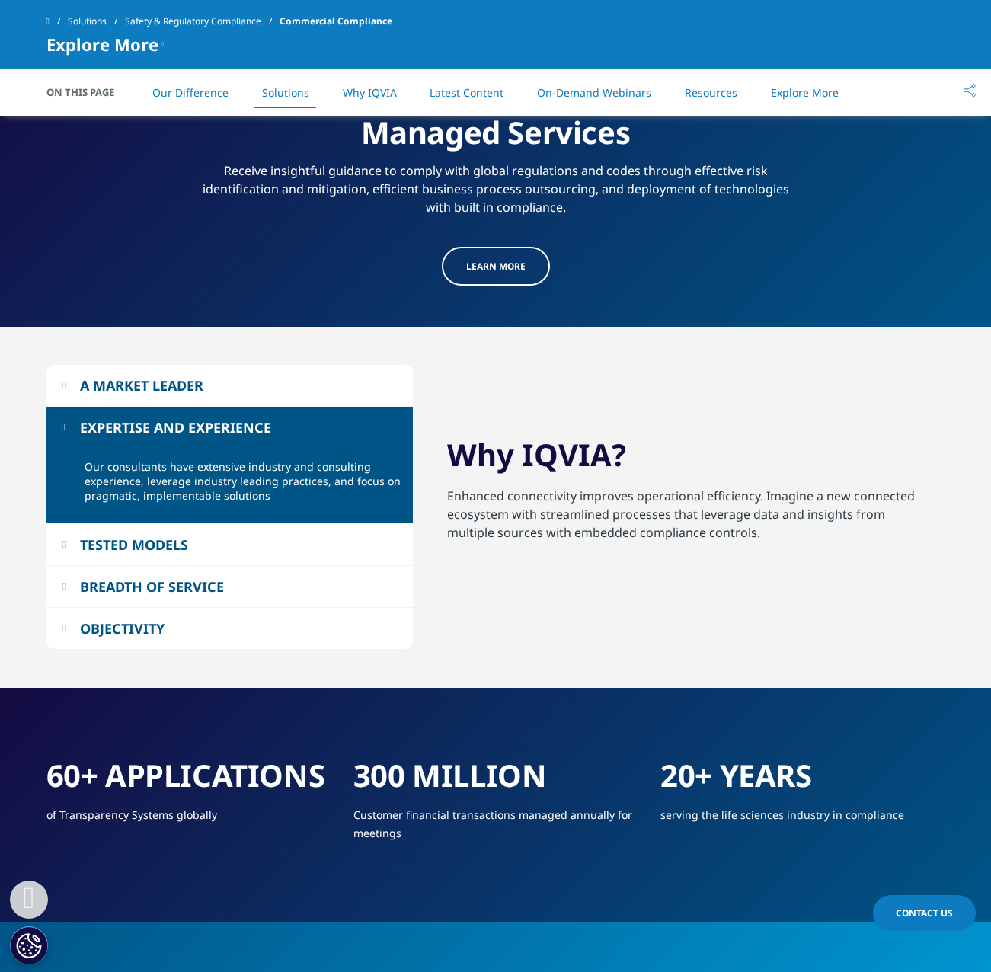
click at [56, 554] on button "TESTED MODELS" at bounding box center [229, 544] width 366 height 41
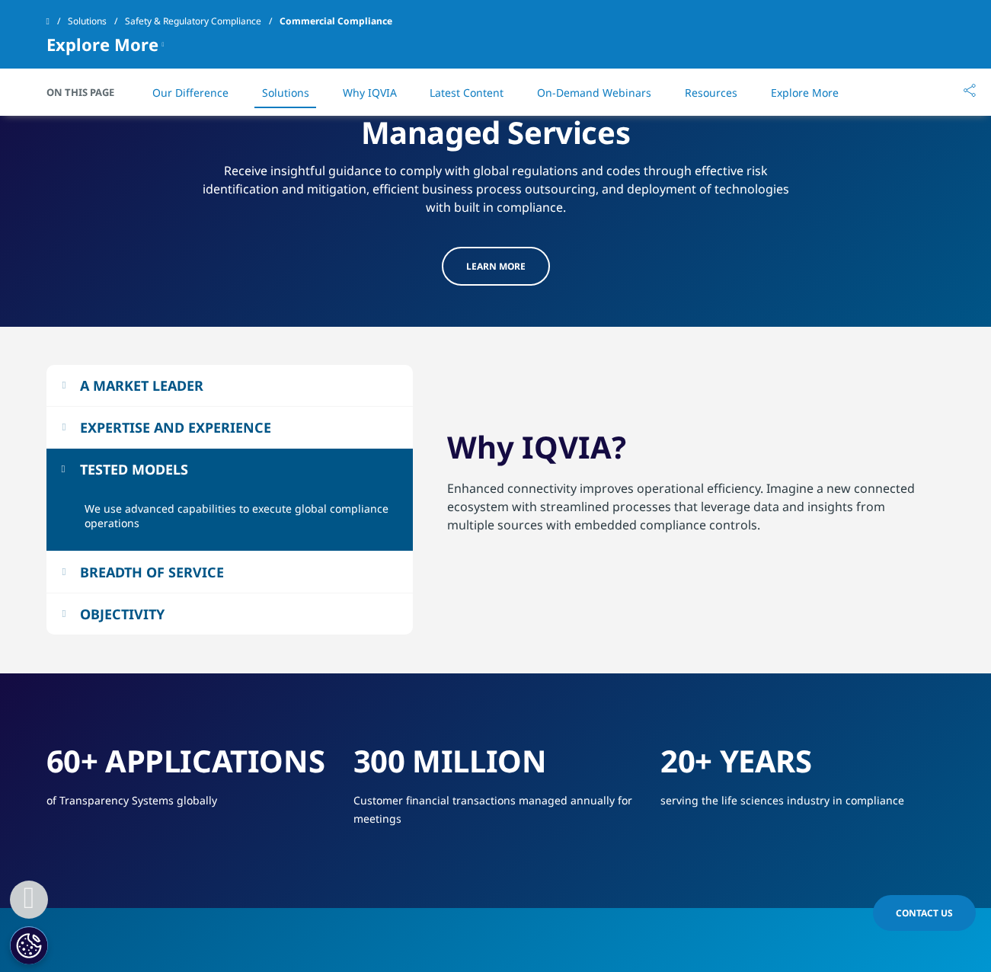
click at [51, 583] on button "BREADTH OF SERVICE" at bounding box center [229, 571] width 366 height 41
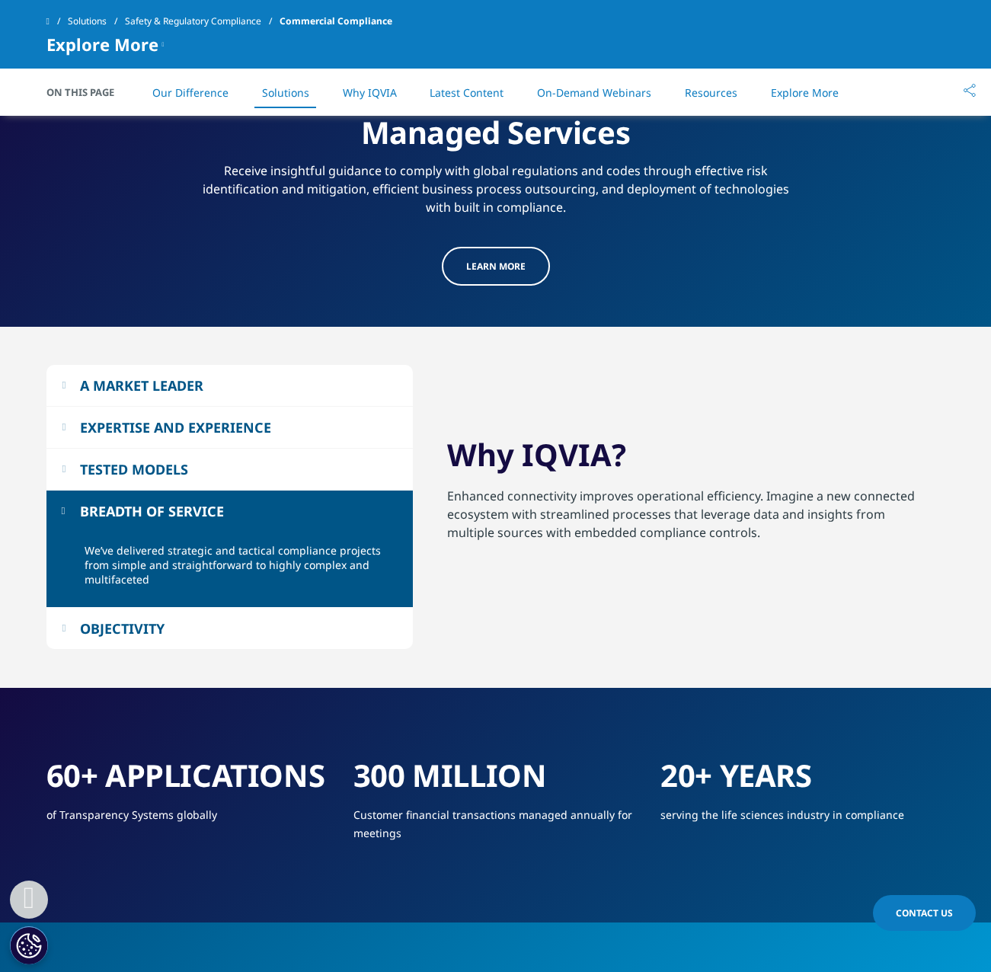
click at [53, 612] on button "OBJECTIVITY" at bounding box center [229, 628] width 366 height 41
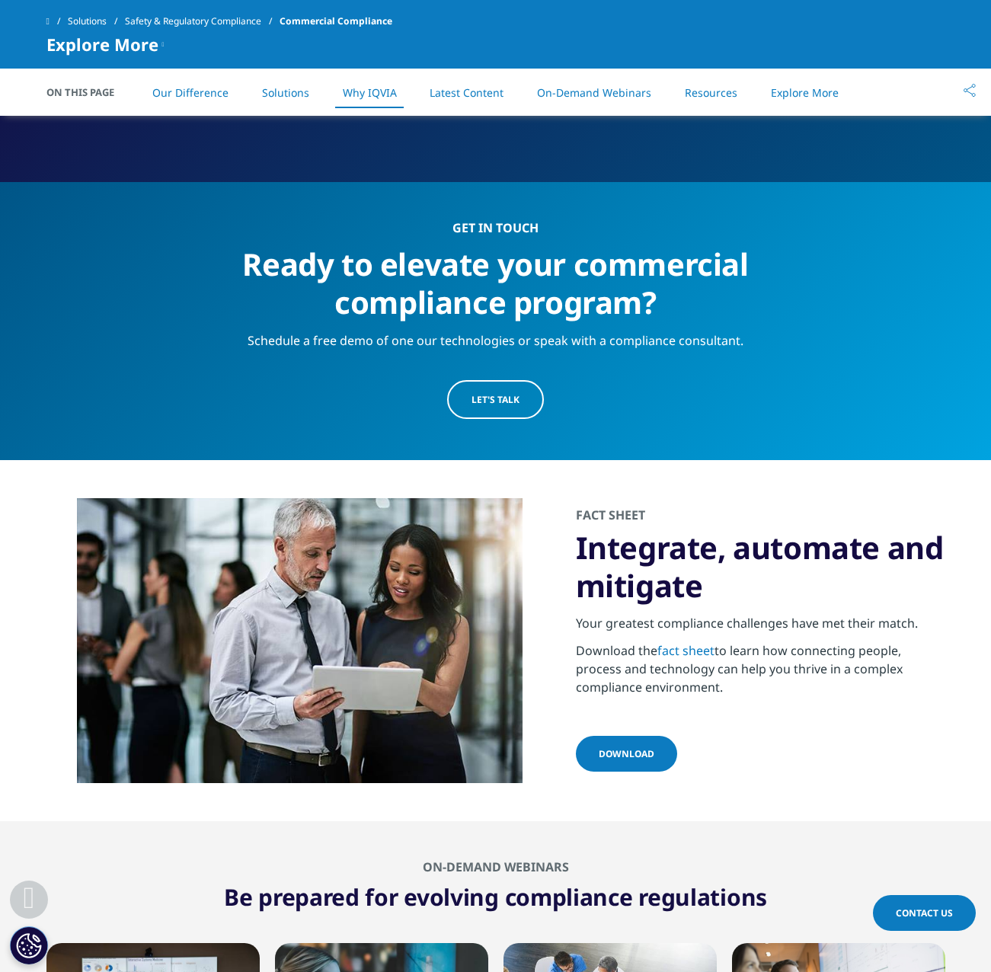
scroll to position [2742, 0]
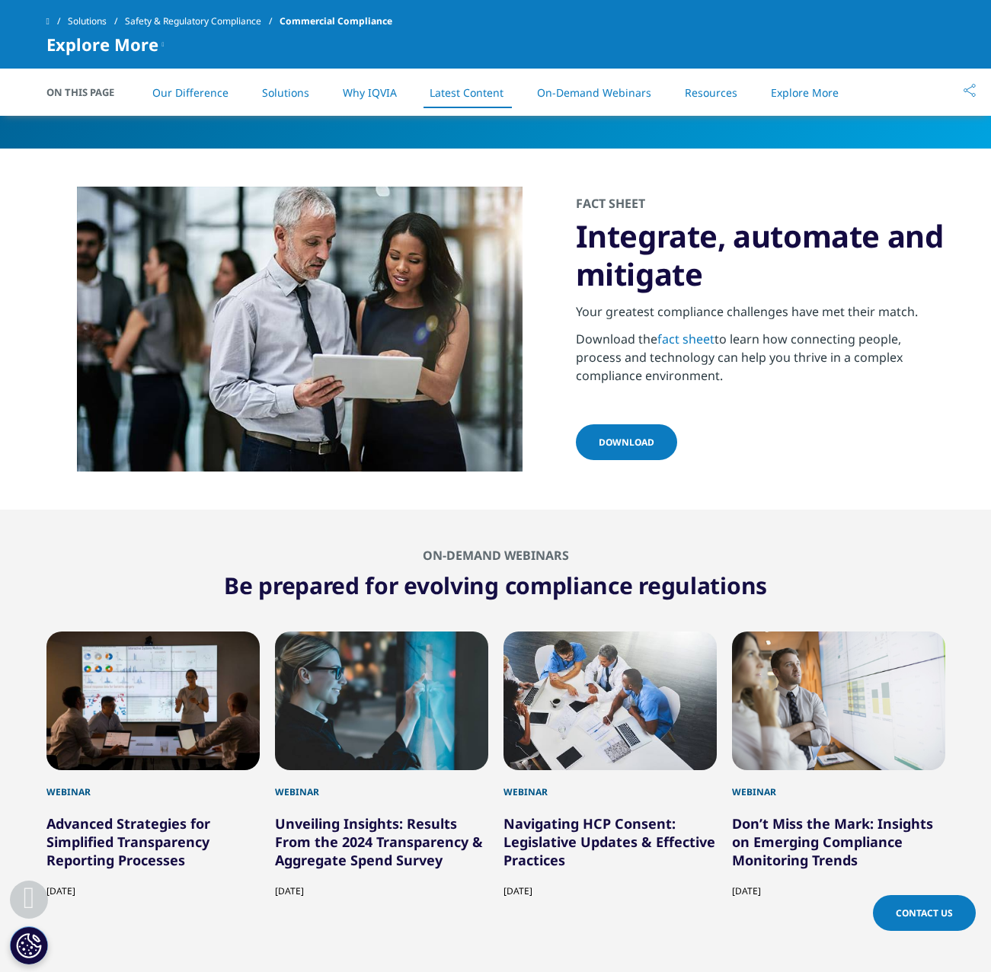
click at [796, 351] on p "Download the fact sheet to learn how connecting people, process and technology …" at bounding box center [760, 362] width 369 height 64
click at [682, 340] on link "fact sheet" at bounding box center [685, 339] width 57 height 17
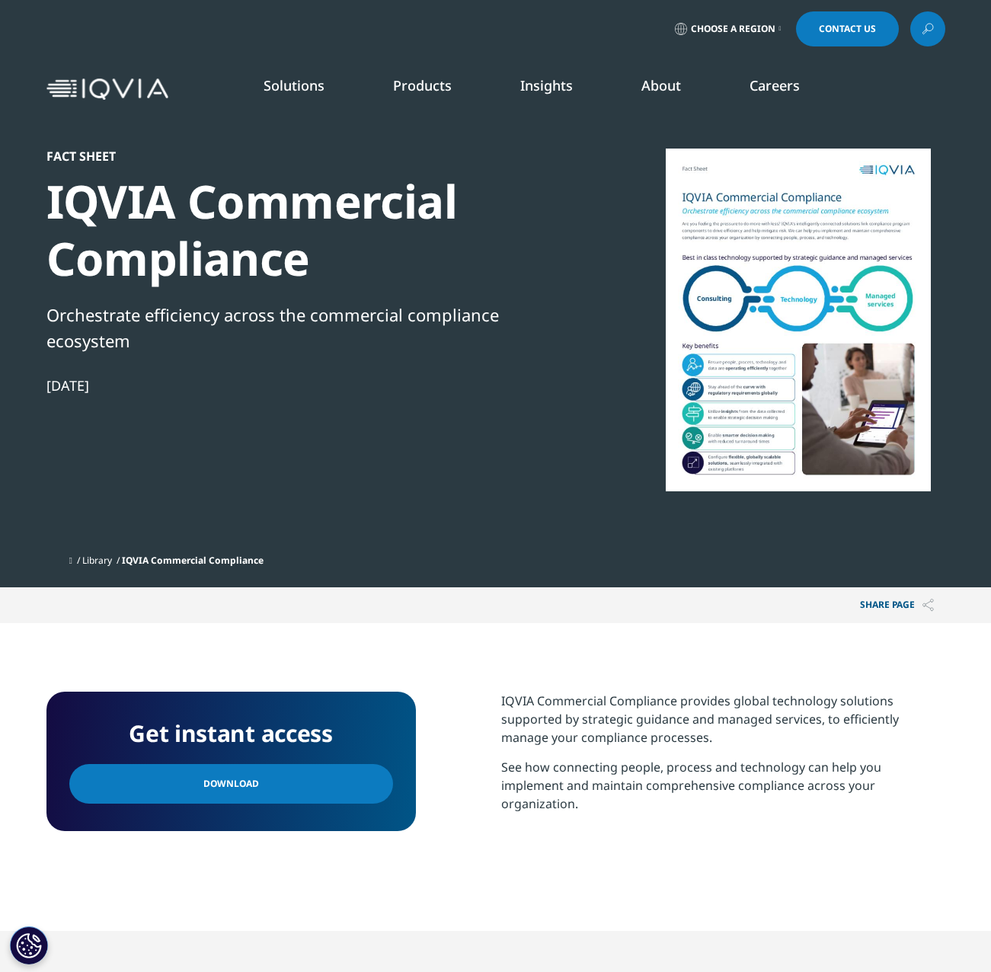
click at [475, 322] on div "Orchestrate efficiency across the commercial compliance ecosystem" at bounding box center [307, 328] width 523 height 52
click at [820, 296] on div at bounding box center [798, 320] width 294 height 343
click at [794, 370] on div at bounding box center [798, 320] width 294 height 343
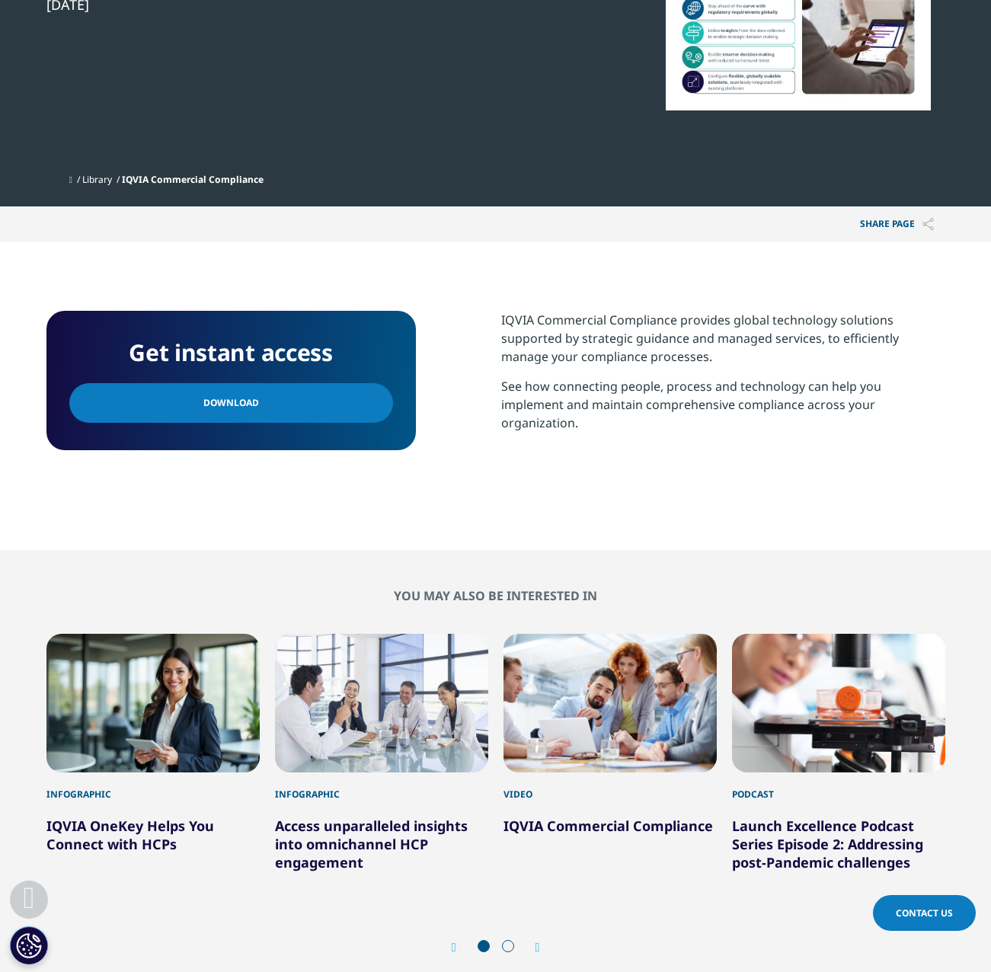
click at [717, 366] on p "IQVIA Commercial Compliance provides global technology solutions supported by s…" at bounding box center [723, 344] width 444 height 66
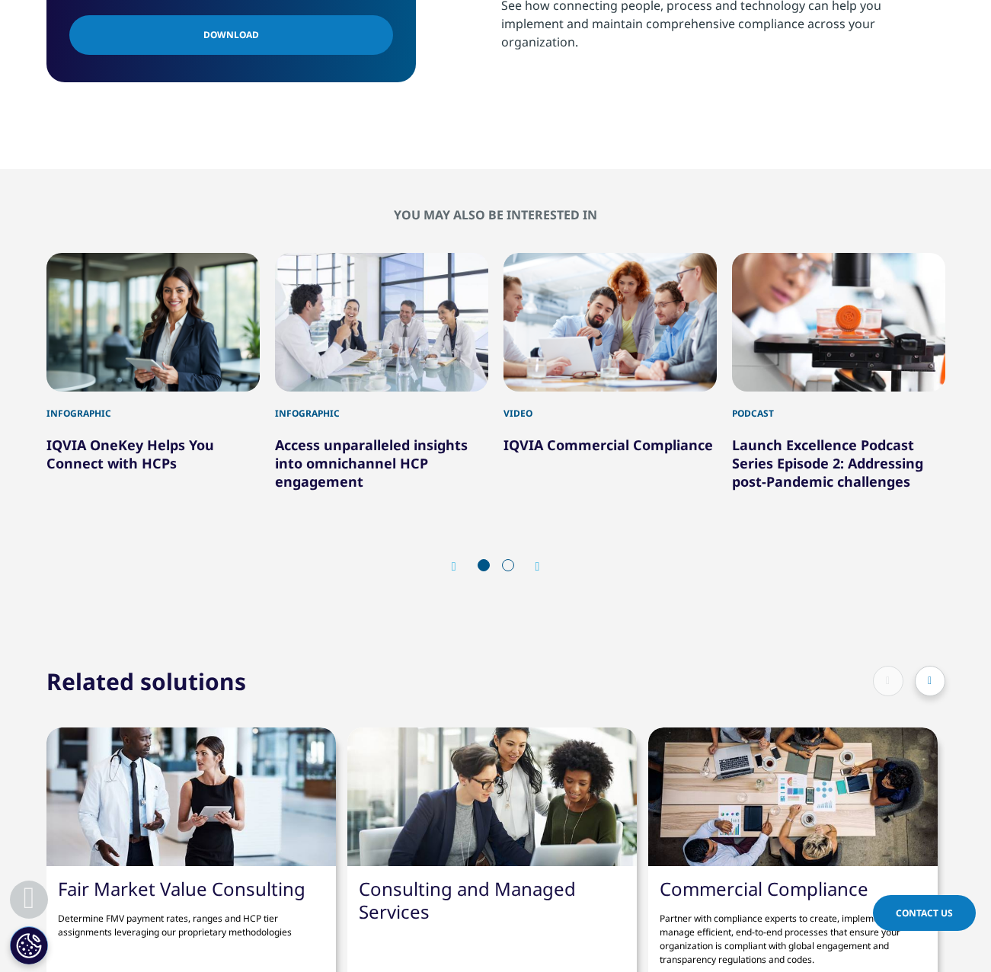
scroll to position [1226, 0]
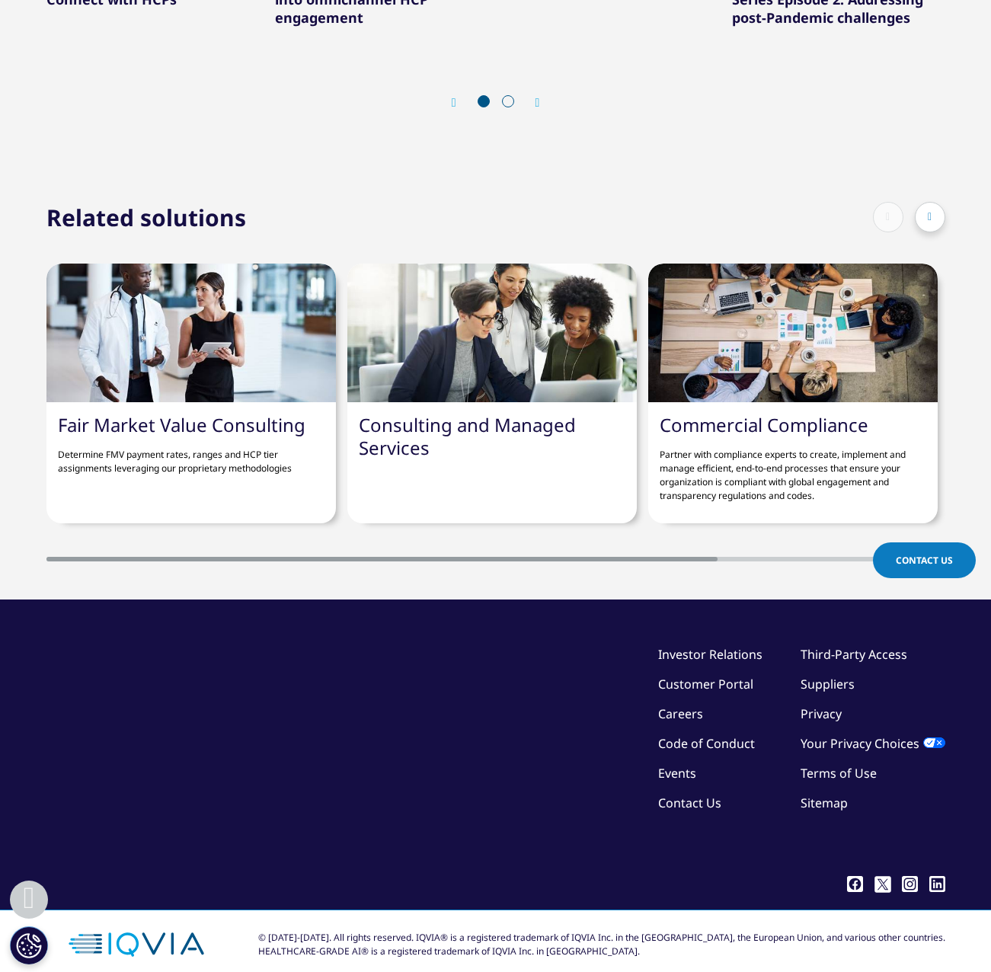
click at [807, 436] on p "Partner with compliance experts to create, implement and manage efficient, end-…" at bounding box center [793, 469] width 267 height 66
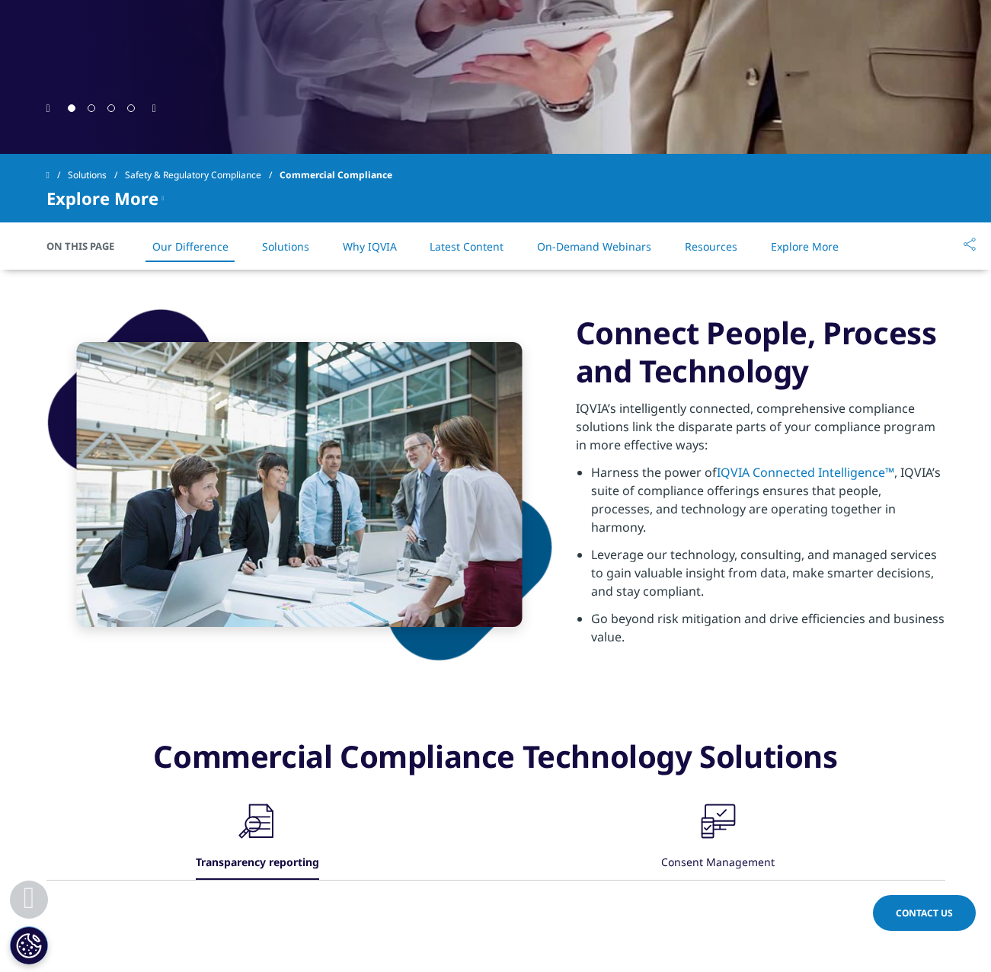
scroll to position [533, 0]
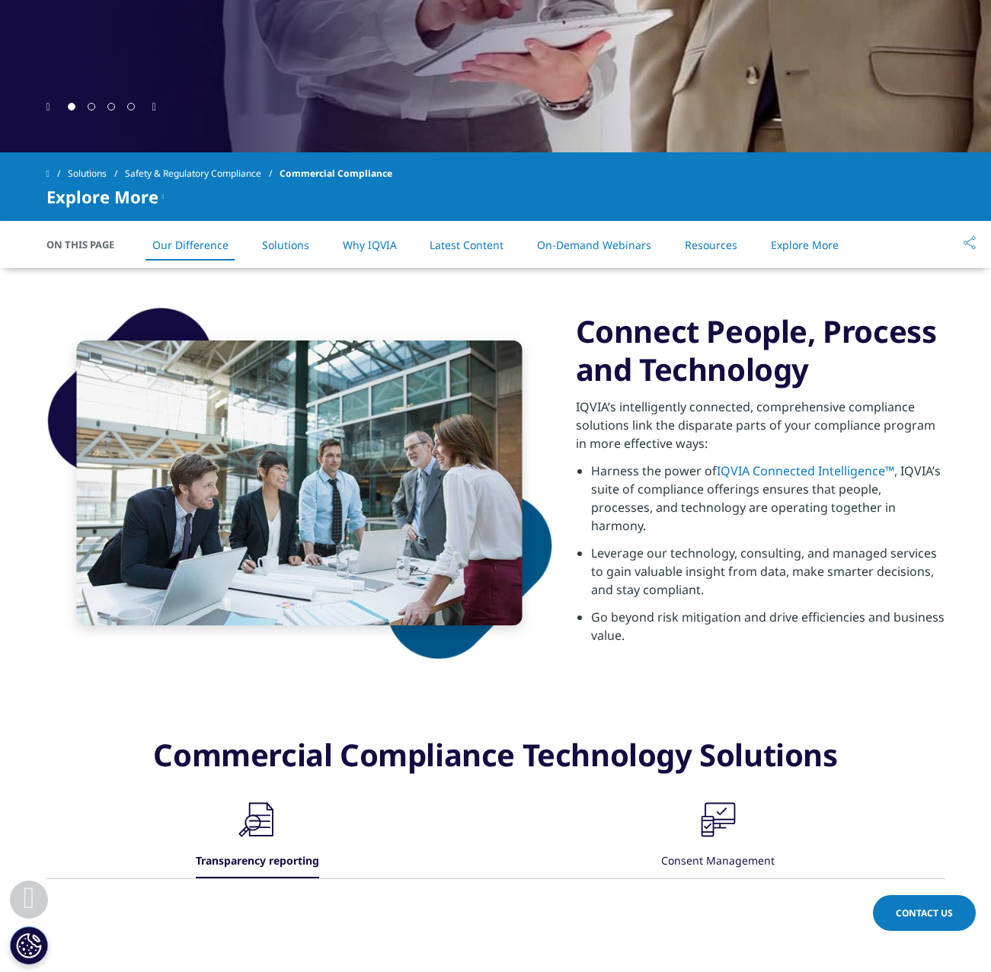
click at [746, 388] on h3 "Connect People, Process and Technology" at bounding box center [760, 350] width 369 height 76
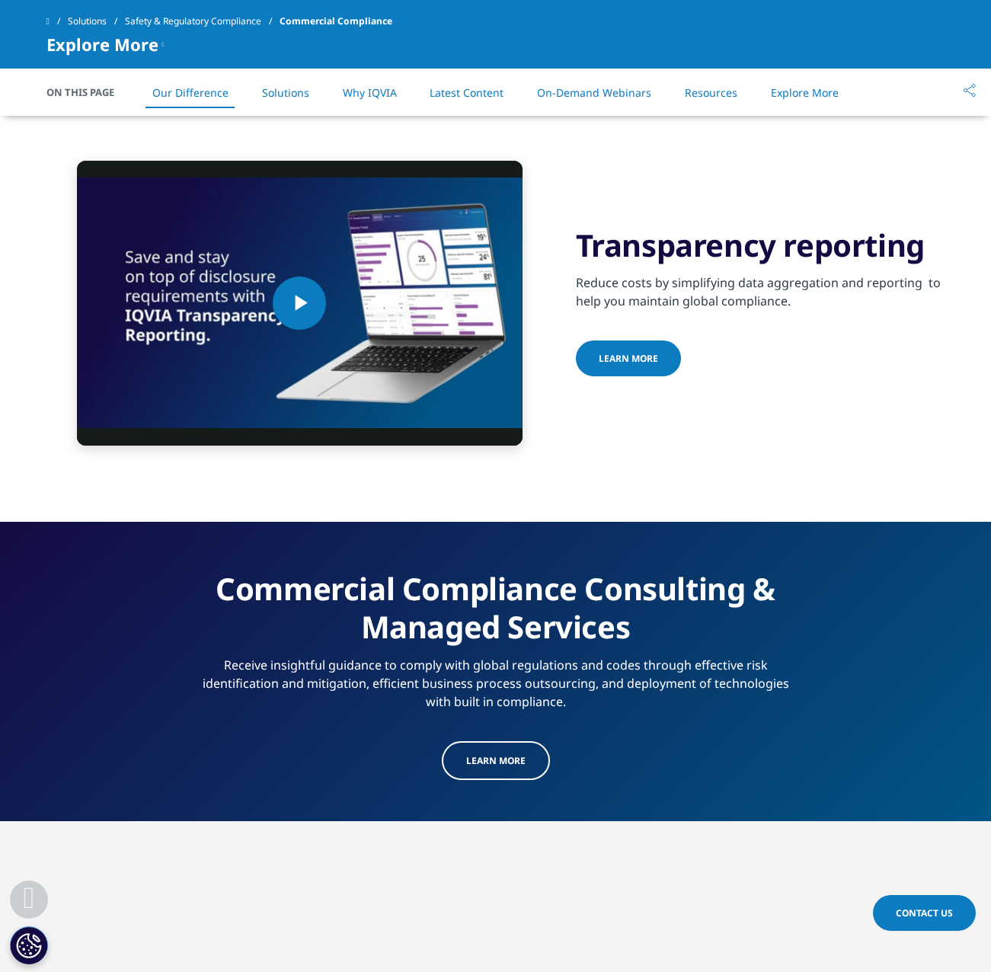
scroll to position [1523, 0]
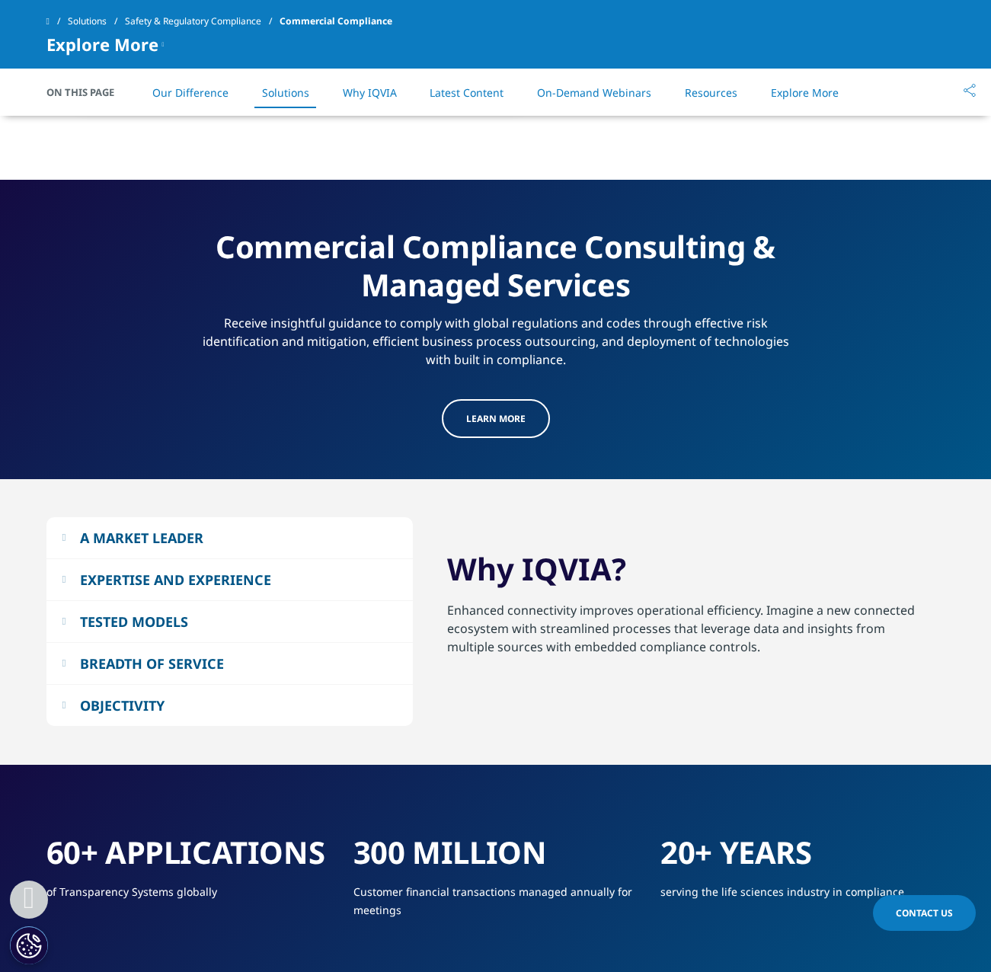
click at [154, 702] on div "OBJECTIVITY" at bounding box center [122, 705] width 85 height 18
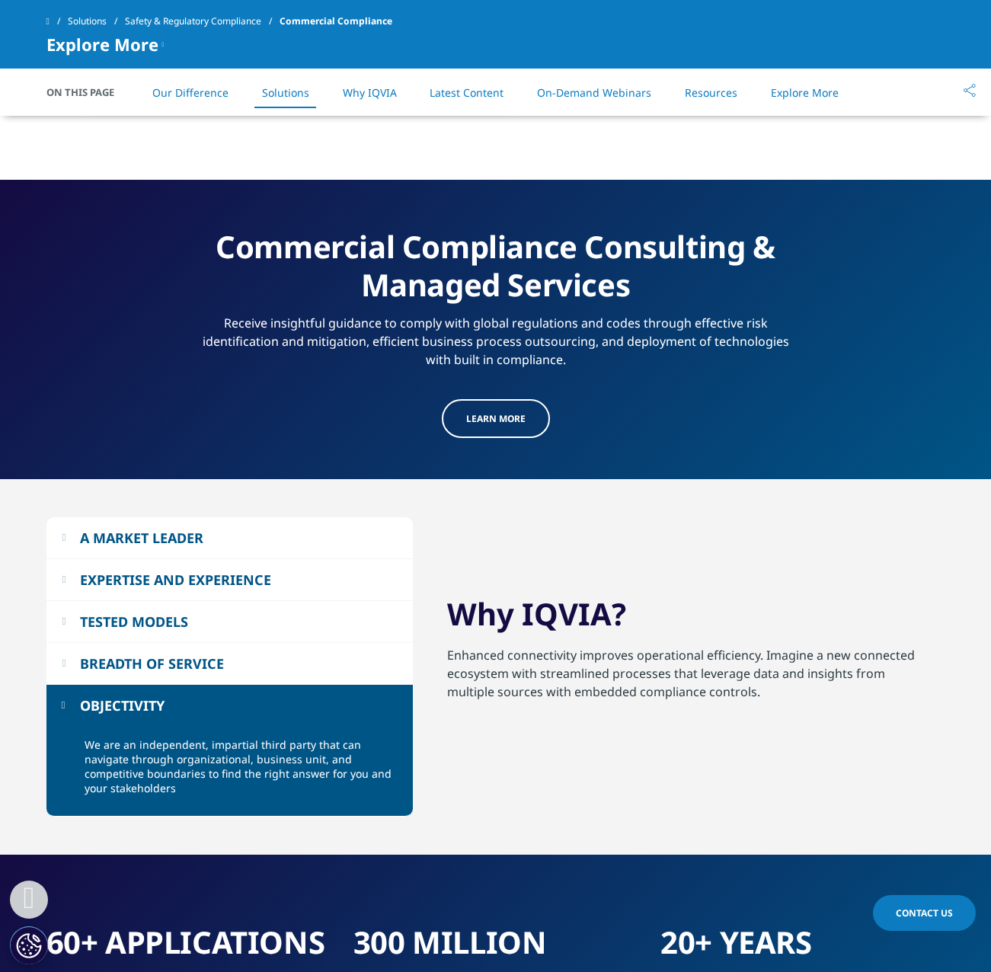
click at [148, 667] on div "BREADTH OF SERVICE" at bounding box center [152, 663] width 144 height 18
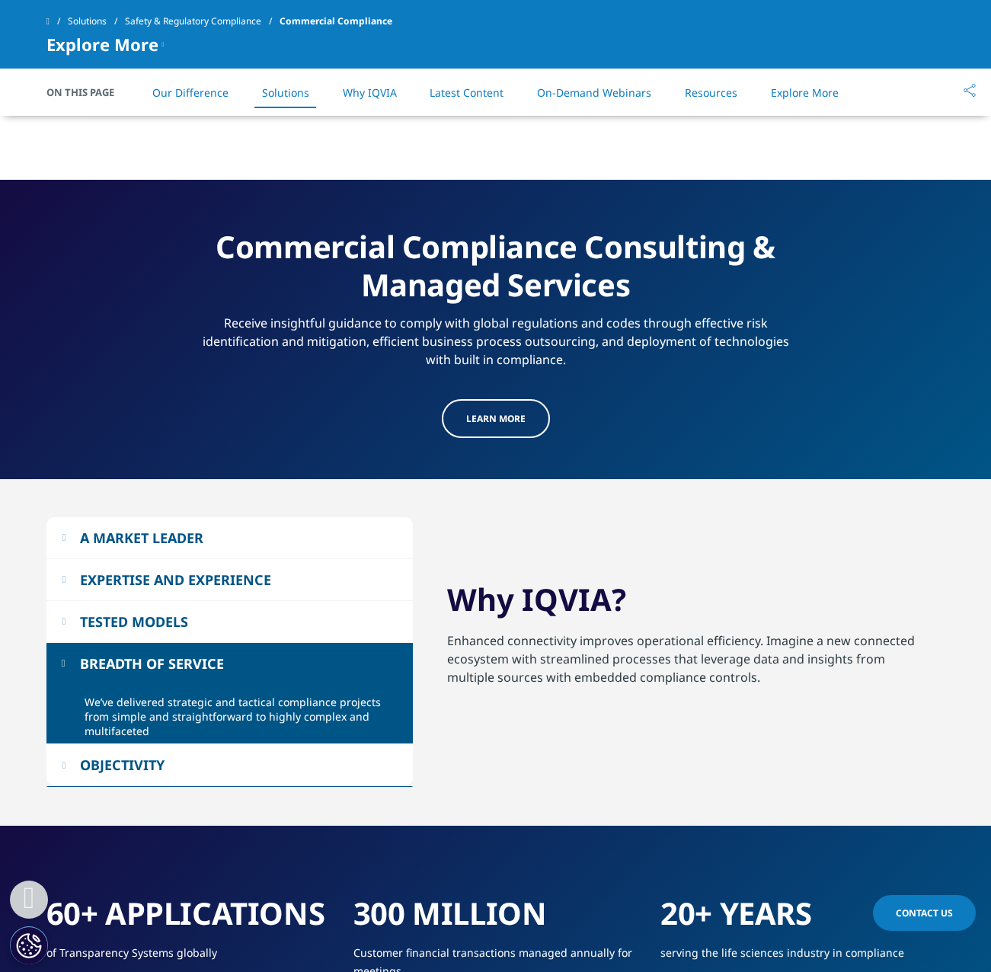
click at [155, 614] on div "TESTED MODELS" at bounding box center [134, 621] width 108 height 18
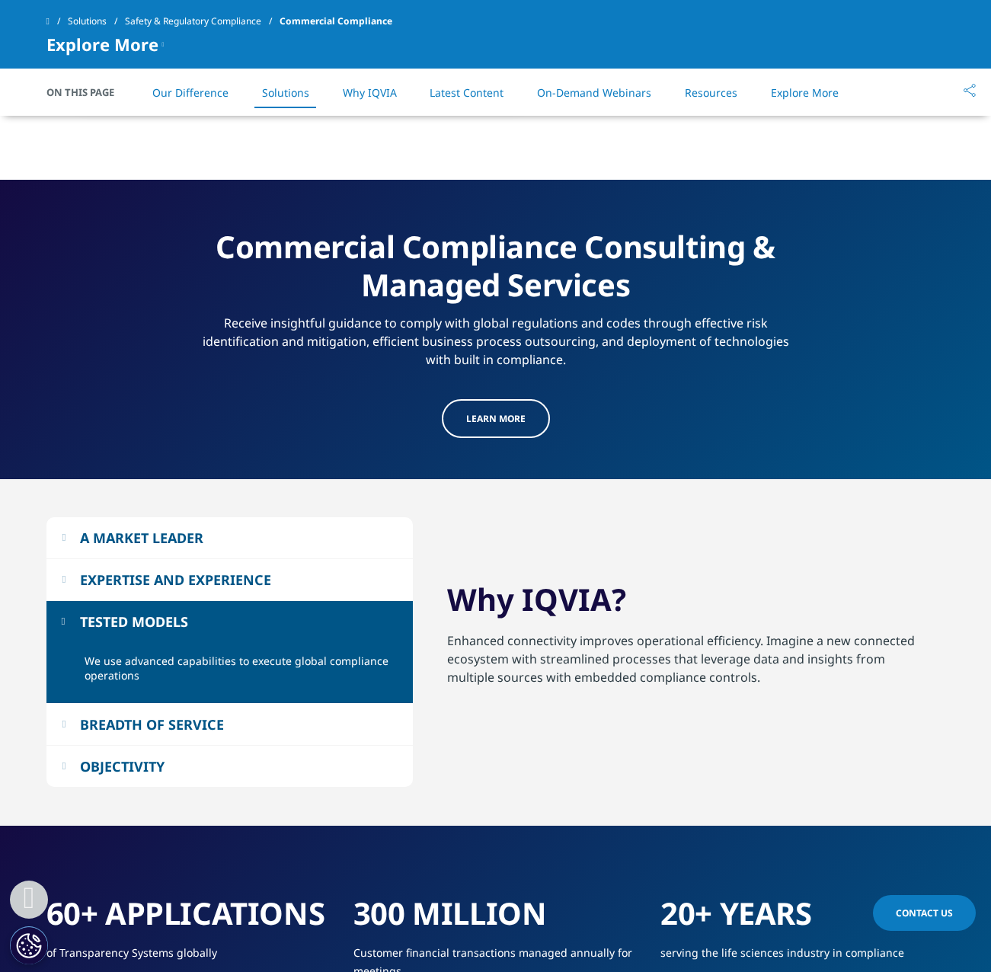
click at [187, 580] on div "EXPERTISE AND EXPERIENCE" at bounding box center [175, 580] width 191 height 18
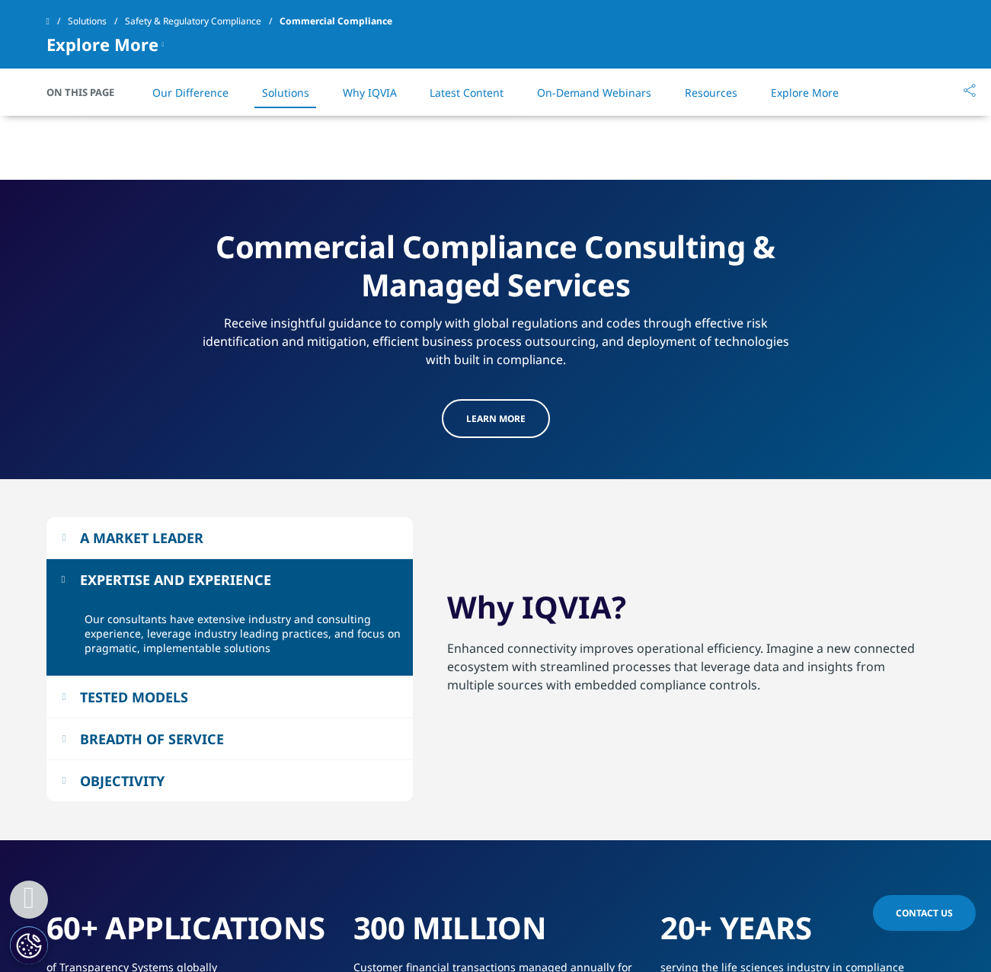
click at [187, 532] on div "A MARKET LEADER" at bounding box center [141, 538] width 123 height 18
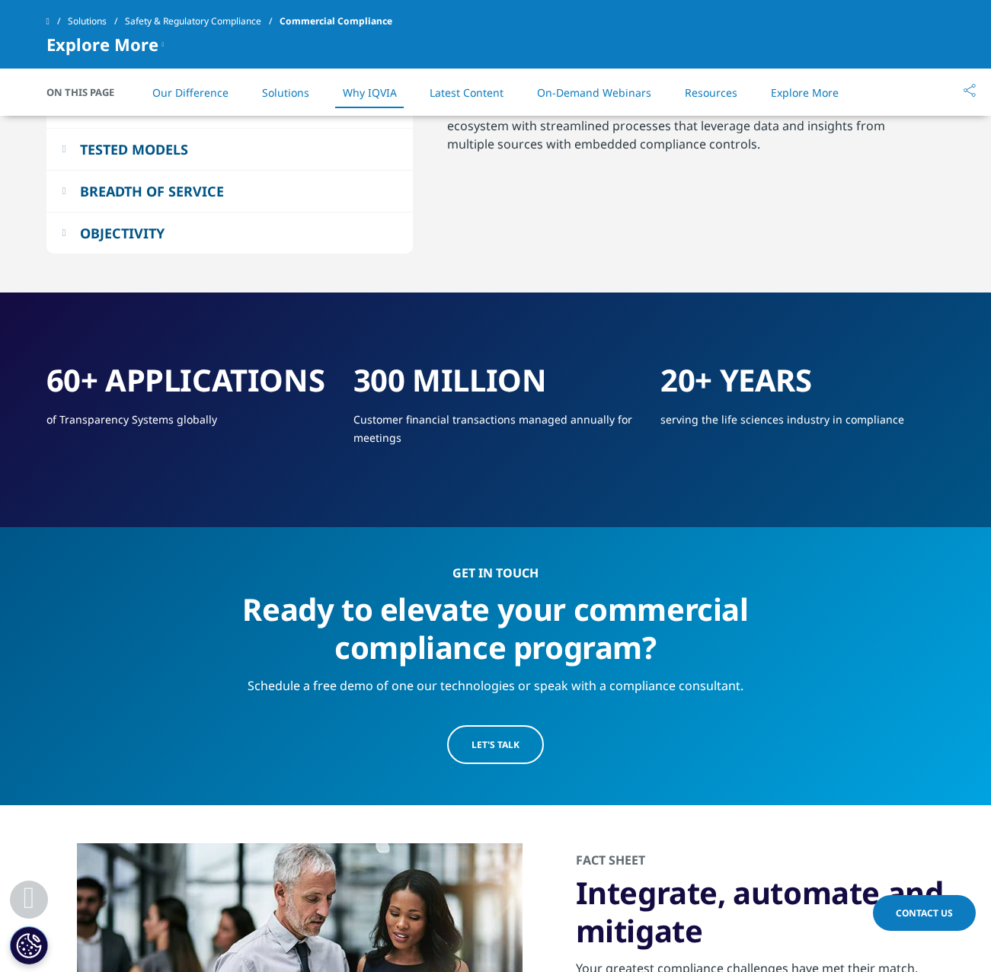
scroll to position [2514, 0]
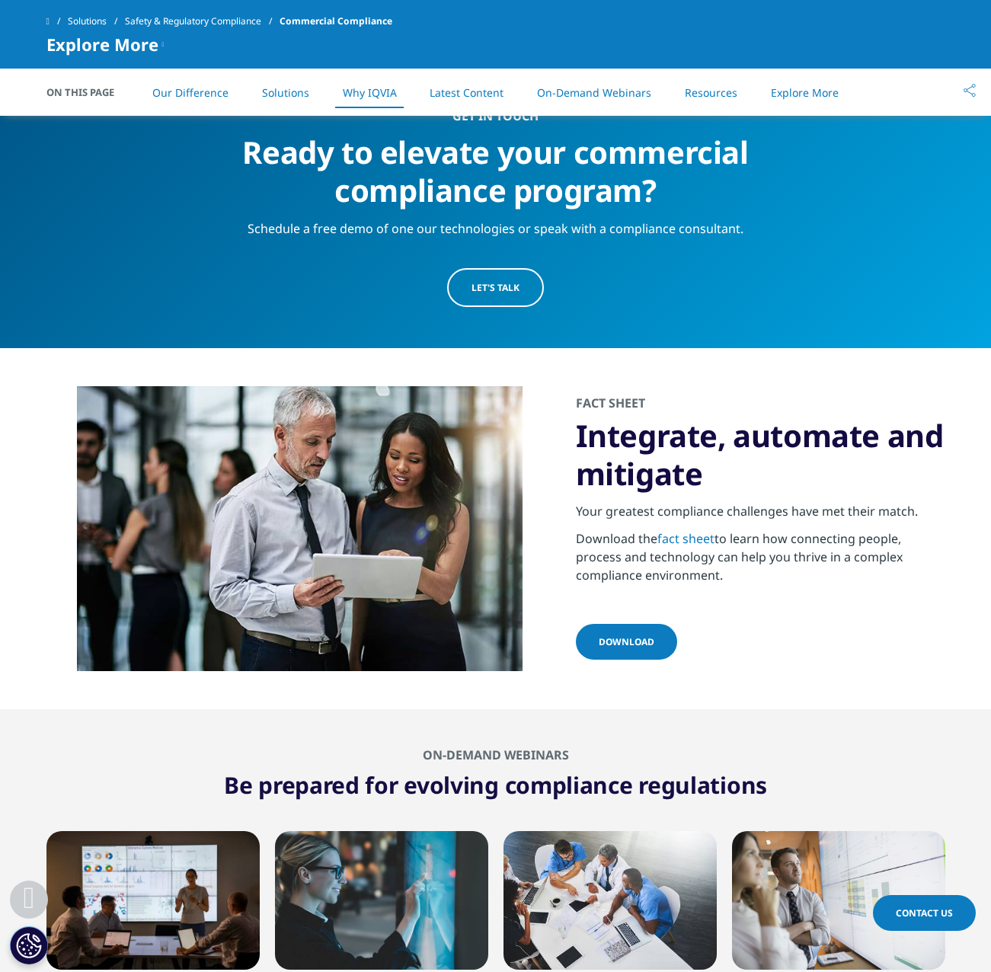
click at [761, 573] on p "Download the fact sheet to learn how connecting people, process and technology …" at bounding box center [760, 561] width 369 height 64
click at [761, 572] on p "Download the fact sheet to learn how connecting people, process and technology …" at bounding box center [760, 561] width 369 height 64
click at [637, 638] on span "DOWNLOAD" at bounding box center [627, 641] width 56 height 13
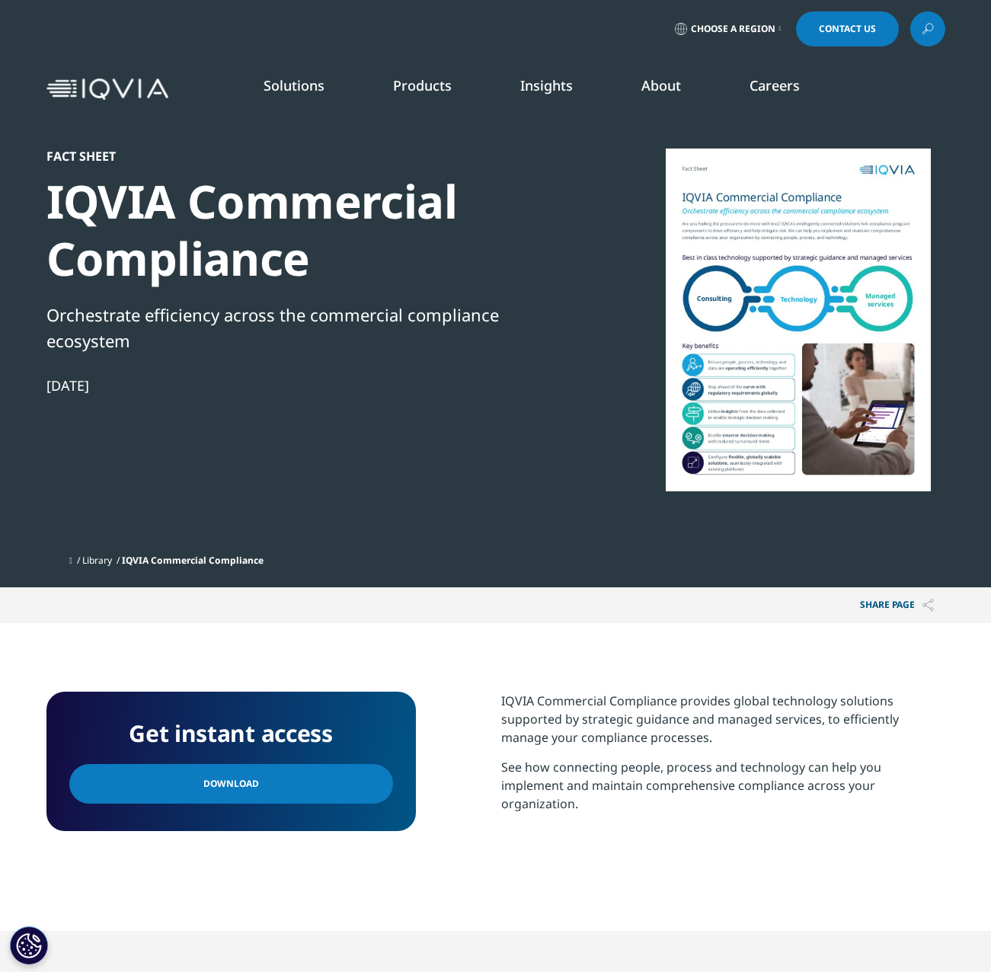
scroll to position [152, 899]
click at [528, 348] on div "Orchestrate efficiency across the commercial compliance ecosystem" at bounding box center [307, 328] width 523 height 52
click at [347, 785] on link "Download" at bounding box center [231, 784] width 324 height 40
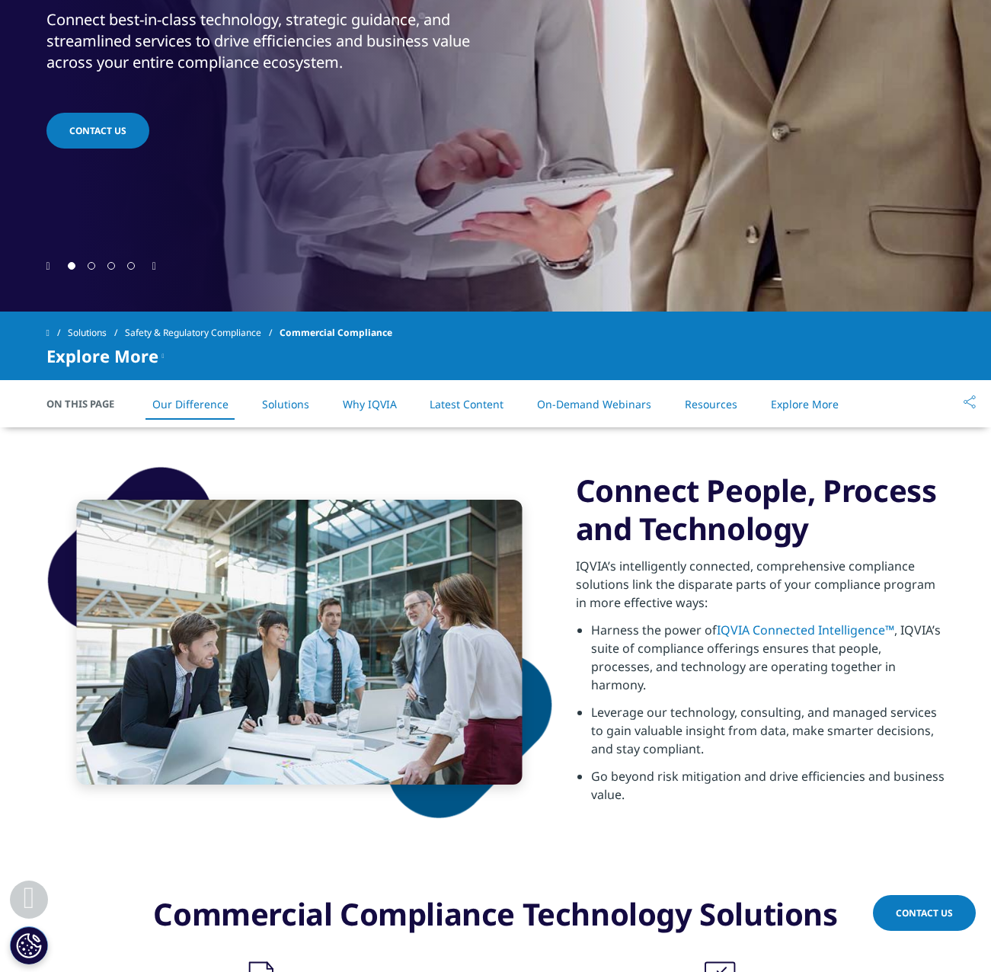
scroll to position [457, 0]
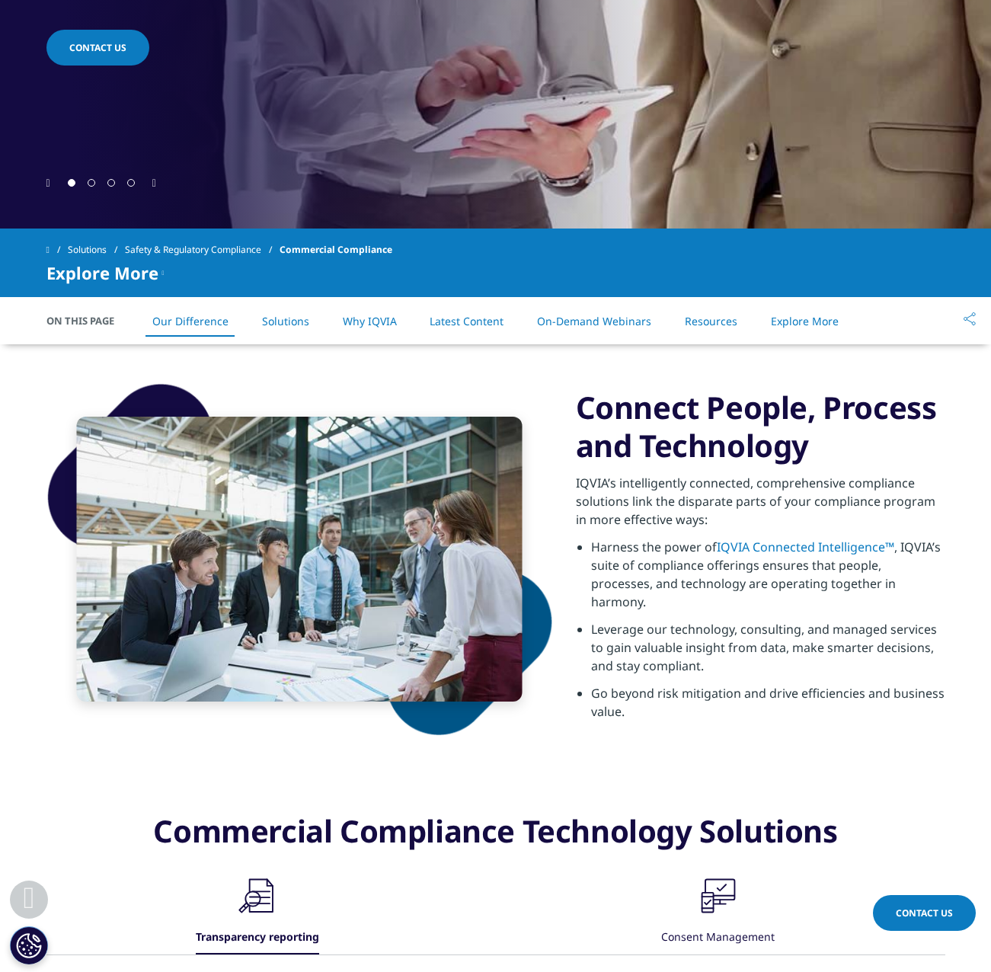
click at [778, 554] on link "IQVIA Connected Intelligence™" at bounding box center [805, 547] width 177 height 17
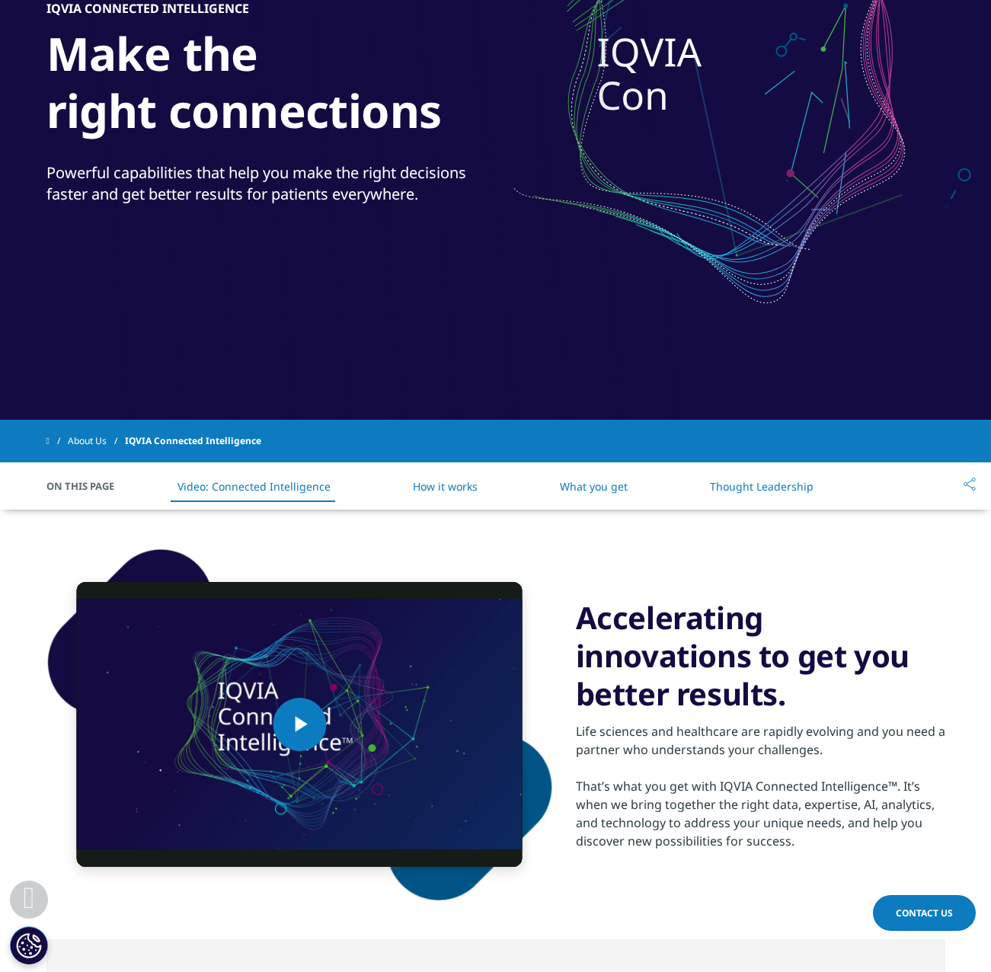
scroll to position [381, 0]
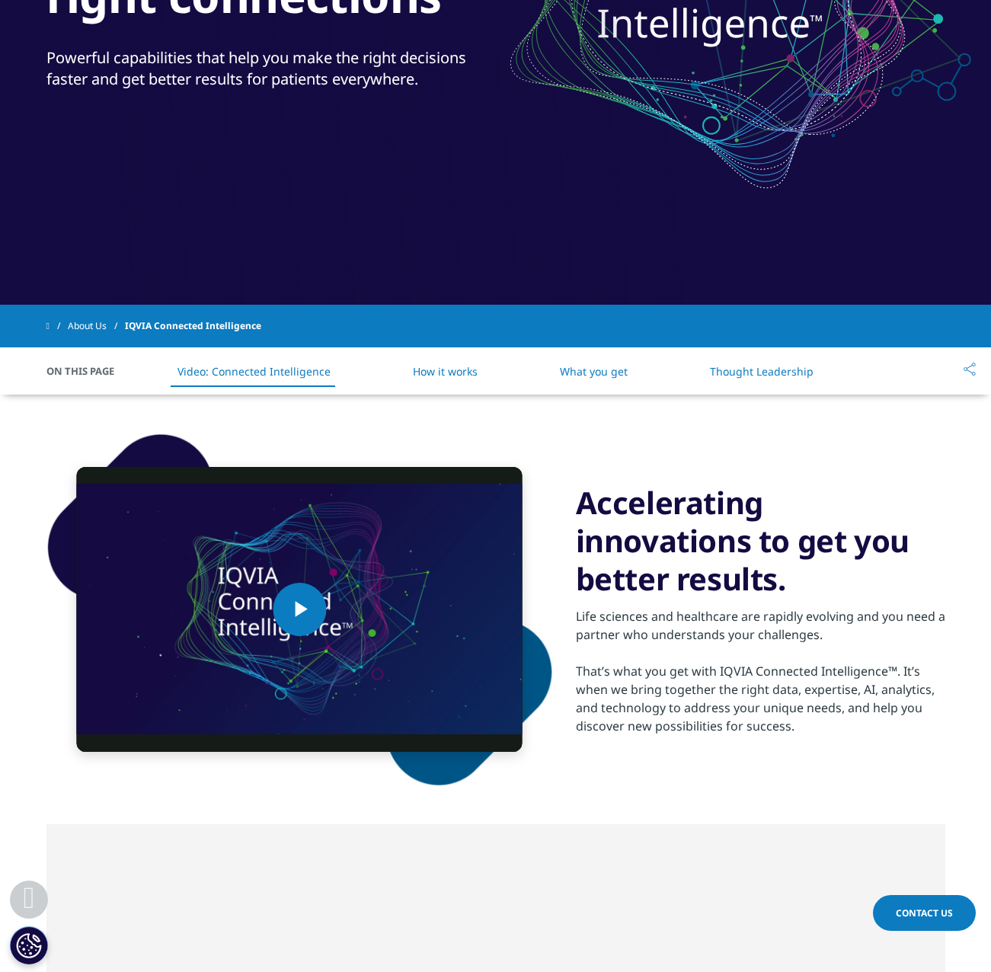
click at [433, 369] on link "How it works" at bounding box center [445, 371] width 65 height 14
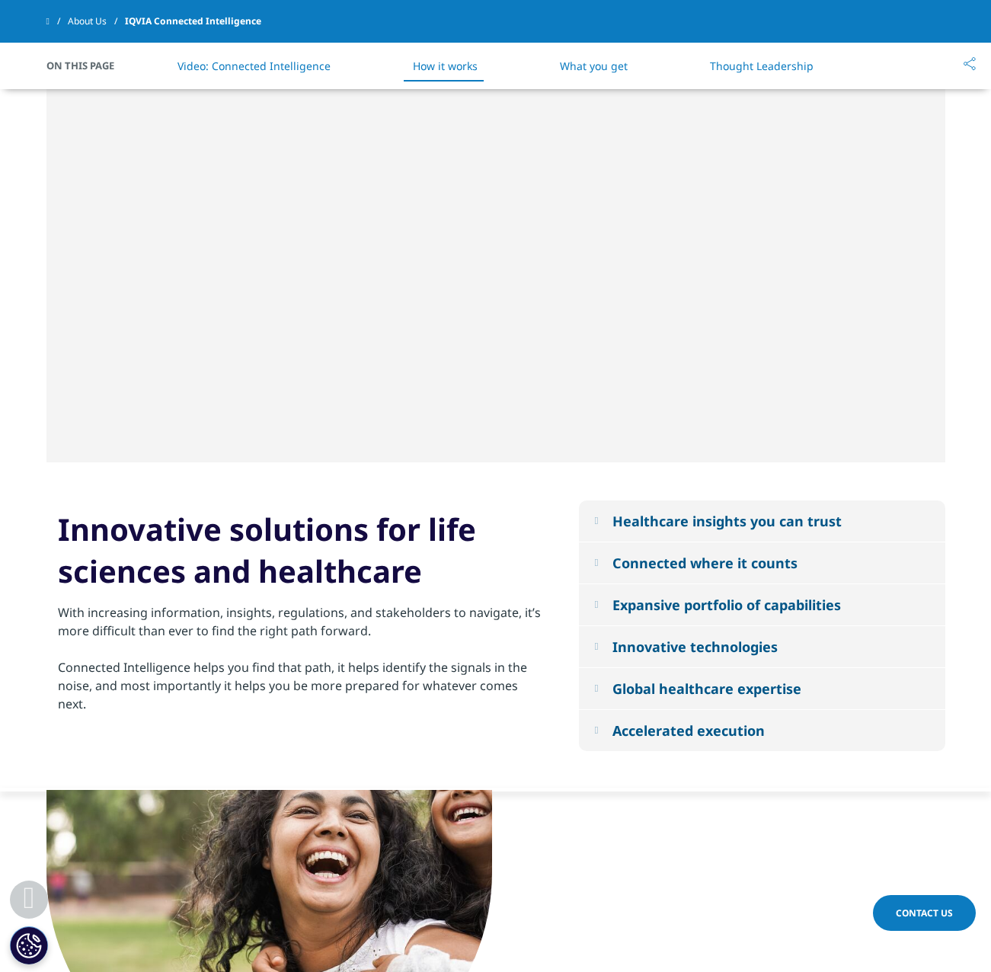
scroll to position [1111, 0]
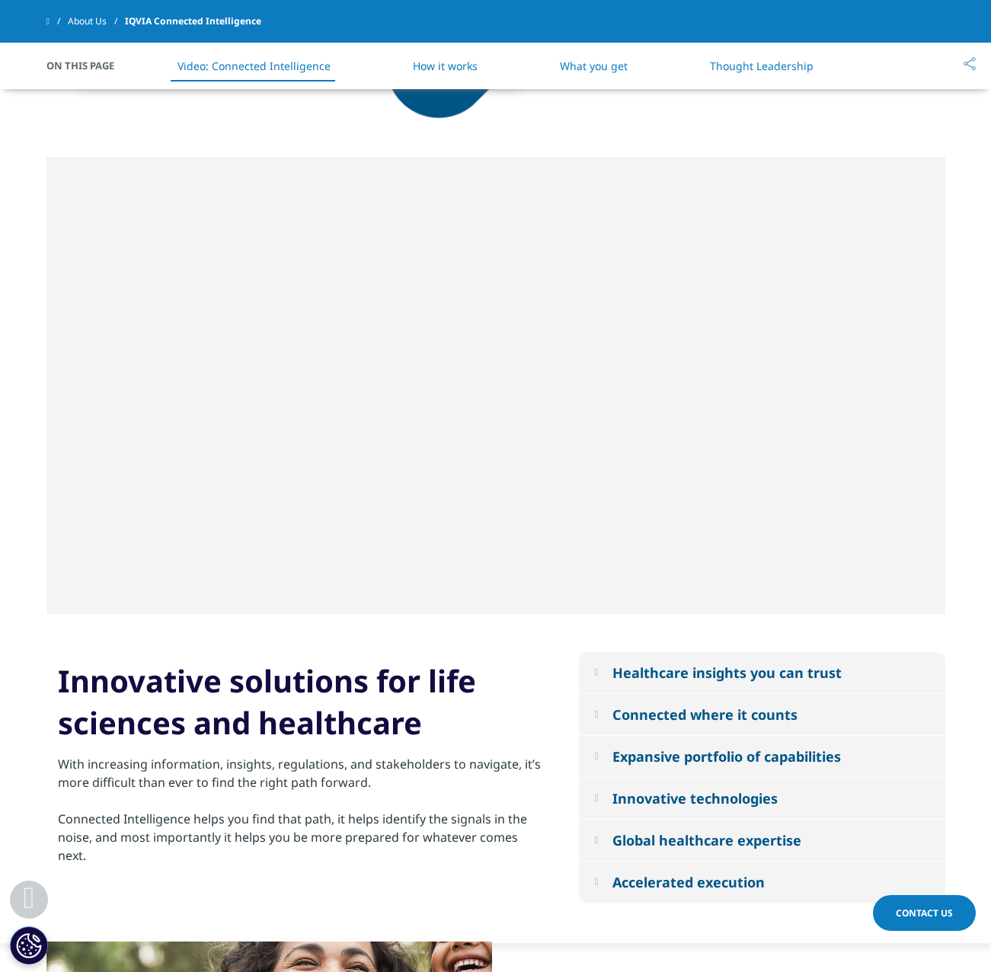
click at [617, 76] on li "What you get" at bounding box center [594, 65] width 98 height 45
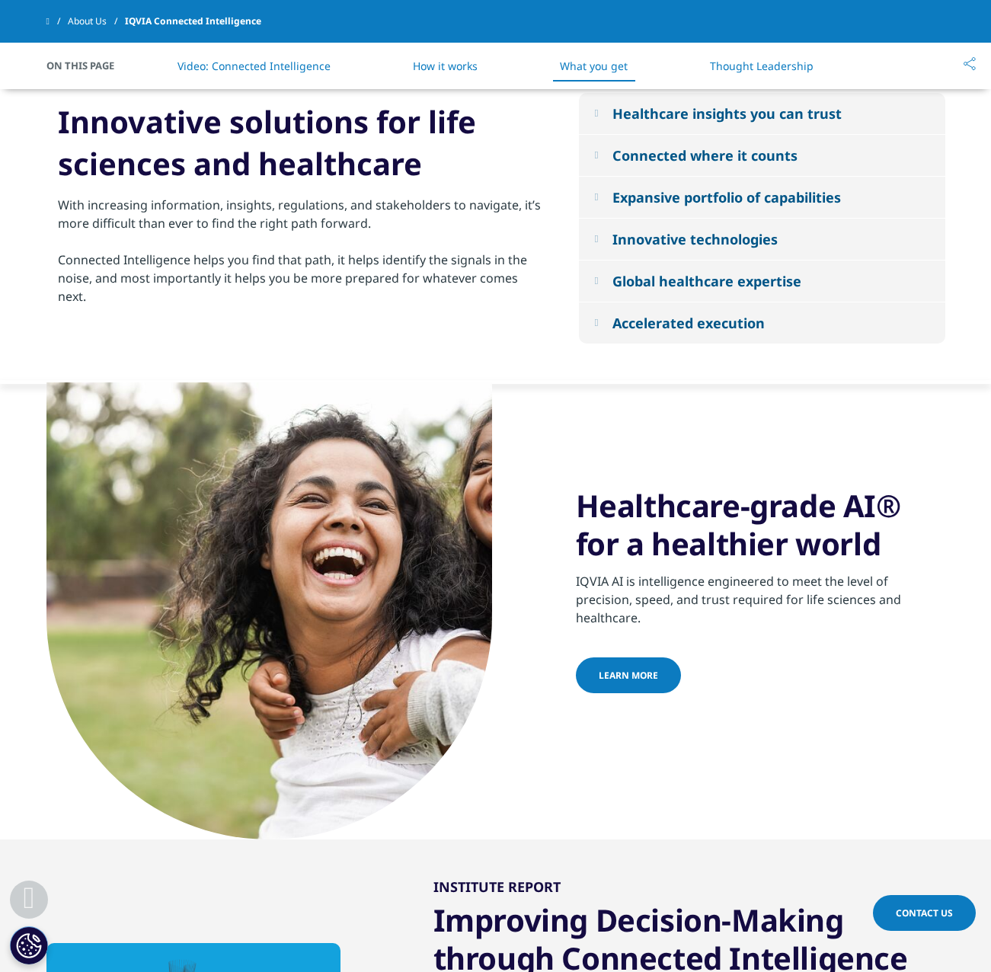
scroll to position [1525, 0]
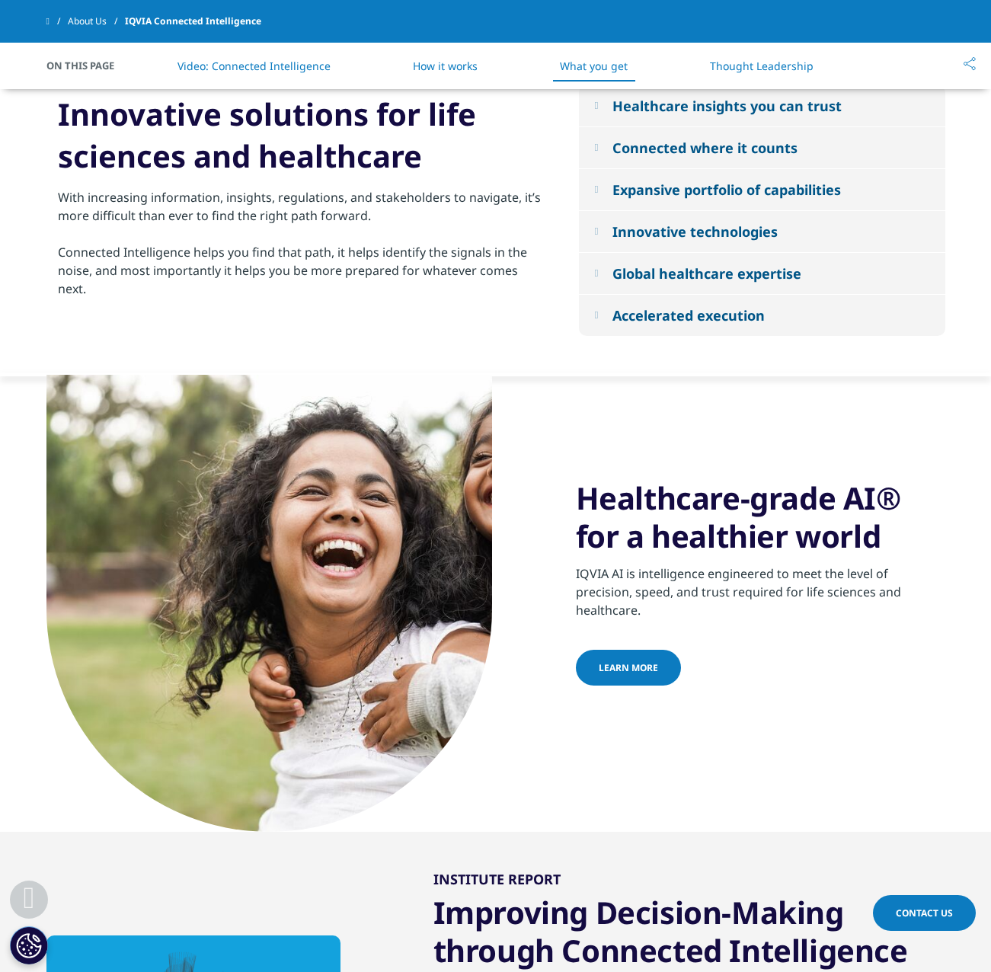
click at [737, 200] on button "Expansive portfolio of capabilities" at bounding box center [762, 189] width 366 height 41
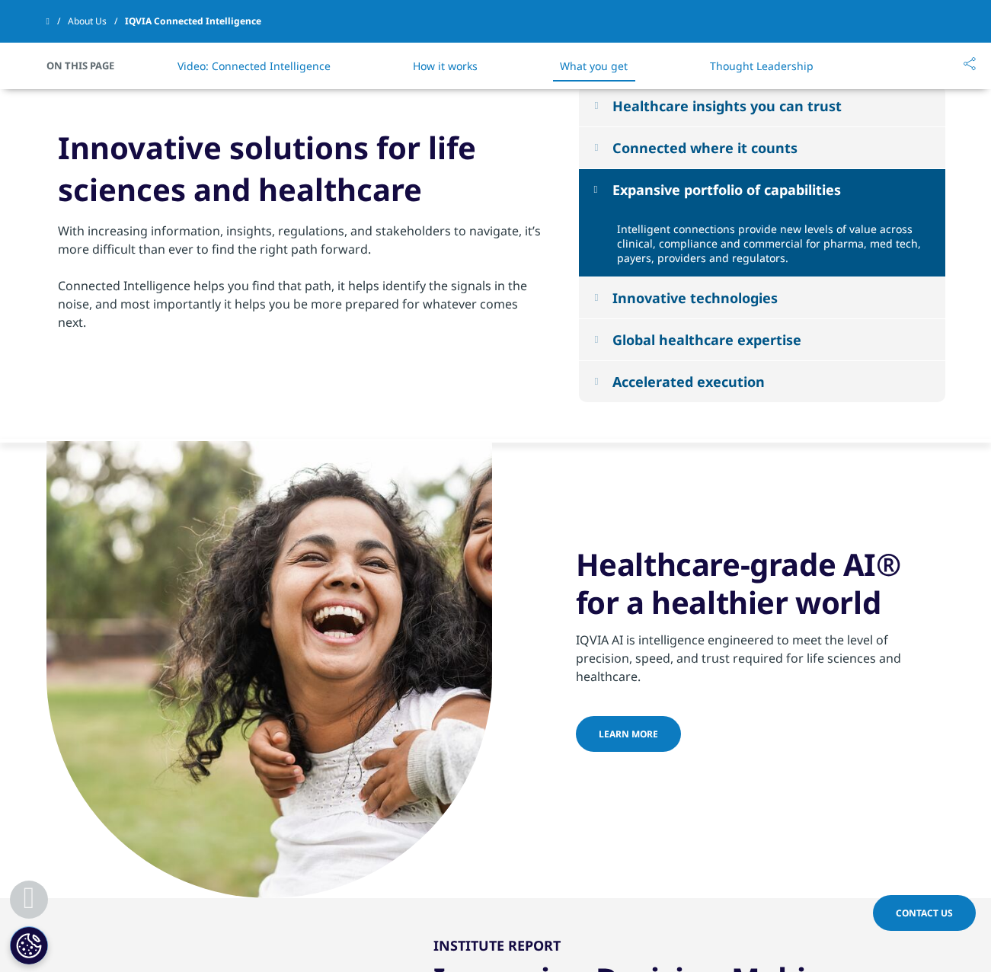
click at [736, 190] on div "Expansive portfolio of capabilities" at bounding box center [726, 190] width 229 height 18
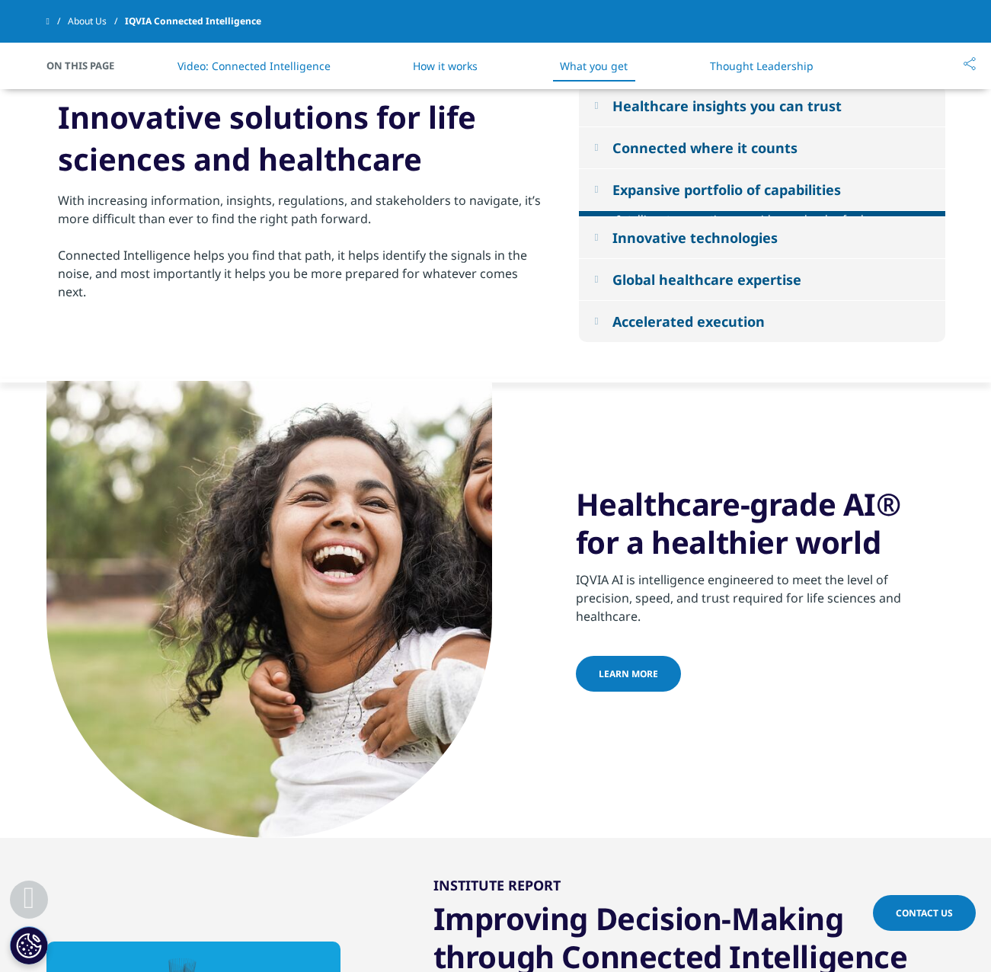
click at [688, 315] on div "Accelerated execution" at bounding box center [688, 321] width 152 height 18
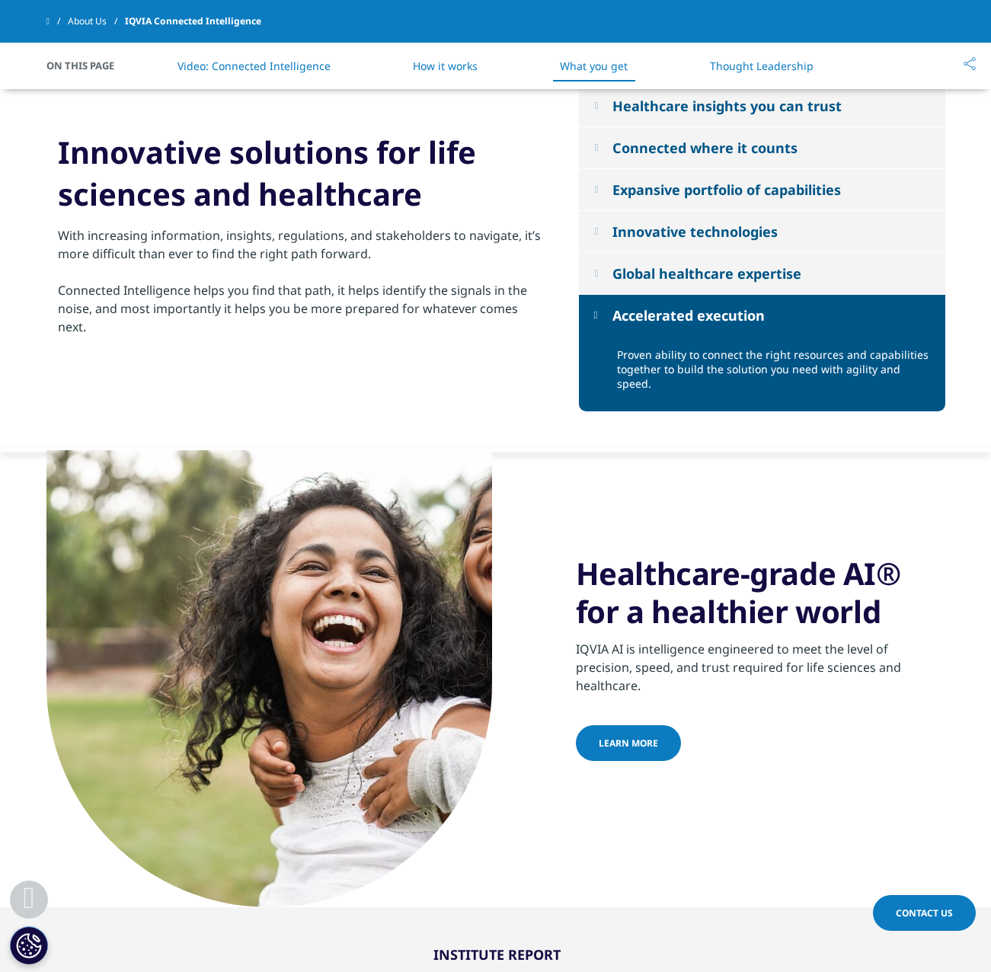
click at [690, 312] on div "Accelerated execution" at bounding box center [688, 315] width 152 height 18
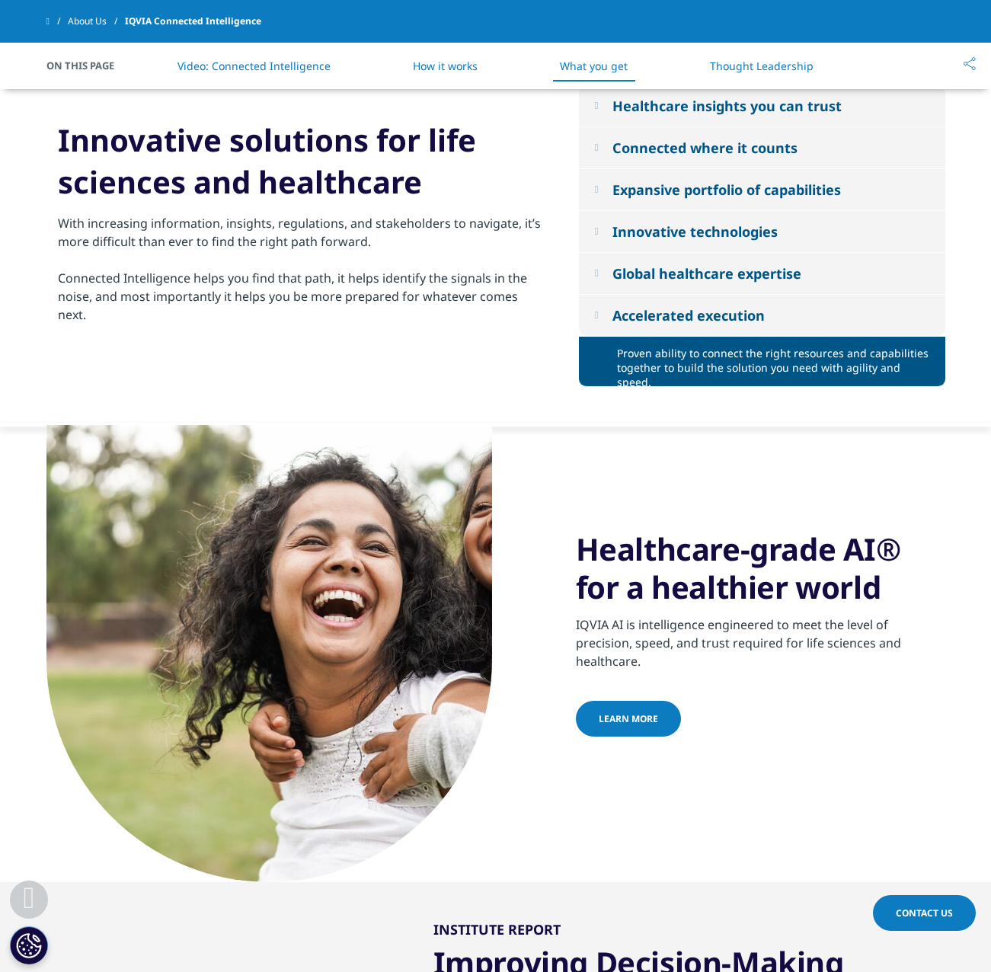
click at [711, 283] on button "Global healthcare expertise" at bounding box center [762, 273] width 366 height 41
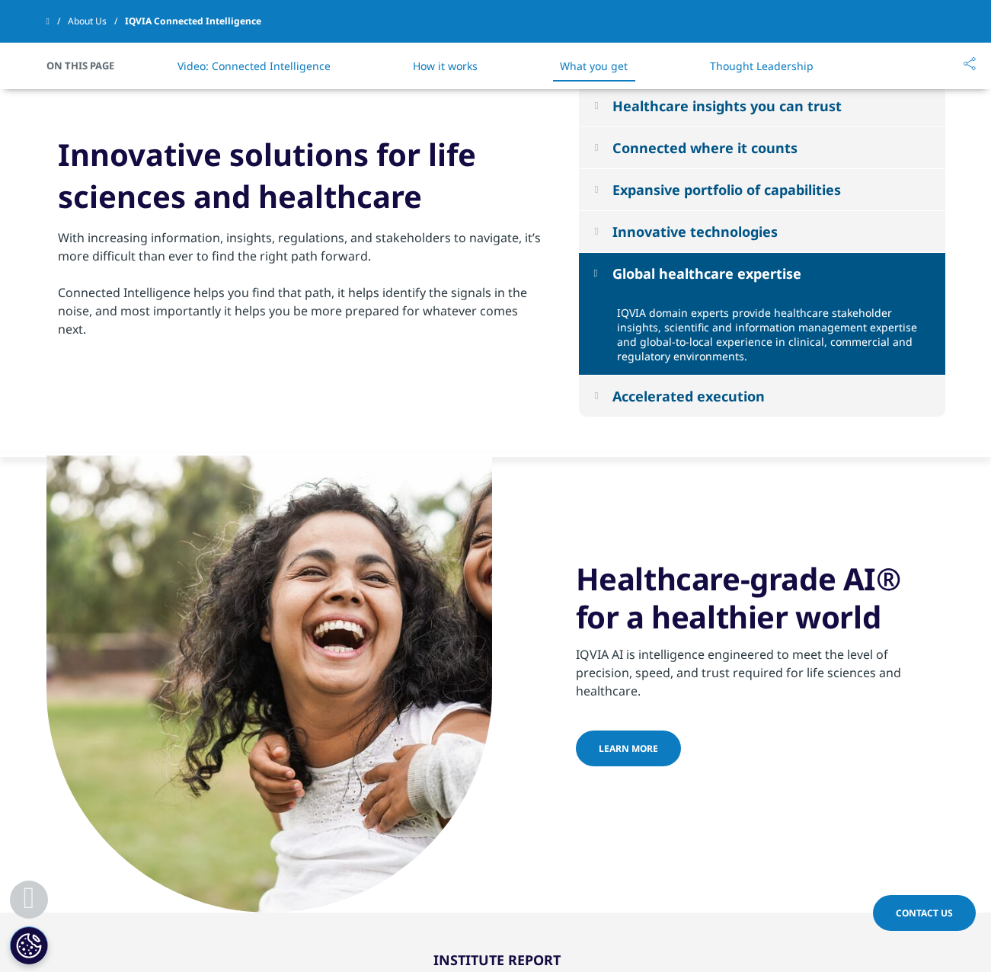
click at [718, 269] on div "Global healthcare expertise" at bounding box center [706, 273] width 189 height 18
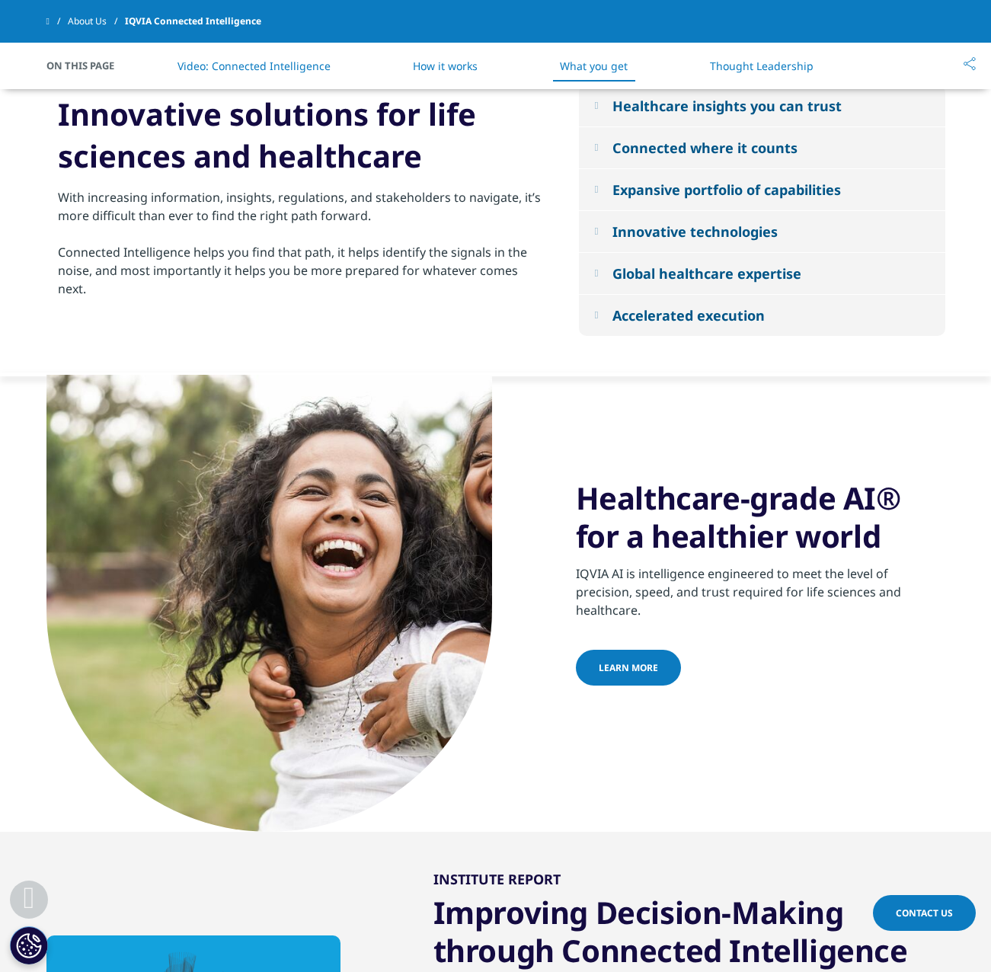
click at [742, 234] on div "Innovative technologies" at bounding box center [694, 231] width 165 height 18
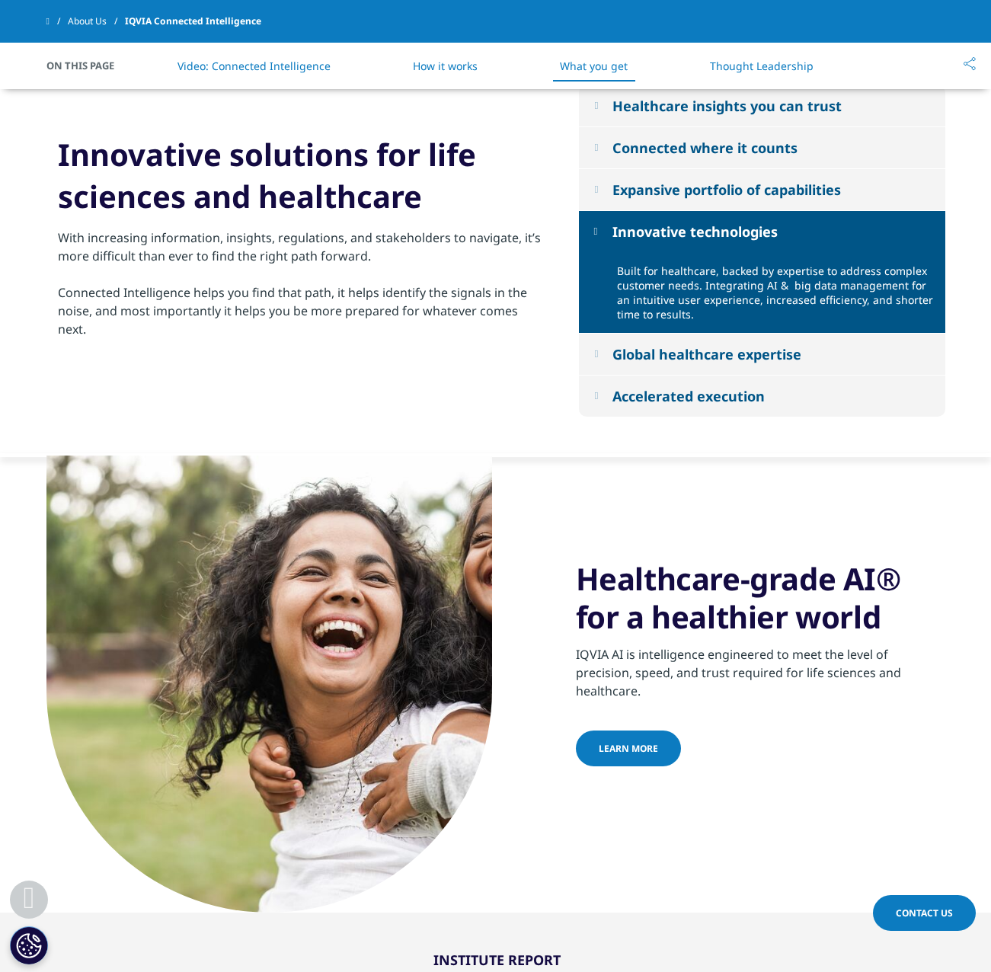
click at [742, 234] on div "Innovative technologies" at bounding box center [694, 231] width 165 height 18
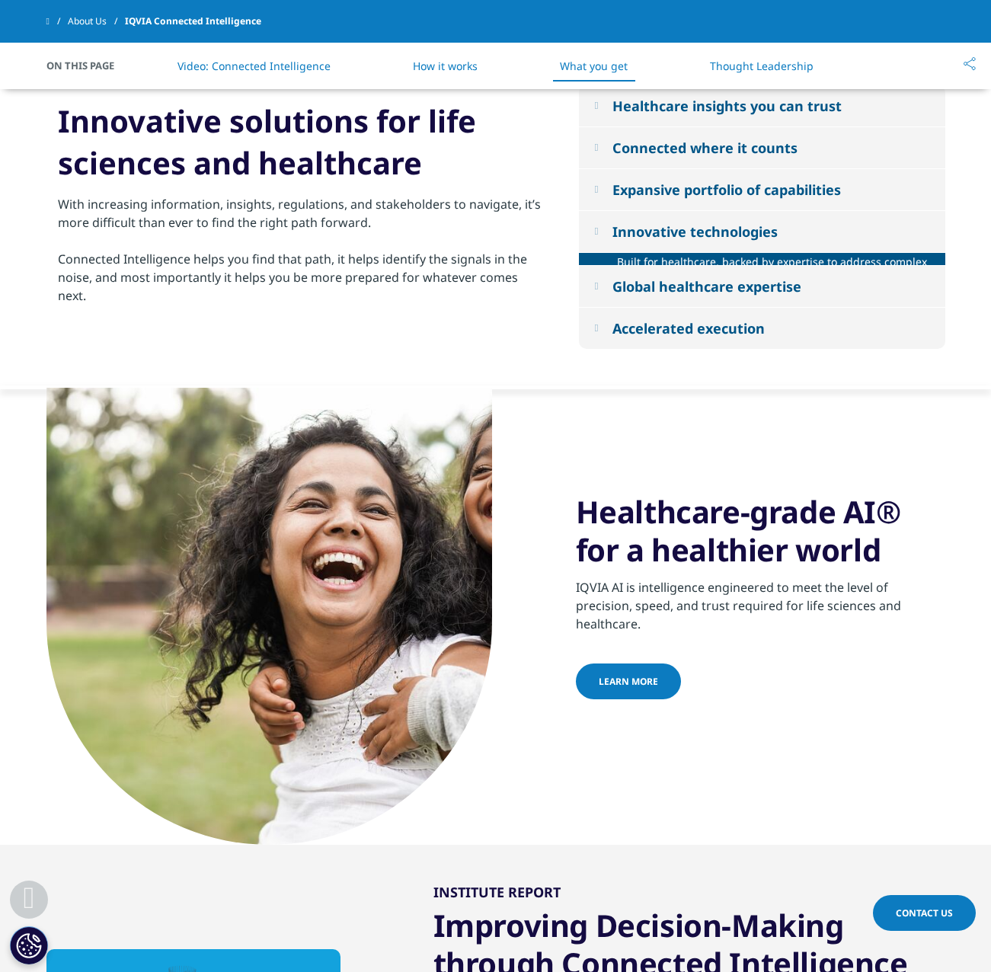
click at [750, 60] on link "Thought Leadership" at bounding box center [762, 66] width 104 height 14
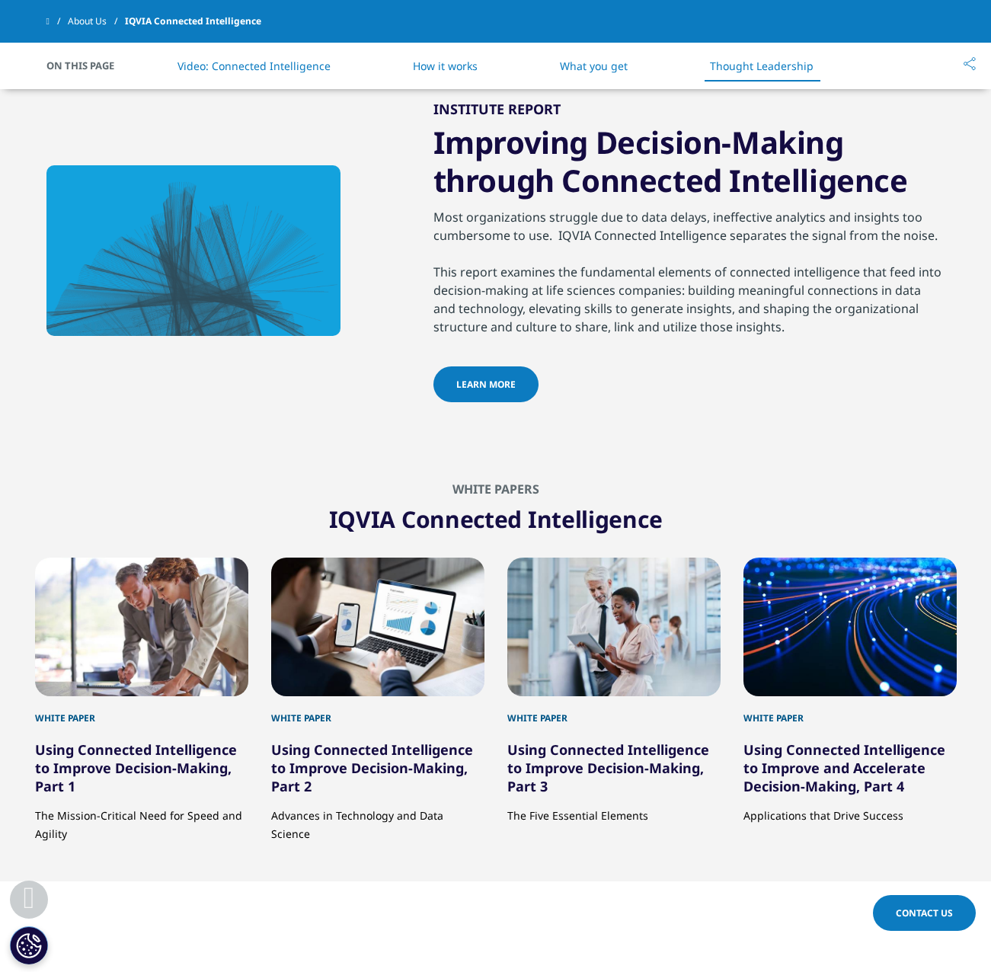
scroll to position [2309, 0]
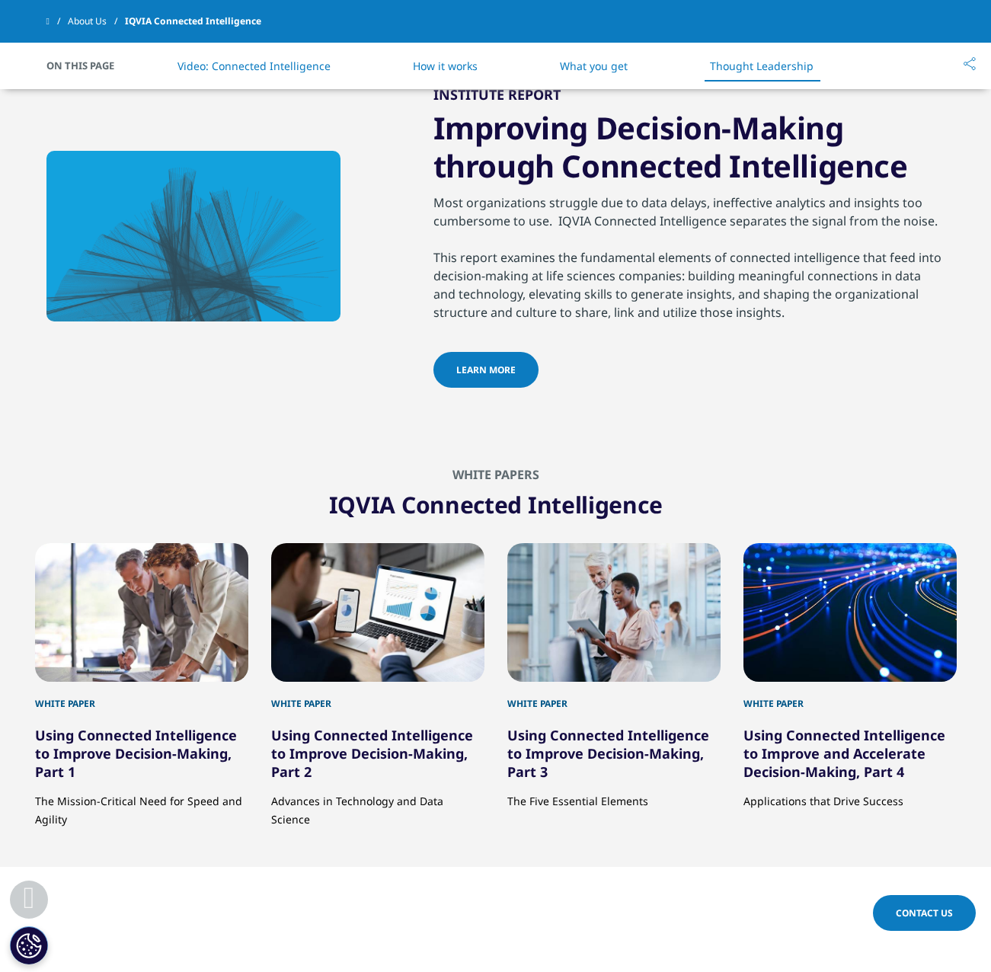
click at [632, 269] on div "Most organizations struggle due to data delays, ineffective analytics and insig…" at bounding box center [689, 272] width 512 height 158
click at [668, 293] on div "Most organizations struggle due to data delays, ineffective analytics and insig…" at bounding box center [689, 272] width 512 height 158
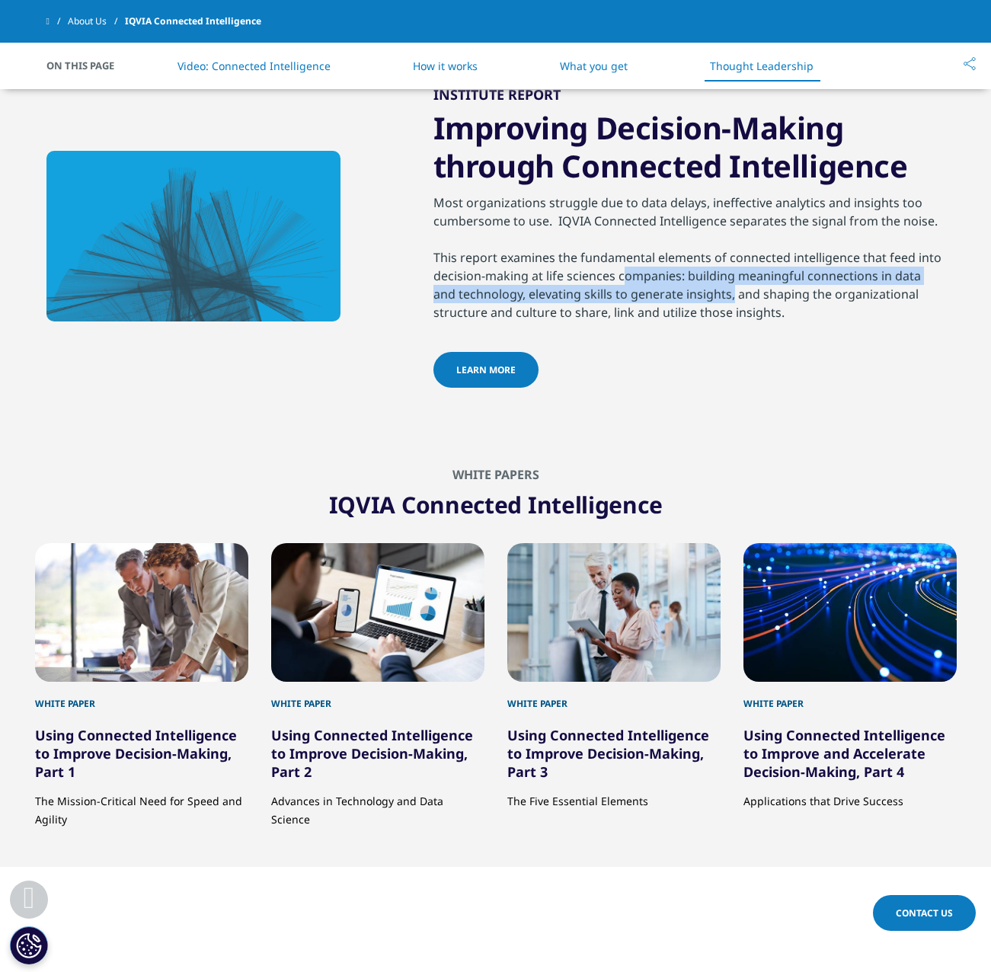
drag, startPoint x: 668, startPoint y: 293, endPoint x: 607, endPoint y: 267, distance: 66.5
click at [607, 267] on div "Most organizations struggle due to data delays, ineffective analytics and insig…" at bounding box center [689, 272] width 512 height 158
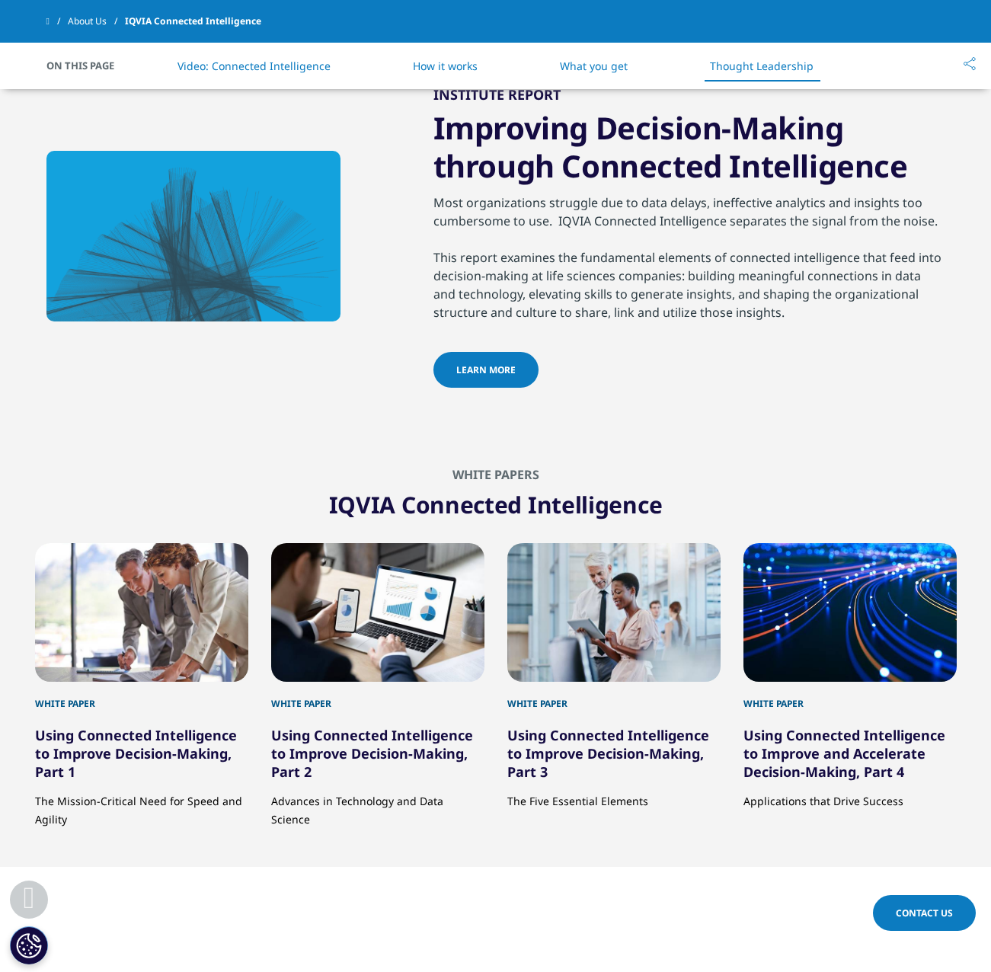
click at [605, 265] on div "Most organizations struggle due to data delays, ineffective analytics and insig…" at bounding box center [689, 272] width 512 height 158
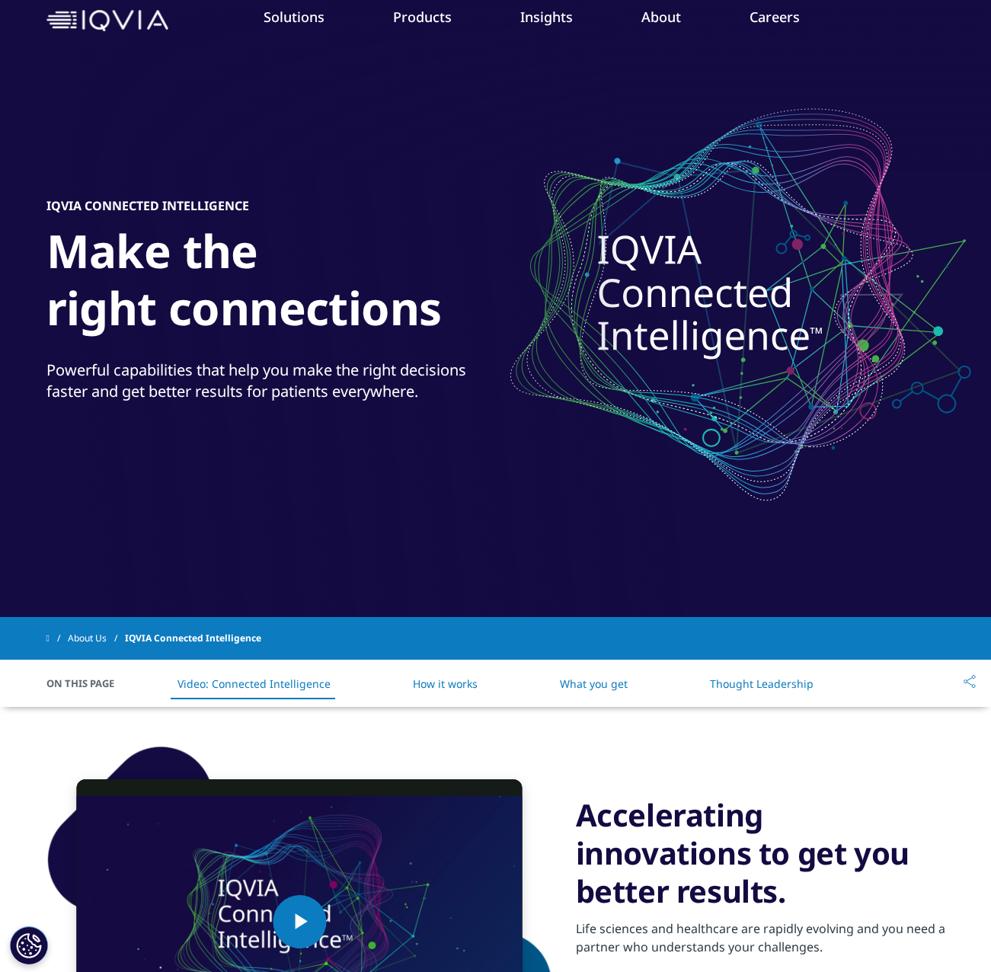
scroll to position [0, 0]
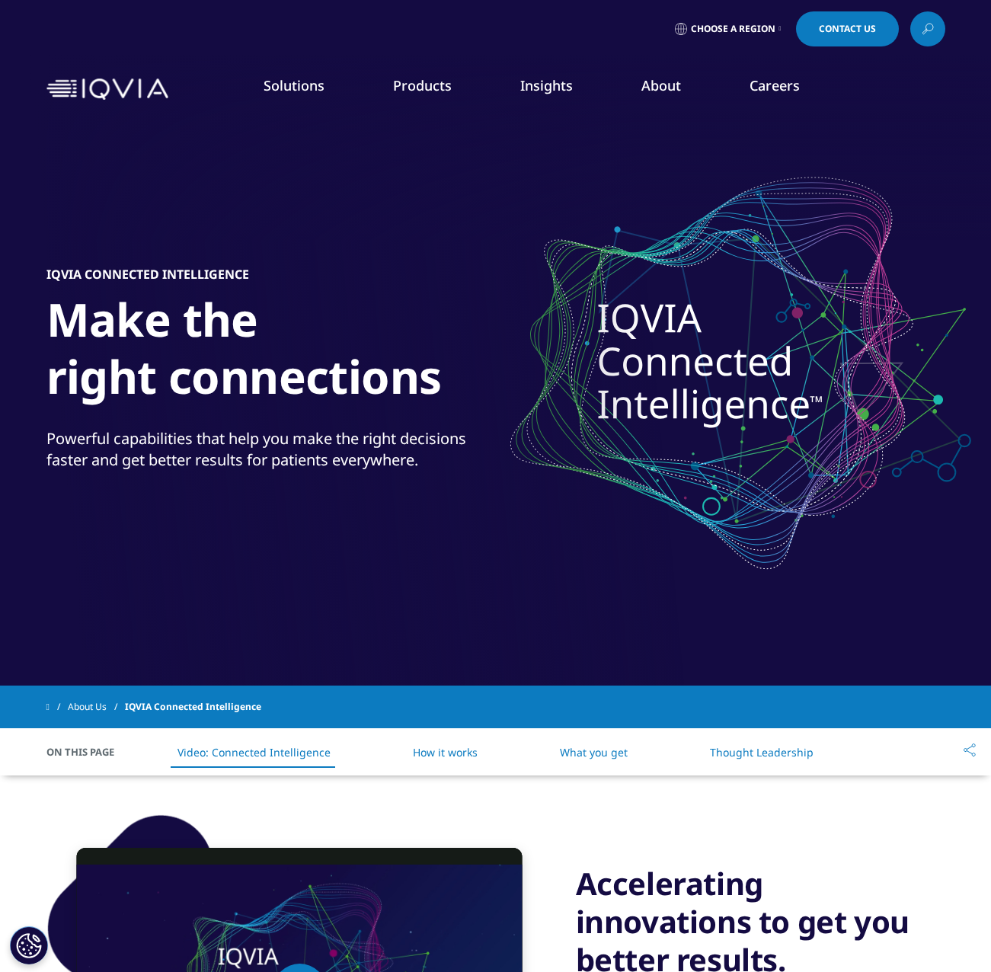
click at [925, 29] on icon at bounding box center [928, 29] width 12 height 20
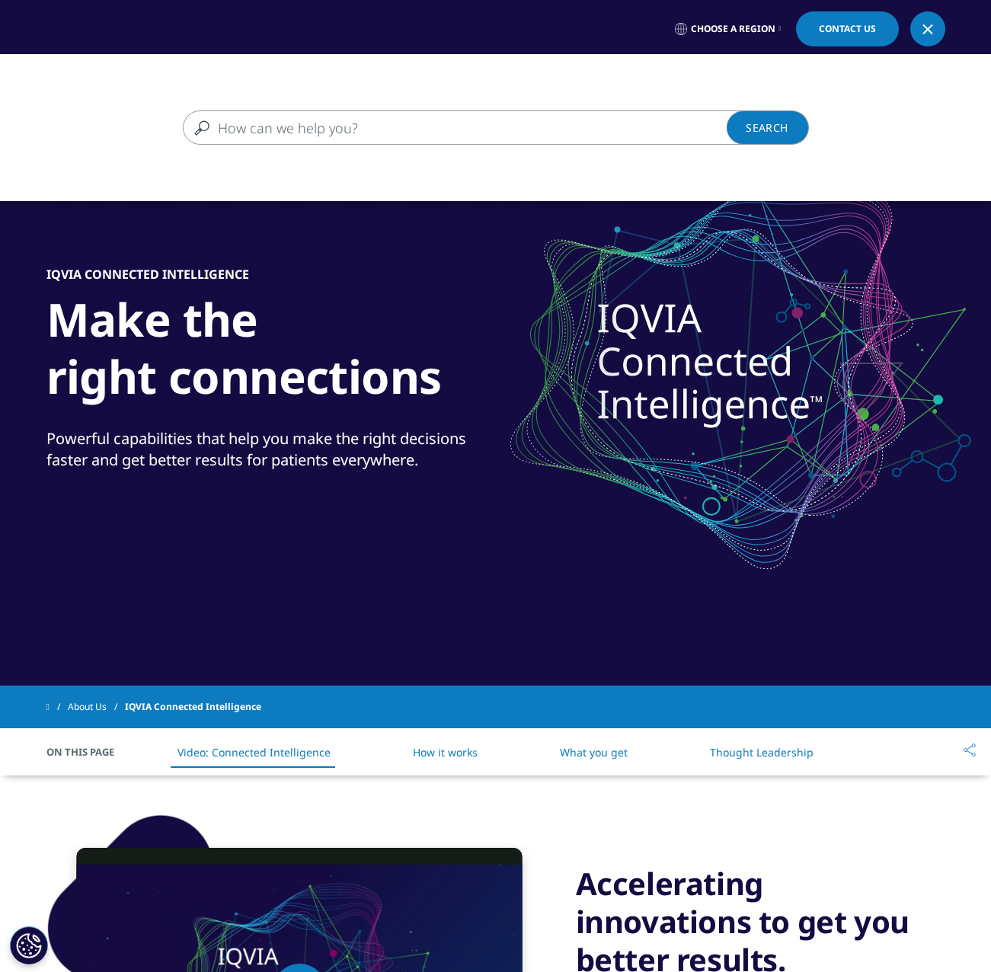
click at [529, 109] on div "Clear Search Loading" at bounding box center [495, 127] width 991 height 147
click at [539, 126] on input "Search" at bounding box center [474, 127] width 582 height 34
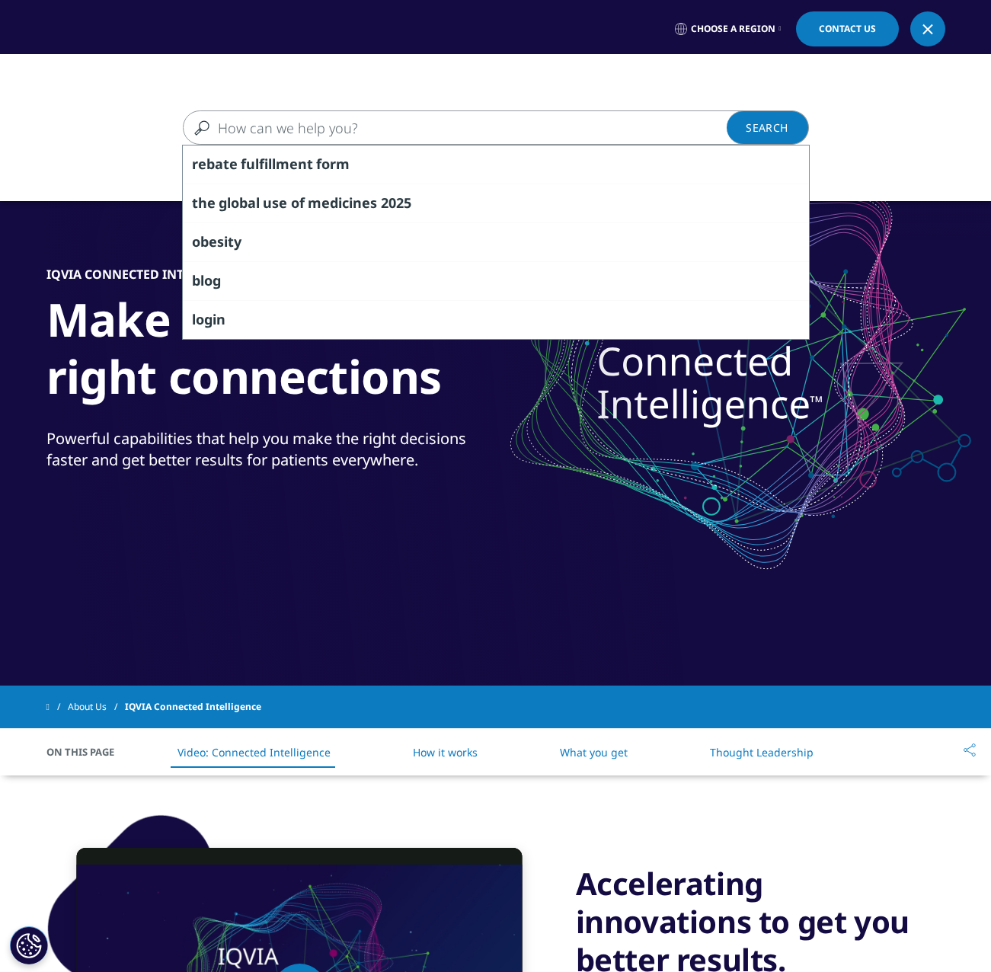
type input "c"
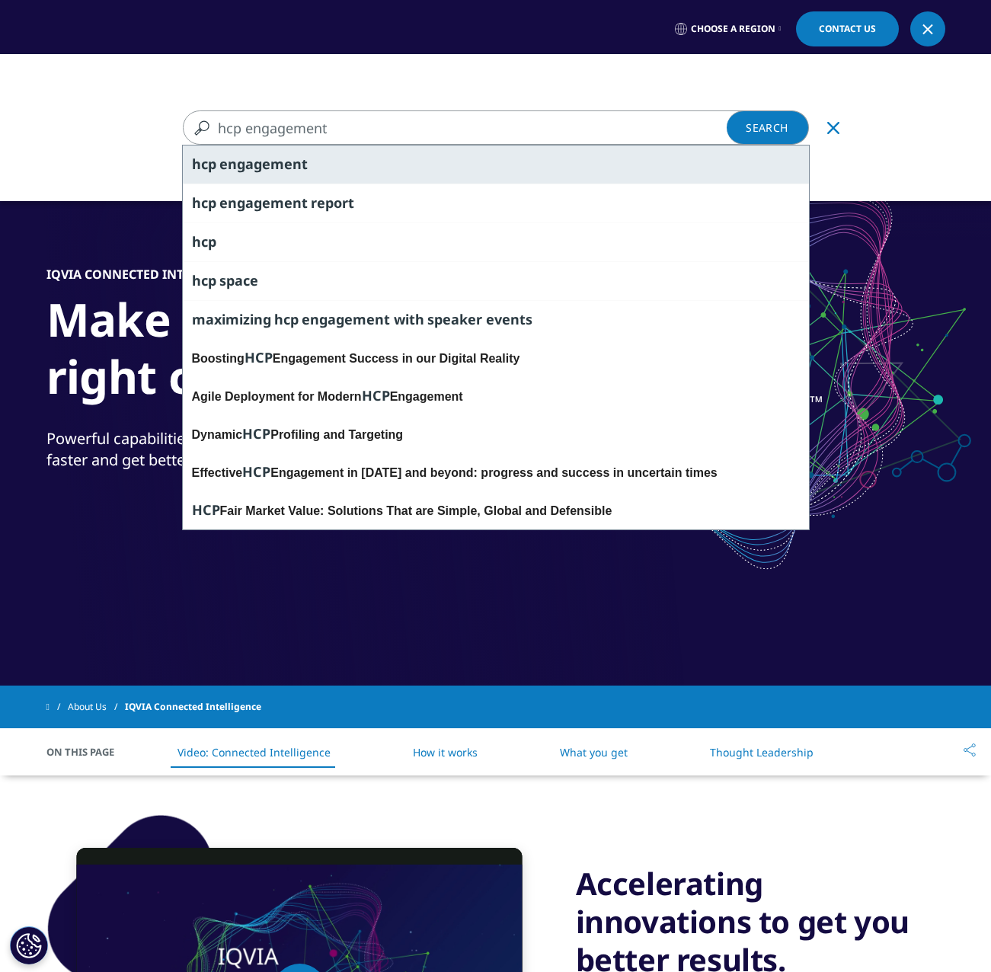
type input "hcp engagement"
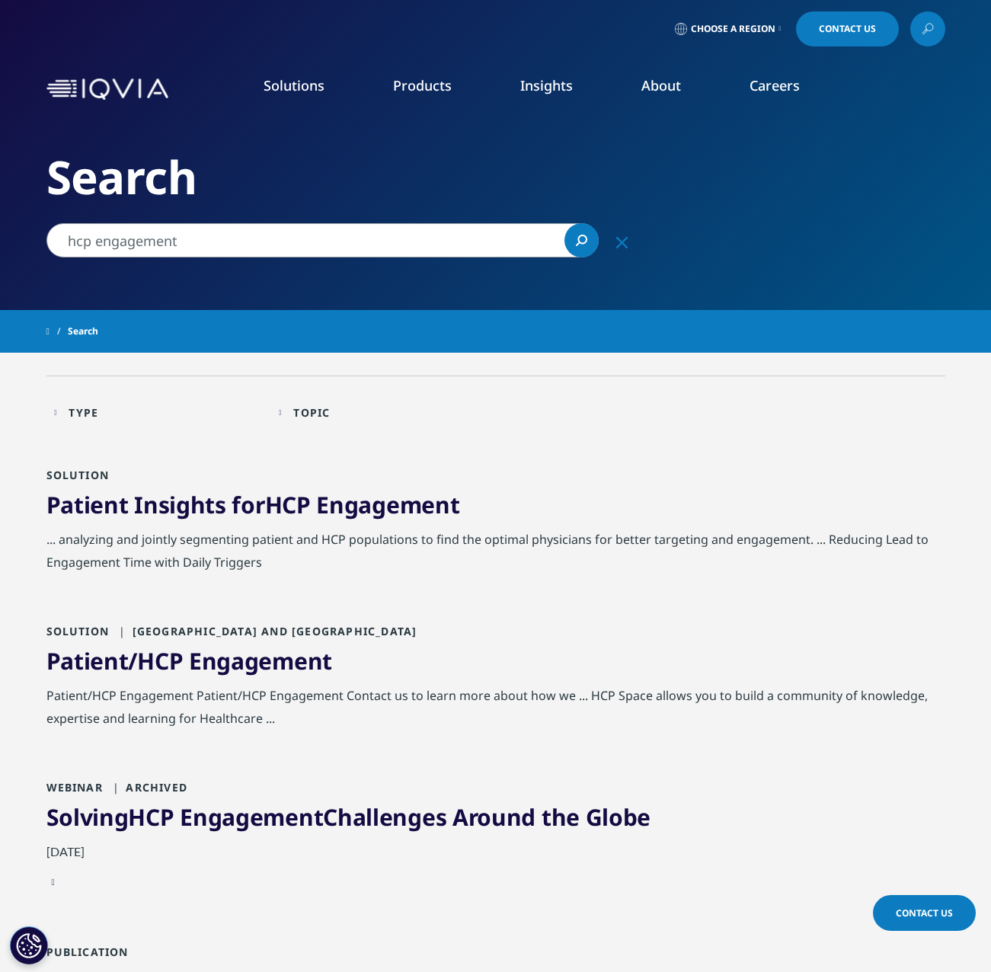
click at [282, 703] on div "Patient/HCP Engagement Patient/HCP Engagement Contact us to learn more about ho…" at bounding box center [495, 710] width 899 height 53
click at [302, 259] on div "Search" at bounding box center [495, 155] width 899 height 310
click at [296, 249] on input "hcp engagement" at bounding box center [322, 240] width 552 height 34
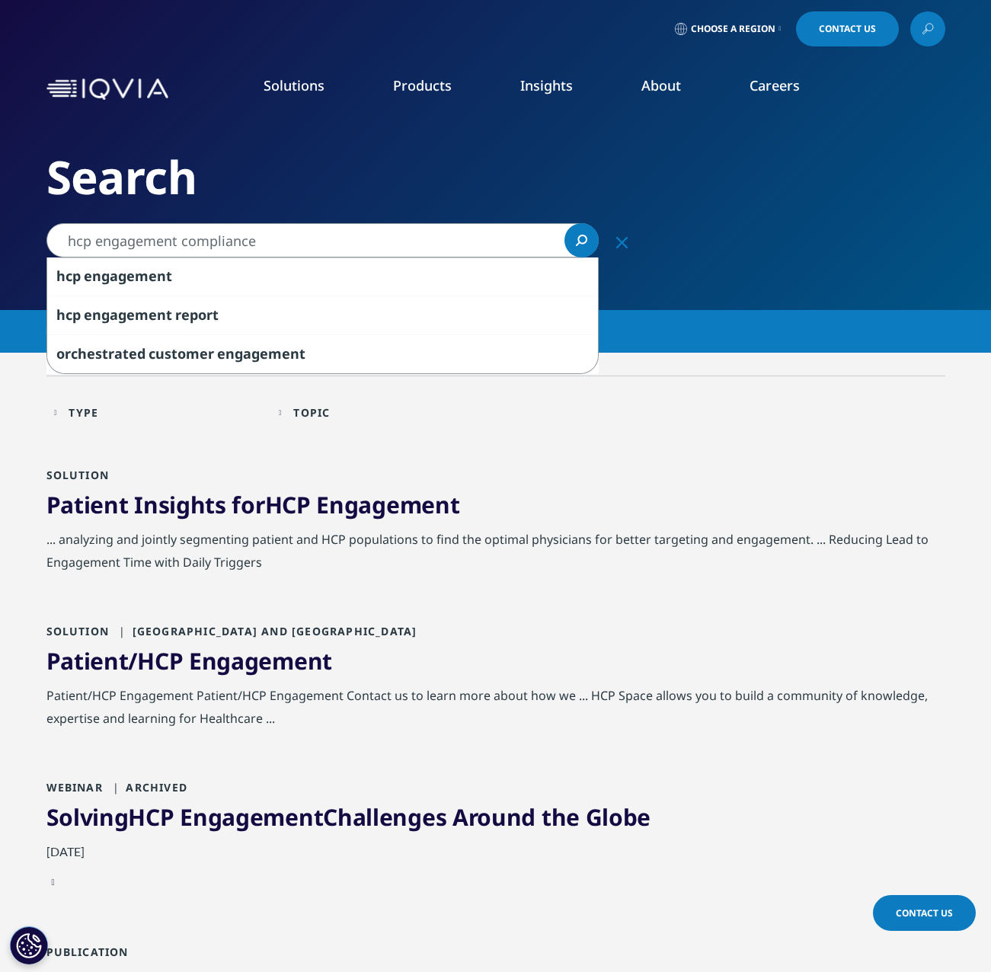
type input "hcp engagement compliance"
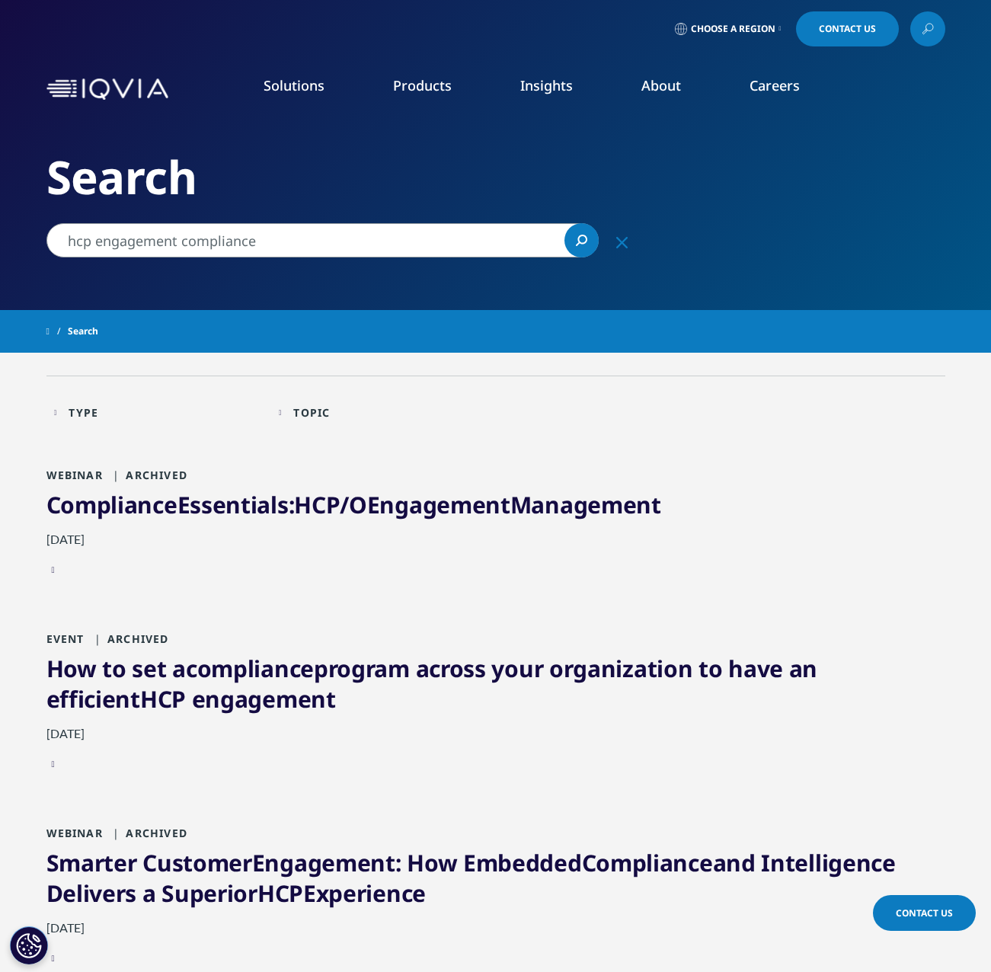
click at [319, 507] on span "HCP" at bounding box center [317, 504] width 46 height 31
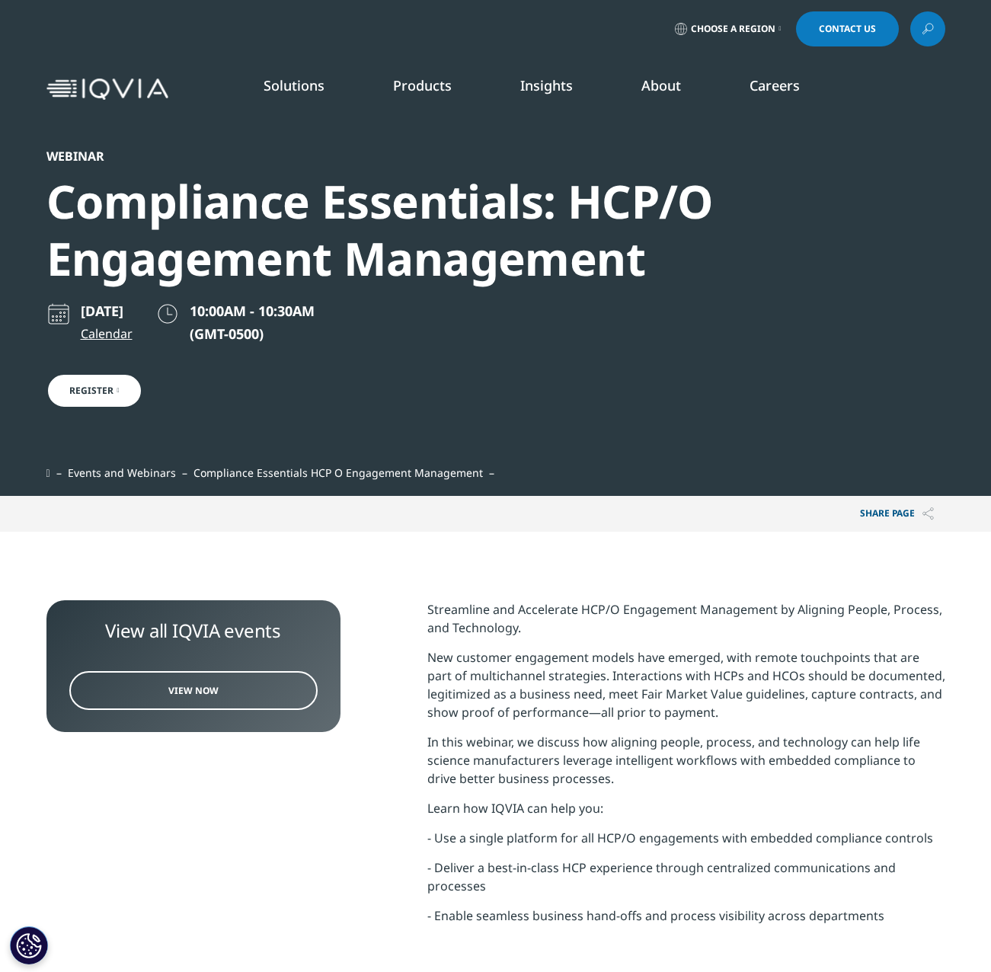
scroll to position [374, 899]
click at [622, 622] on p "Streamline and Accelerate HCP/O Engagement Management by Aligning People, Proce…" at bounding box center [686, 624] width 518 height 48
click at [626, 587] on section "View all IQVIA events View Now Streamline and Accelerate HCP/O Engagement Manag…" at bounding box center [495, 787] width 991 height 511
click at [626, 586] on section "View all IQVIA events View Now Streamline and Accelerate HCP/O Engagement Manag…" at bounding box center [495, 787] width 991 height 511
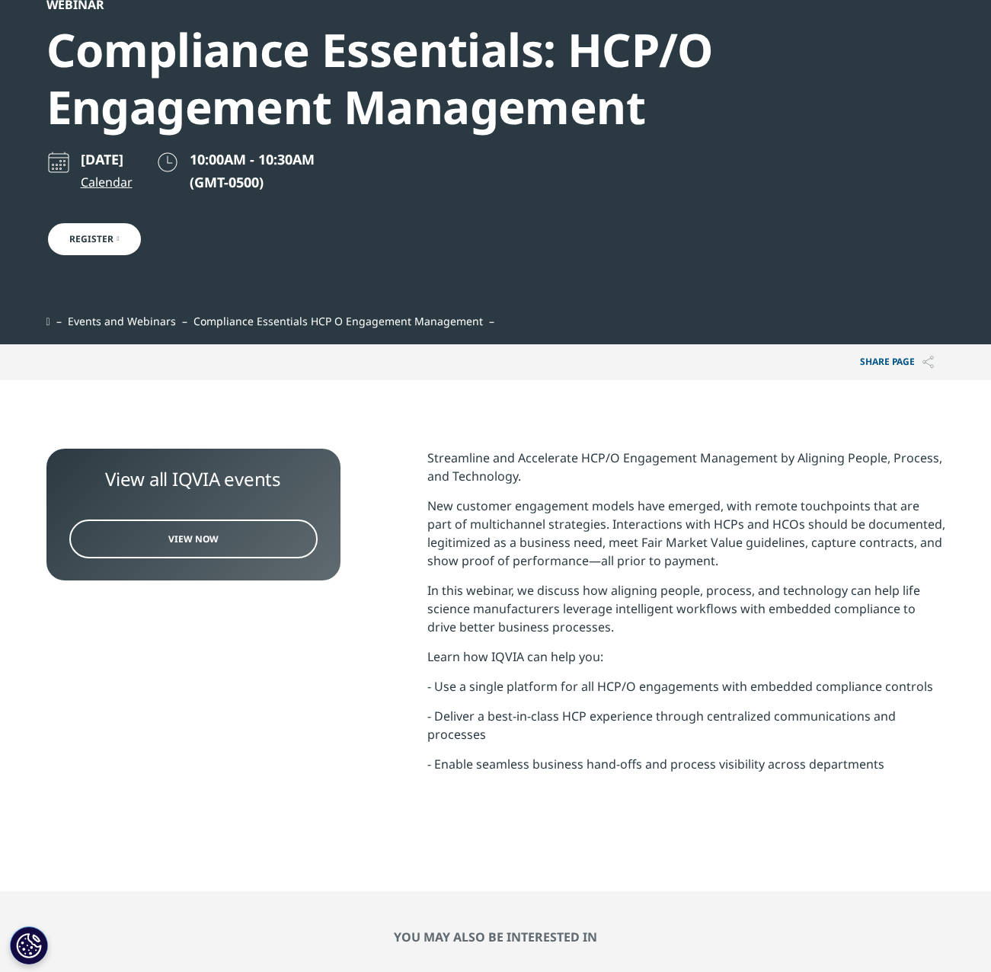
scroll to position [152, 0]
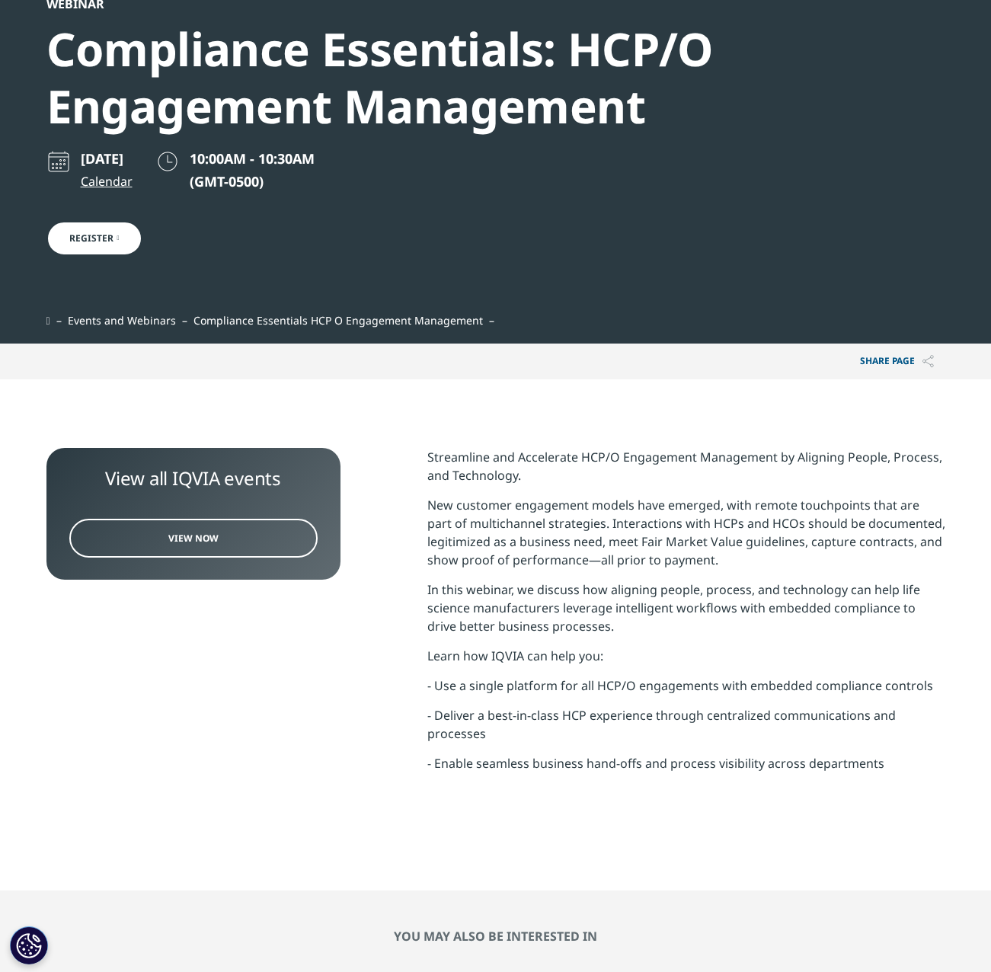
click at [628, 588] on span "In this webinar, we discuss how aligning people, process, and technology can he…" at bounding box center [673, 607] width 493 height 53
click at [628, 593] on span "In this webinar, we discuss how aligning people, process, and technology can he…" at bounding box center [673, 607] width 493 height 53
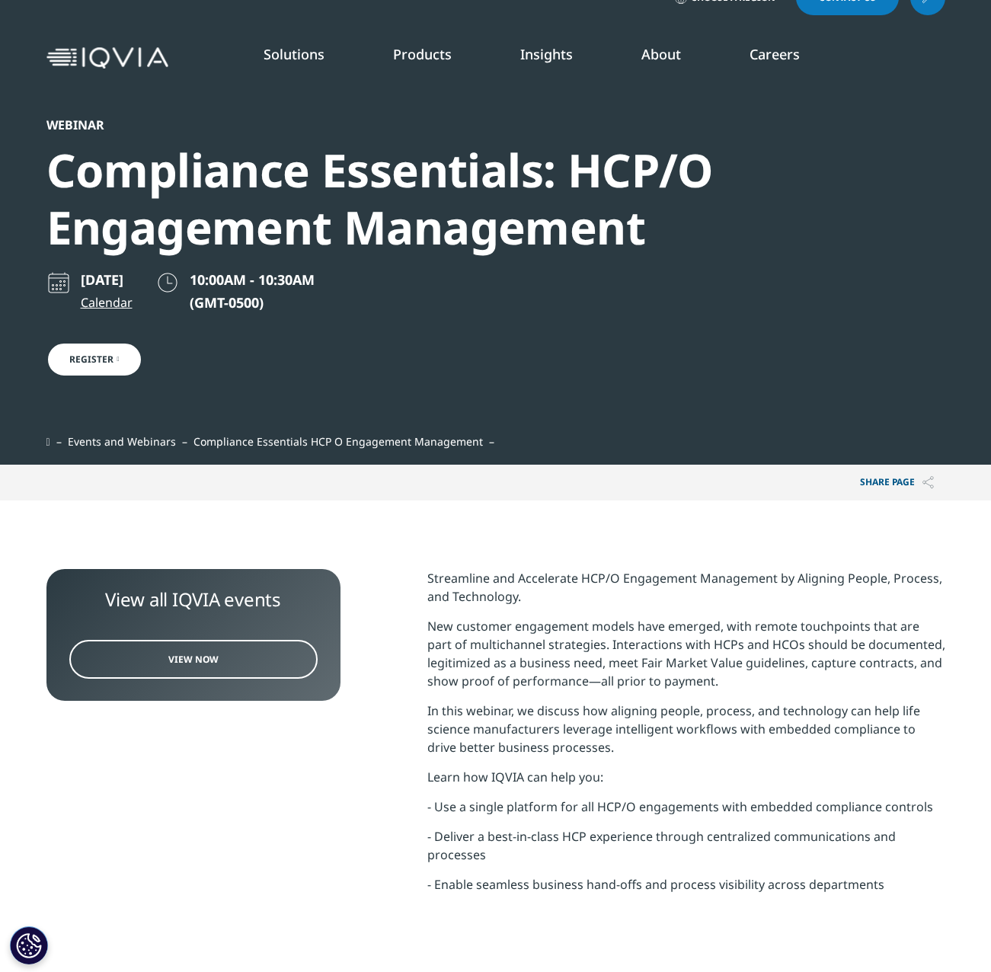
scroll to position [0, 0]
